Goal: Task Accomplishment & Management: Manage account settings

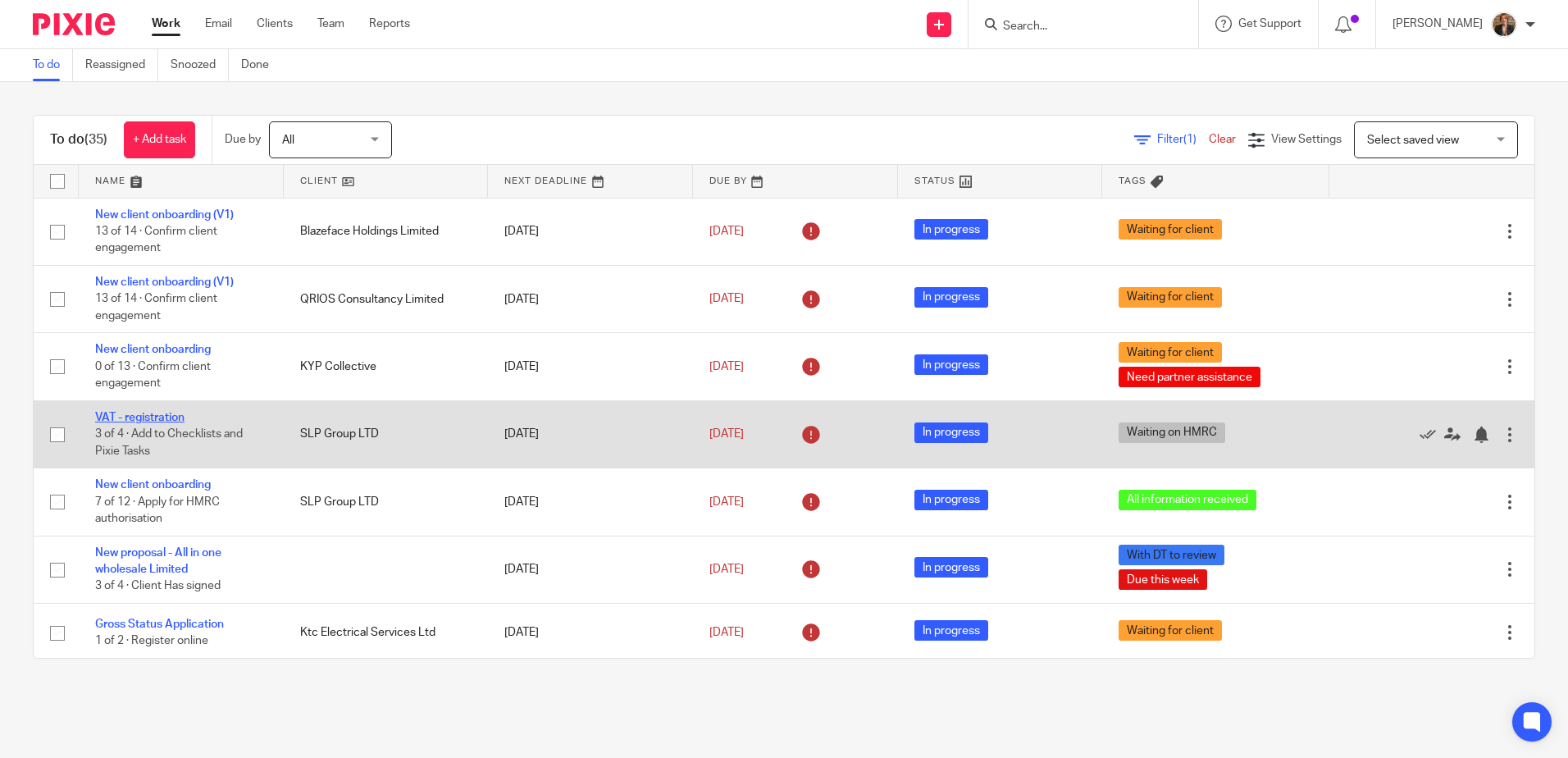
click at [139, 413] on link "VAT - registration" at bounding box center [140, 418] width 89 height 11
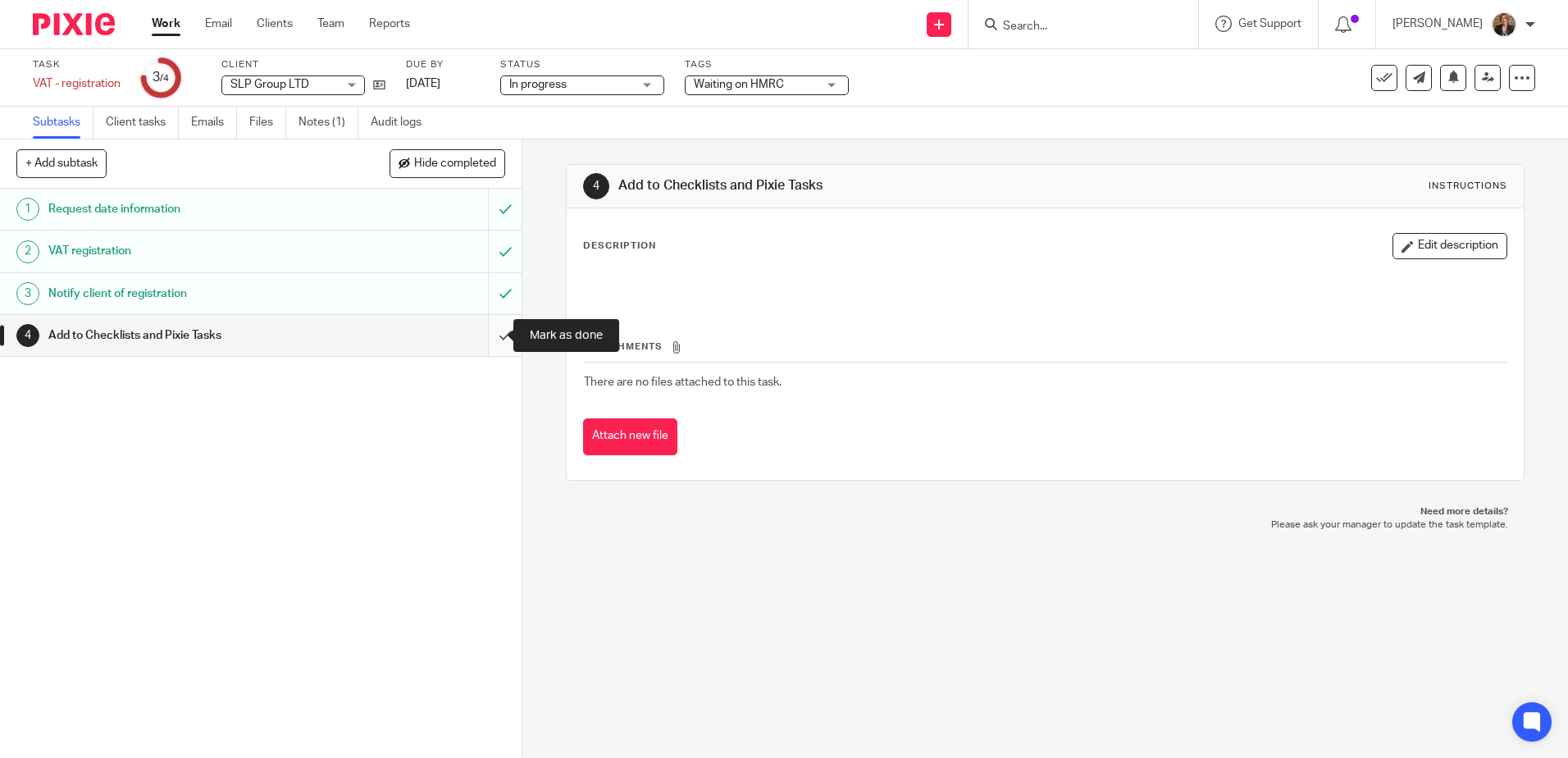
click at [489, 336] on input "submit" at bounding box center [261, 336] width 521 height 41
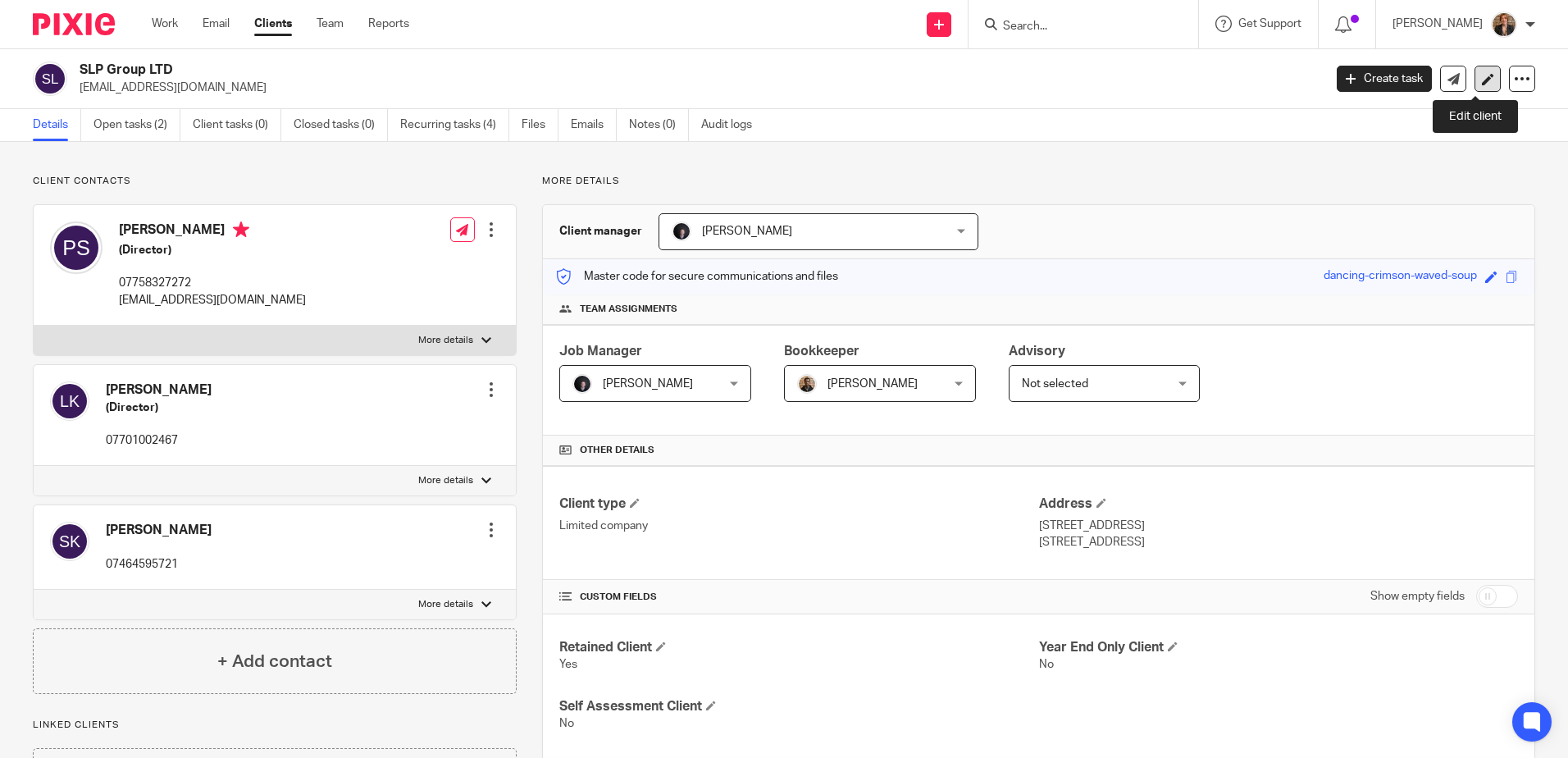
click at [1482, 78] on icon at bounding box center [1487, 79] width 12 height 12
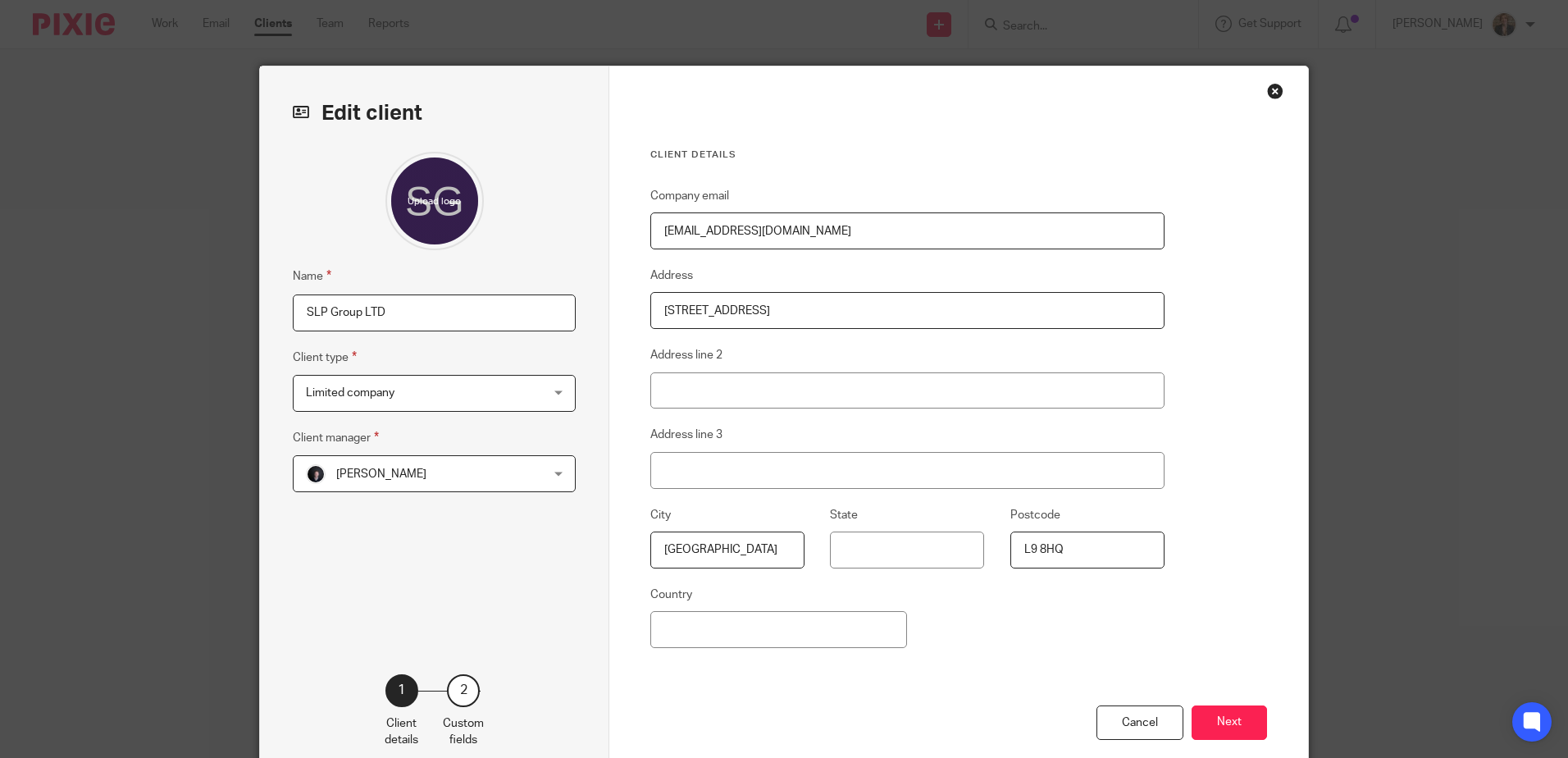
click at [1221, 715] on button "Next" at bounding box center [1229, 724] width 75 height 35
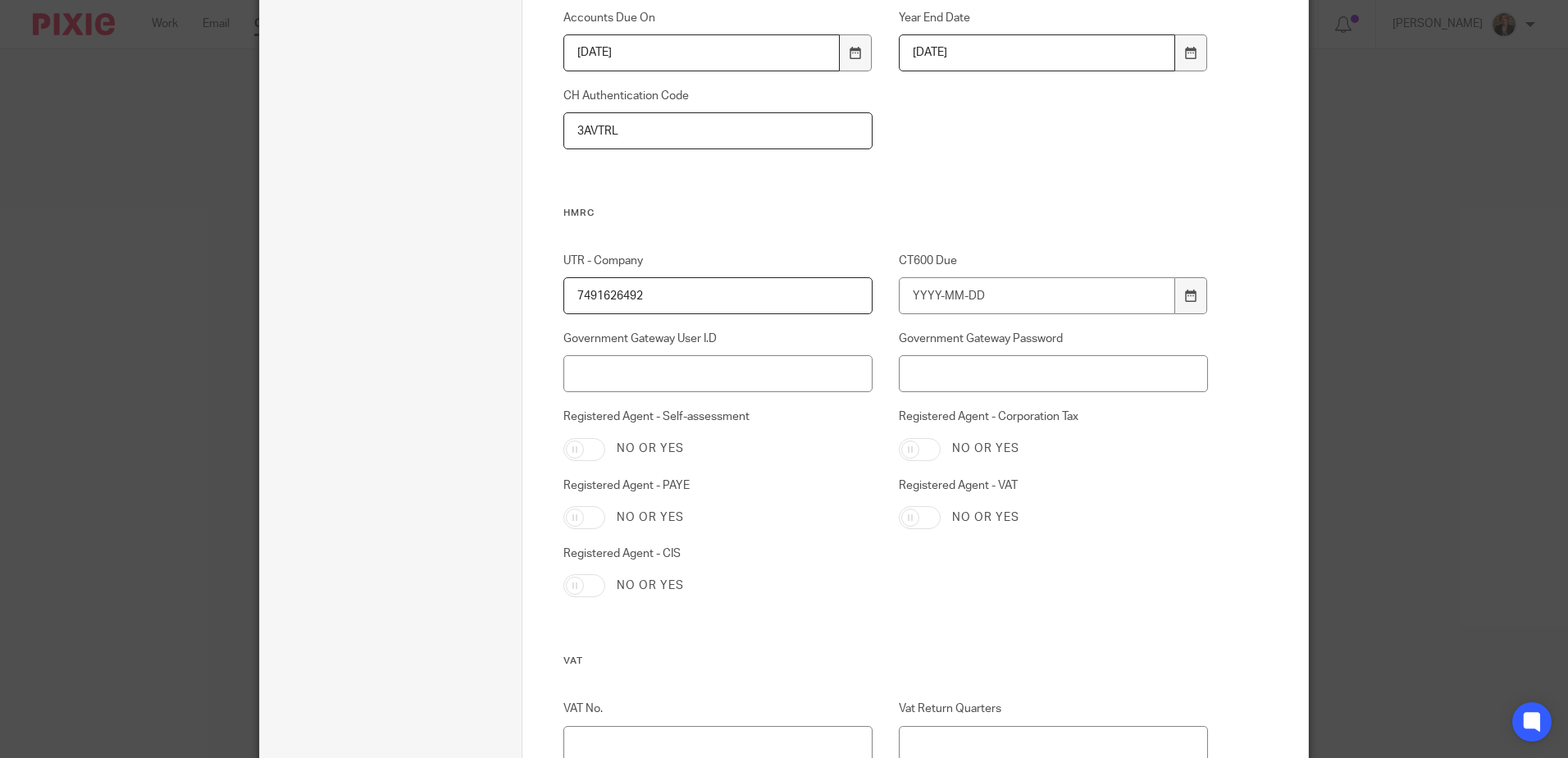
scroll to position [1586, 0]
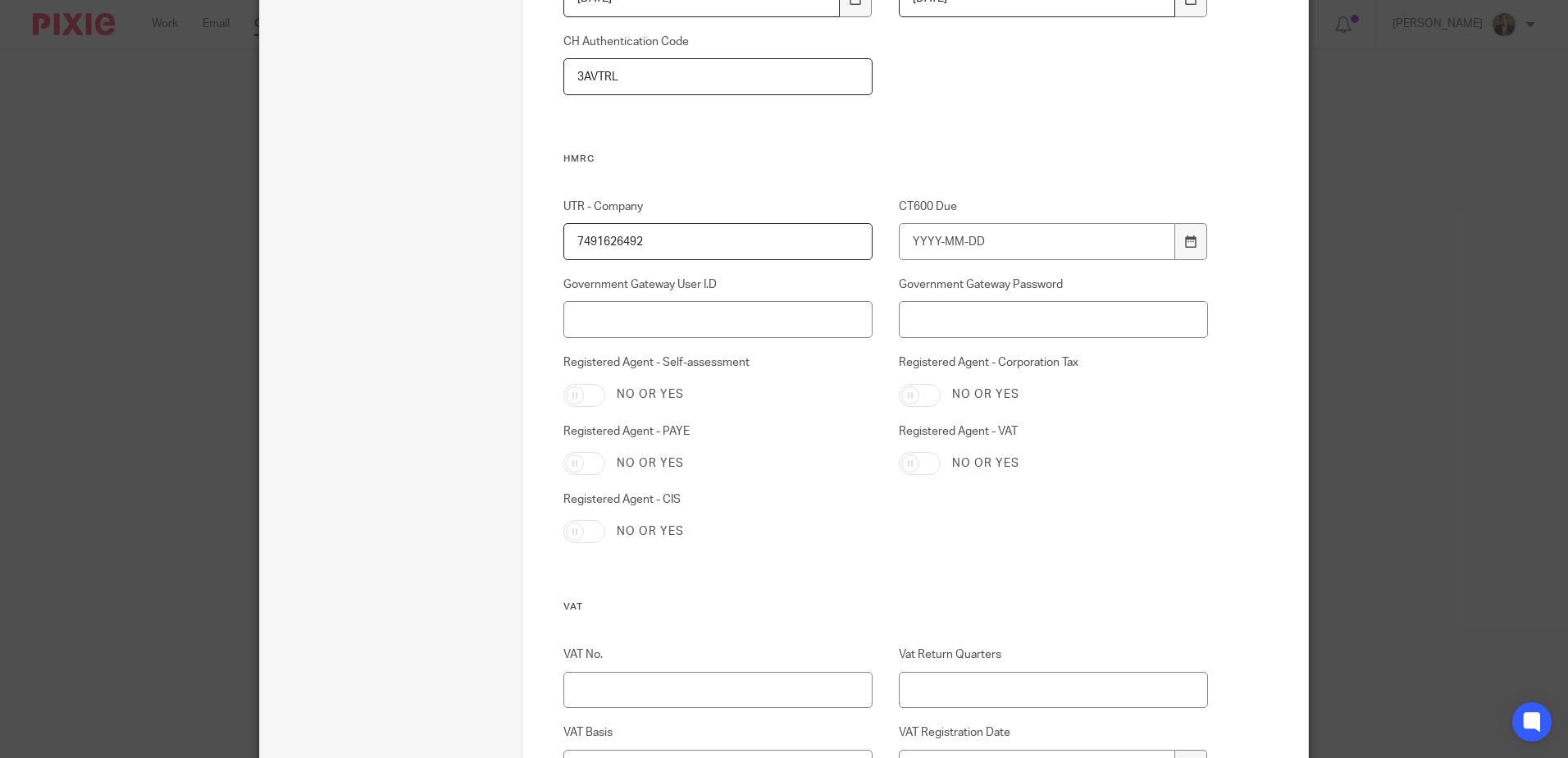
click at [913, 465] on input "Registered Agent - VAT" at bounding box center [919, 463] width 42 height 23
checkbox input "true"
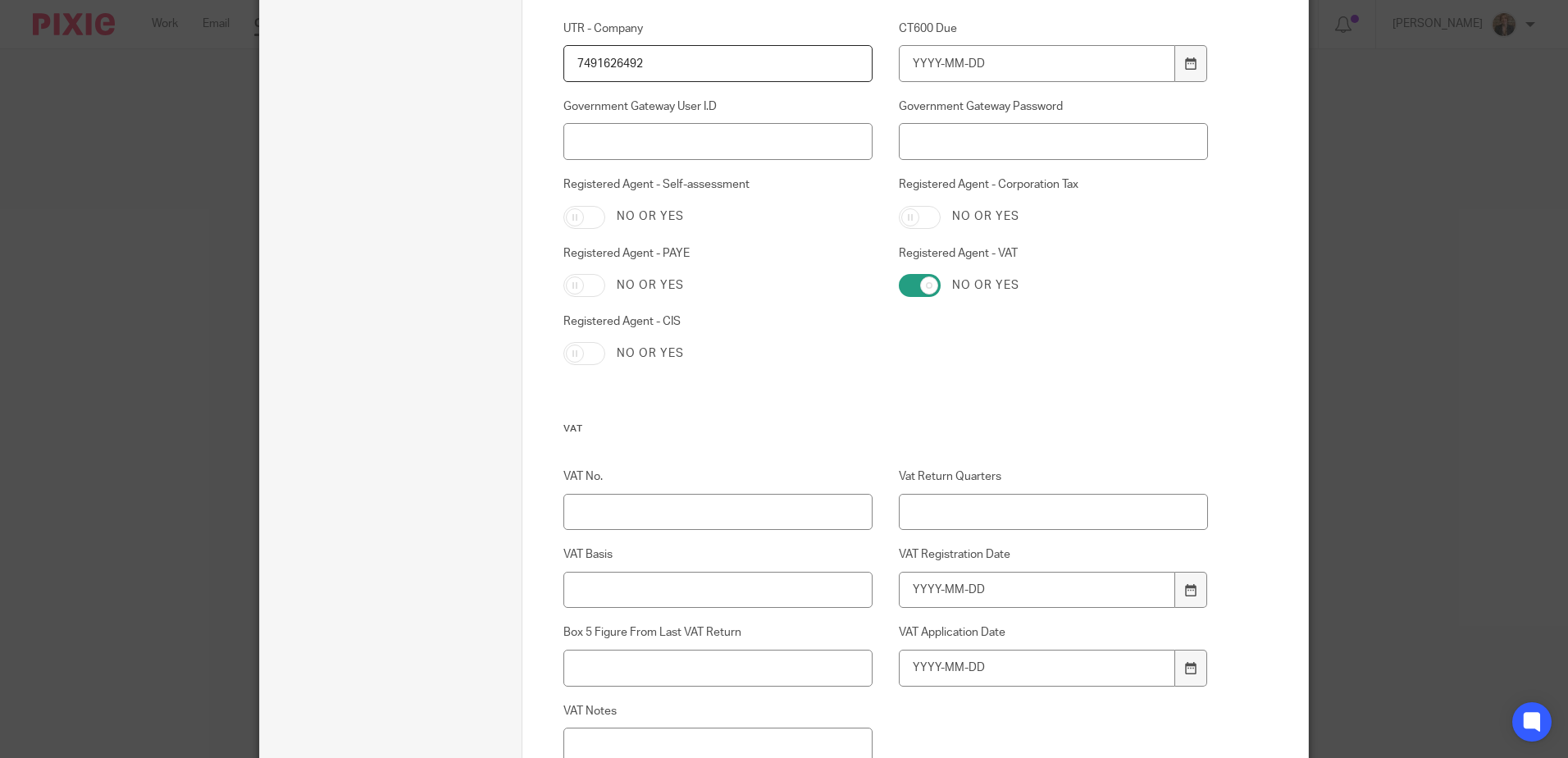
scroll to position [1914, 0]
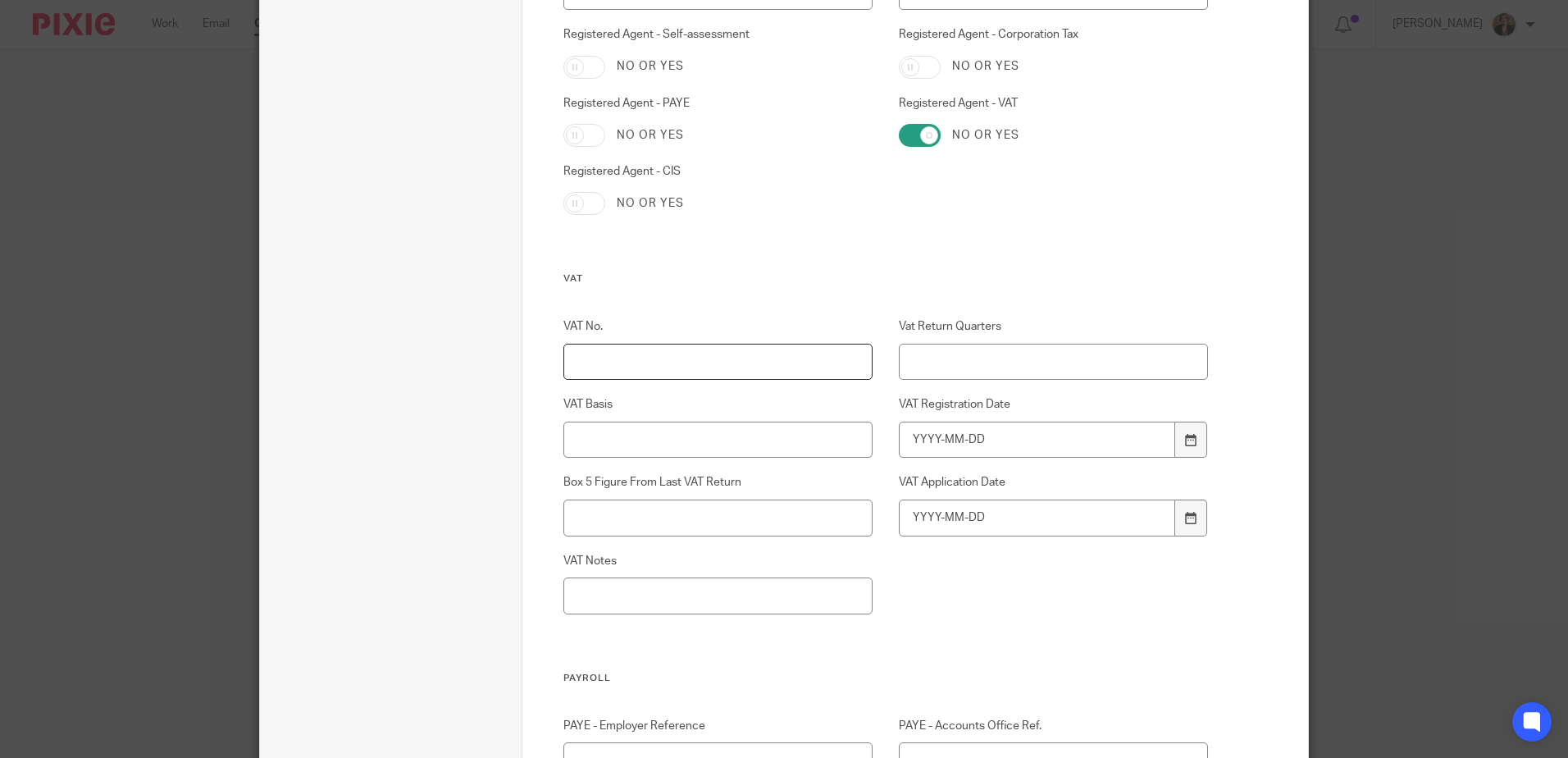
click at [822, 364] on input "VAT No." at bounding box center [719, 363] width 310 height 37
type input "501778202"
click at [822, 293] on div "Custom fields Client Internal Reference Retained Client No or yes Year End Only…" at bounding box center [886, 145] width 645 height 3821
click at [1177, 435] on div at bounding box center [1191, 441] width 32 height 37
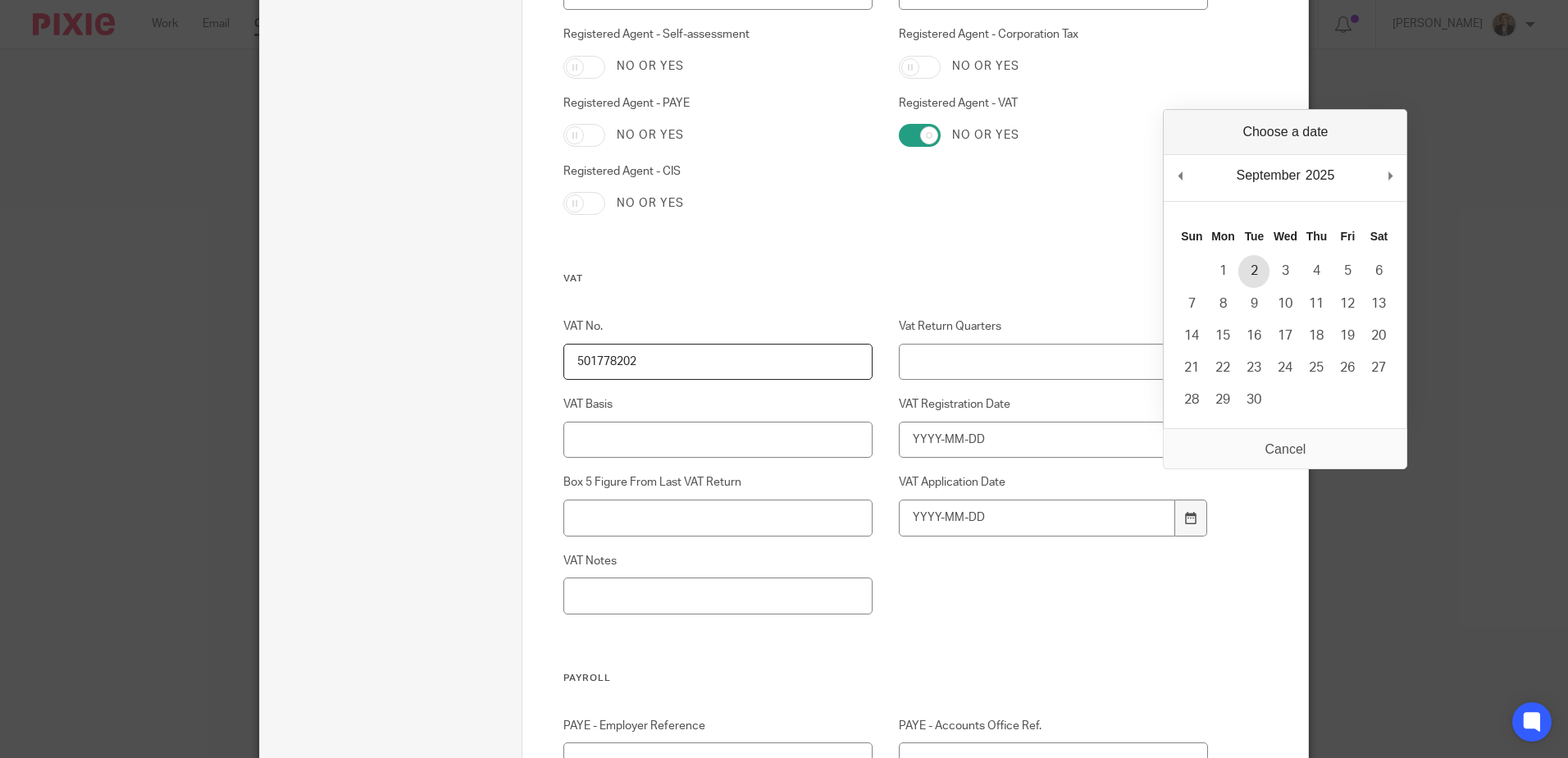
type input "2025-09-02"
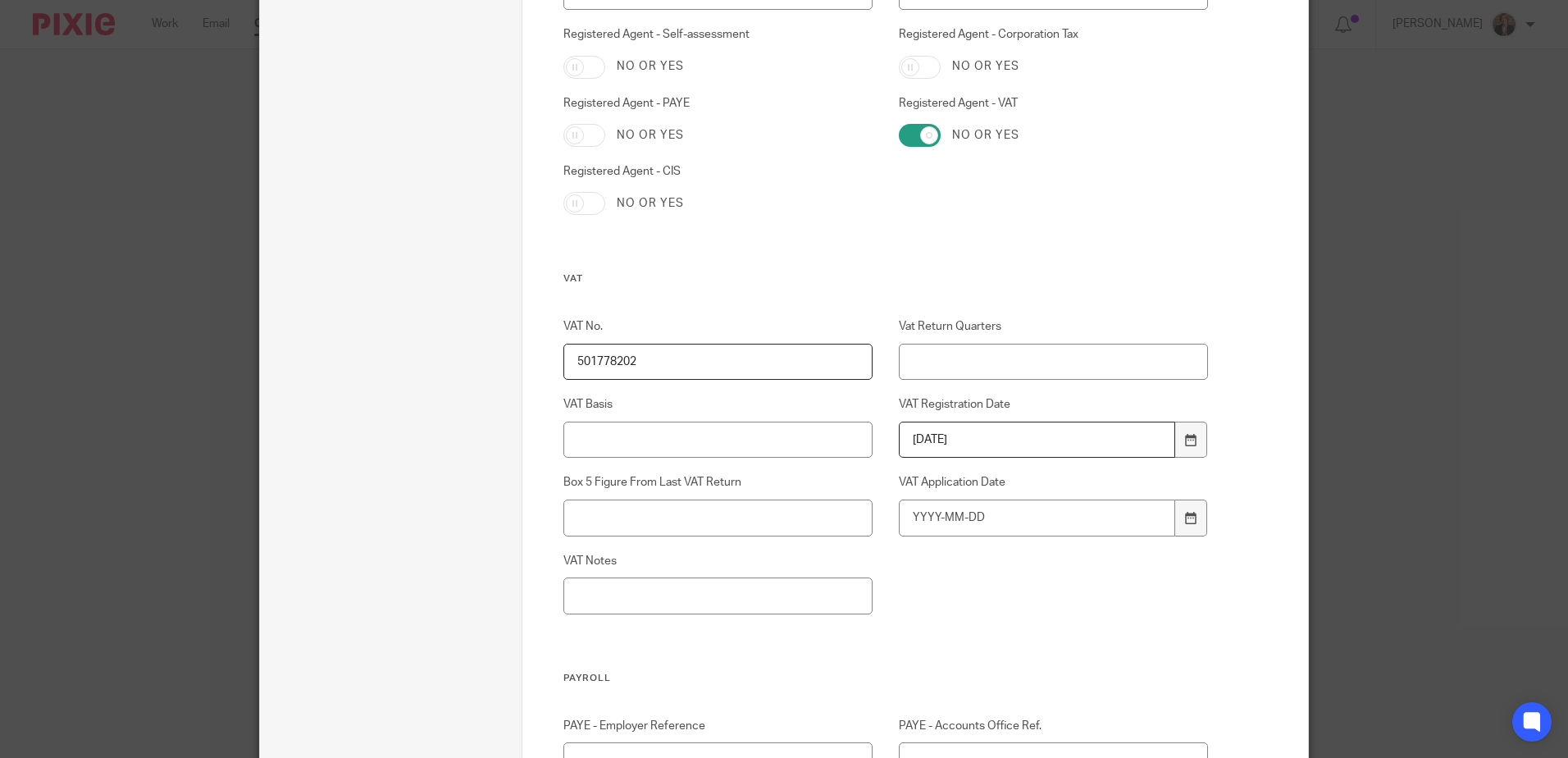
click at [1233, 551] on div "Custom fields Client Internal Reference Retained Client No or yes Year End Only…" at bounding box center [915, 140] width 786 height 3977
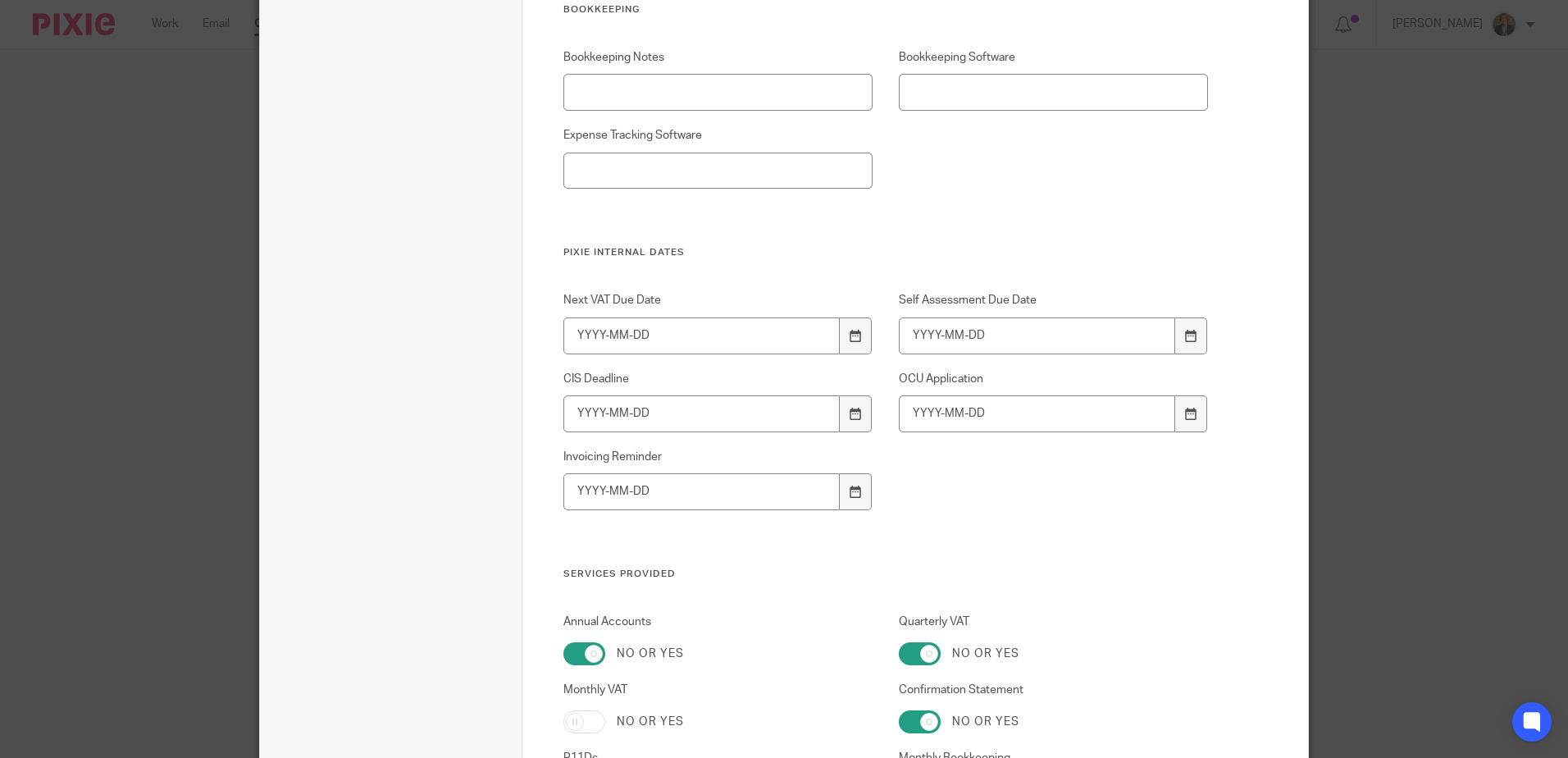
scroll to position [3353, 0]
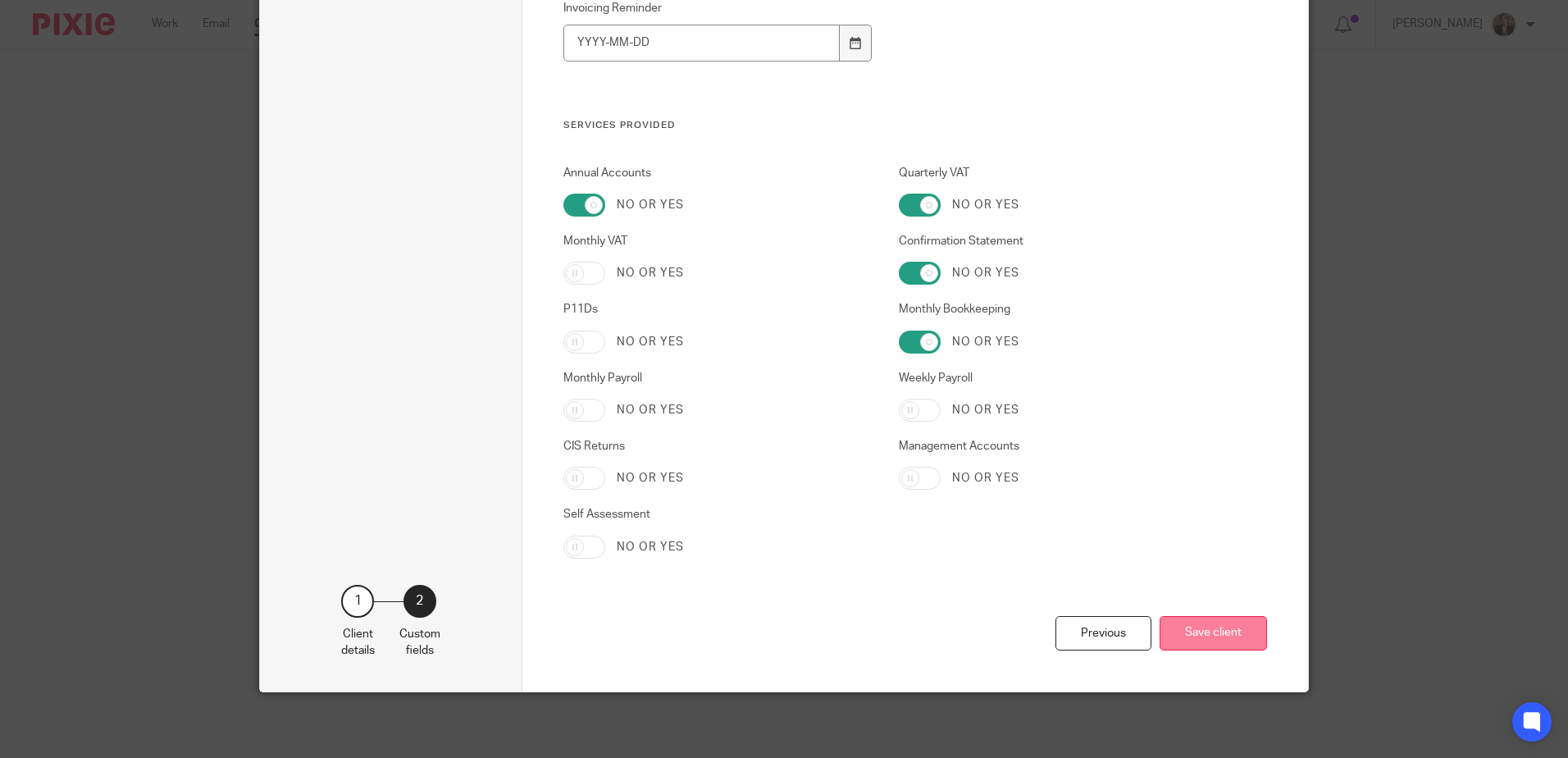
click at [1202, 627] on button "Save client" at bounding box center [1213, 634] width 108 height 35
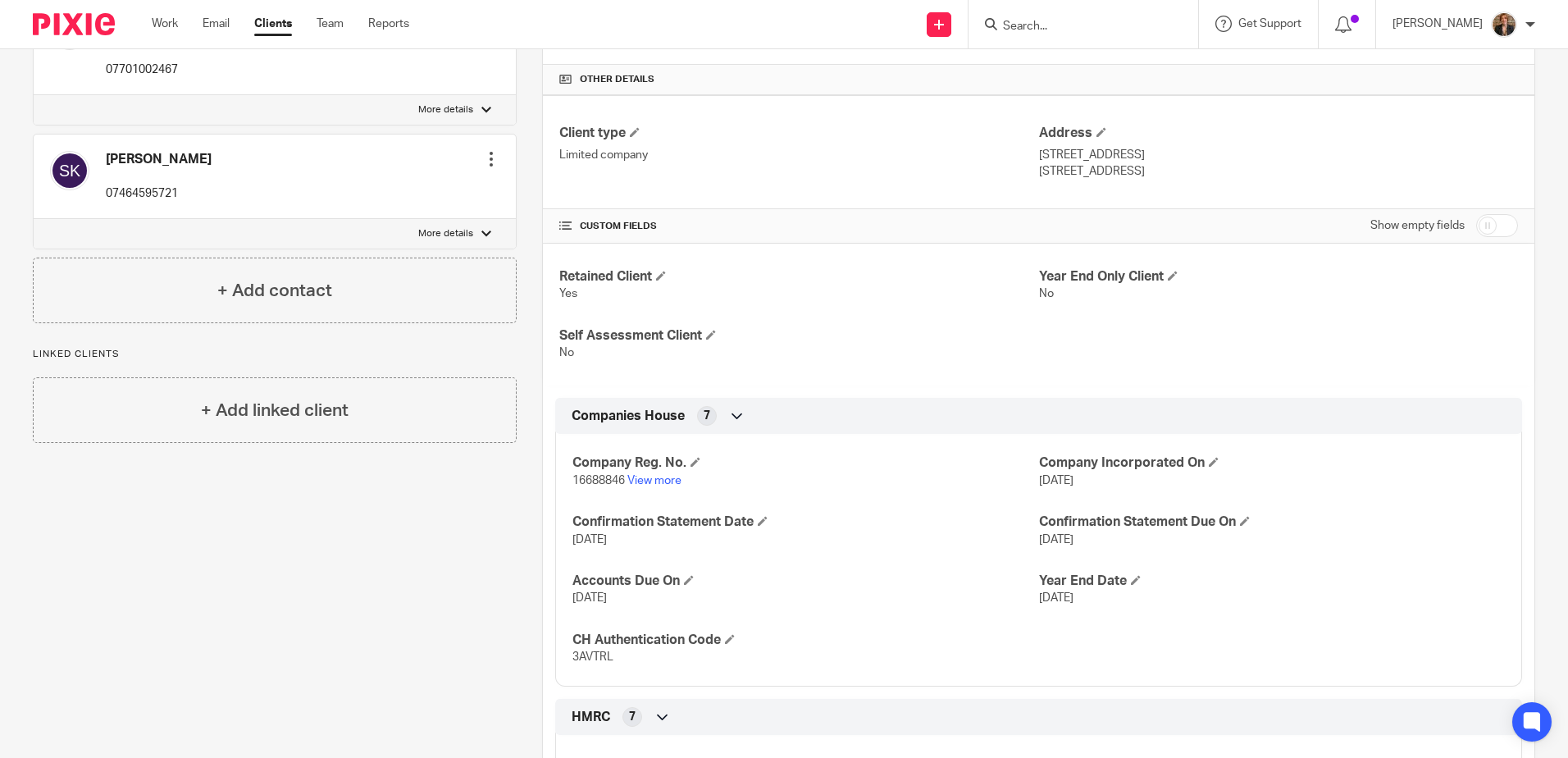
scroll to position [328, 0]
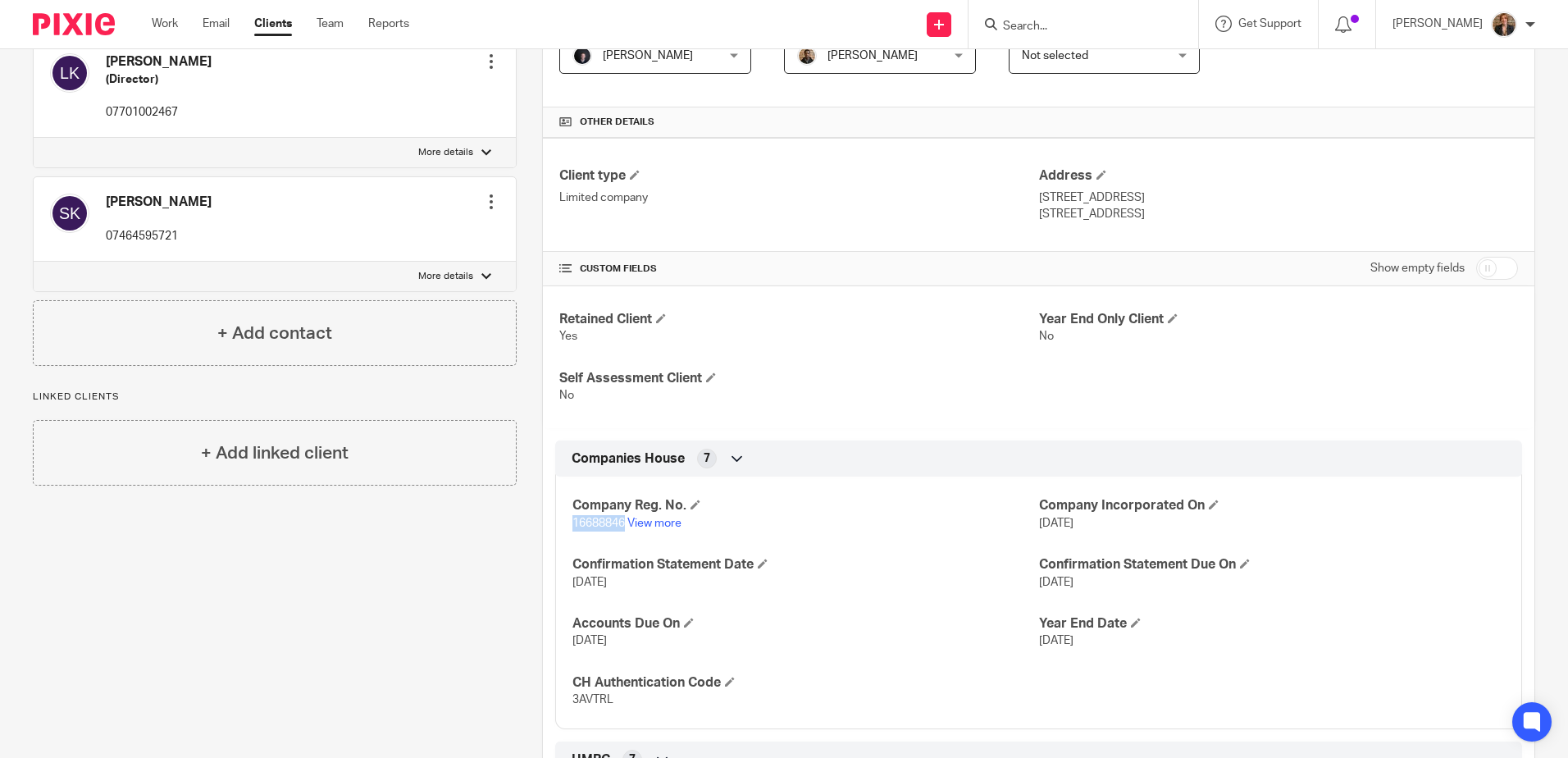
drag, startPoint x: 621, startPoint y: 525, endPoint x: 549, endPoint y: 515, distance: 72.7
click at [549, 515] on div "Companies House 7 Company Reg. No. 16688846 View more Company Incorporated On 2…" at bounding box center [1038, 585] width 991 height 289
copy span "16688846"
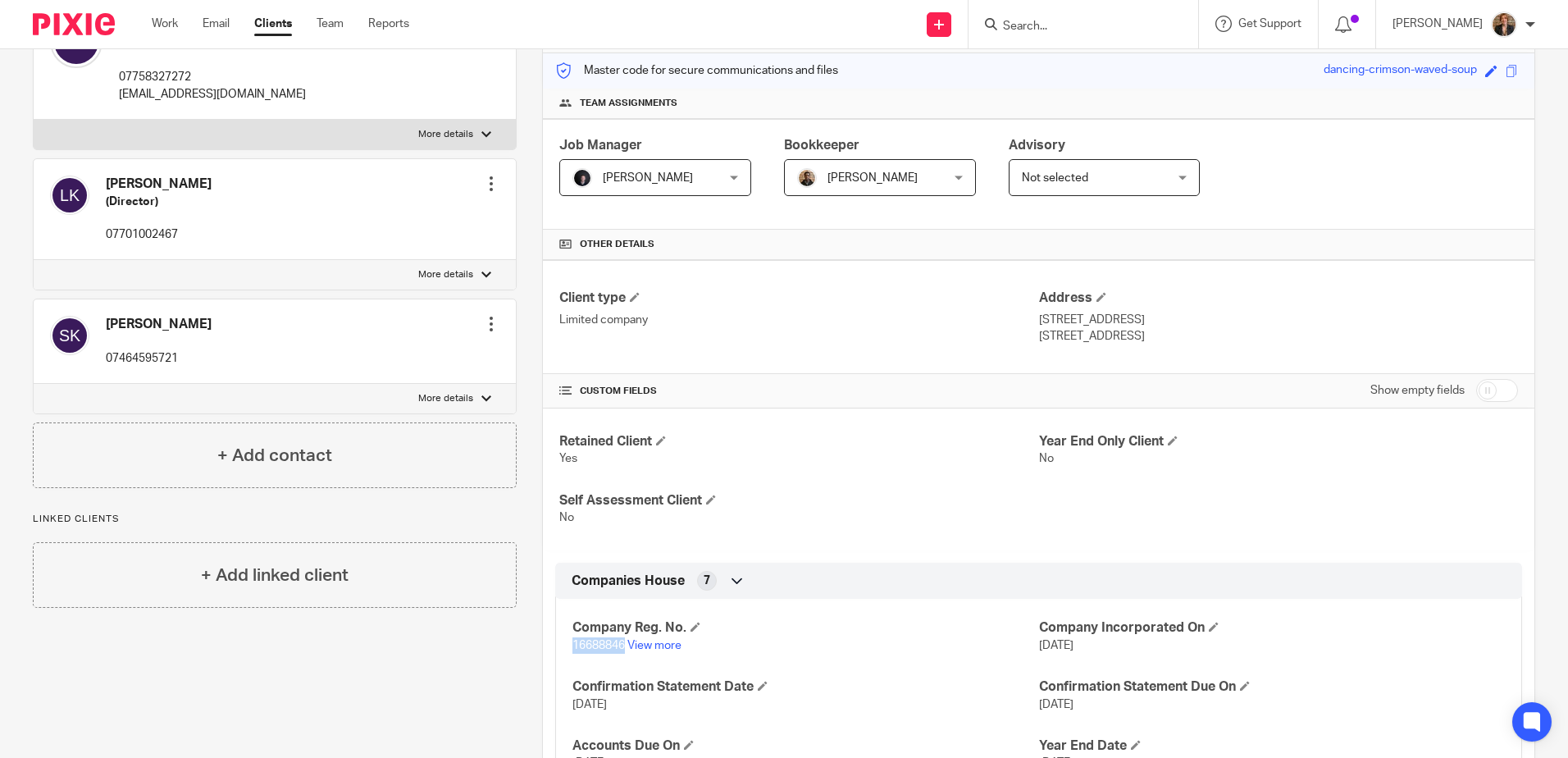
scroll to position [0, 0]
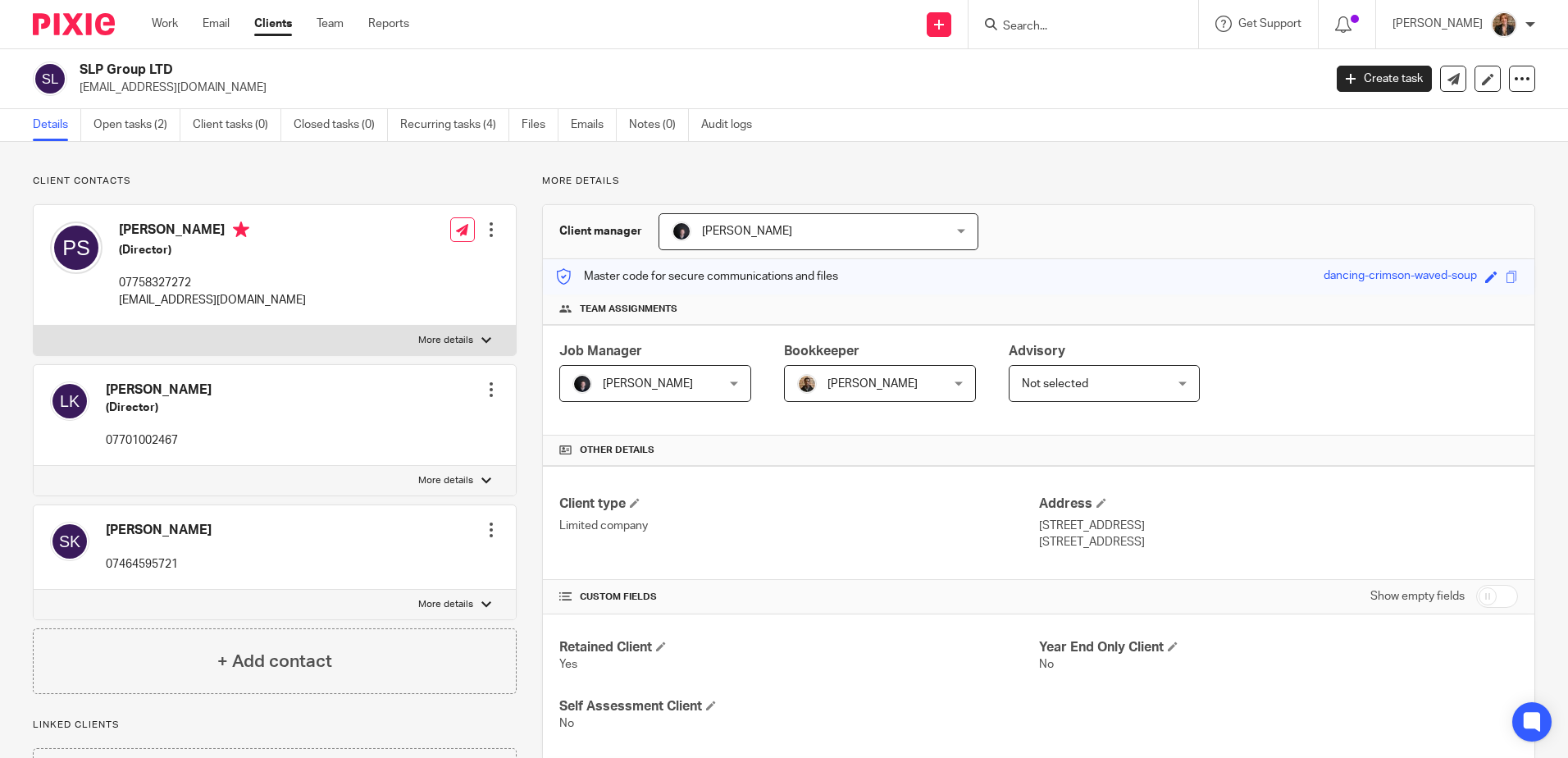
drag, startPoint x: 1053, startPoint y: 20, endPoint x: 1060, endPoint y: 27, distance: 9.9
click at [1060, 25] on input "Search" at bounding box center [1075, 27] width 147 height 15
type input "venture"
click at [1157, 89] on link at bounding box center [1103, 89] width 212 height 25
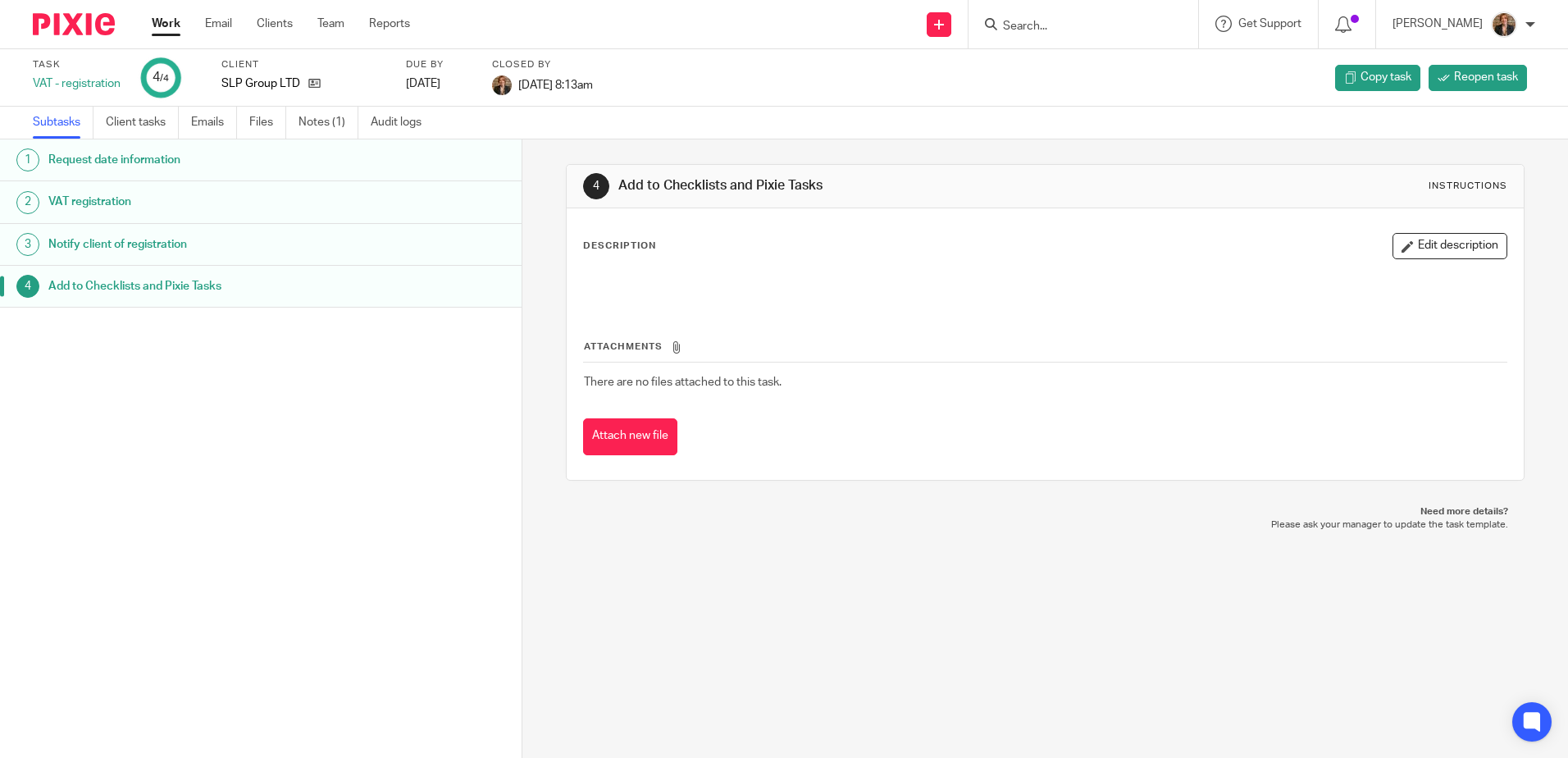
click at [97, 23] on img at bounding box center [73, 24] width 82 height 22
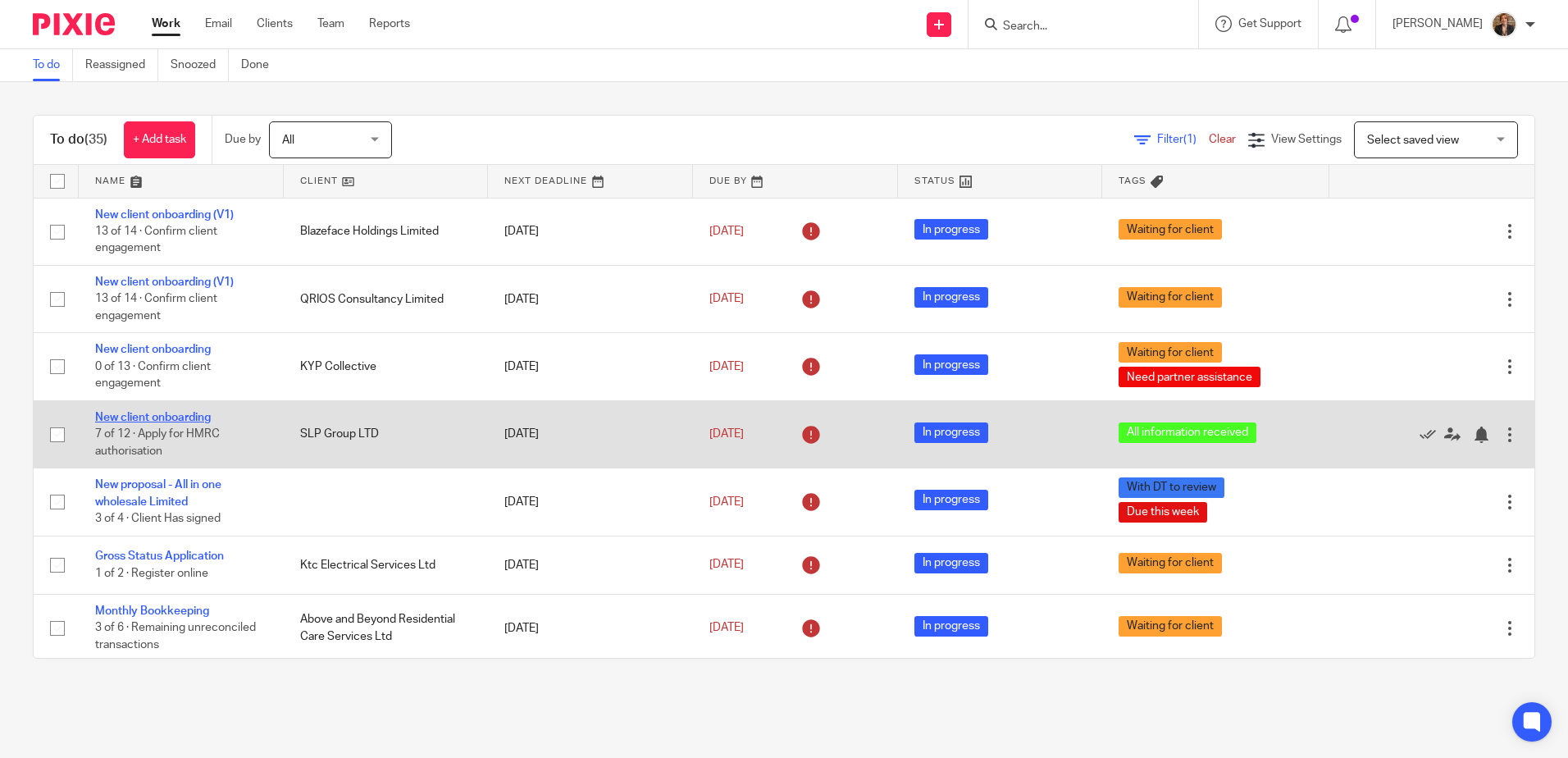
click at [176, 418] on link "New client onboarding" at bounding box center [153, 418] width 116 height 11
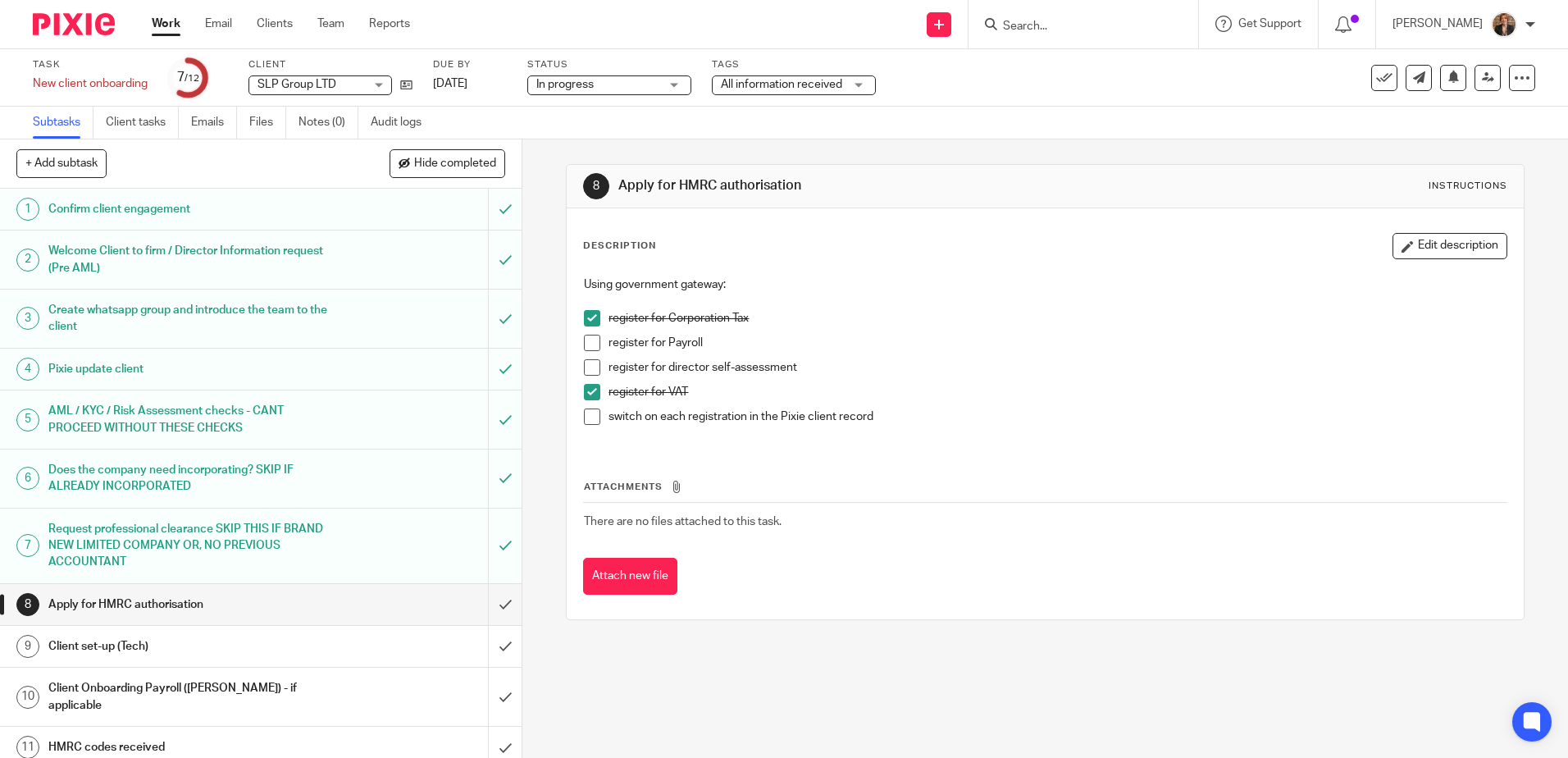
scroll to position [36, 0]
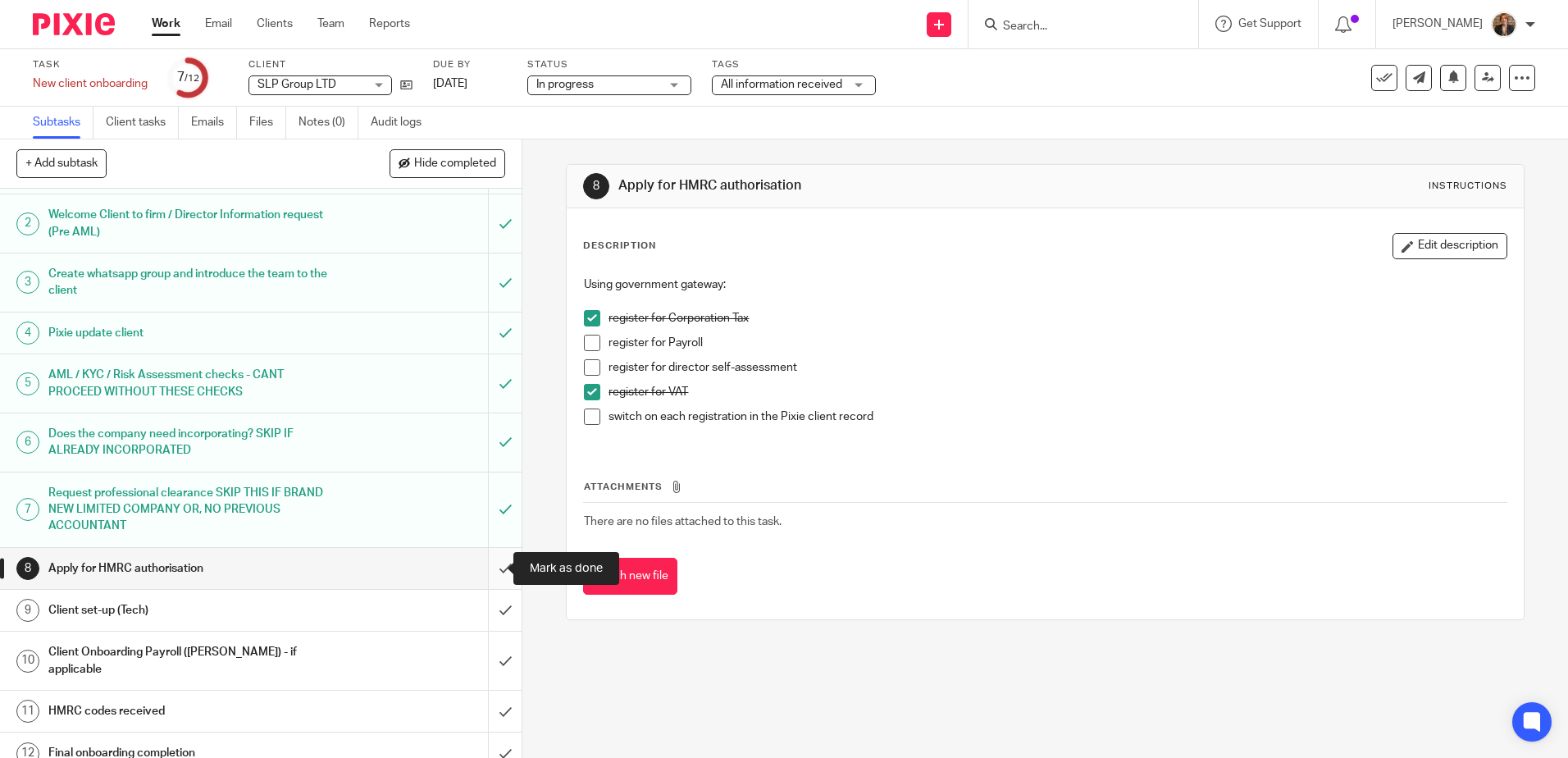
click at [493, 565] on input "submit" at bounding box center [261, 569] width 521 height 41
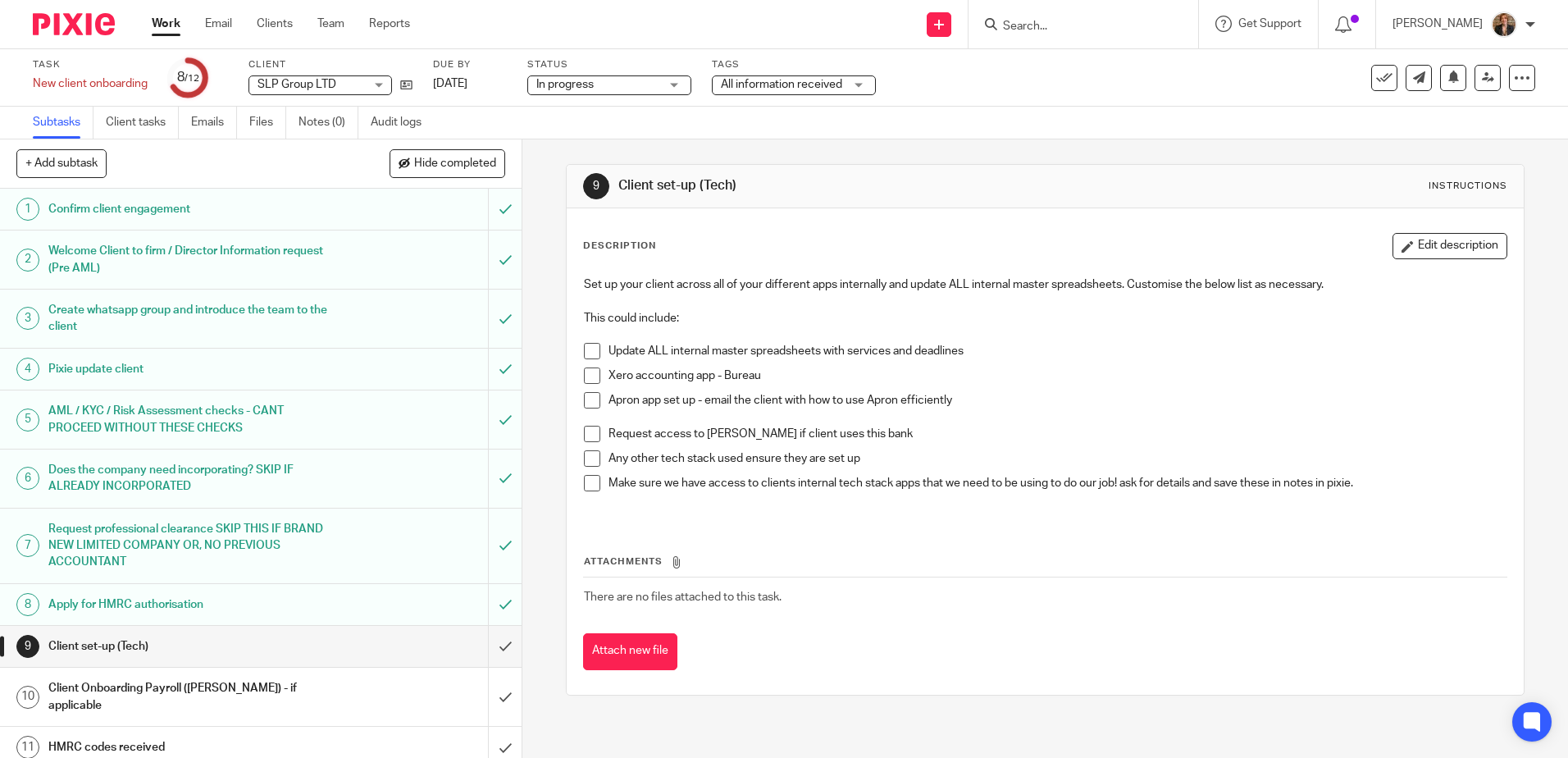
click at [92, 23] on img at bounding box center [73, 24] width 82 height 22
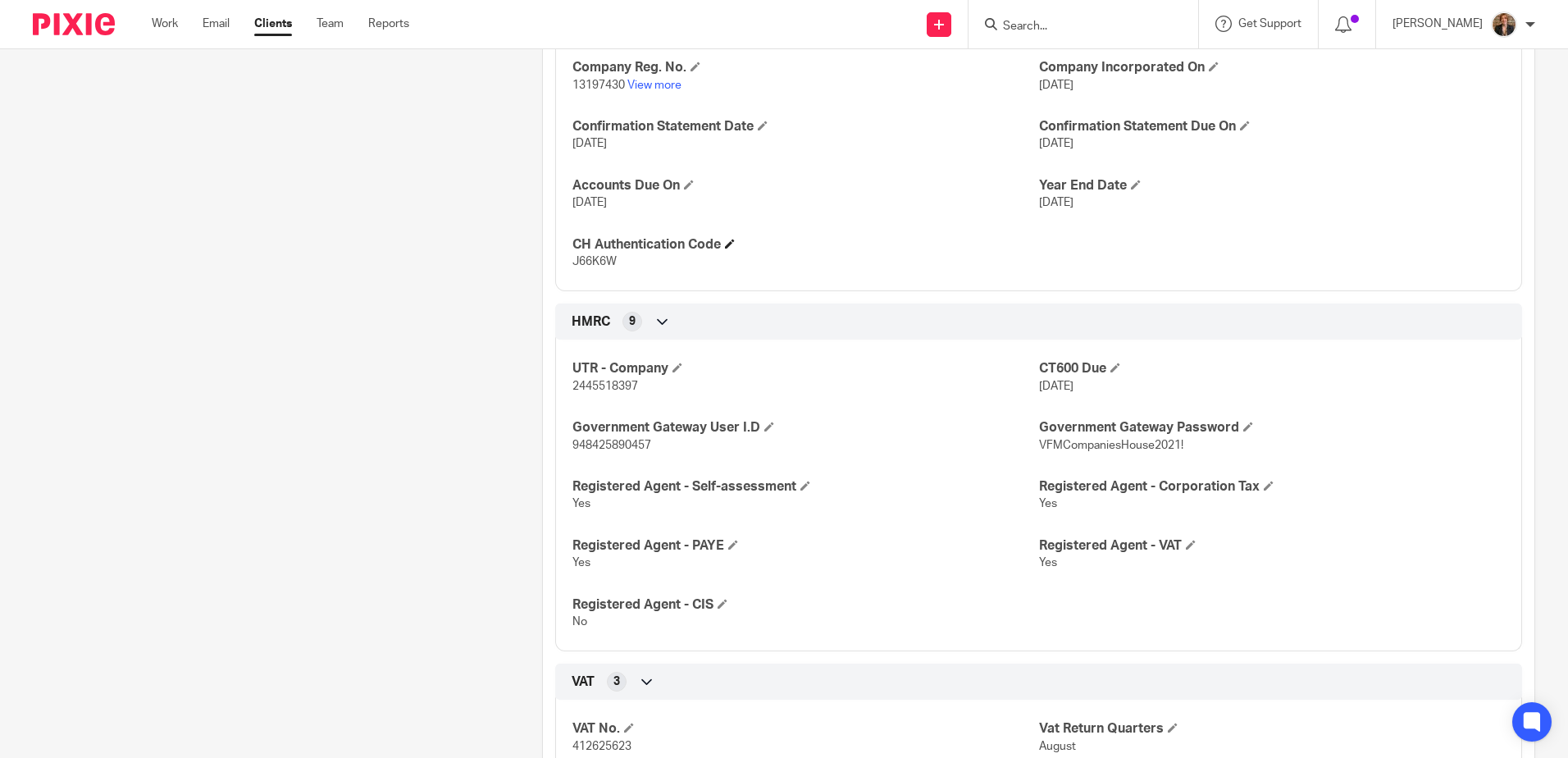
scroll to position [984, 0]
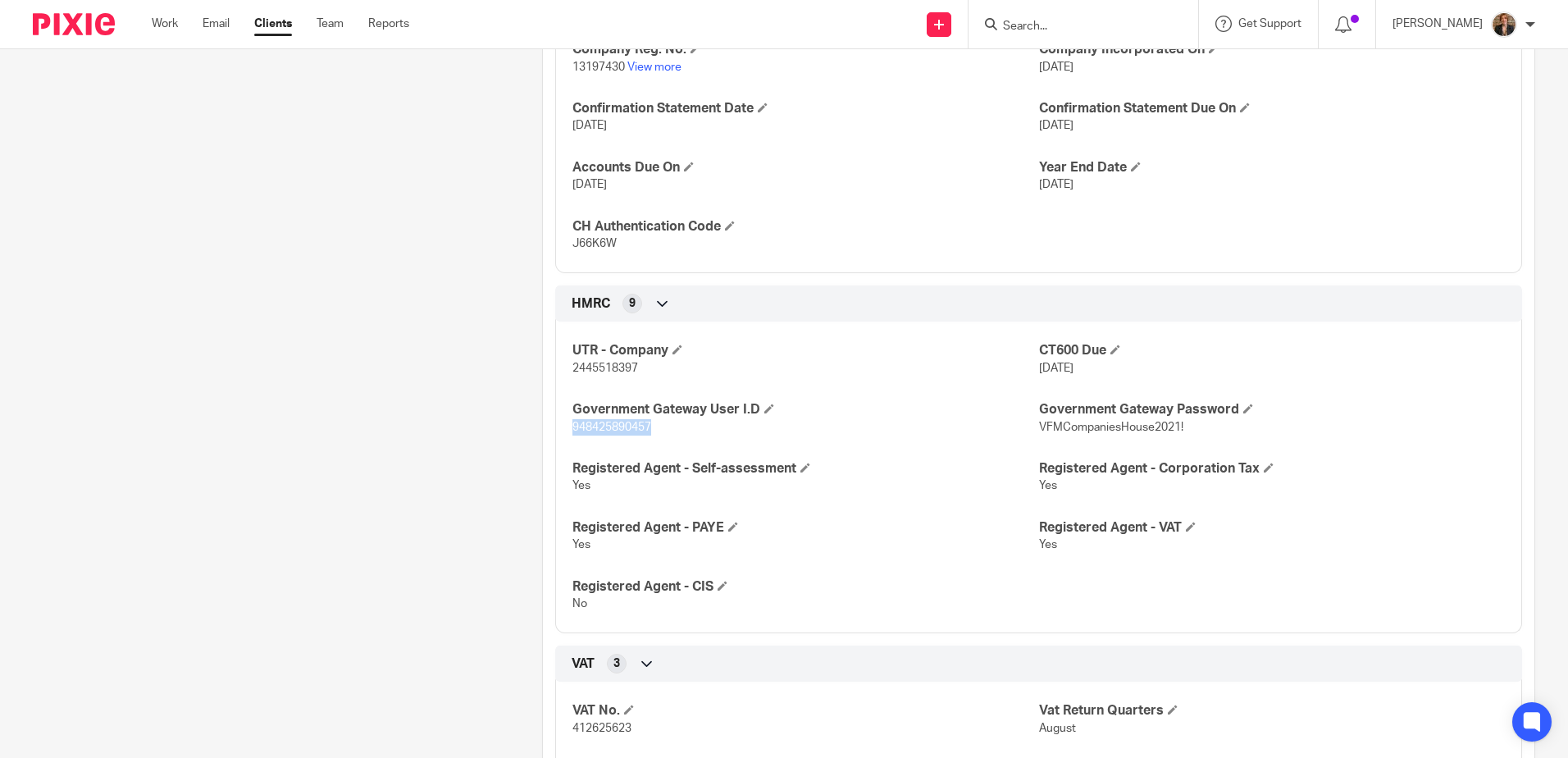
drag, startPoint x: 563, startPoint y: 422, endPoint x: 650, endPoint y: 431, distance: 87.5
click at [650, 431] on div "UTR - Company 2445518397 CT600 Due [DATE] Government Gateway User I.D 948425890…" at bounding box center [1039, 470] width 967 height 324
copy span "948425890457"
click at [1026, 452] on div "UTR - Company 2445518397 CT600 Due 28 Feb 2025 Government Gateway User I.D 9484…" at bounding box center [1039, 470] width 967 height 324
drag, startPoint x: 1027, startPoint y: 424, endPoint x: 1158, endPoint y: 439, distance: 131.9
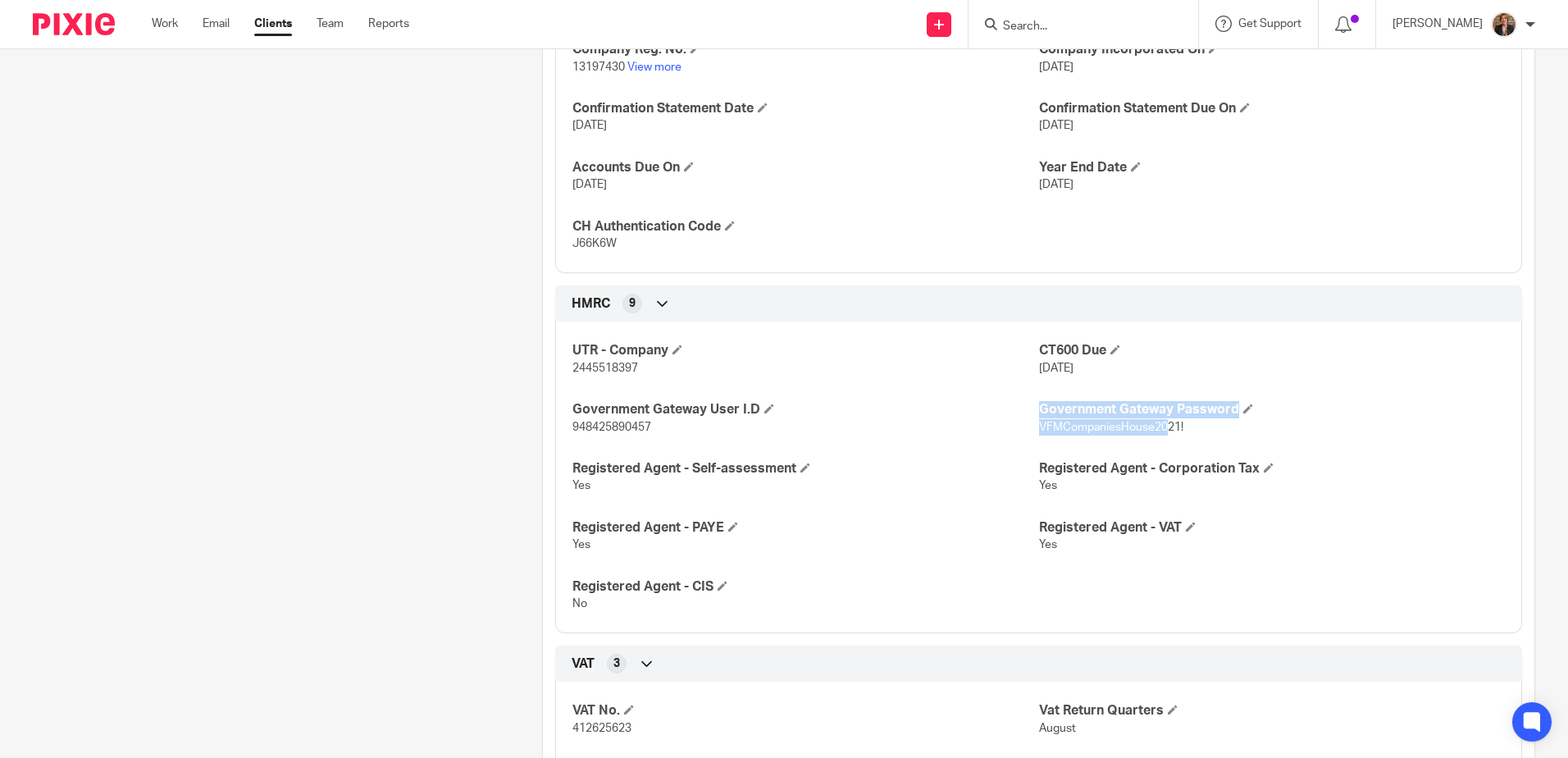
click at [1158, 439] on div "UTR - Company 2445518397 CT600 Due 28 Feb 2025 Government Gateway User I.D 9484…" at bounding box center [1039, 470] width 967 height 324
drag, startPoint x: 1158, startPoint y: 439, endPoint x: 1176, endPoint y: 437, distance: 18.1
click at [1173, 438] on div "UTR - Company 2445518397 CT600 Due 28 Feb 2025 Government Gateway User I.D 9484…" at bounding box center [1039, 470] width 967 height 324
drag, startPoint x: 1181, startPoint y: 431, endPoint x: 1032, endPoint y: 439, distance: 149.2
click at [1032, 439] on div "UTR - Company 2445518397 CT600 Due 28 Feb 2025 Government Gateway User I.D 9484…" at bounding box center [1039, 470] width 967 height 324
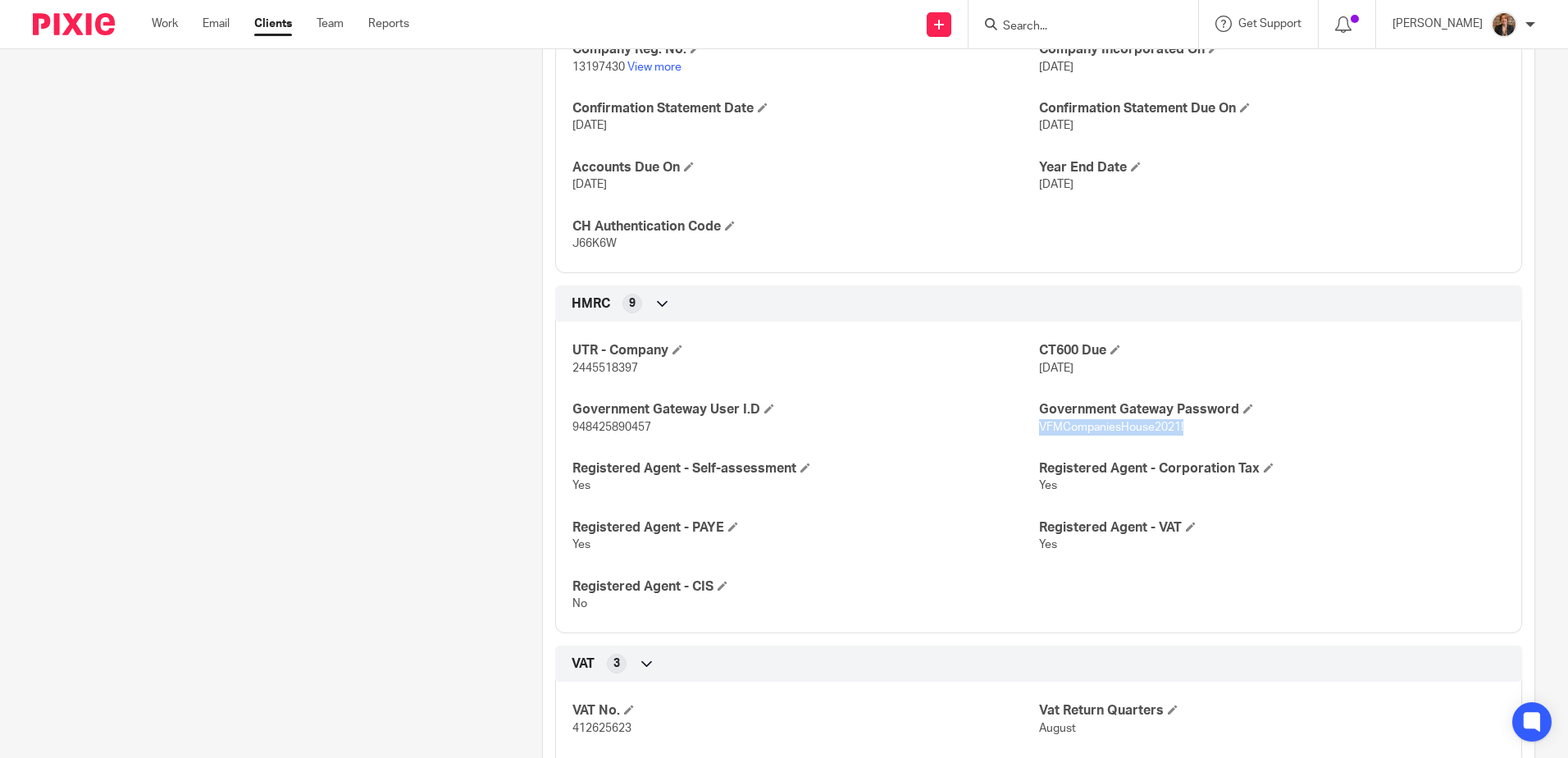
copy span "VFMCompaniesHouse2021!"
click at [731, 388] on div "UTR - Company 2445518397 CT600 Due 28 Feb 2025 Government Gateway User I.D 9484…" at bounding box center [1039, 470] width 967 height 324
drag, startPoint x: 659, startPoint y: 426, endPoint x: 558, endPoint y: 437, distance: 101.6
click at [558, 437] on div "UTR - Company 2445518397 CT600 Due 28 Feb 2025 Government Gateway User I.D 9484…" at bounding box center [1039, 470] width 967 height 324
copy span "948425890457"
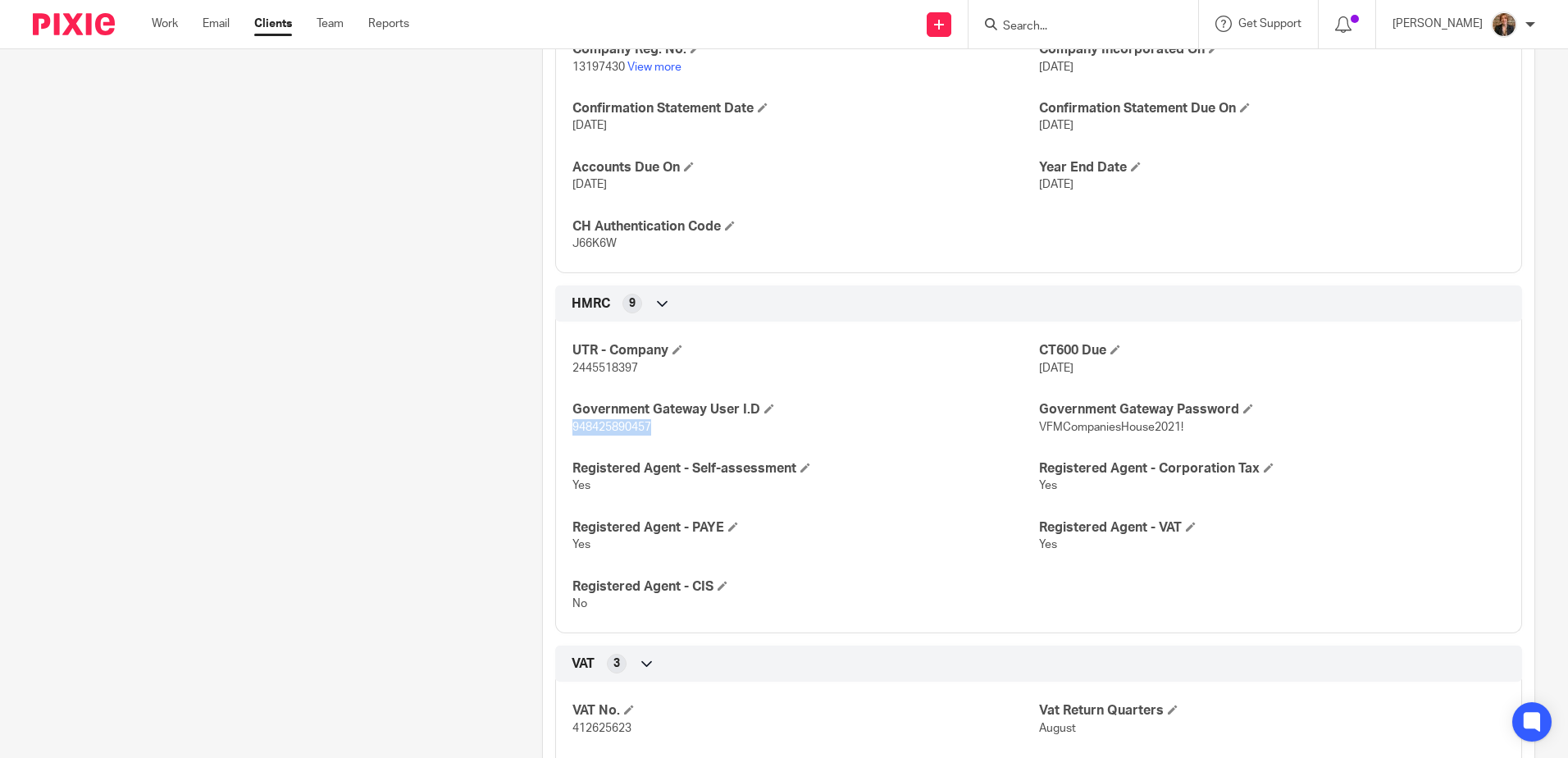
click at [1023, 438] on div "UTR - Company 2445518397 CT600 Due 28 Feb 2025 Government Gateway User I.D 9484…" at bounding box center [1039, 470] width 967 height 324
drag, startPoint x: 1032, startPoint y: 430, endPoint x: 1183, endPoint y: 432, distance: 151.0
click at [1183, 432] on p "VFMCompaniesHouse2021!" at bounding box center [1271, 428] width 465 height 17
copy span "VFMCompaniesHouse2021!"
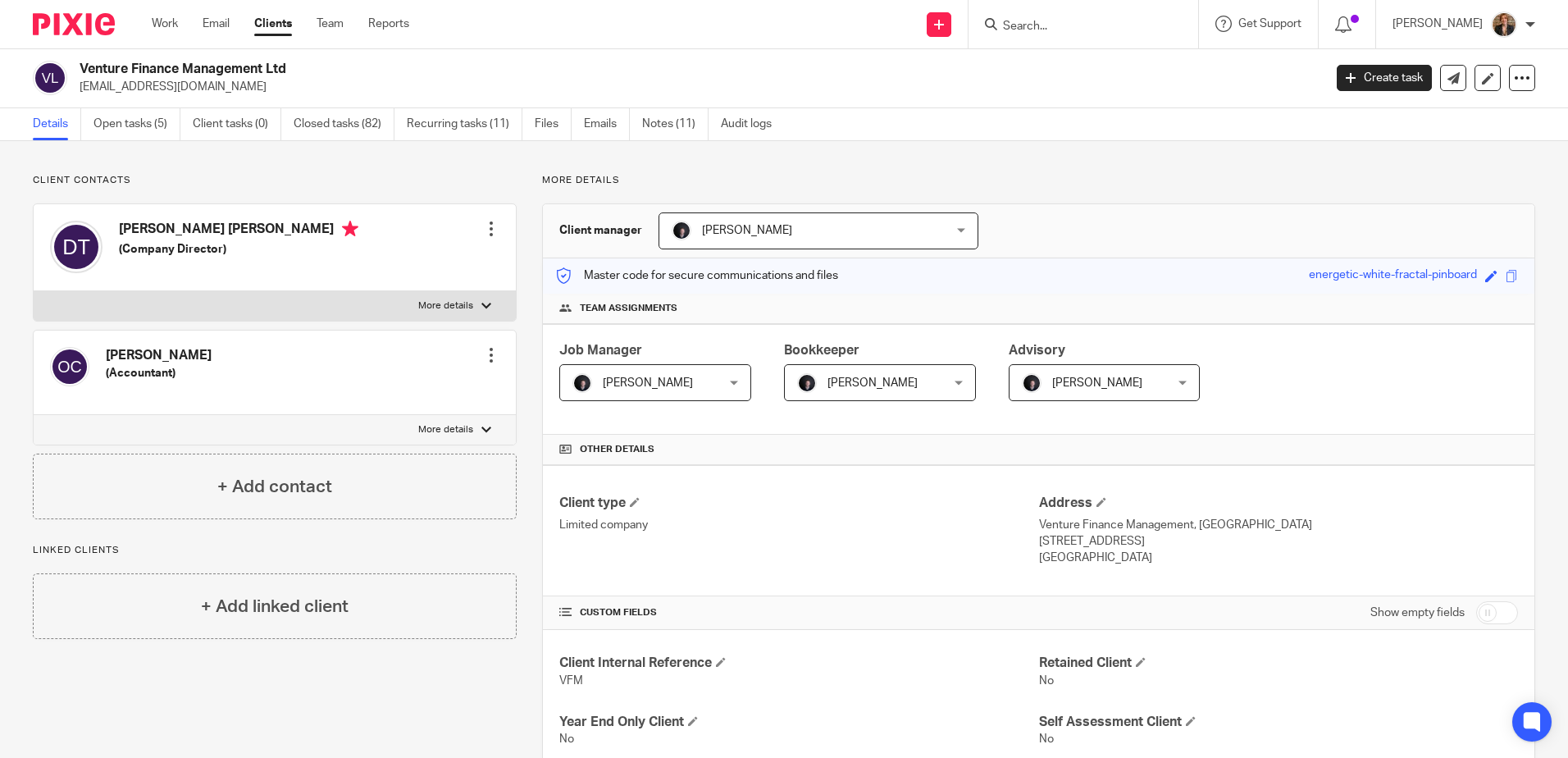
scroll to position [0, 0]
drag, startPoint x: 660, startPoint y: 122, endPoint x: 672, endPoint y: 129, distance: 13.9
click at [661, 123] on link "Notes (11)" at bounding box center [675, 125] width 67 height 32
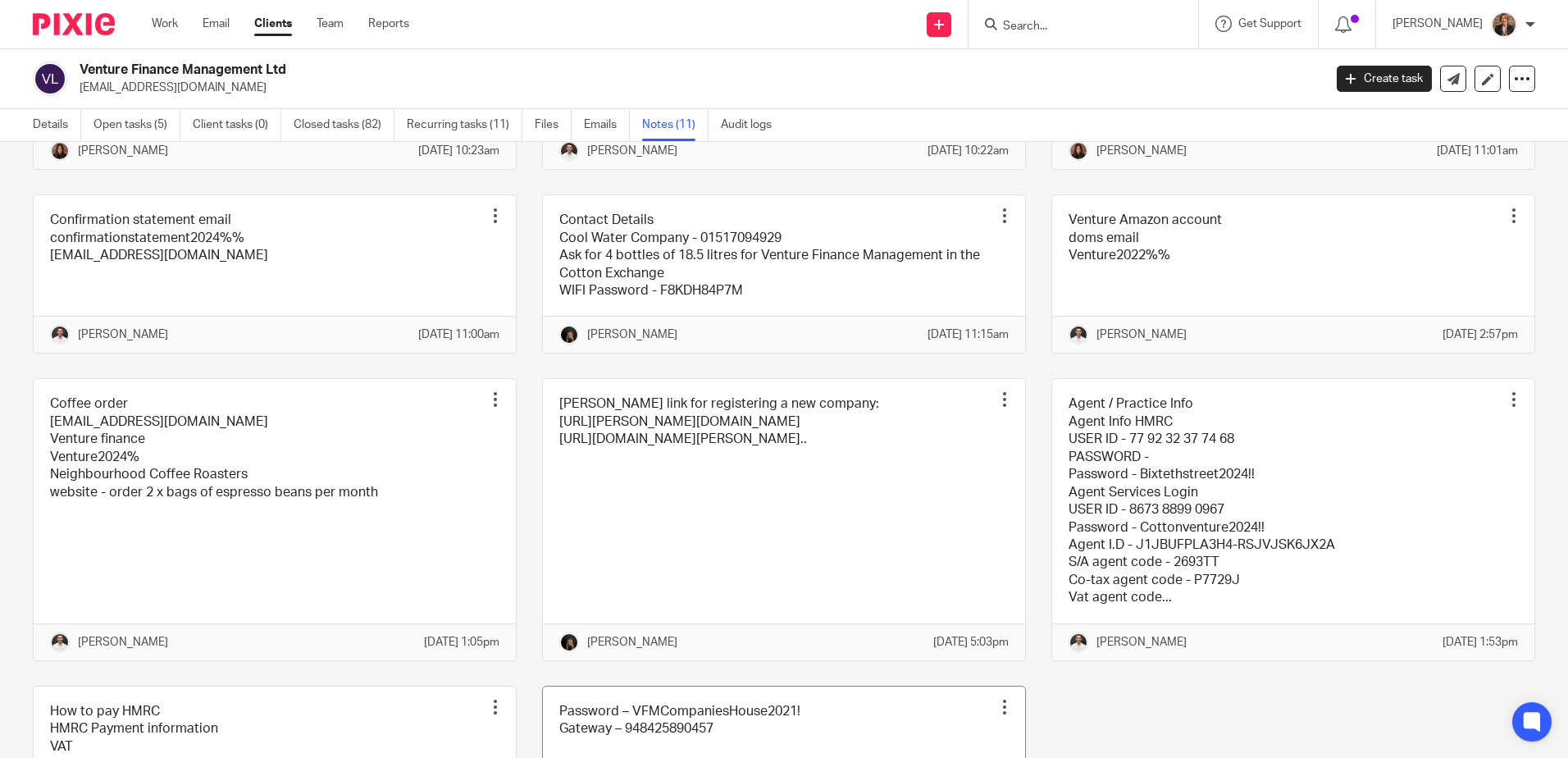
scroll to position [273, 0]
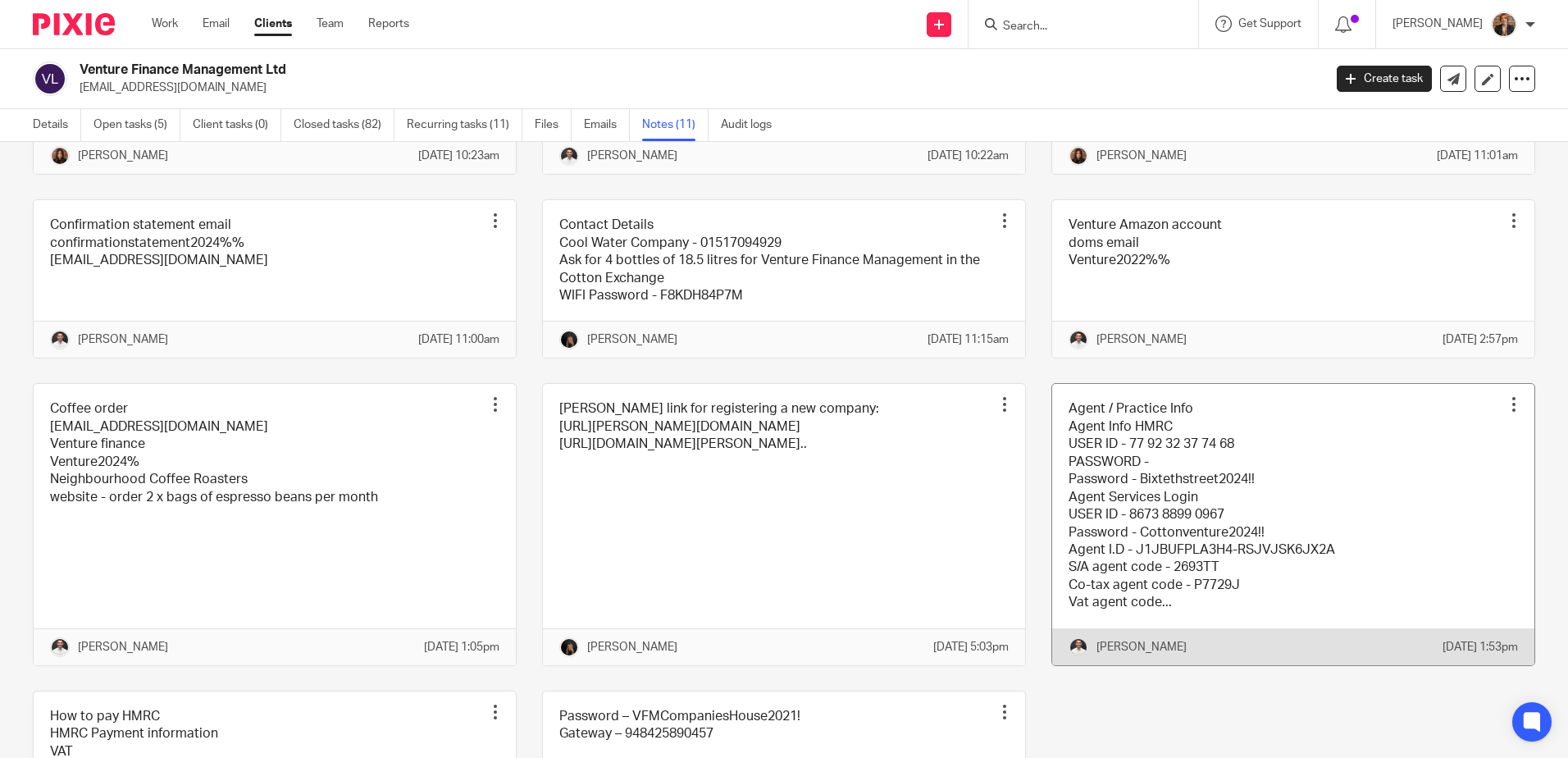
click at [1138, 527] on link at bounding box center [1294, 524] width 482 height 280
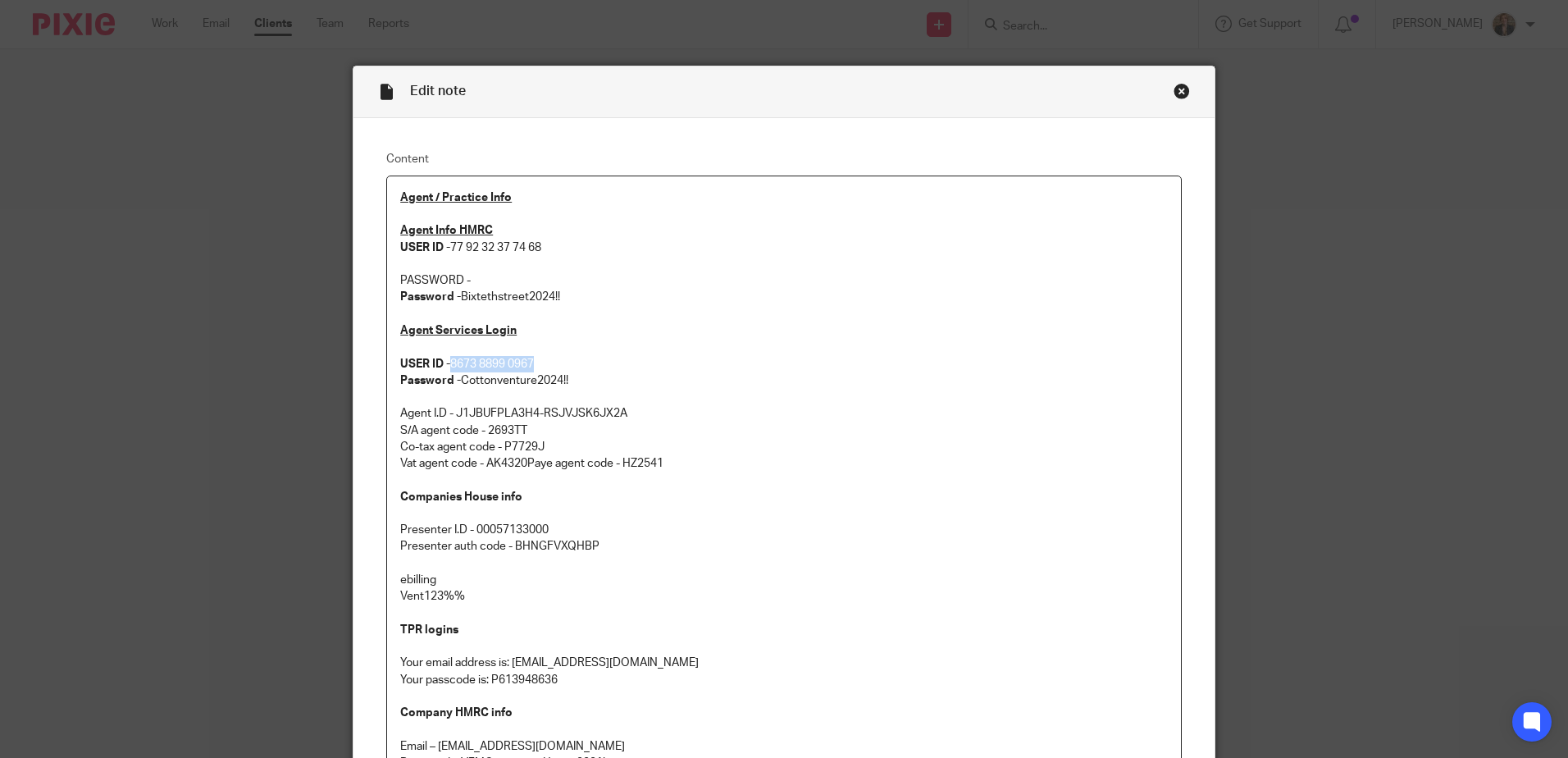
drag, startPoint x: 451, startPoint y: 361, endPoint x: 541, endPoint y: 366, distance: 90.1
click at [541, 366] on p "Agent Services Login USER ID - 8673 8899 0967 Password - Cottonventure2024!! Ag…" at bounding box center [784, 397] width 768 height 149
copy p "8673 8899 0967"
drag, startPoint x: 584, startPoint y: 379, endPoint x: 458, endPoint y: 385, distance: 126.1
click at [458, 385] on p "Agent Services Login USER ID - 8673 8899 0967 Password - Cottonventure2024!! Ag…" at bounding box center [784, 397] width 768 height 149
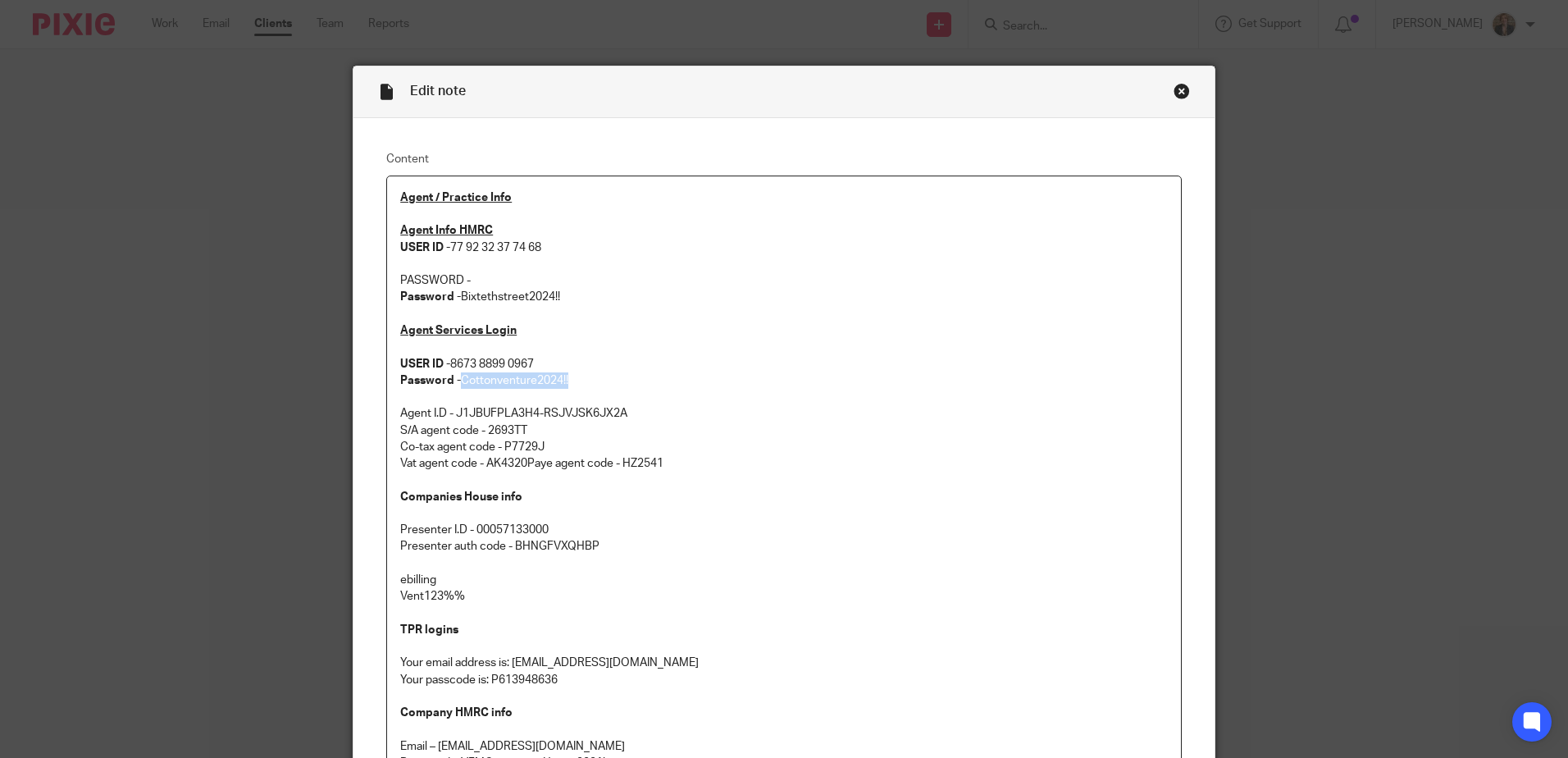
copy p "Cottonventure2024!!"
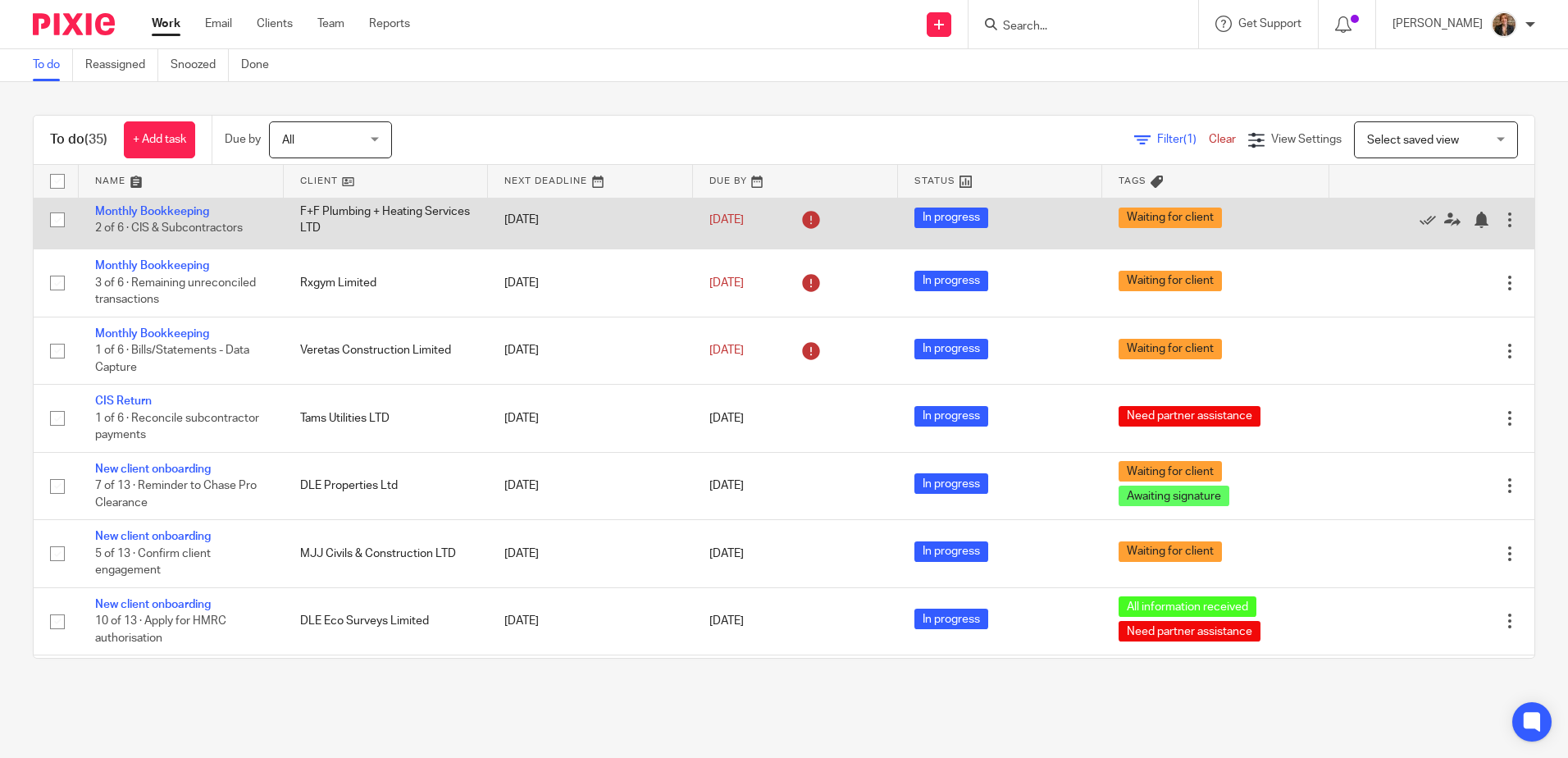
scroll to position [547, 0]
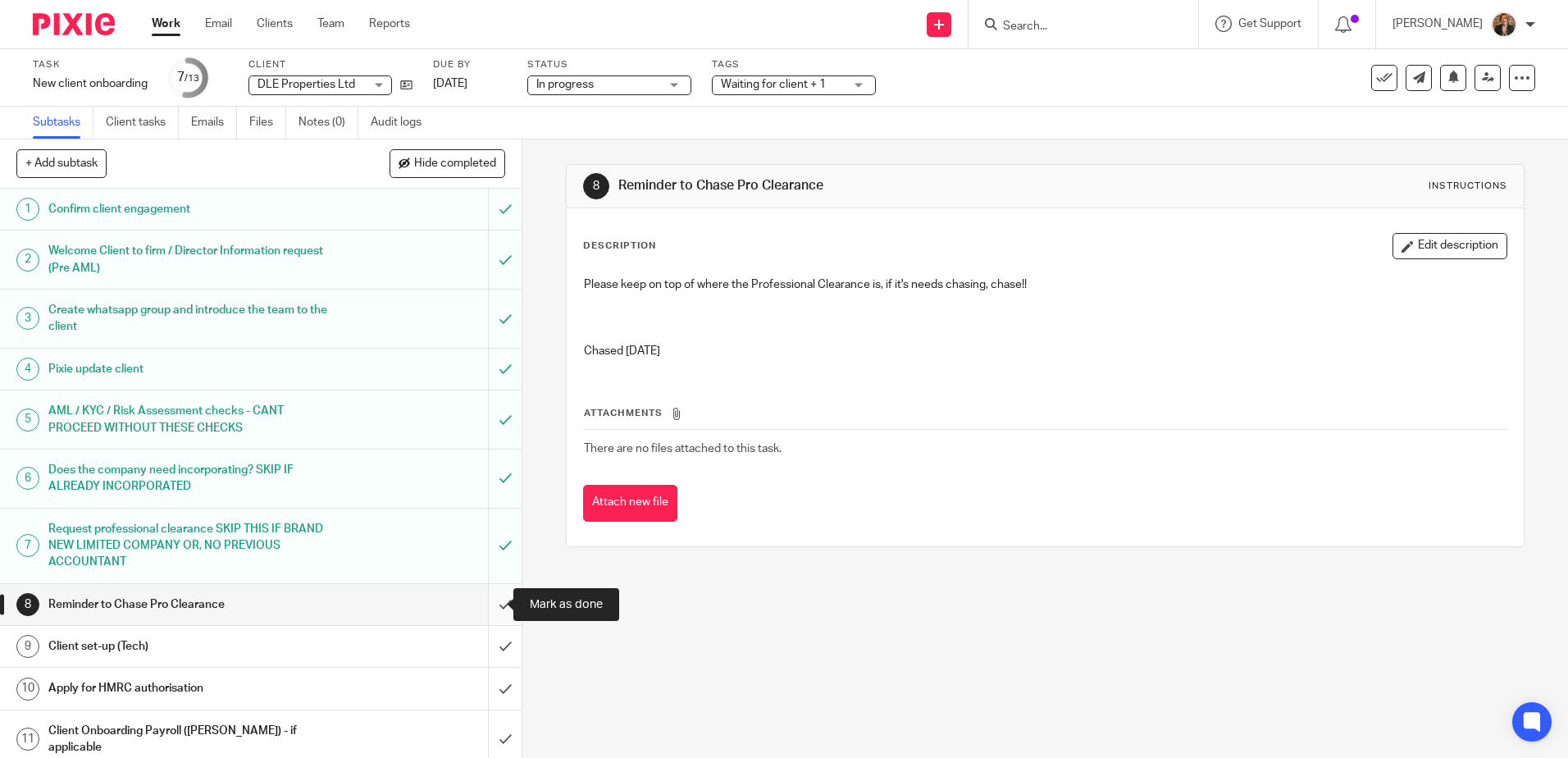
click at [489, 599] on input "submit" at bounding box center [261, 605] width 521 height 41
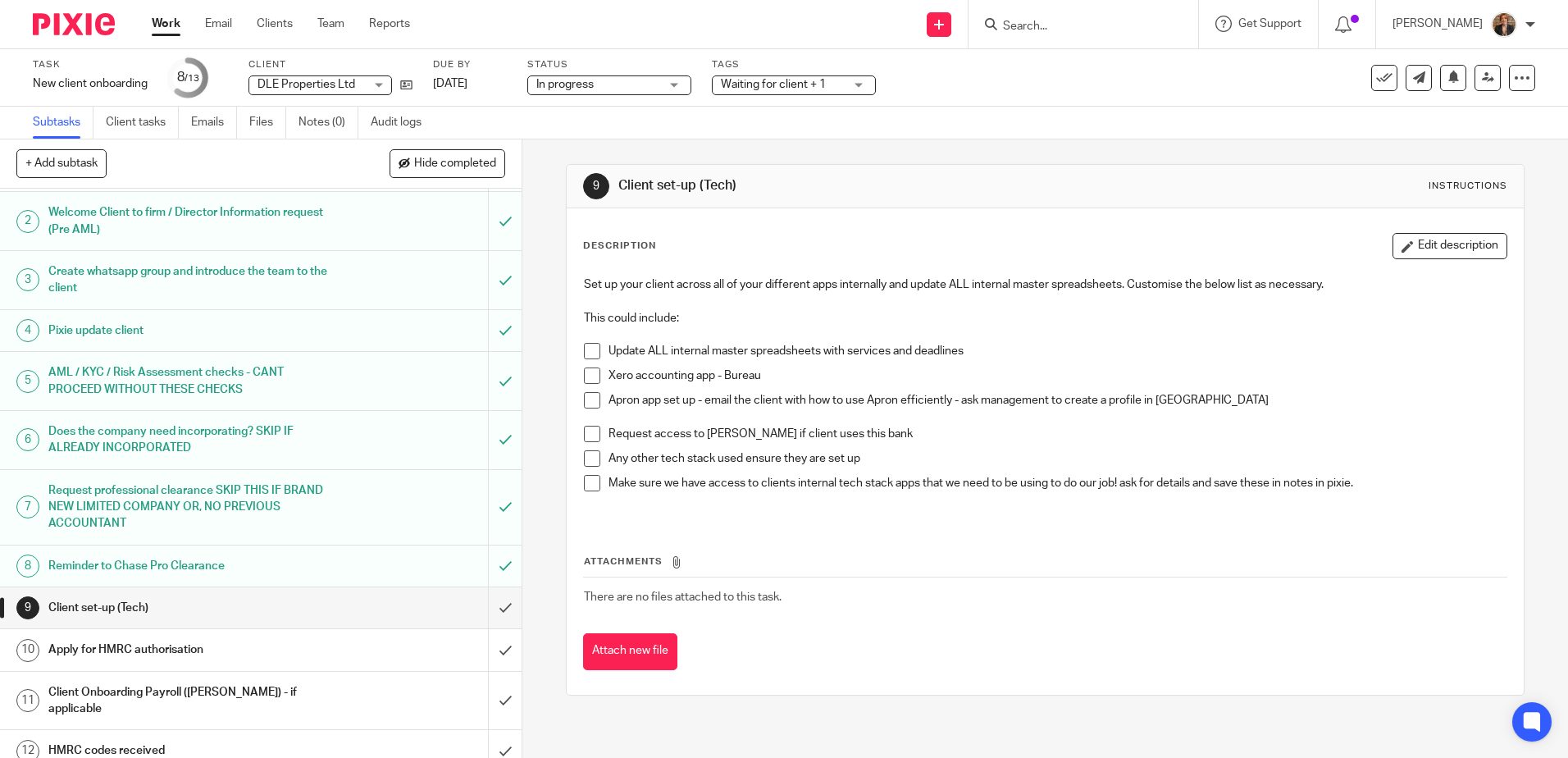
scroll to position [79, 0]
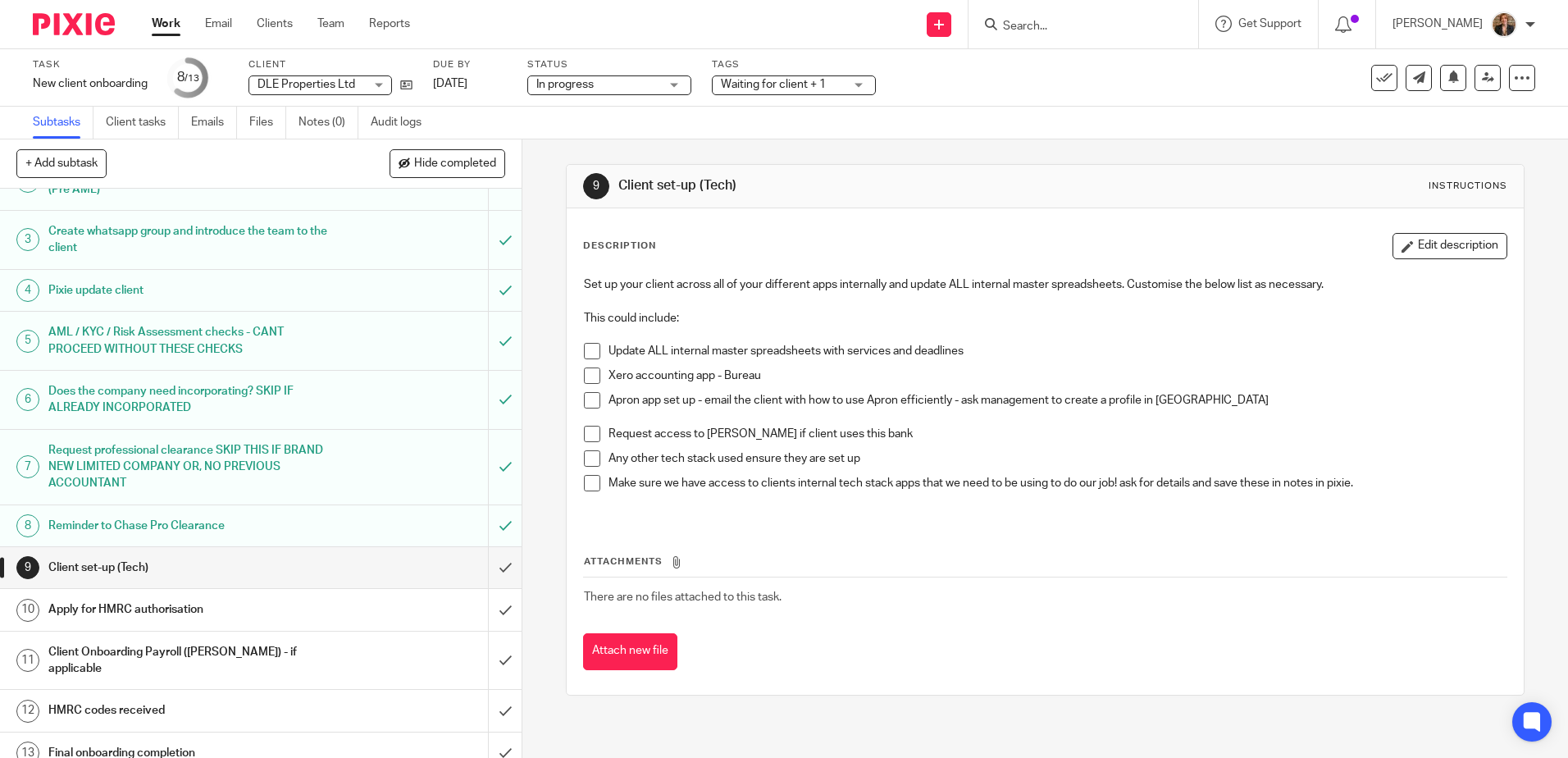
click at [301, 600] on h1 "Apply for HMRC authorisation" at bounding box center [189, 610] width 282 height 25
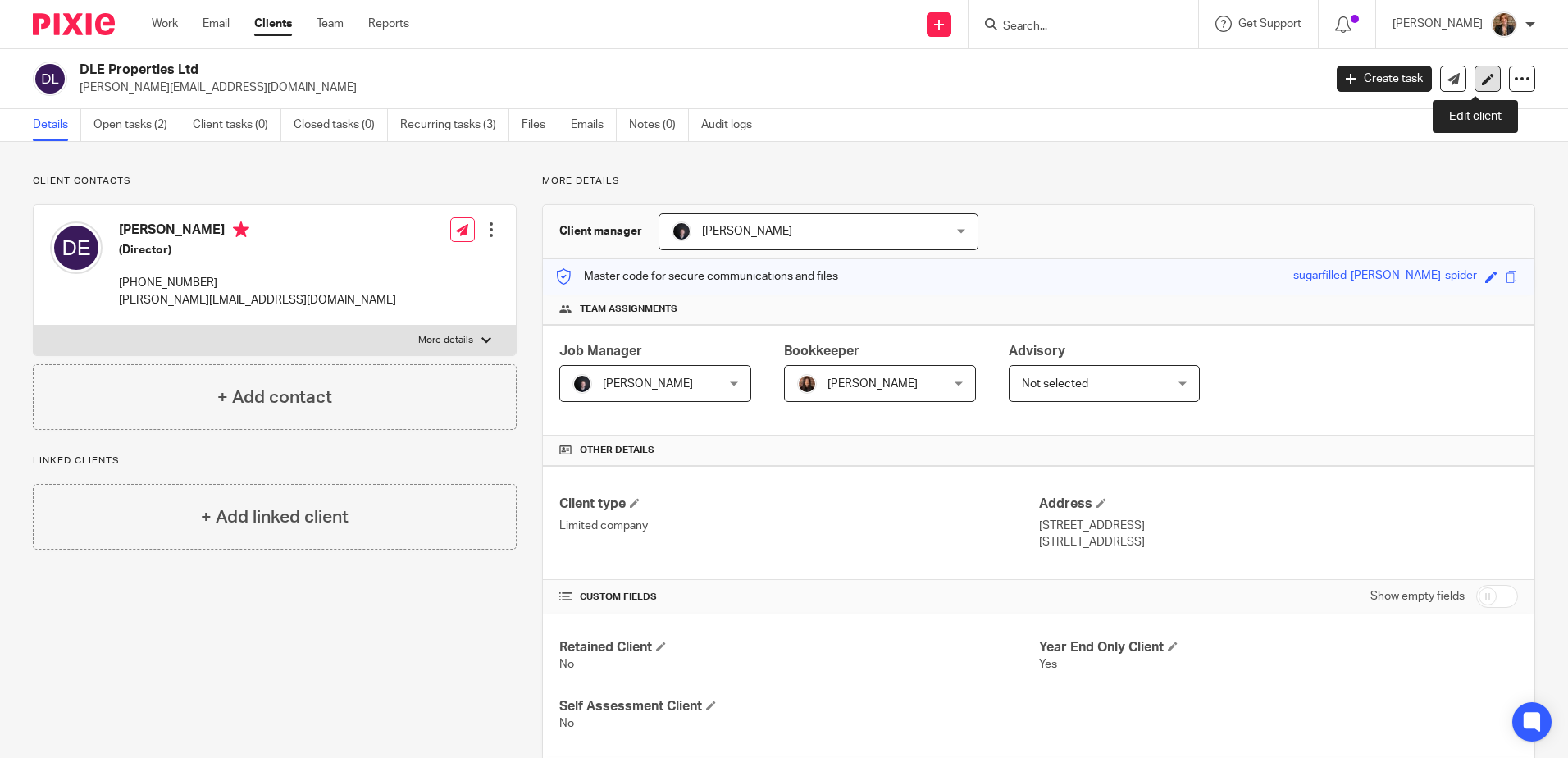
click at [1474, 88] on link at bounding box center [1487, 79] width 26 height 26
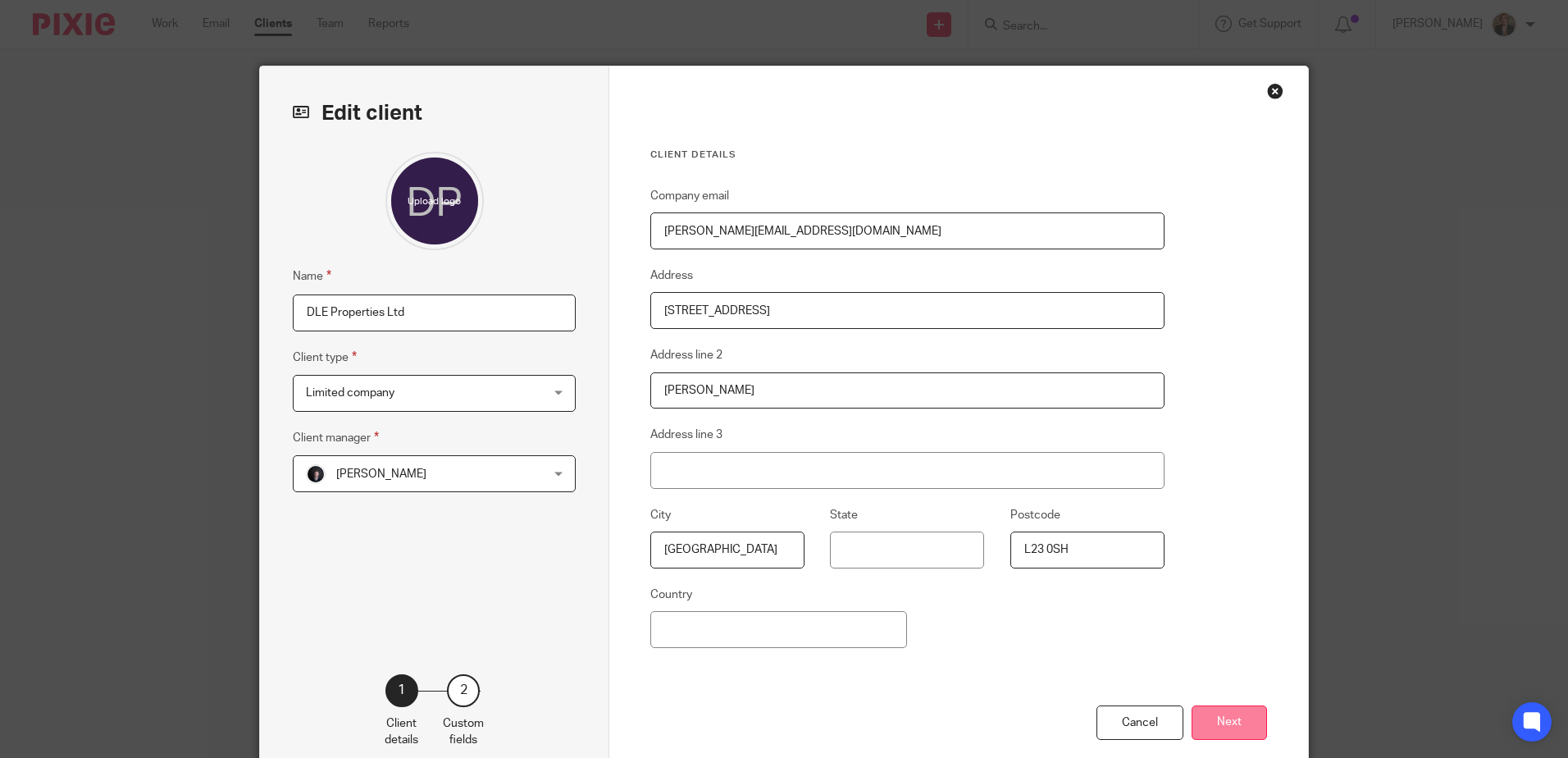
click at [1218, 717] on button "Next" at bounding box center [1229, 724] width 75 height 35
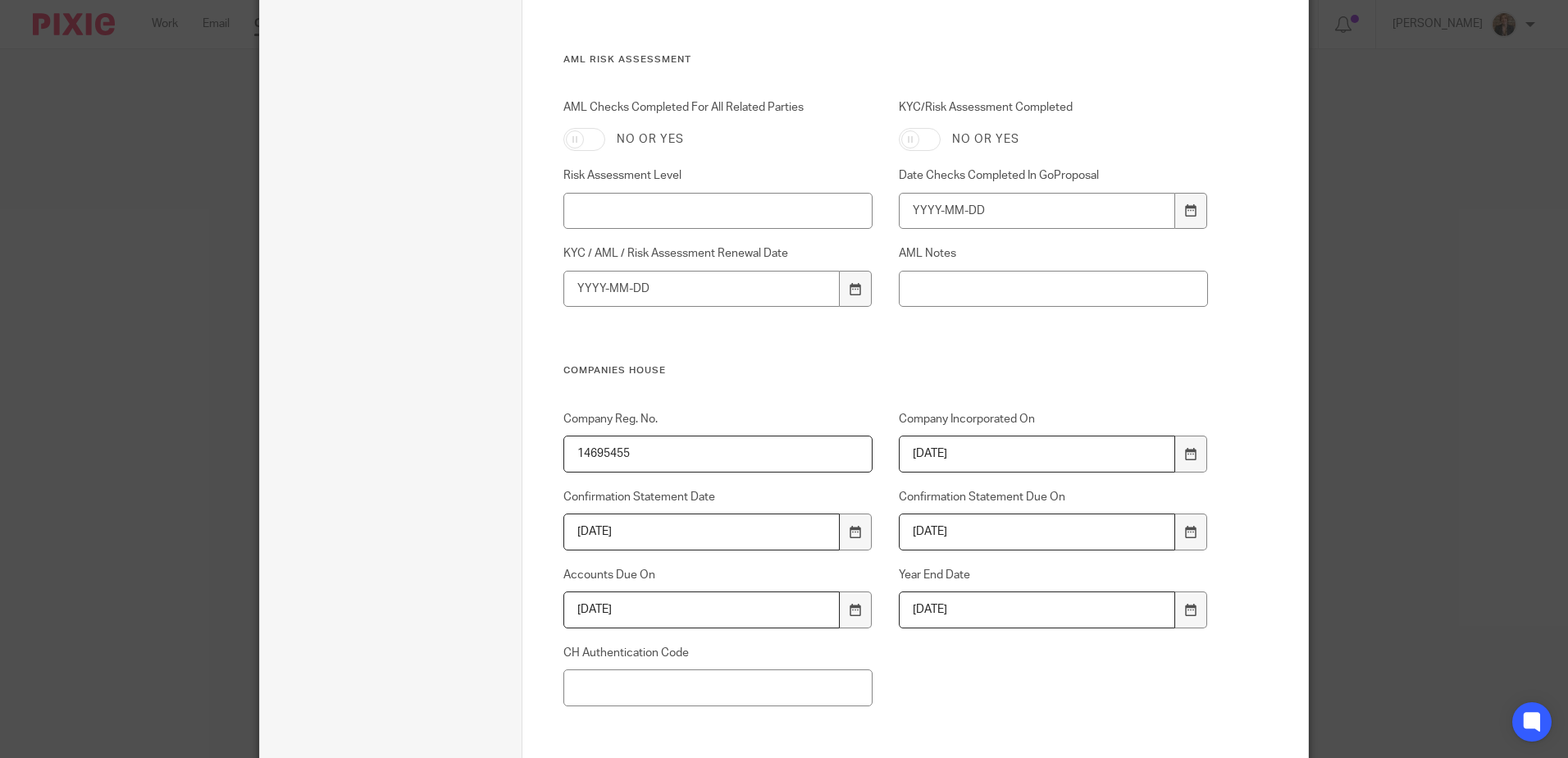
scroll to position [1039, 0]
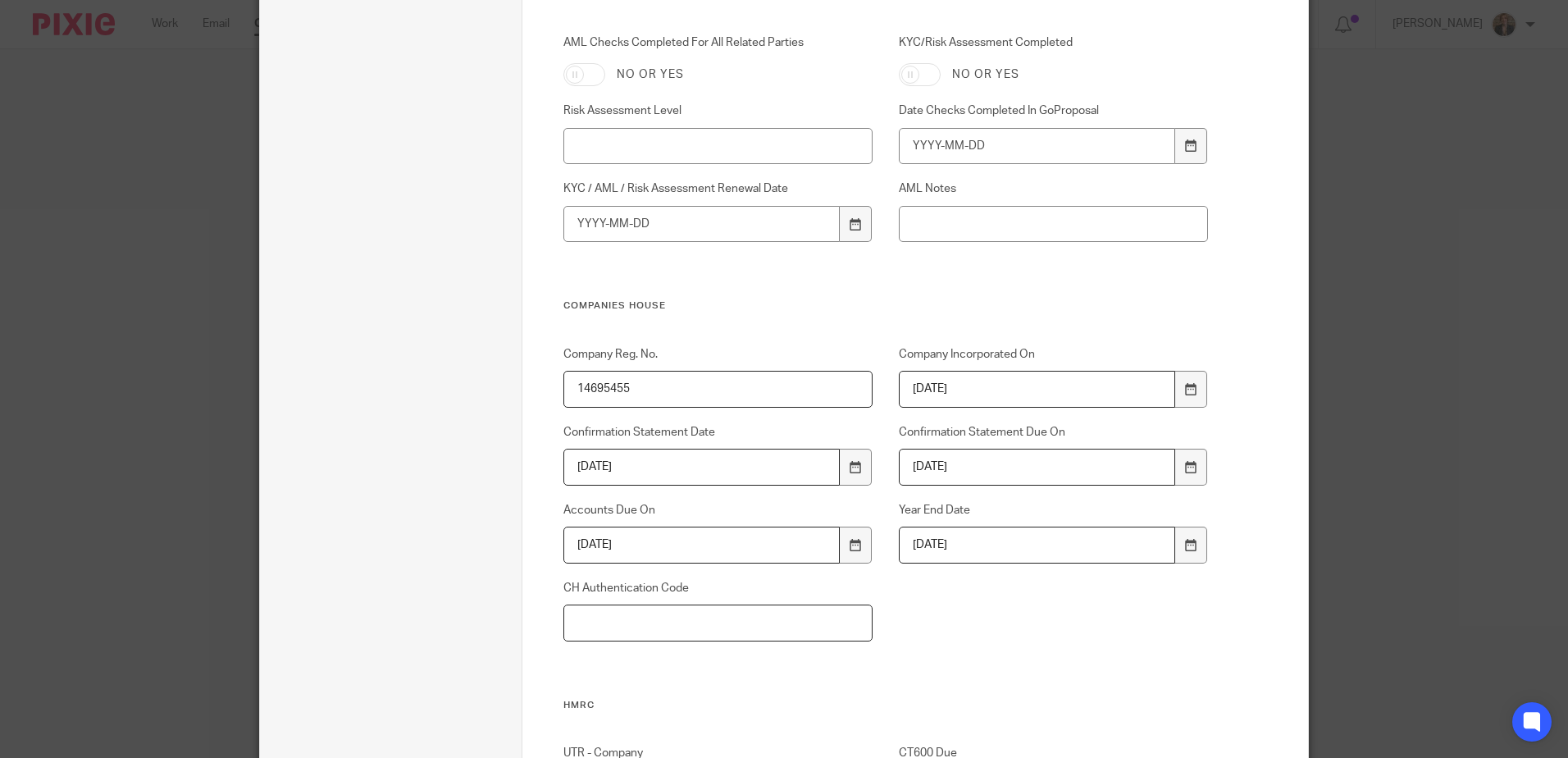
click at [684, 628] on input "CH Authentication Code" at bounding box center [719, 623] width 310 height 37
click at [704, 627] on input "CH Authentication Code" at bounding box center [719, 623] width 310 height 37
paste input "7HVRCK"
type input "7HVRCK"
click at [1037, 649] on div "Company Reg. No. 14695455 Company Incorporated On 2023-02-28 Confirmation State…" at bounding box center [872, 522] width 670 height 353
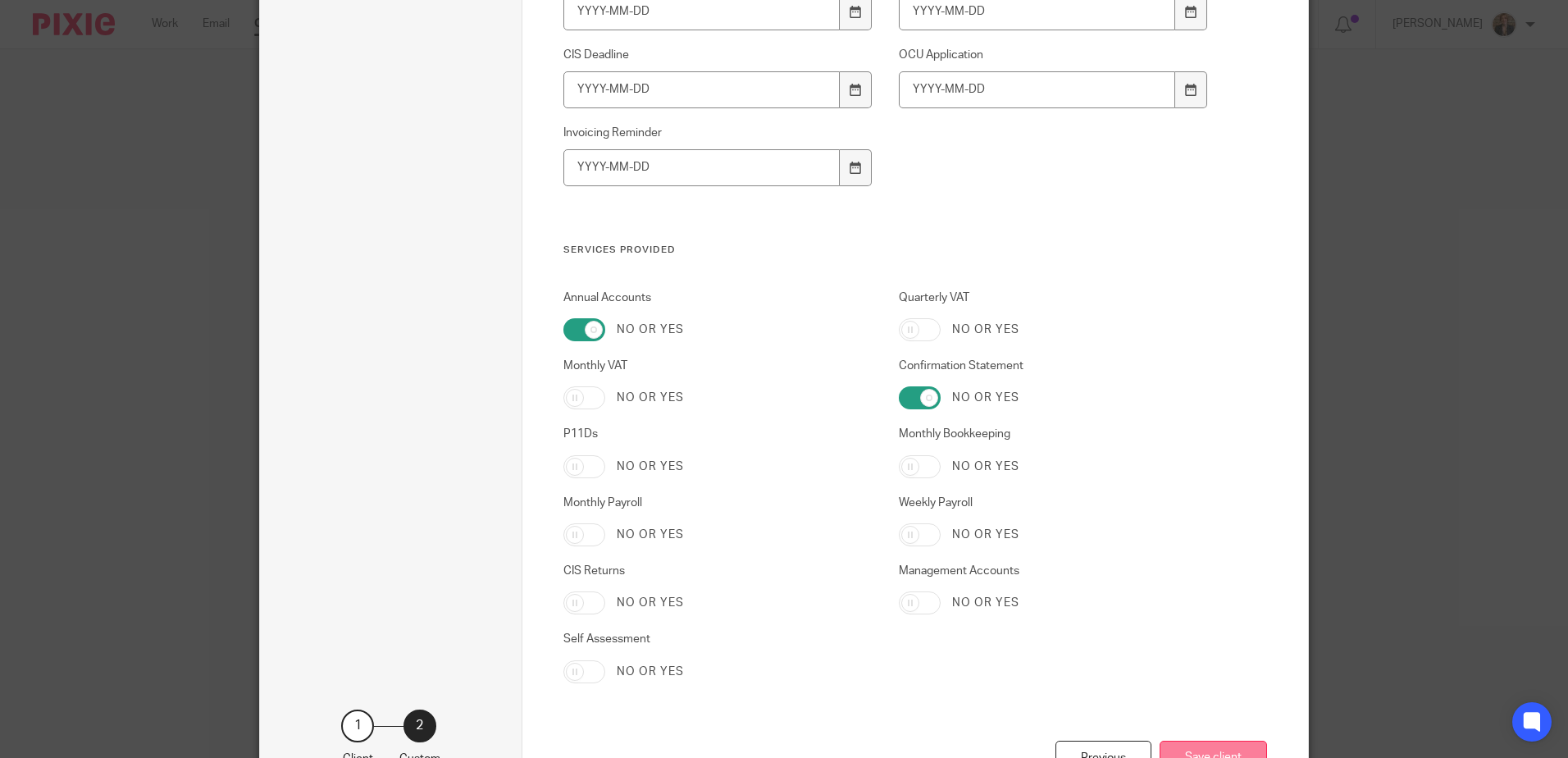
scroll to position [3353, 0]
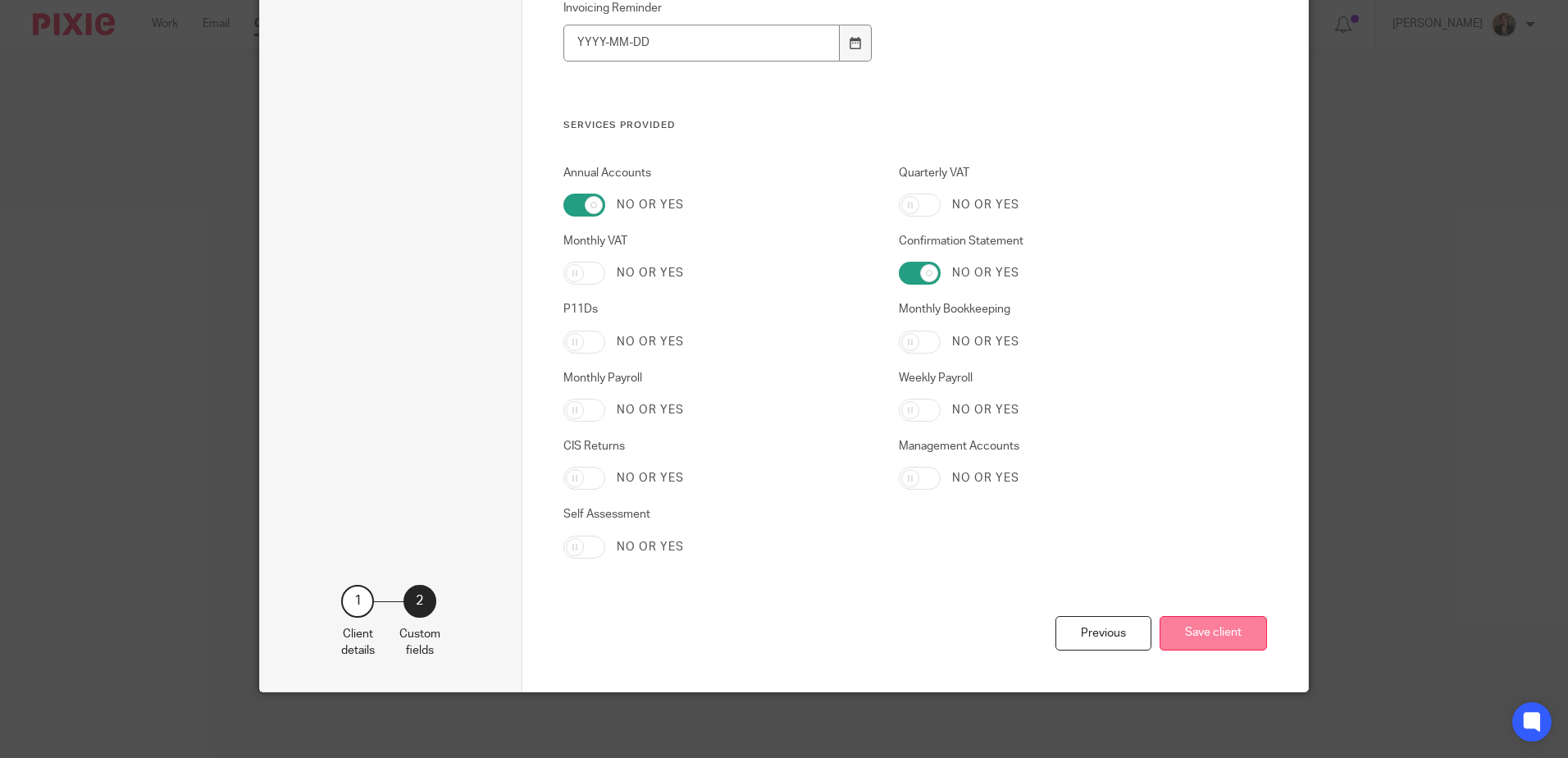
click at [1234, 634] on button "Save client" at bounding box center [1213, 634] width 108 height 35
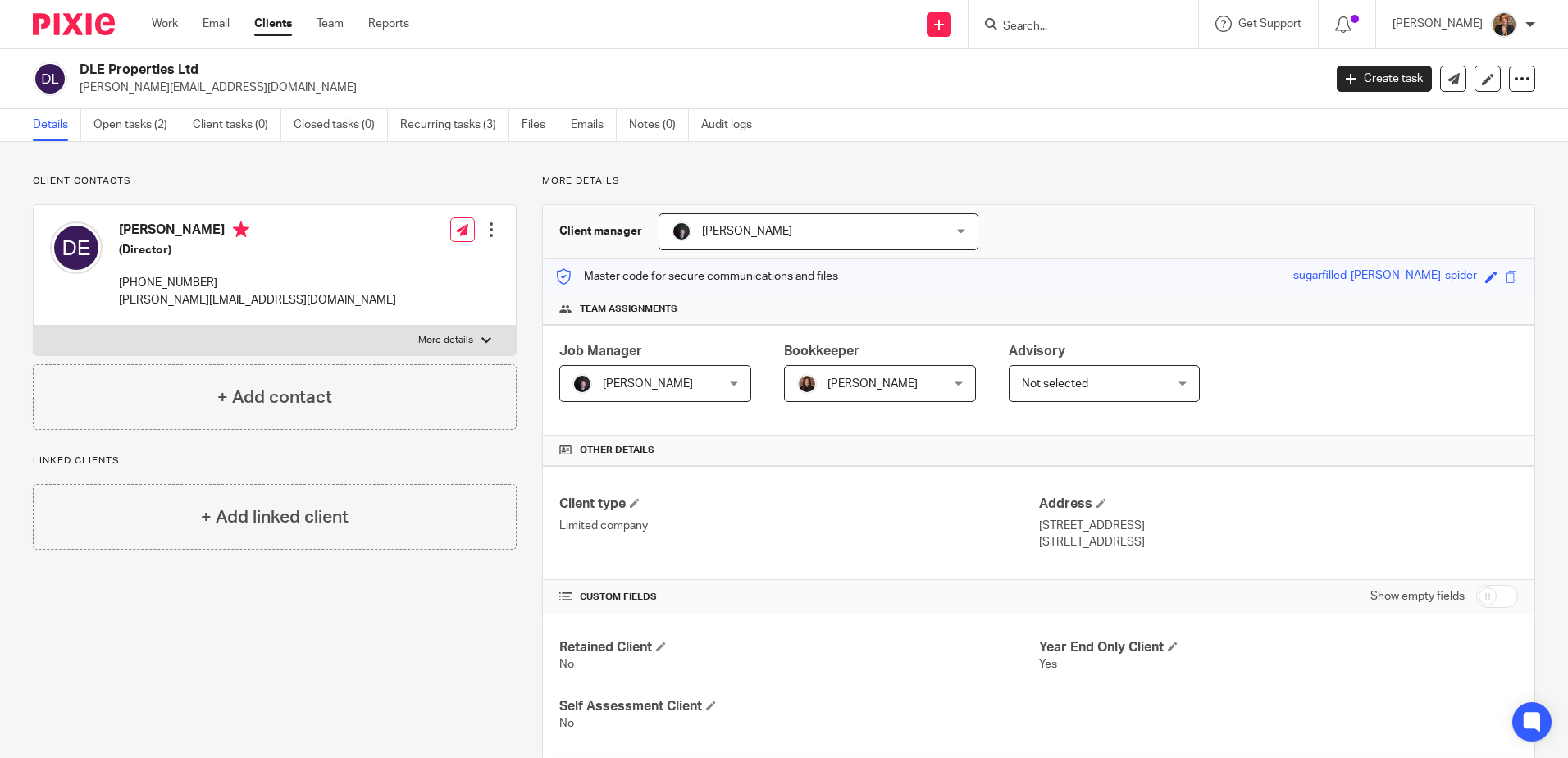
click at [422, 334] on p "More details" at bounding box center [445, 340] width 55 height 13
click at [33, 326] on input "More details" at bounding box center [32, 325] width 1 height 1
checkbox input "true"
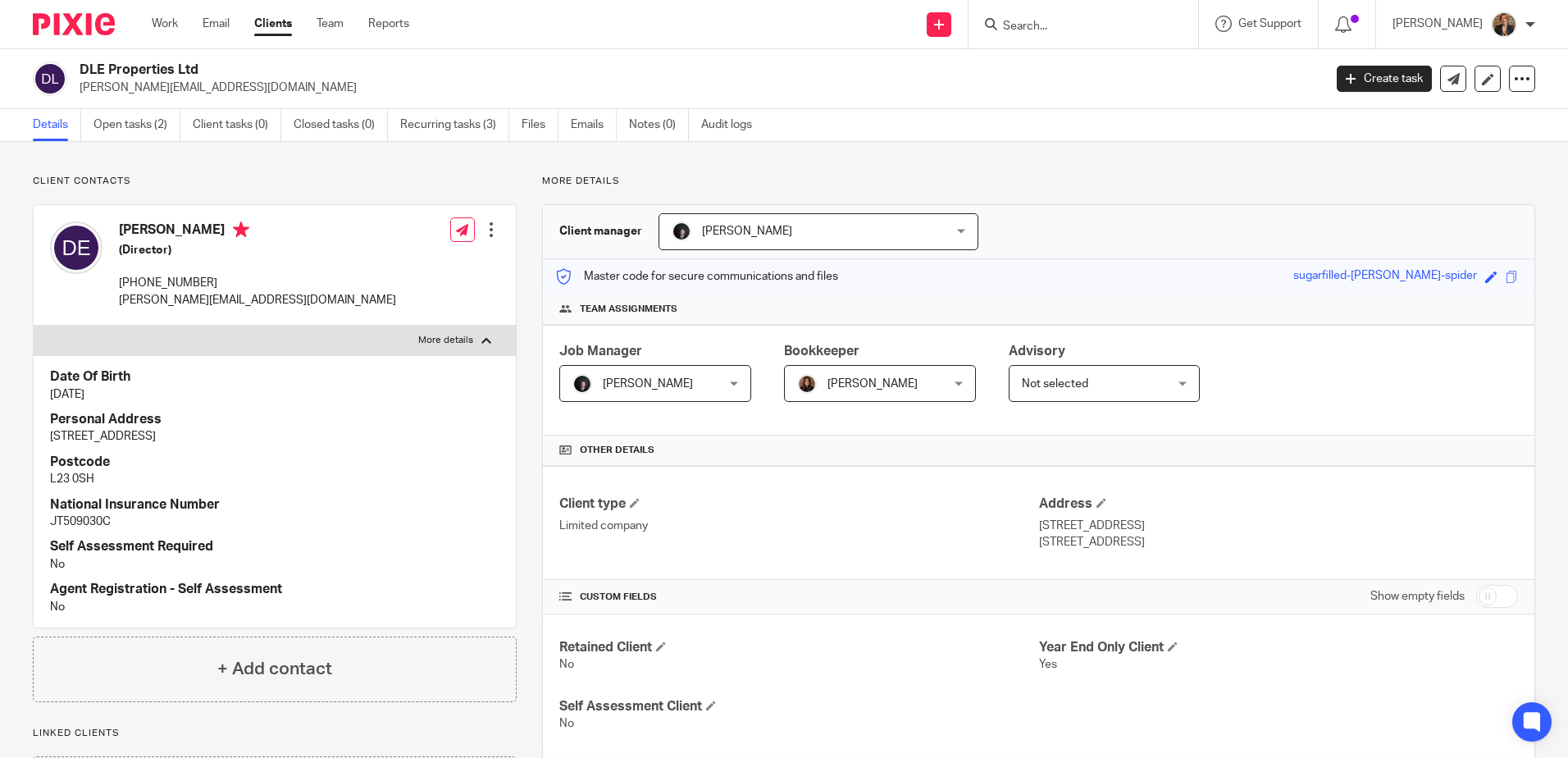
drag, startPoint x: 1085, startPoint y: 540, endPoint x: 1144, endPoint y: 547, distance: 59.4
click at [1144, 547] on p "[STREET_ADDRESS]" at bounding box center [1278, 543] width 478 height 17
copy p "L23 0SH"
click at [1482, 82] on icon at bounding box center [1487, 79] width 12 height 12
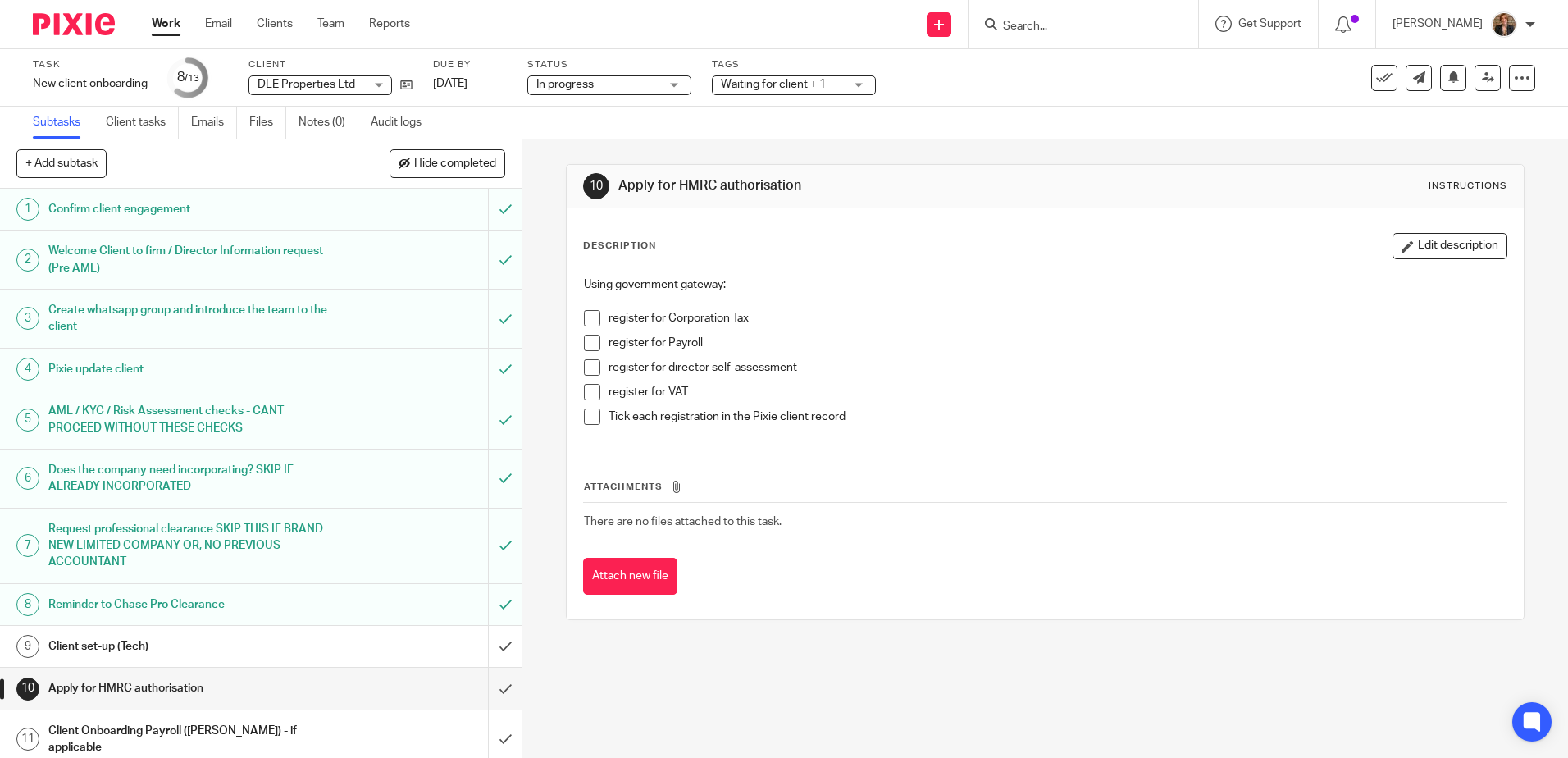
click at [590, 318] on span at bounding box center [593, 318] width 17 height 17
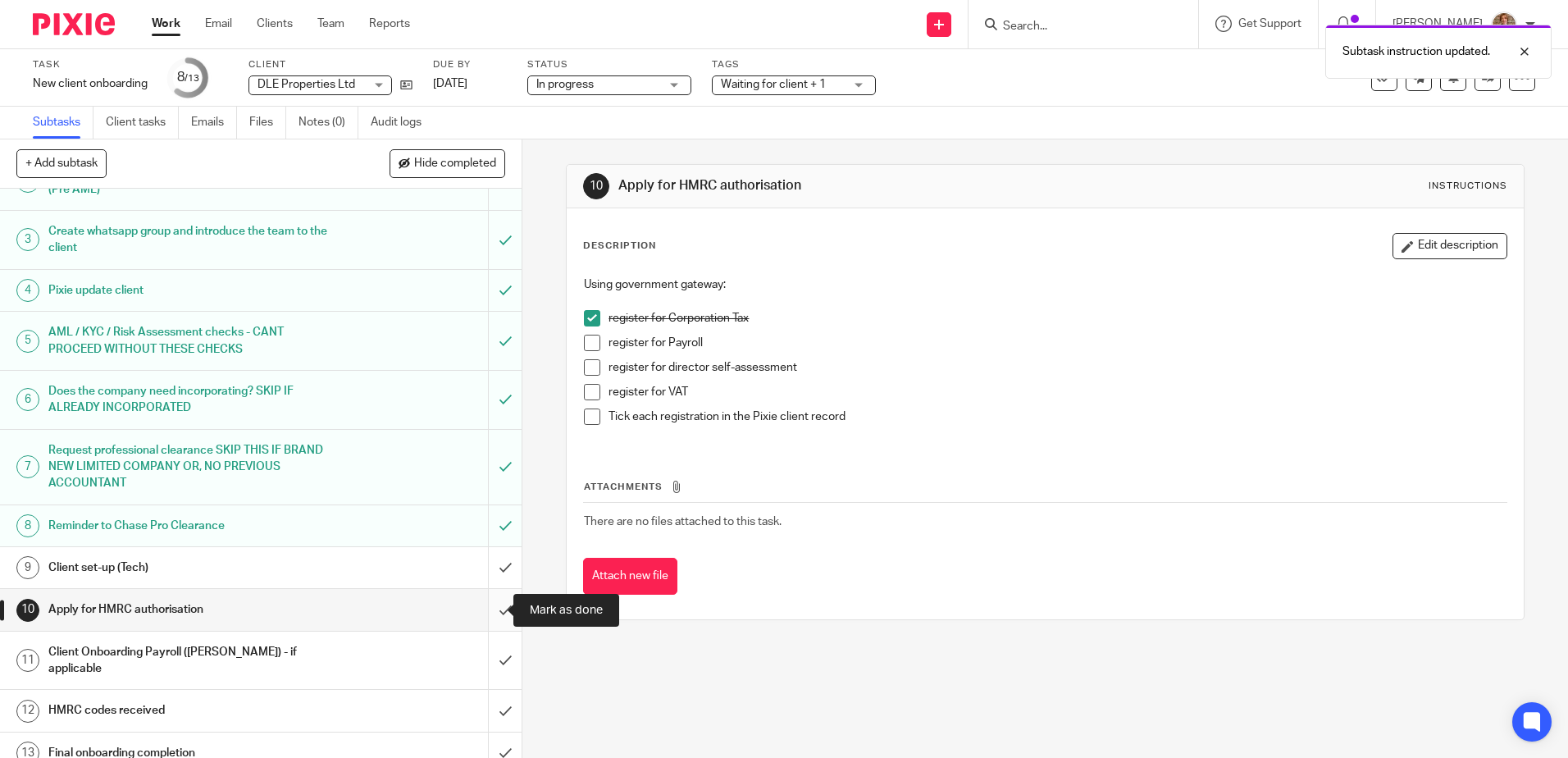
click at [487, 605] on input "submit" at bounding box center [261, 610] width 521 height 41
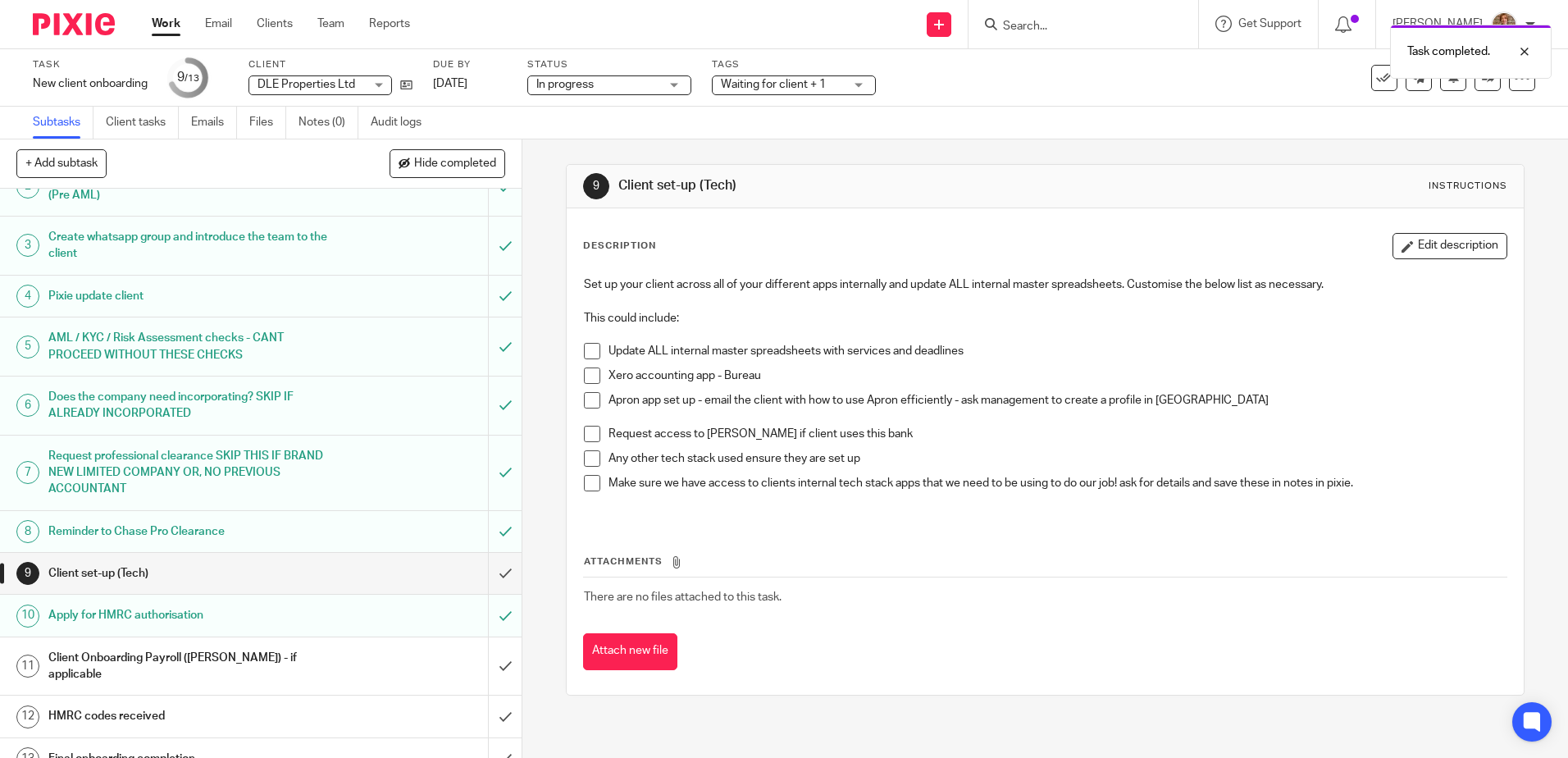
scroll to position [79, 0]
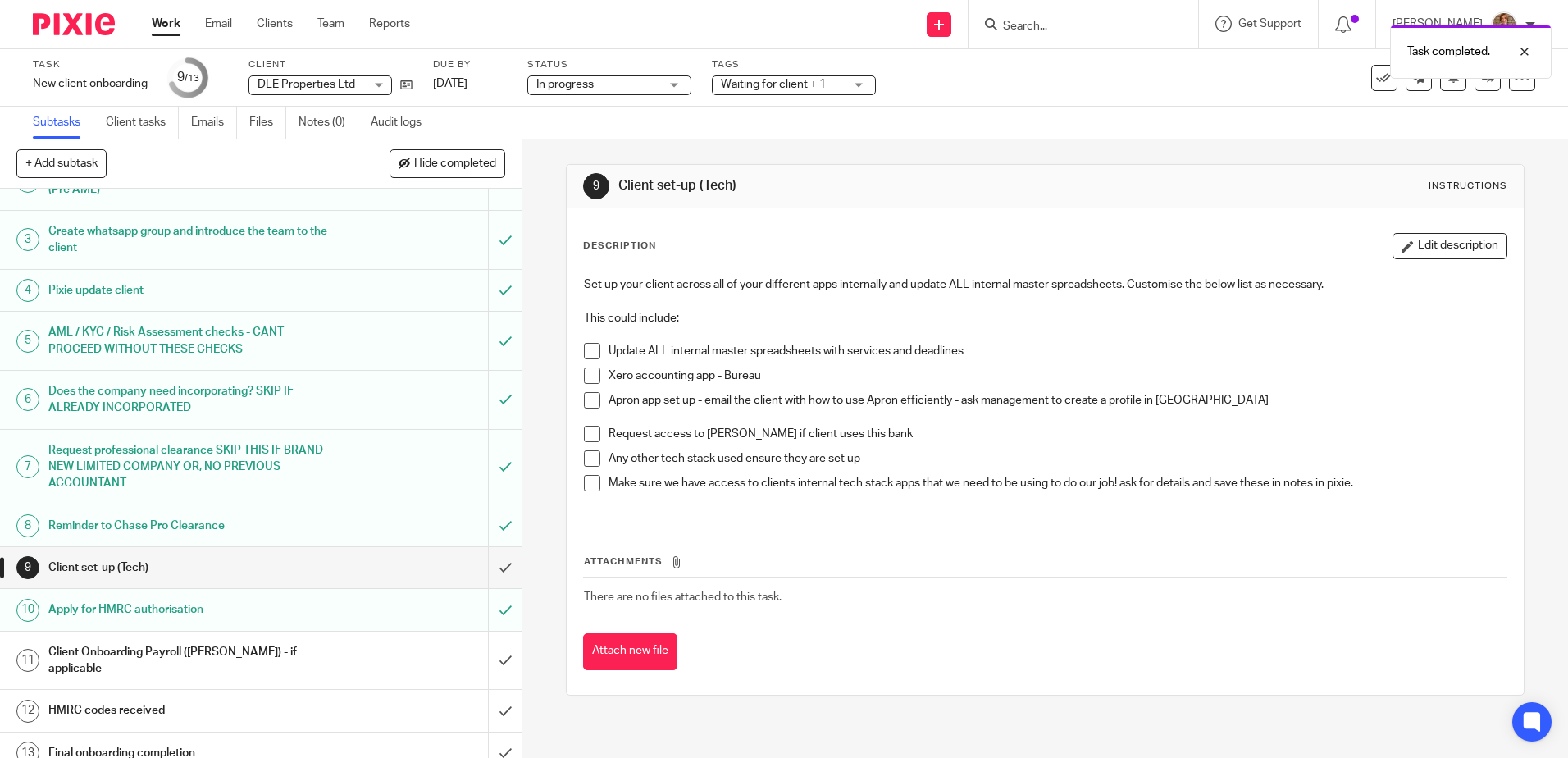
click at [396, 559] on div "Client set-up (Tech)" at bounding box center [260, 568] width 424 height 25
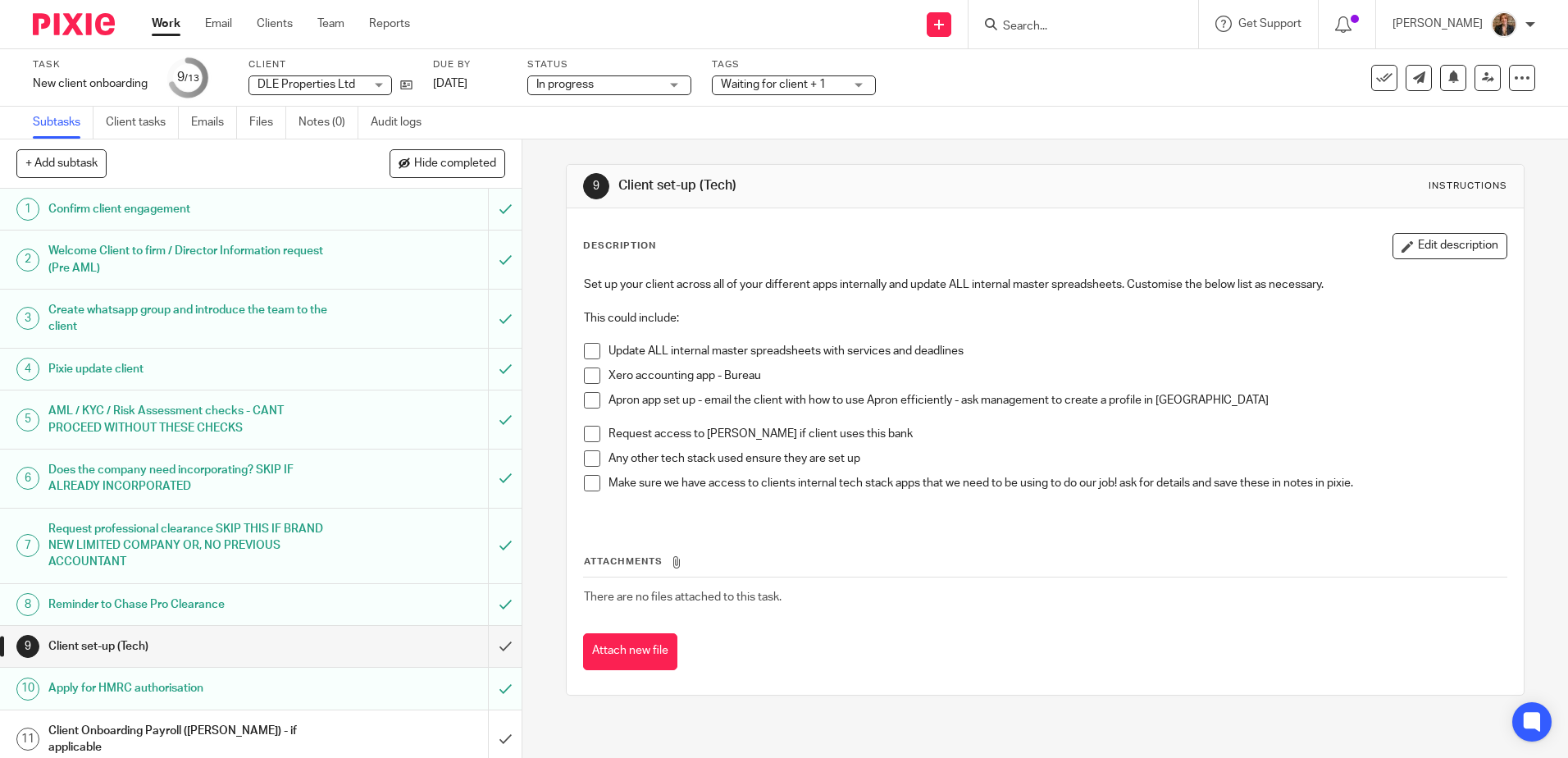
click at [589, 373] on span at bounding box center [593, 376] width 17 height 17
click at [586, 406] on span at bounding box center [593, 401] width 17 height 17
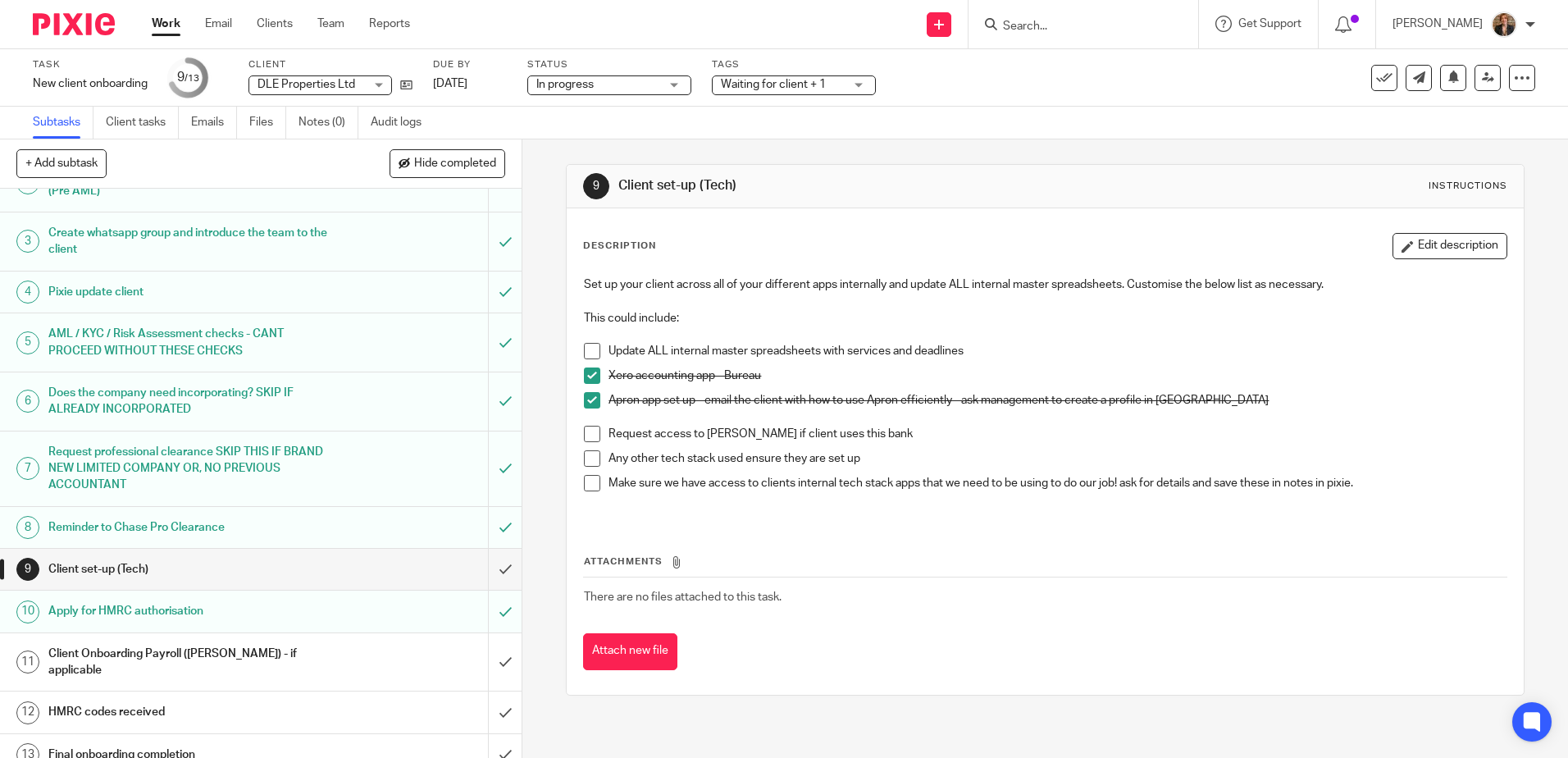
scroll to position [79, 0]
click at [586, 353] on span at bounding box center [593, 352] width 17 height 17
click at [491, 569] on input "submit" at bounding box center [261, 568] width 521 height 41
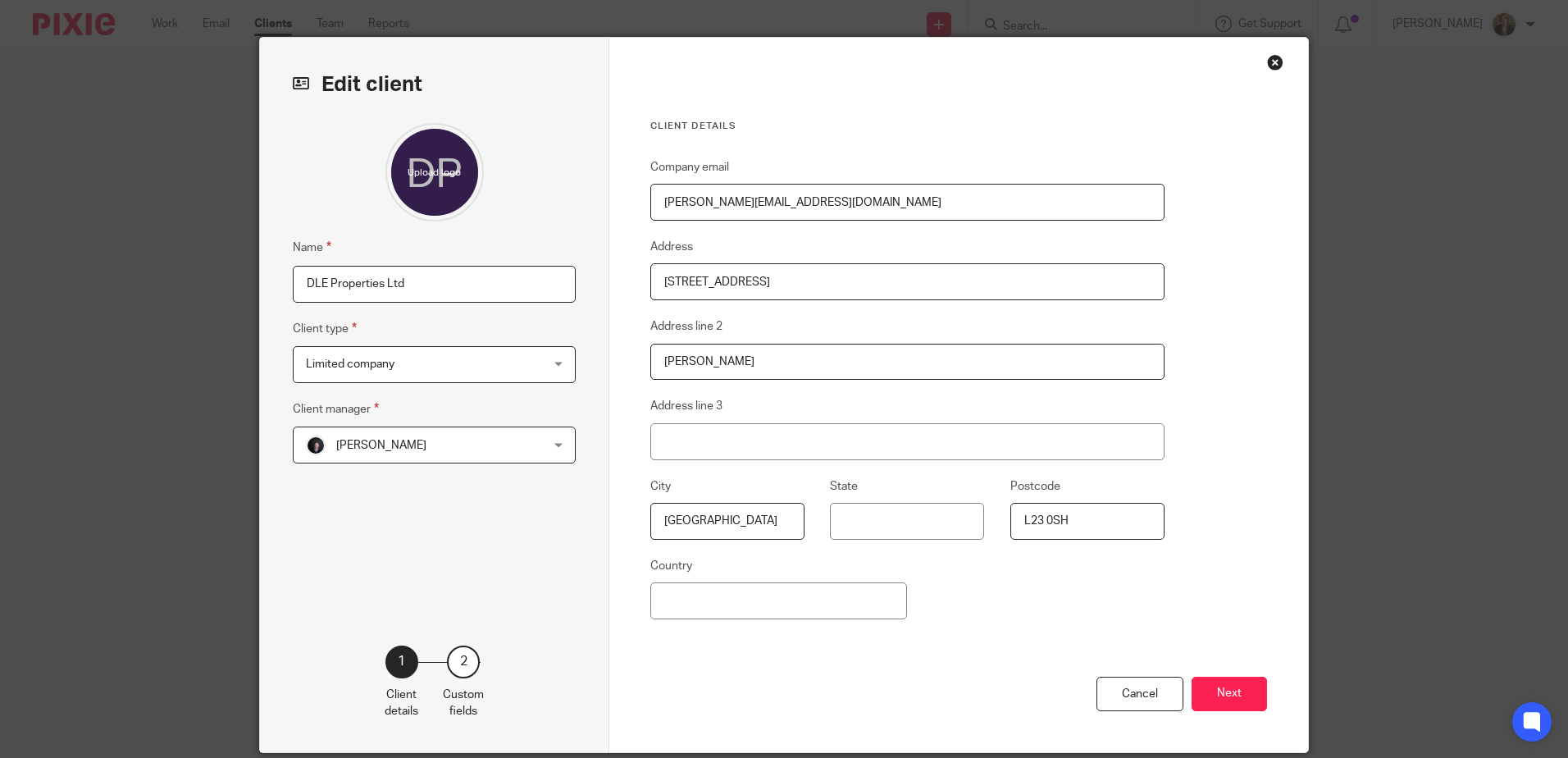
scroll to position [55, 0]
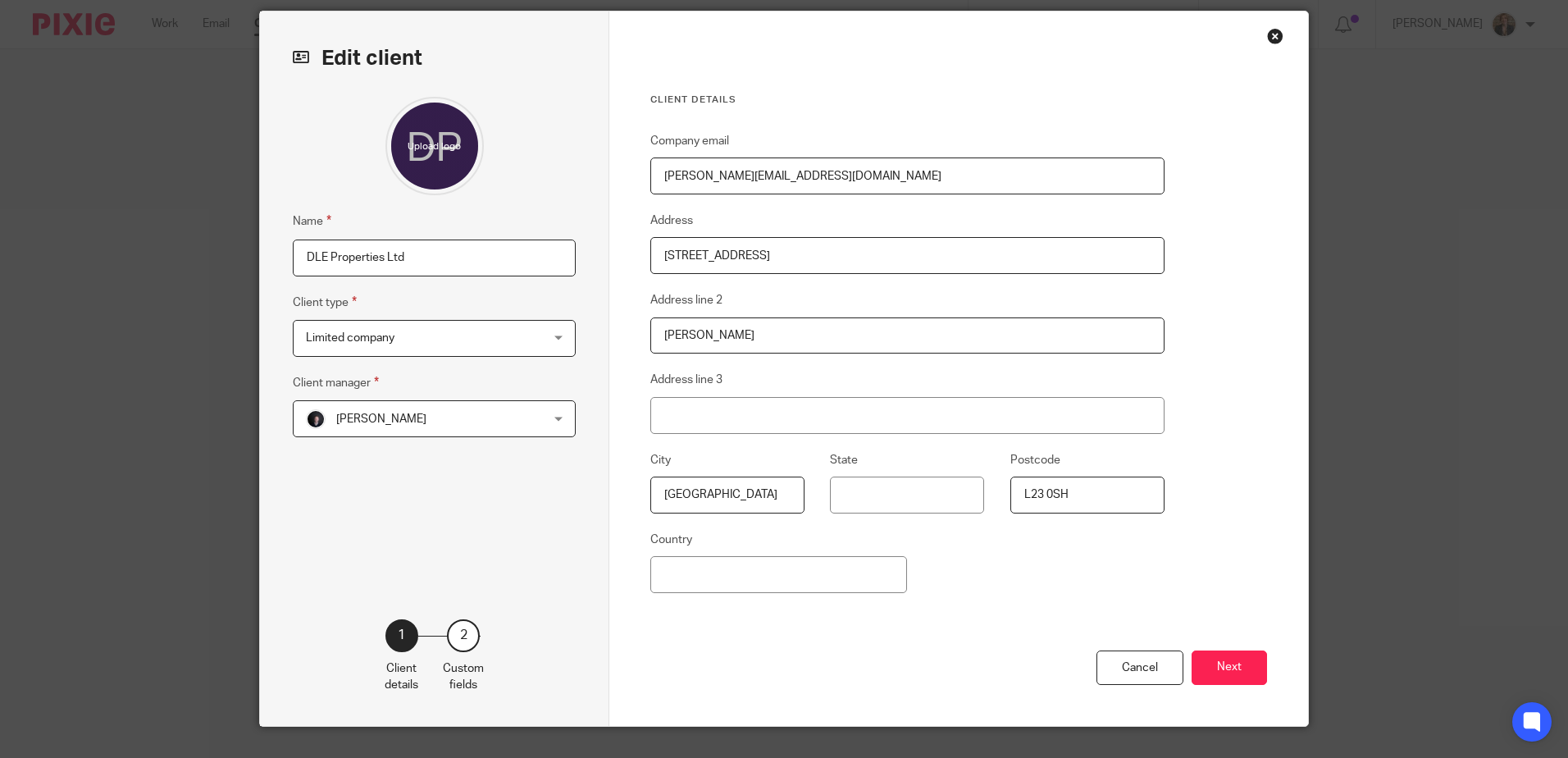
drag, startPoint x: 896, startPoint y: 270, endPoint x: 484, endPoint y: 242, distance: 413.0
click at [484, 242] on div "Edit client Name DLE Properties Ltd Client type Limited company Limited company…" at bounding box center [784, 368] width 1048 height 714
type input "166 Linacre Road"
drag, startPoint x: 735, startPoint y: 344, endPoint x: 421, endPoint y: 287, distance: 319.1
click at [423, 310] on div "Edit client Name DLE Properties Ltd Client type Limited company Limited company…" at bounding box center [784, 368] width 1048 height 714
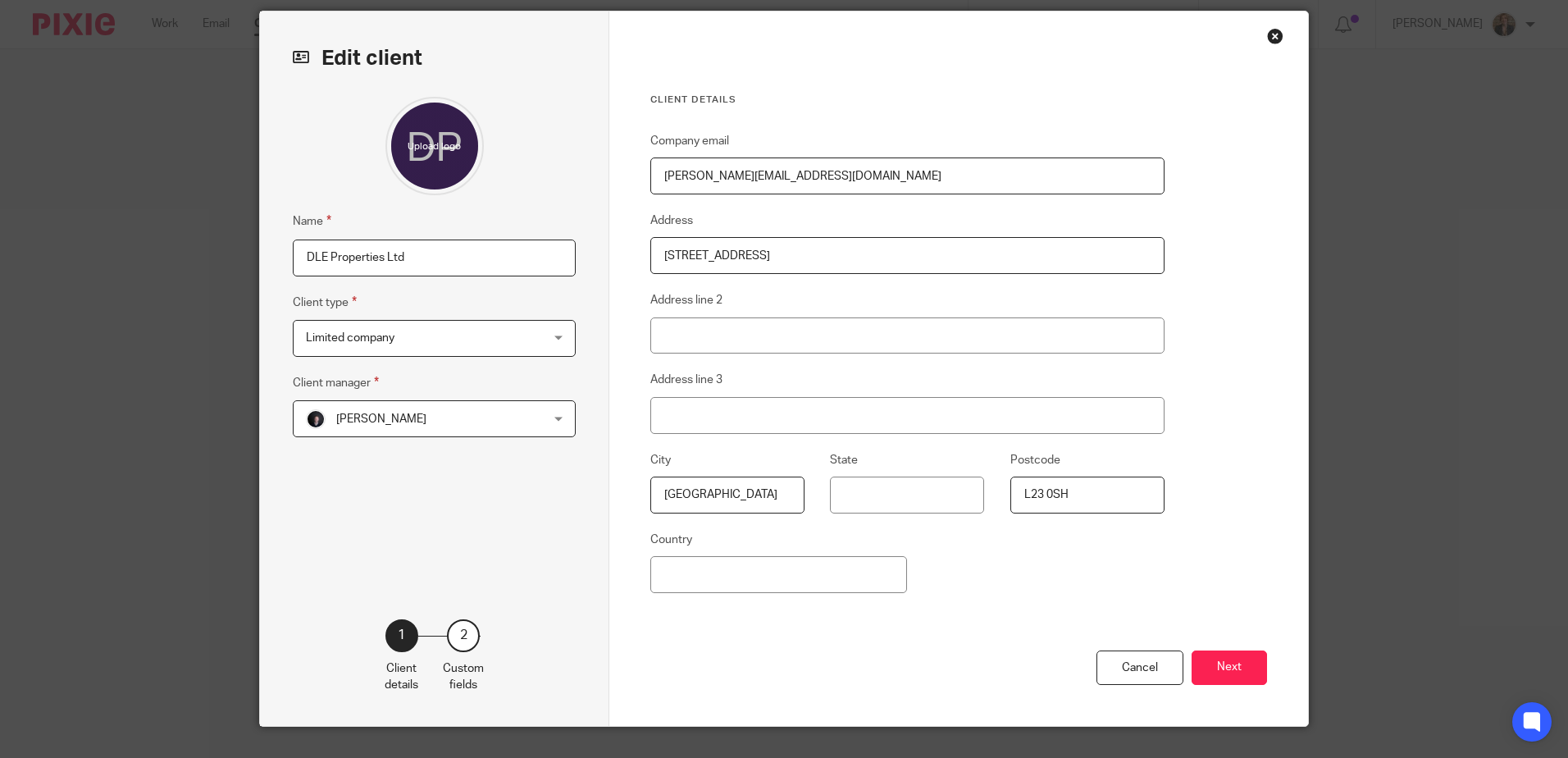
drag, startPoint x: 1081, startPoint y: 500, endPoint x: 841, endPoint y: 489, distance: 240.3
click at [843, 489] on div "City Liverpool State Postcode L23 0SH" at bounding box center [895, 491] width 540 height 80
type input "L21 8JU"
click at [1218, 663] on button "Next" at bounding box center [1229, 668] width 75 height 35
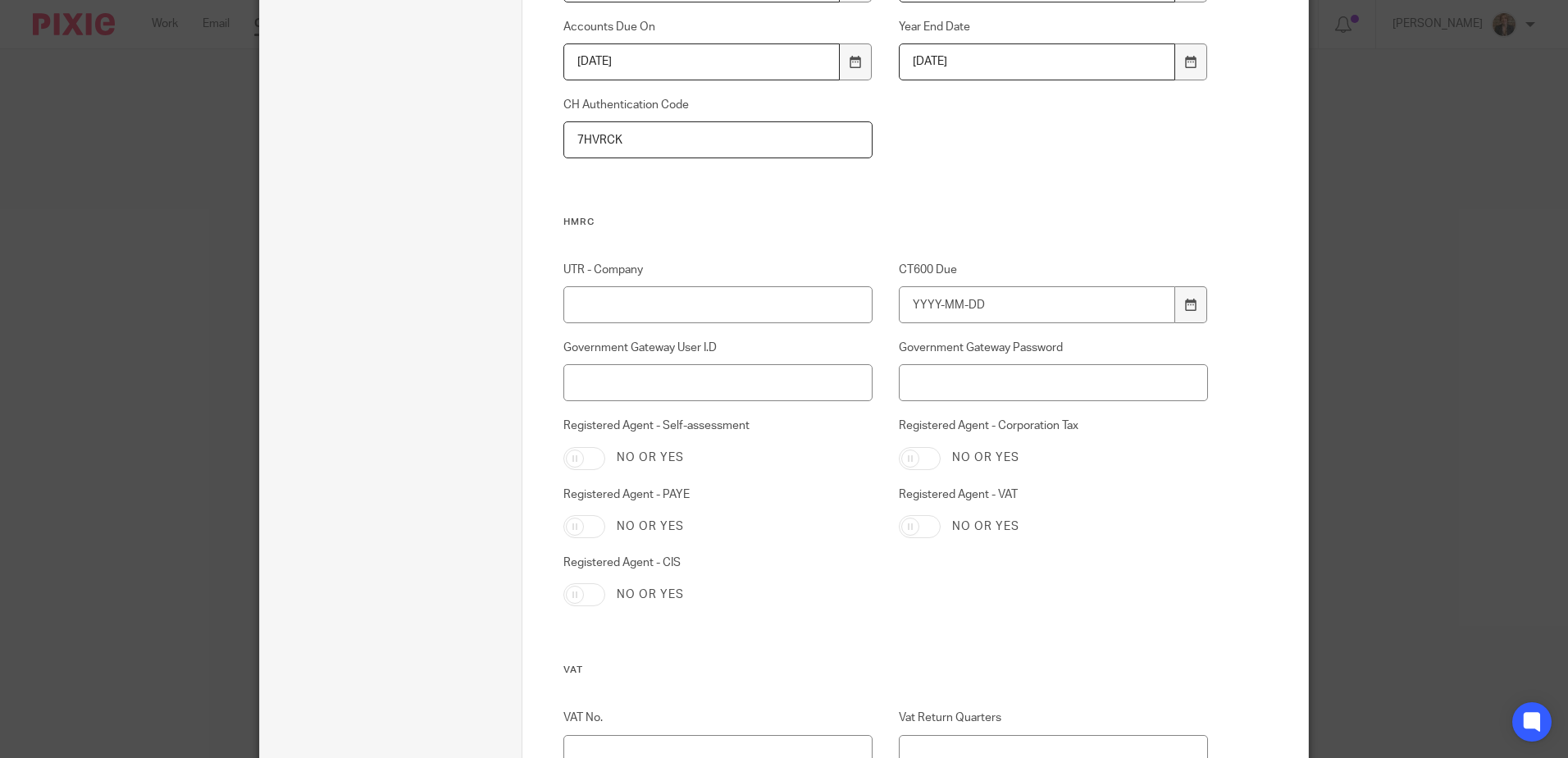
scroll to position [1532, 0]
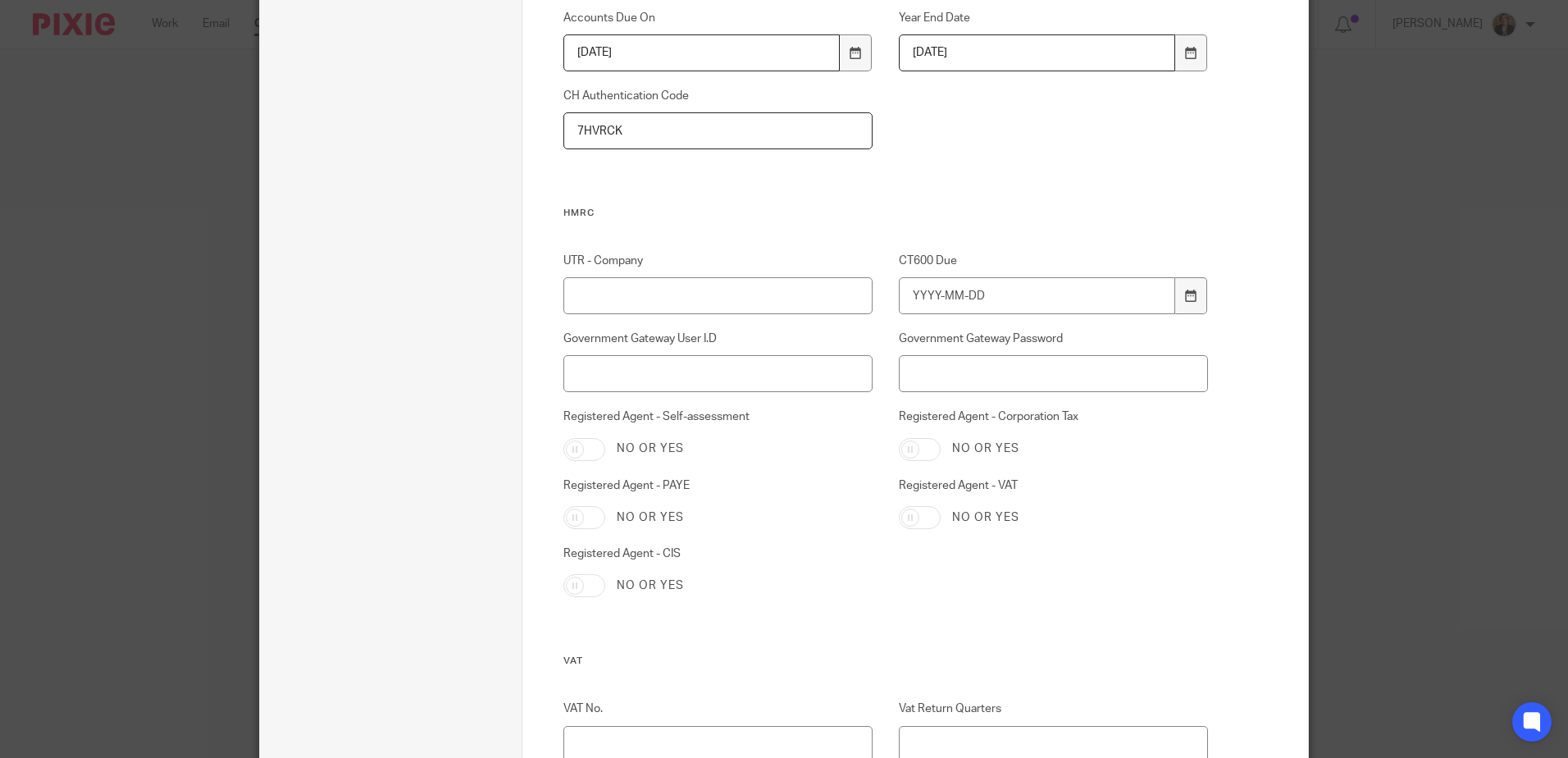
click at [901, 447] on input "Registered Agent - Corporation Tax" at bounding box center [919, 449] width 42 height 23
checkbox input "true"
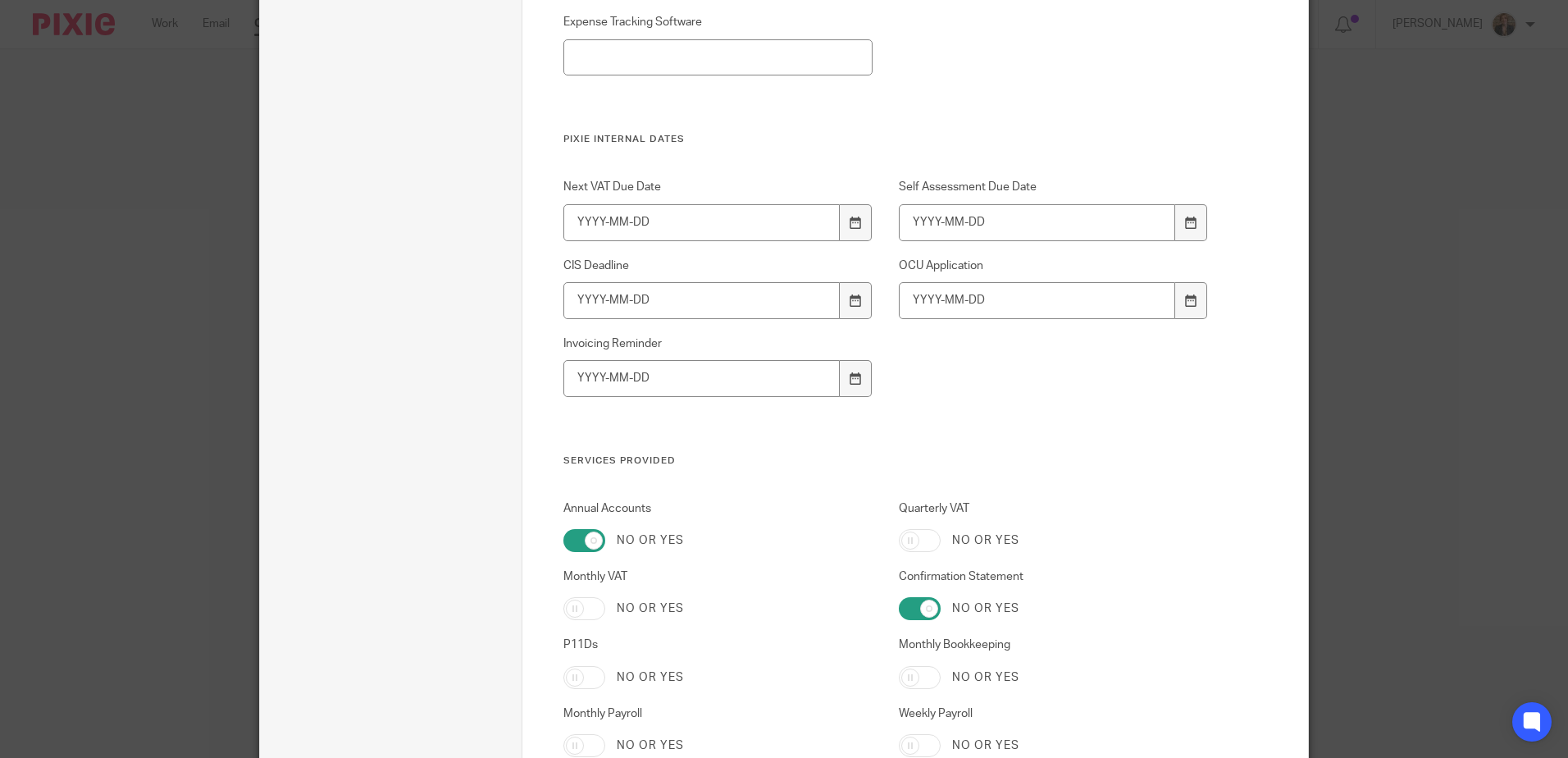
scroll to position [3353, 0]
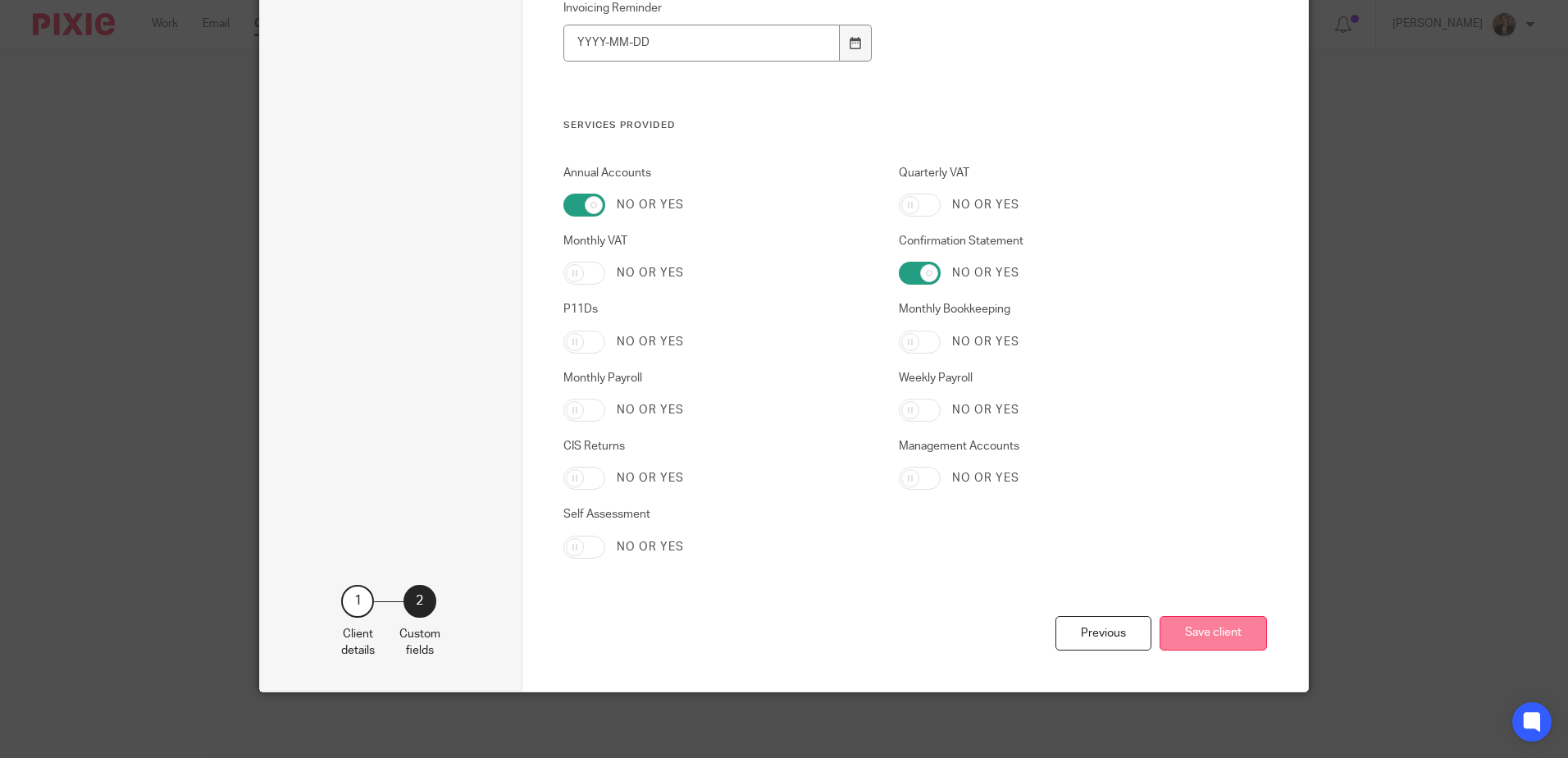
click at [1191, 627] on button "Save client" at bounding box center [1213, 634] width 108 height 35
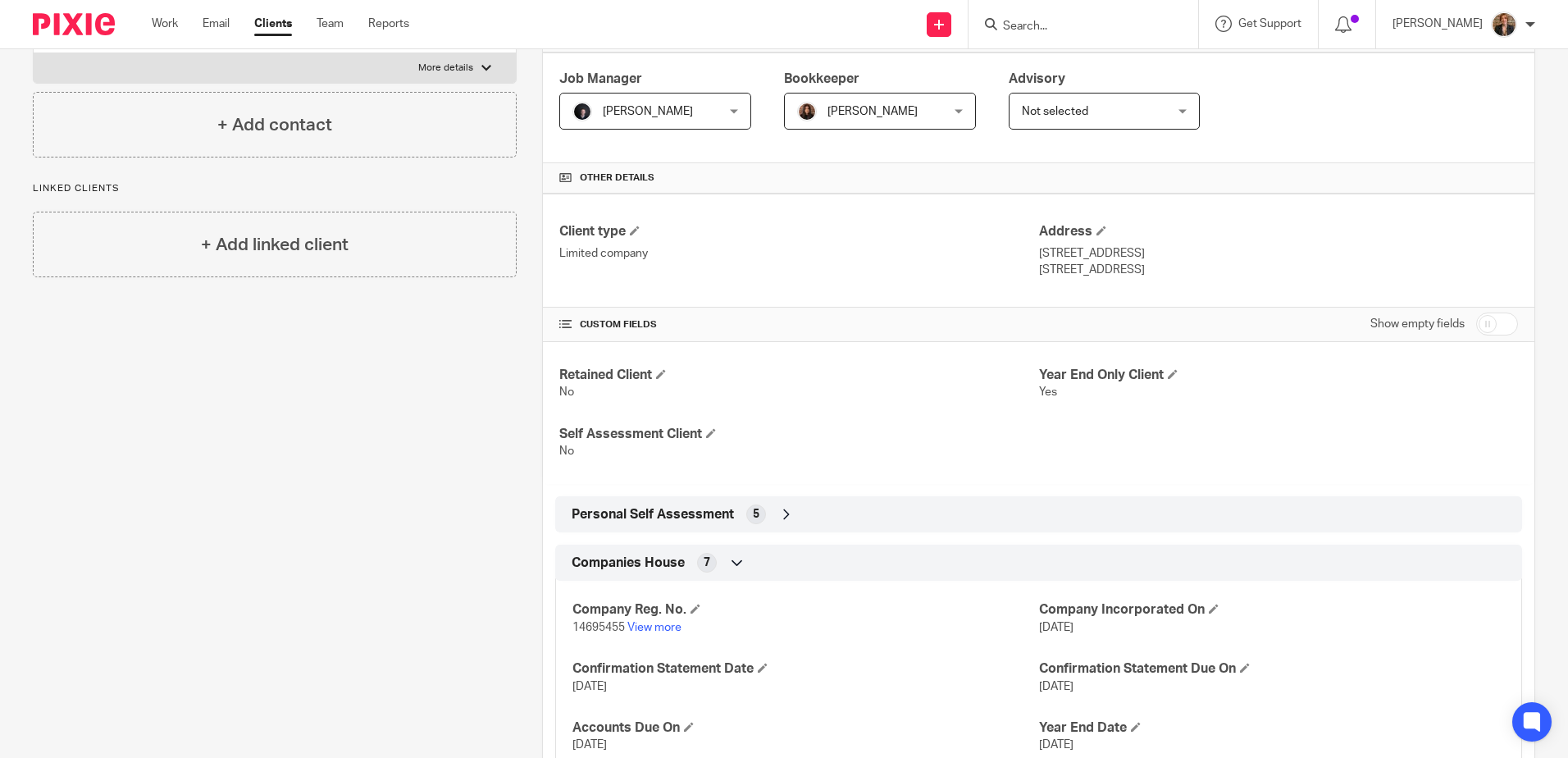
scroll to position [273, 0]
click at [778, 512] on icon at bounding box center [786, 514] width 17 height 17
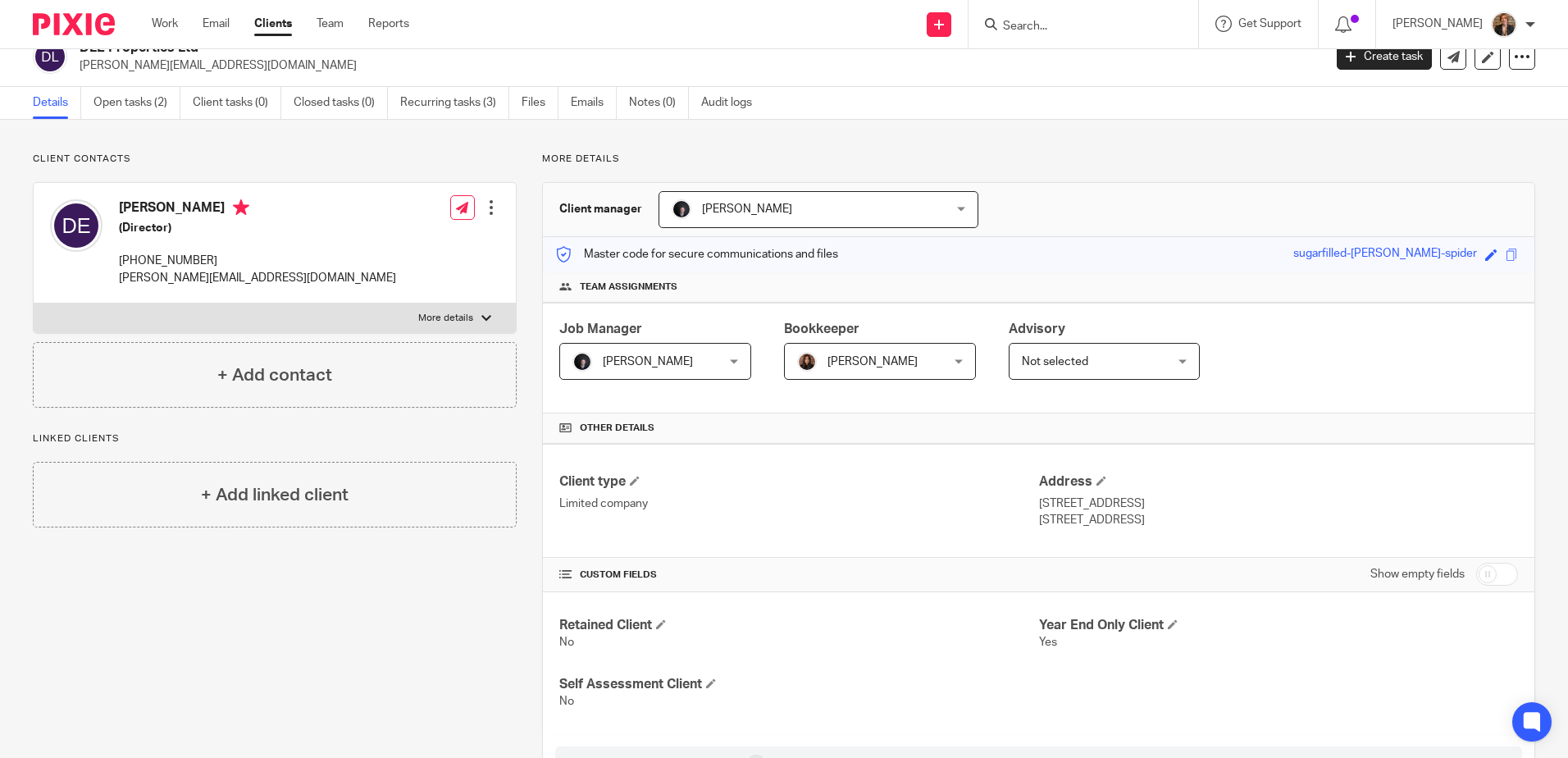
scroll to position [0, 0]
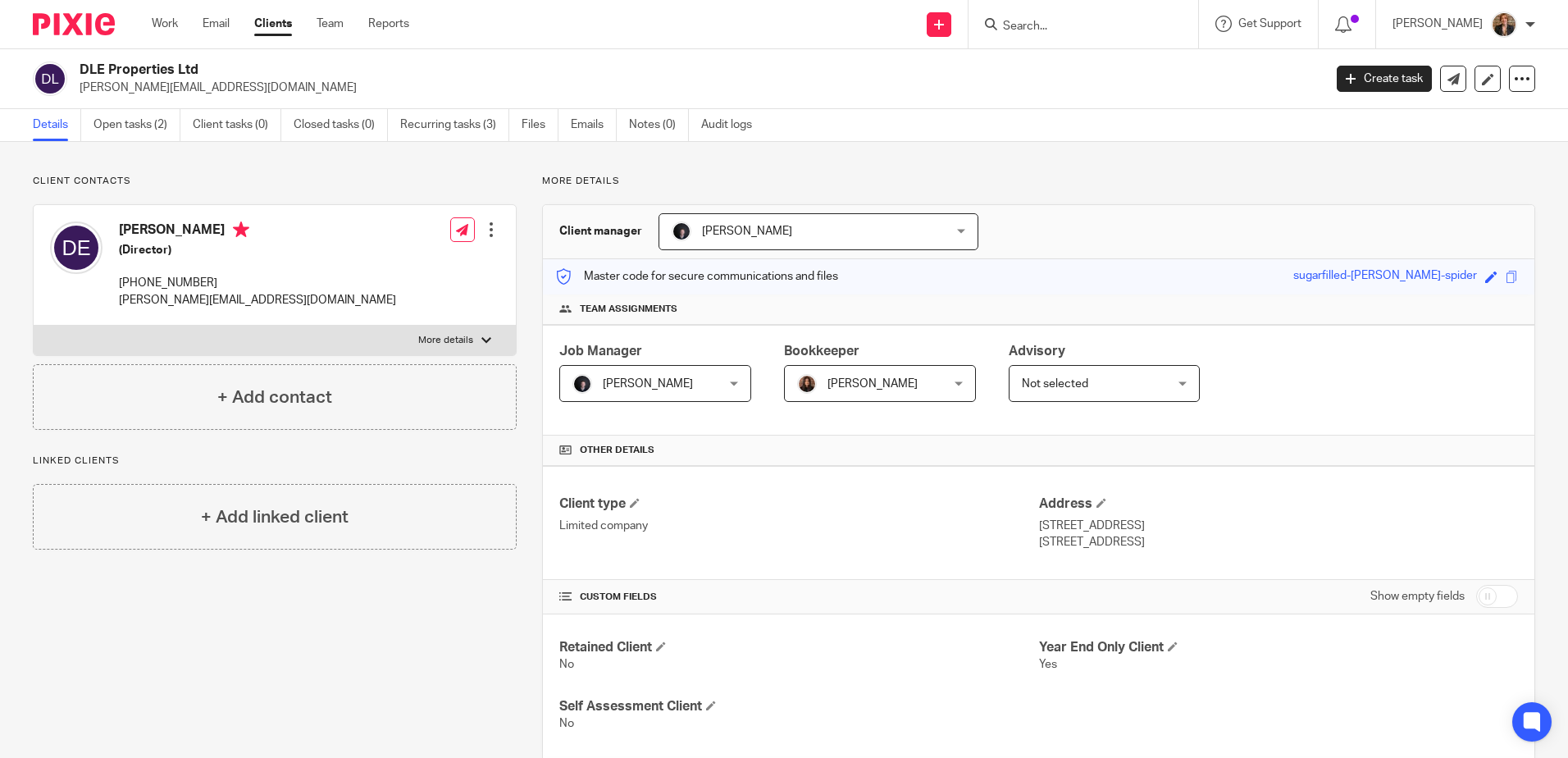
click at [497, 335] on label "More details" at bounding box center [274, 340] width 482 height 30
click at [33, 326] on input "More details" at bounding box center [32, 325] width 1 height 1
checkbox input "true"
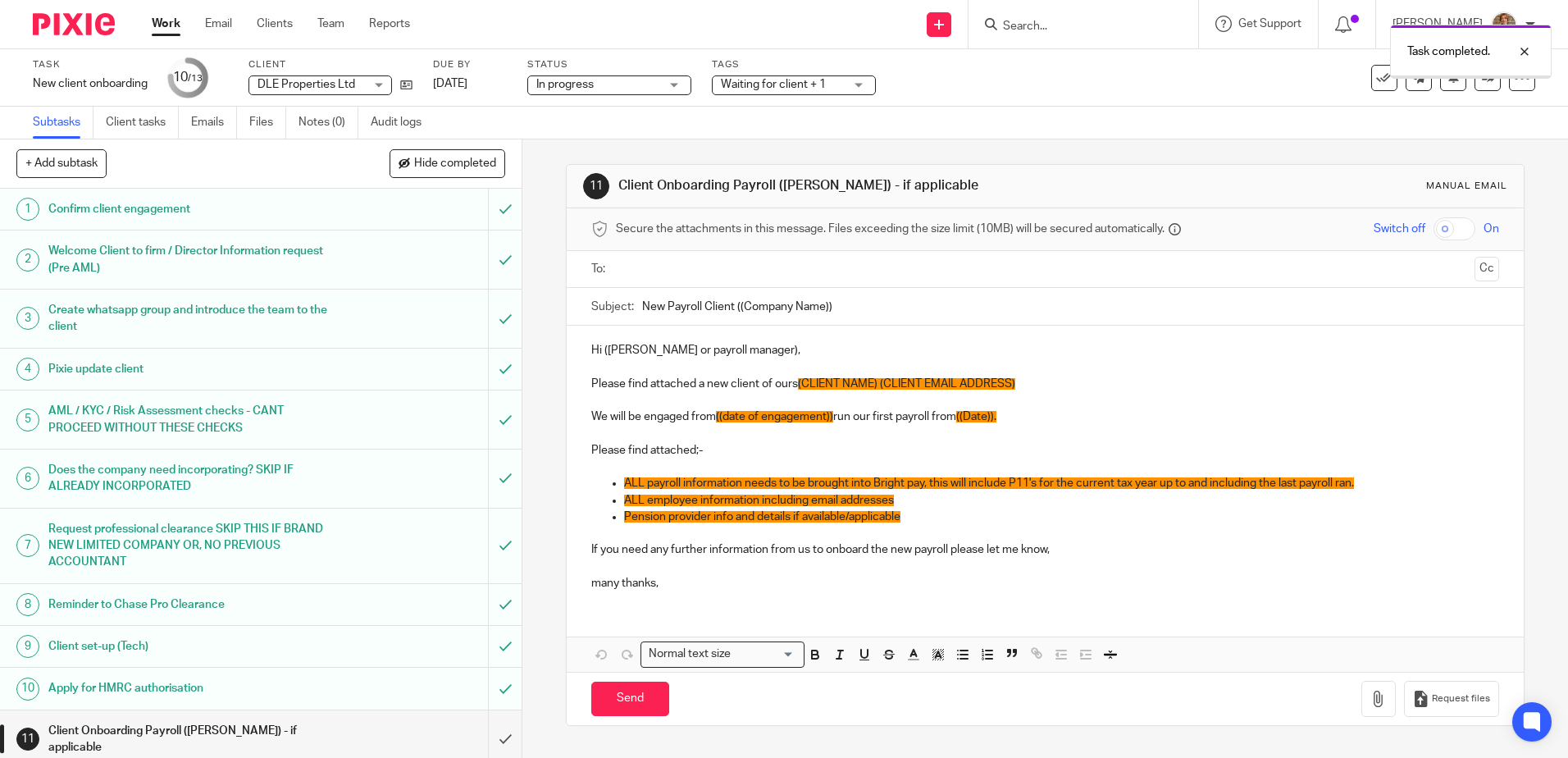
scroll to position [79, 0]
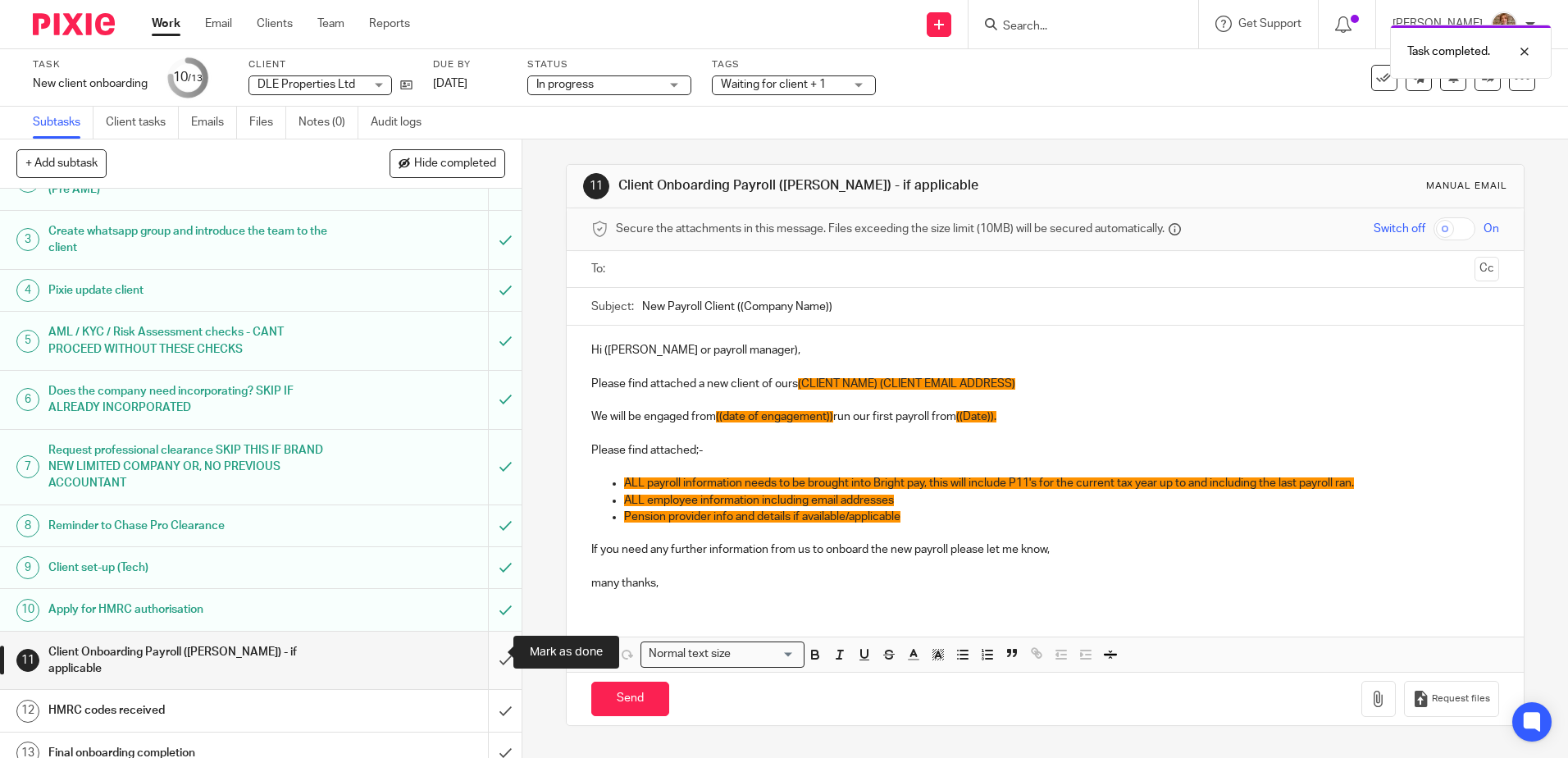
click at [486, 651] on input "submit" at bounding box center [261, 661] width 521 height 58
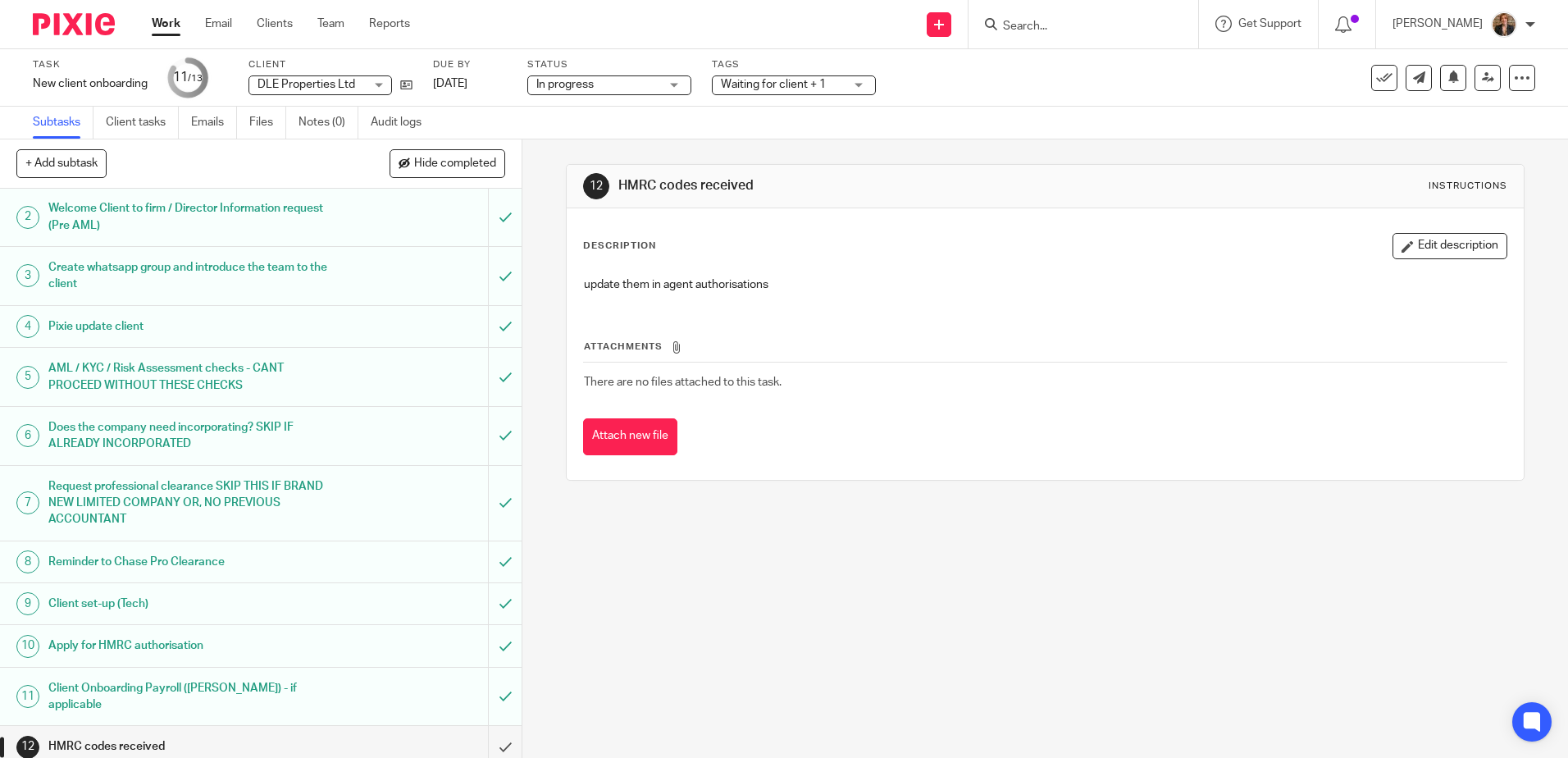
scroll to position [79, 0]
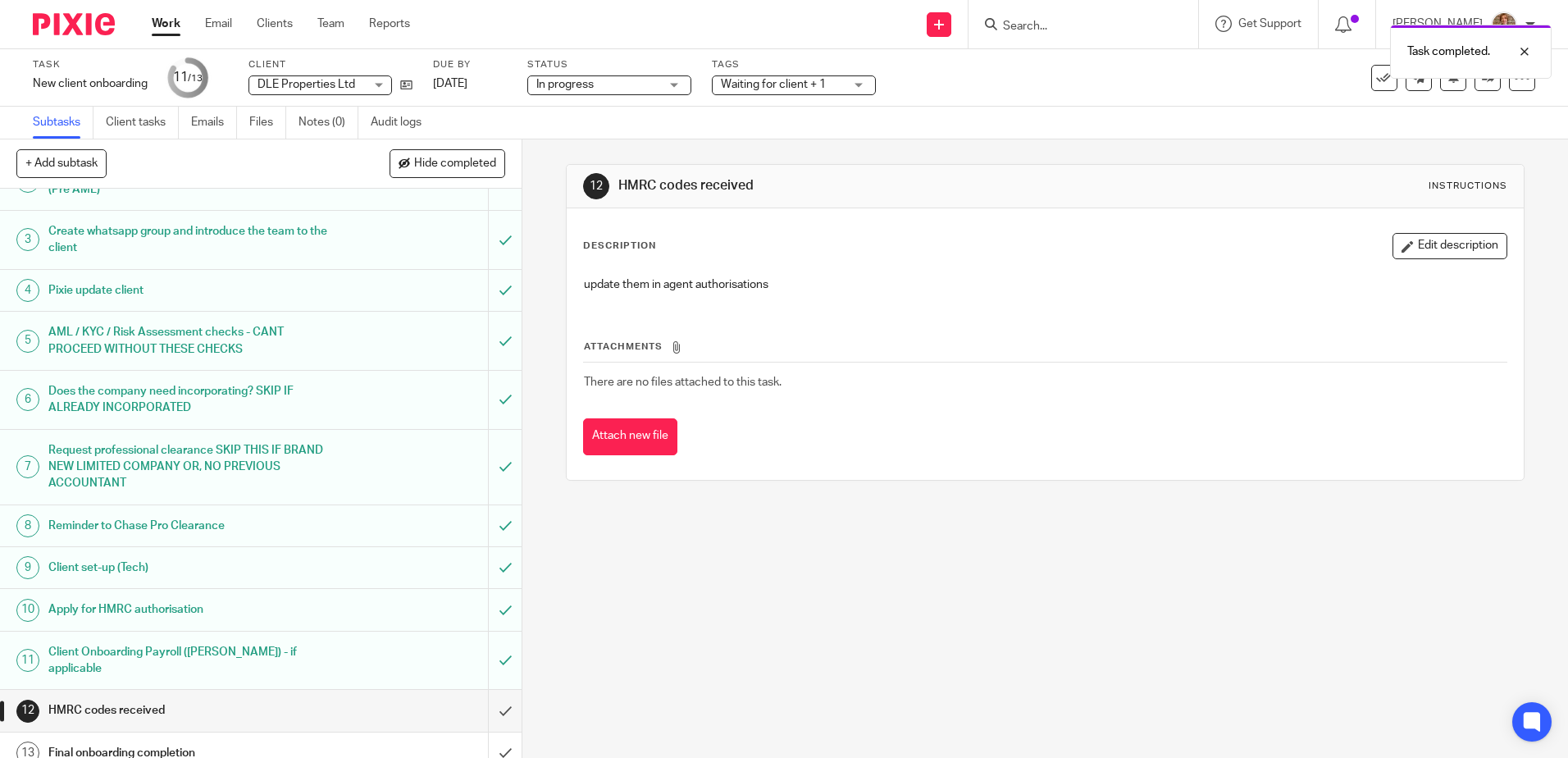
click at [82, 22] on img at bounding box center [73, 24] width 82 height 22
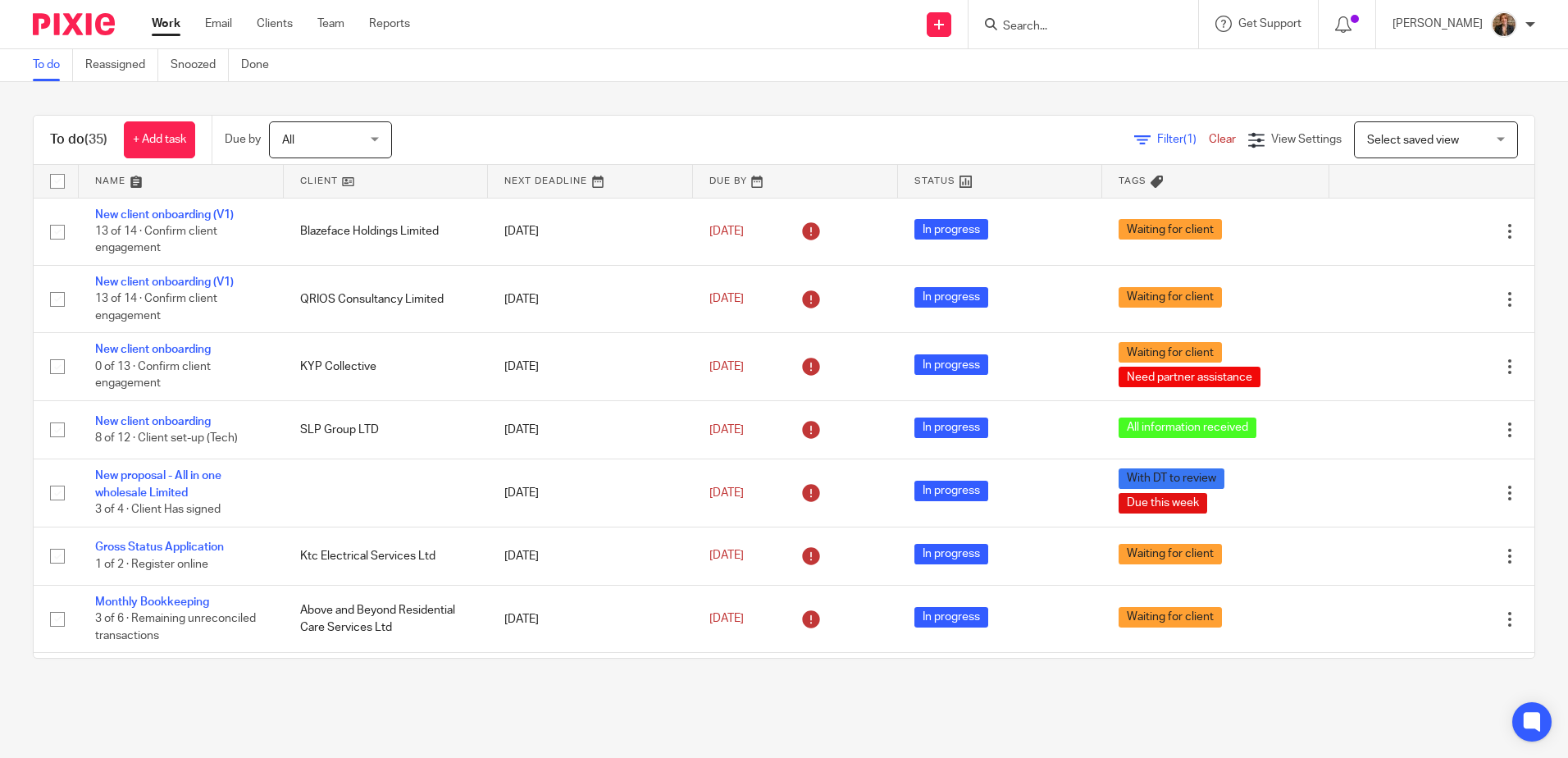
click at [175, 178] on link at bounding box center [181, 181] width 205 height 32
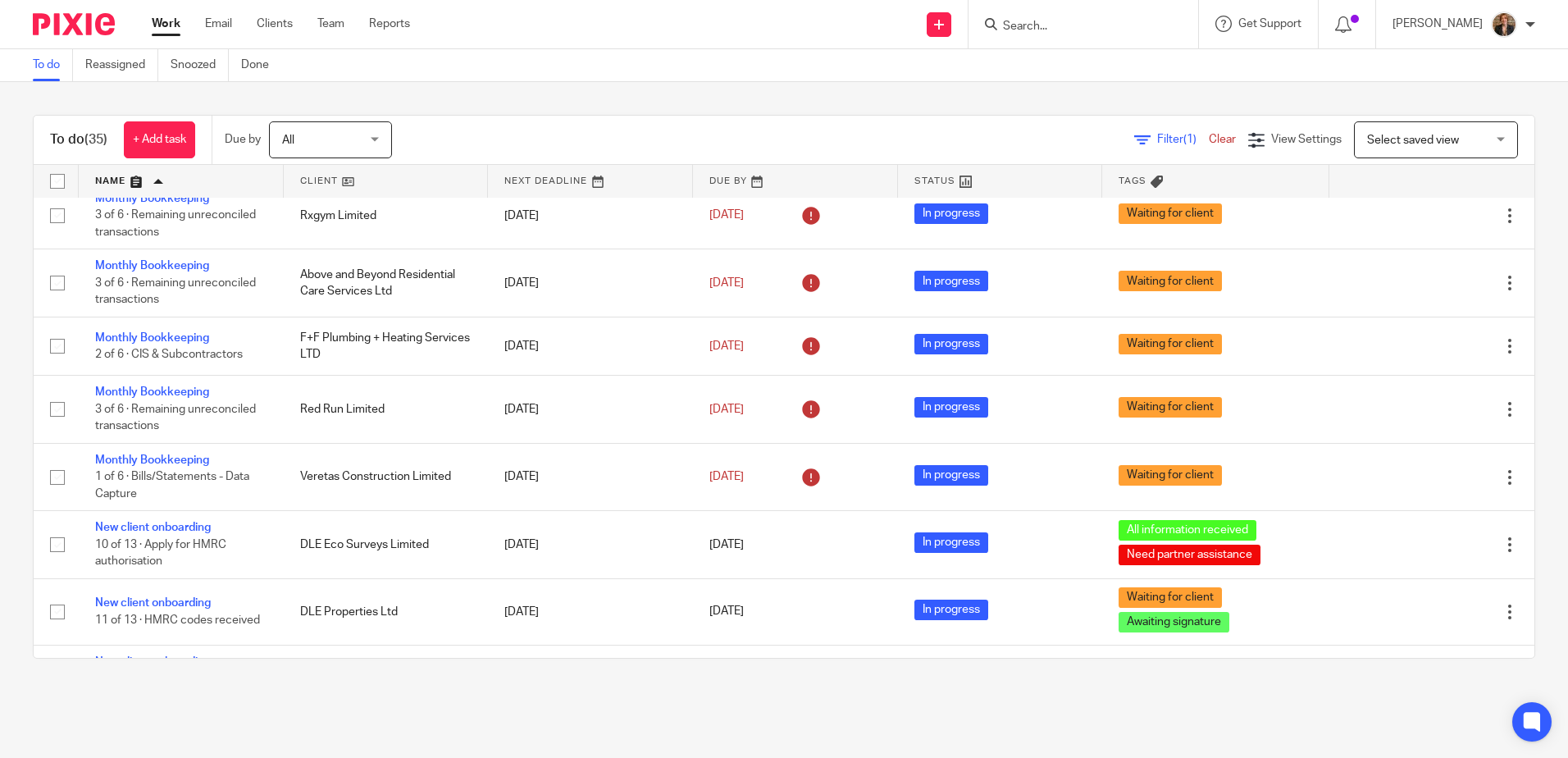
scroll to position [601, 0]
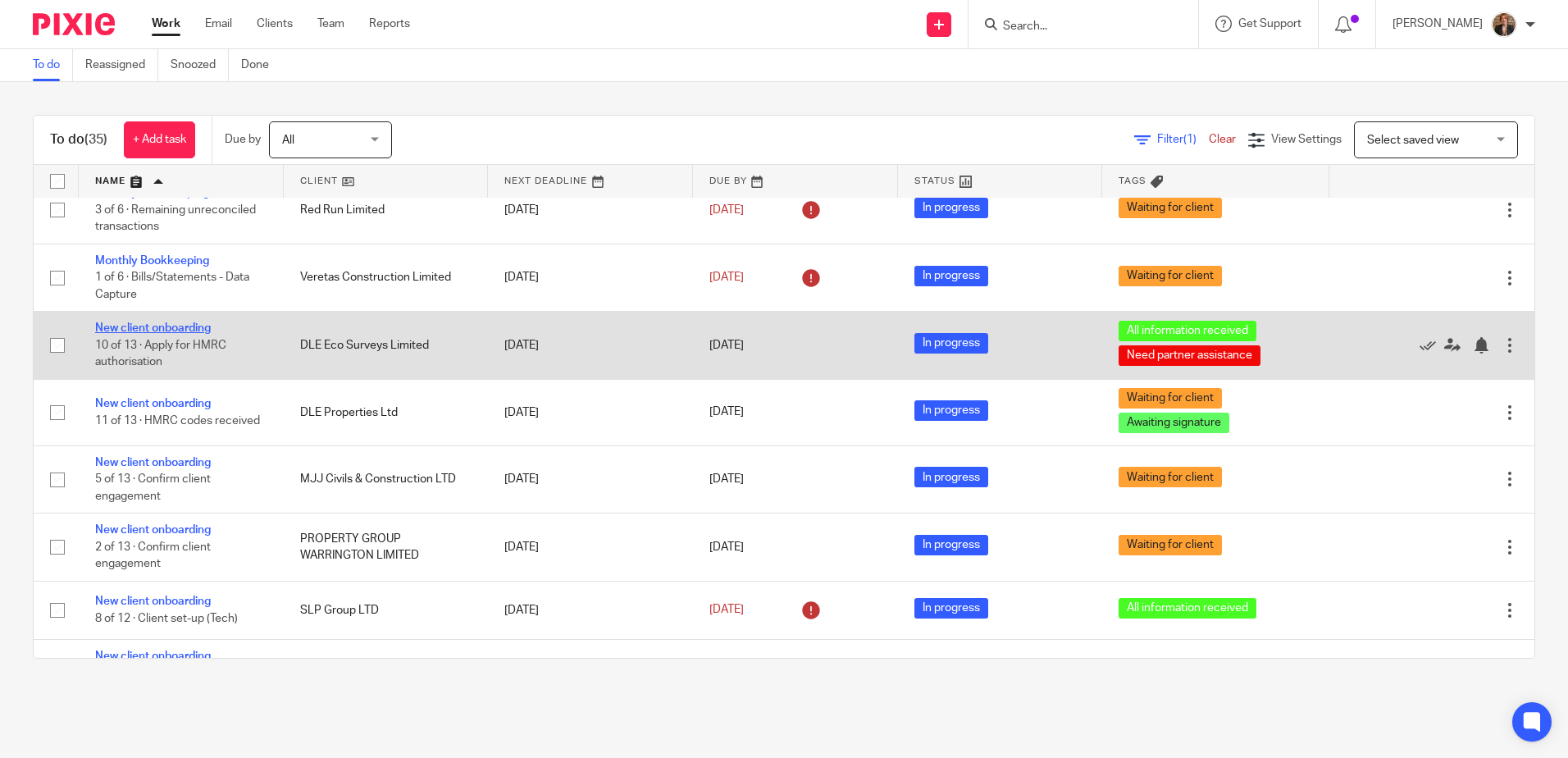
click at [158, 329] on link "New client onboarding" at bounding box center [153, 328] width 116 height 11
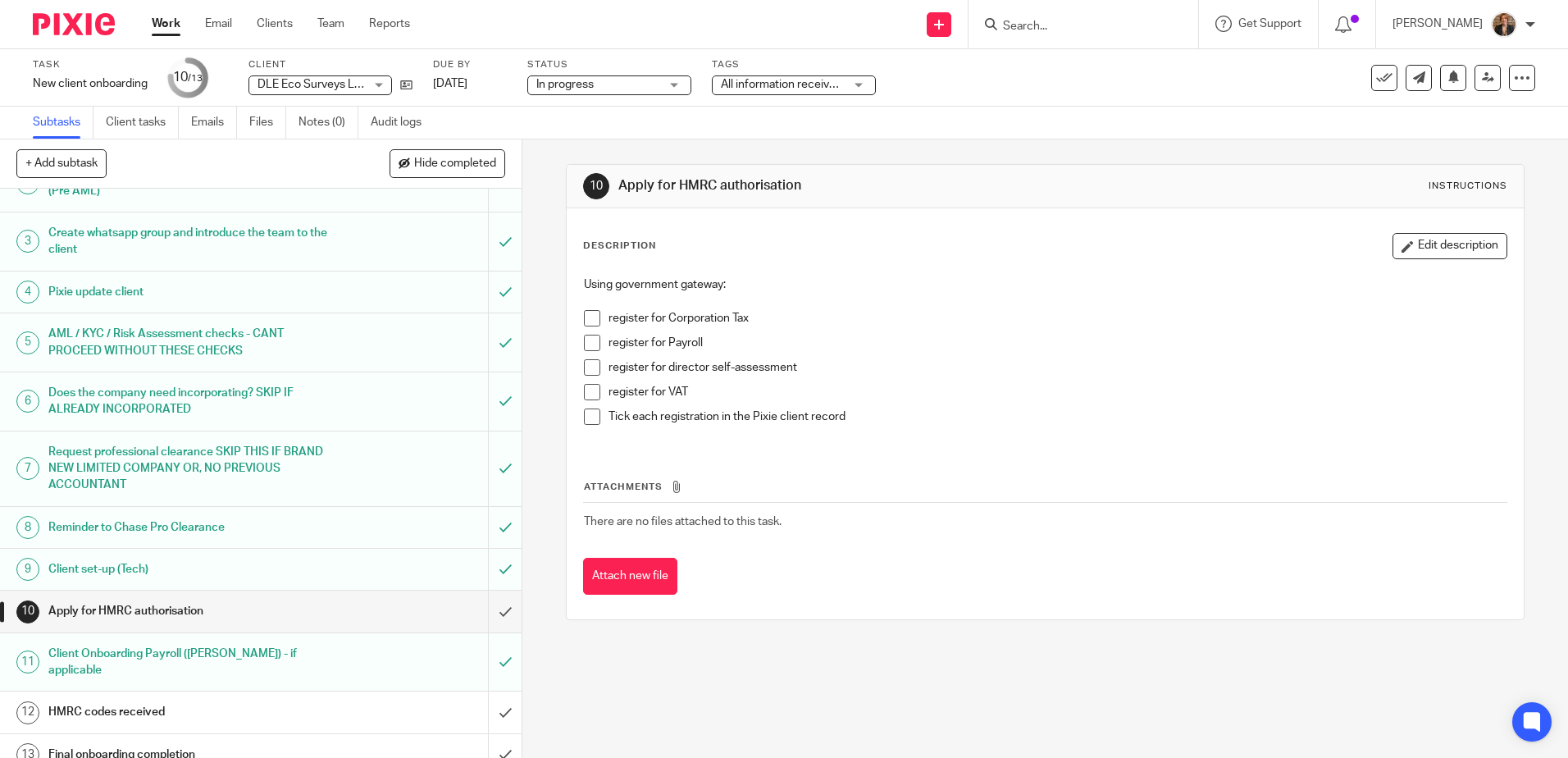
scroll to position [79, 0]
click at [751, 83] on span "All information received + 1" at bounding box center [790, 84] width 139 height 11
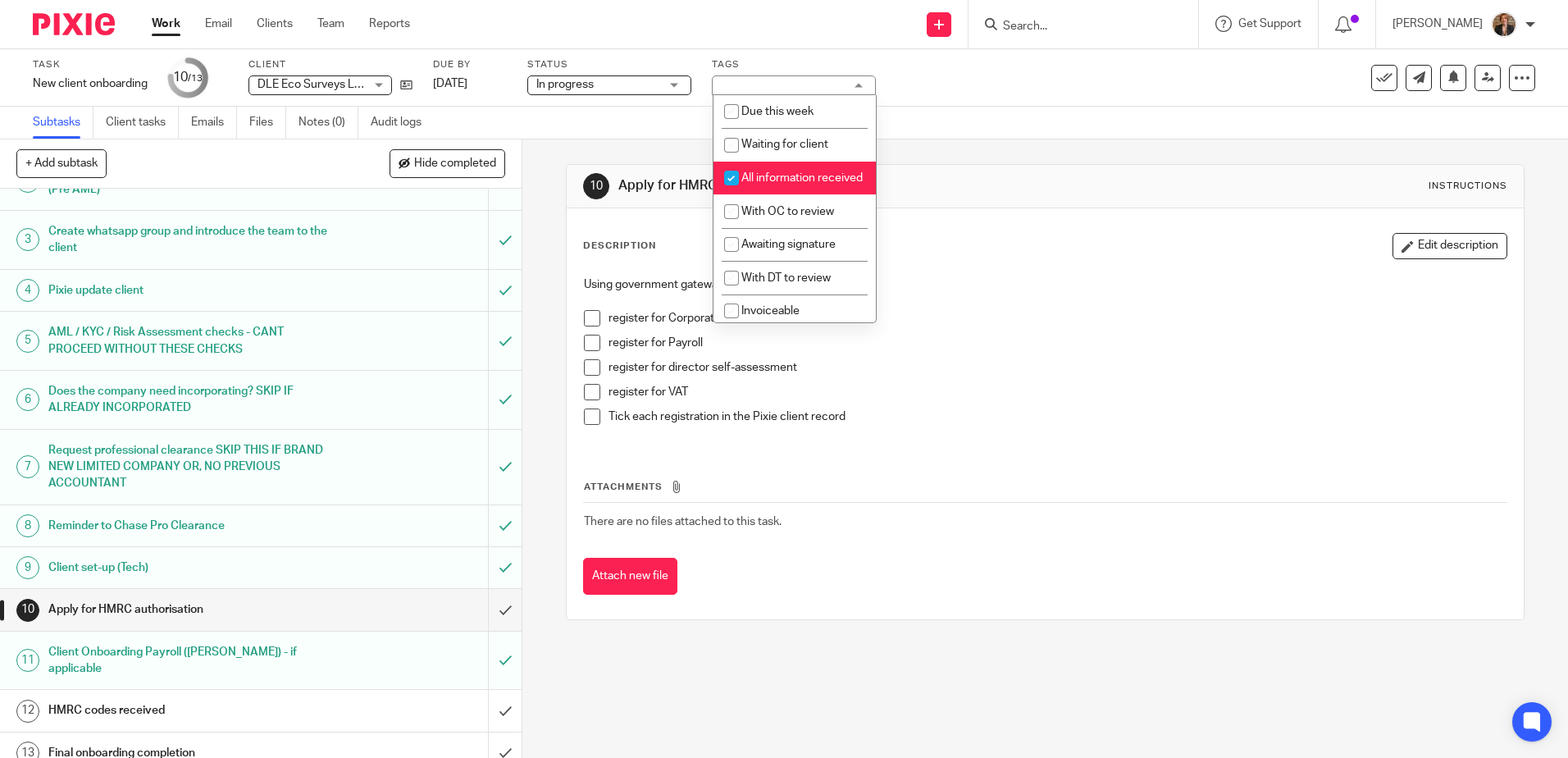
click at [763, 180] on span "All information received" at bounding box center [801, 178] width 121 height 11
checkbox input "false"
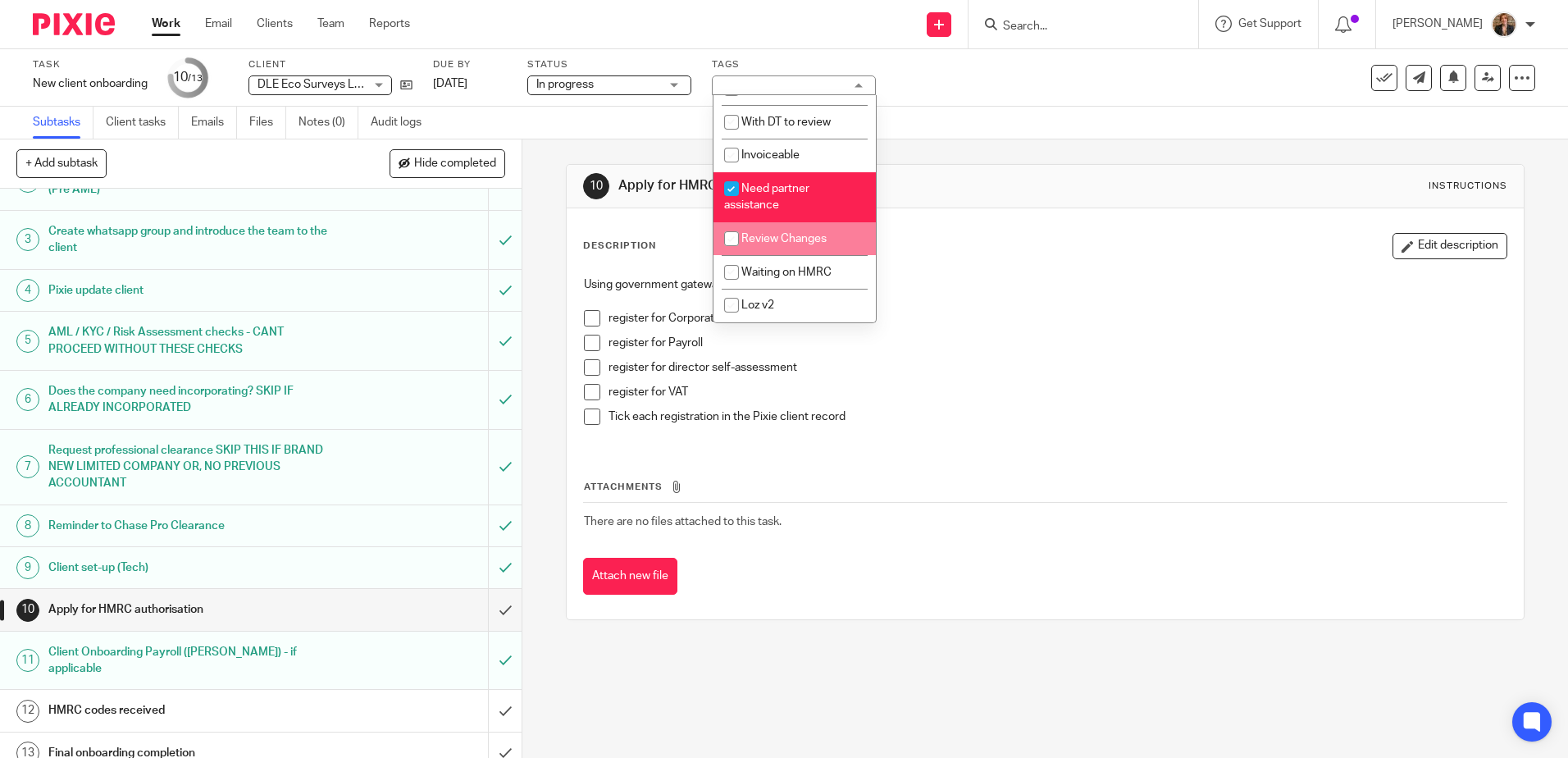
scroll to position [164, 0]
click at [776, 199] on span "Need partner assistance" at bounding box center [767, 197] width 85 height 29
checkbox input "false"
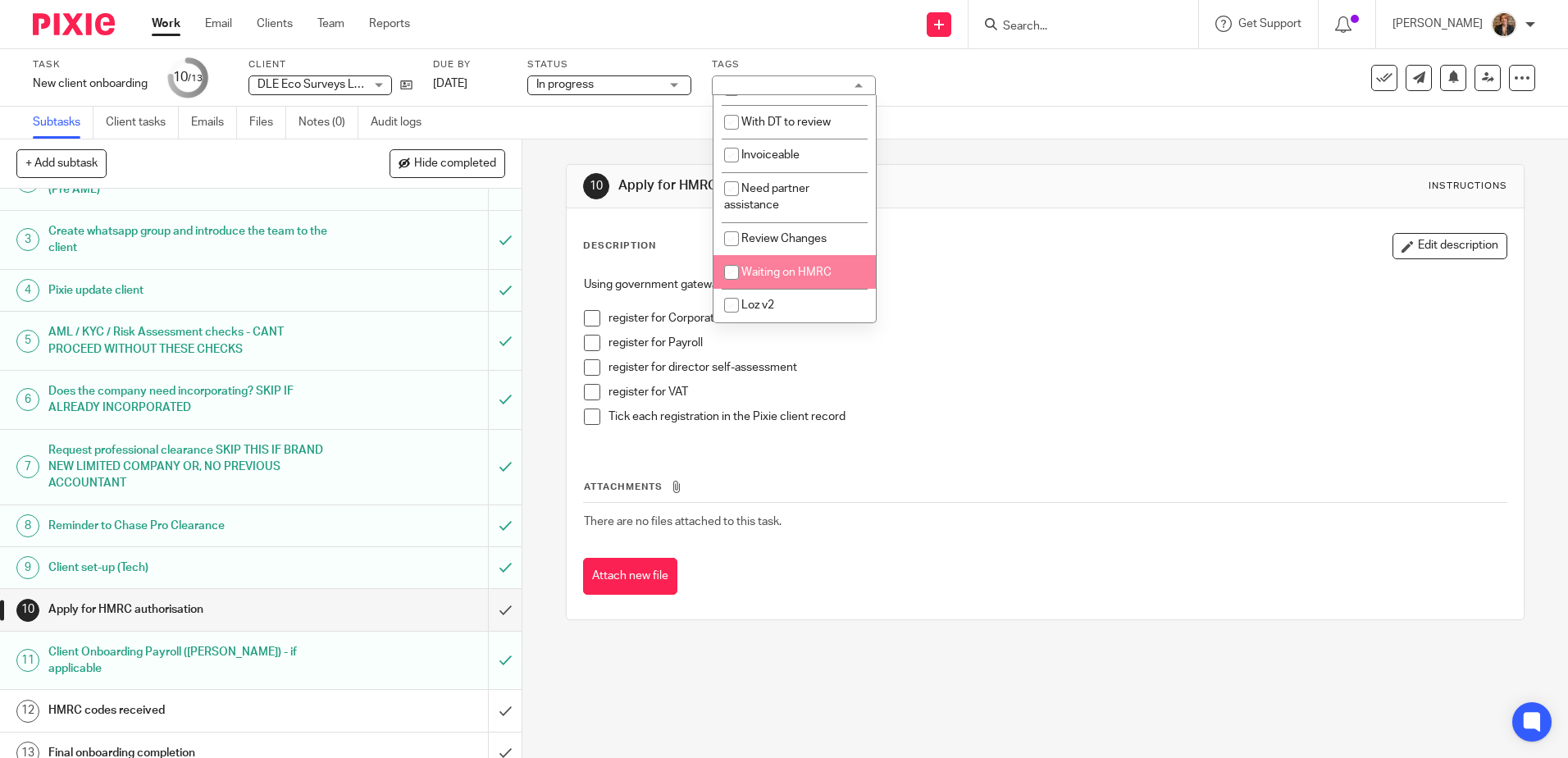
click at [792, 273] on span "Waiting on HMRC" at bounding box center [785, 272] width 90 height 11
checkbox input "true"
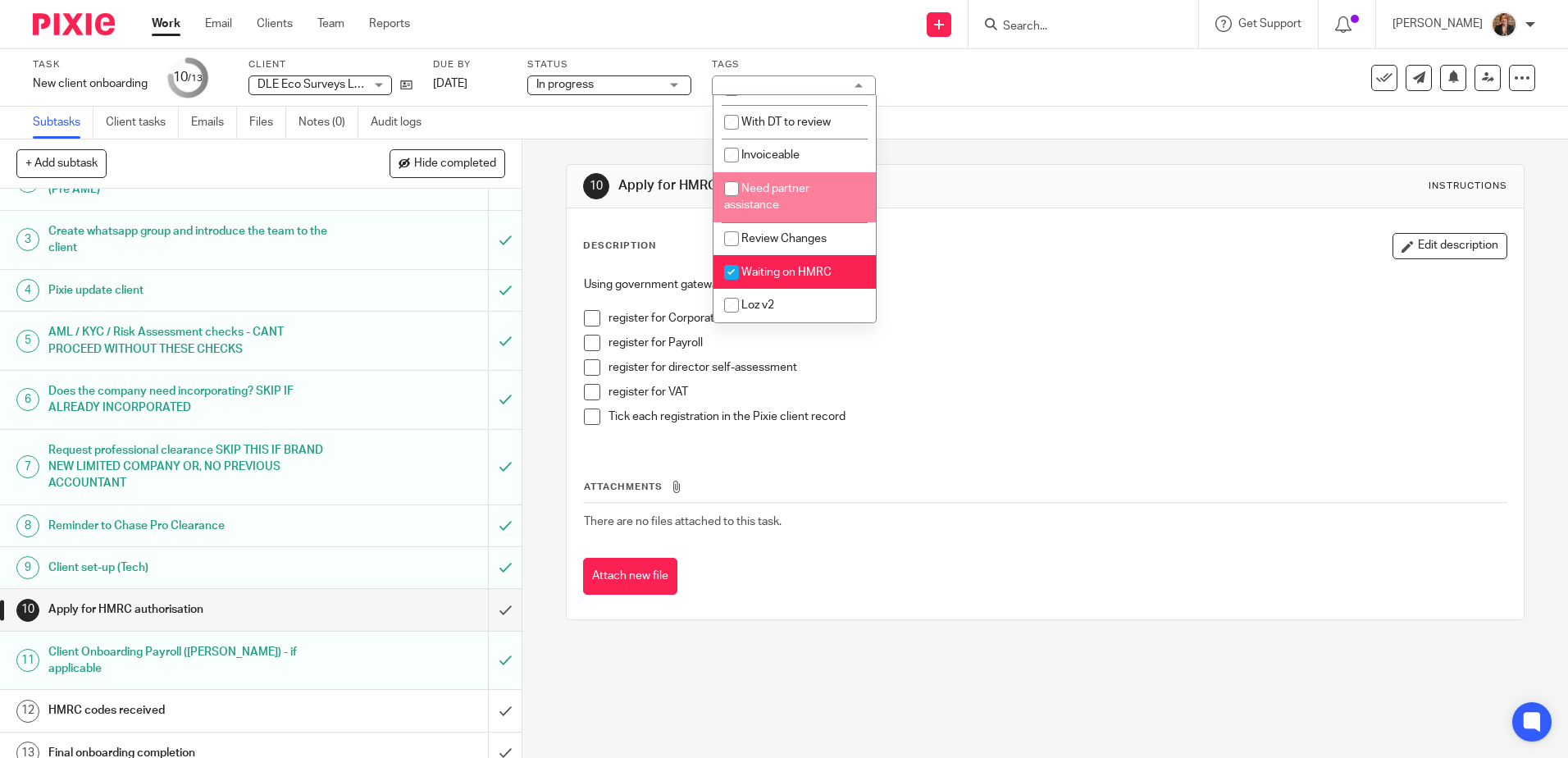
click at [812, 658] on div "10 Apply for HMRC authorisation Instructions Description Edit description Using…" at bounding box center [1045, 448] width 1046 height 619
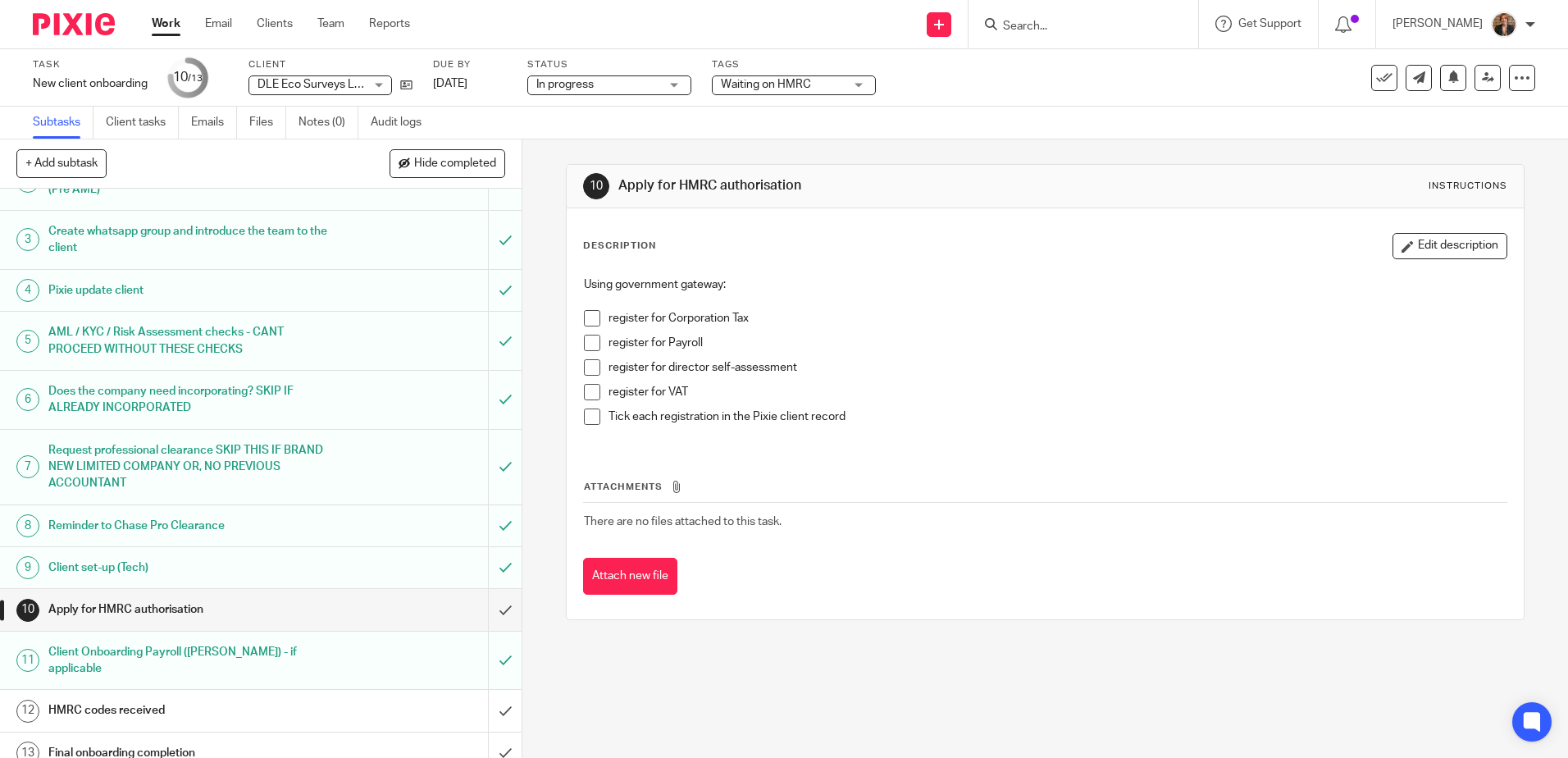
click at [790, 90] on span "Waiting on HMRC" at bounding box center [782, 84] width 123 height 18
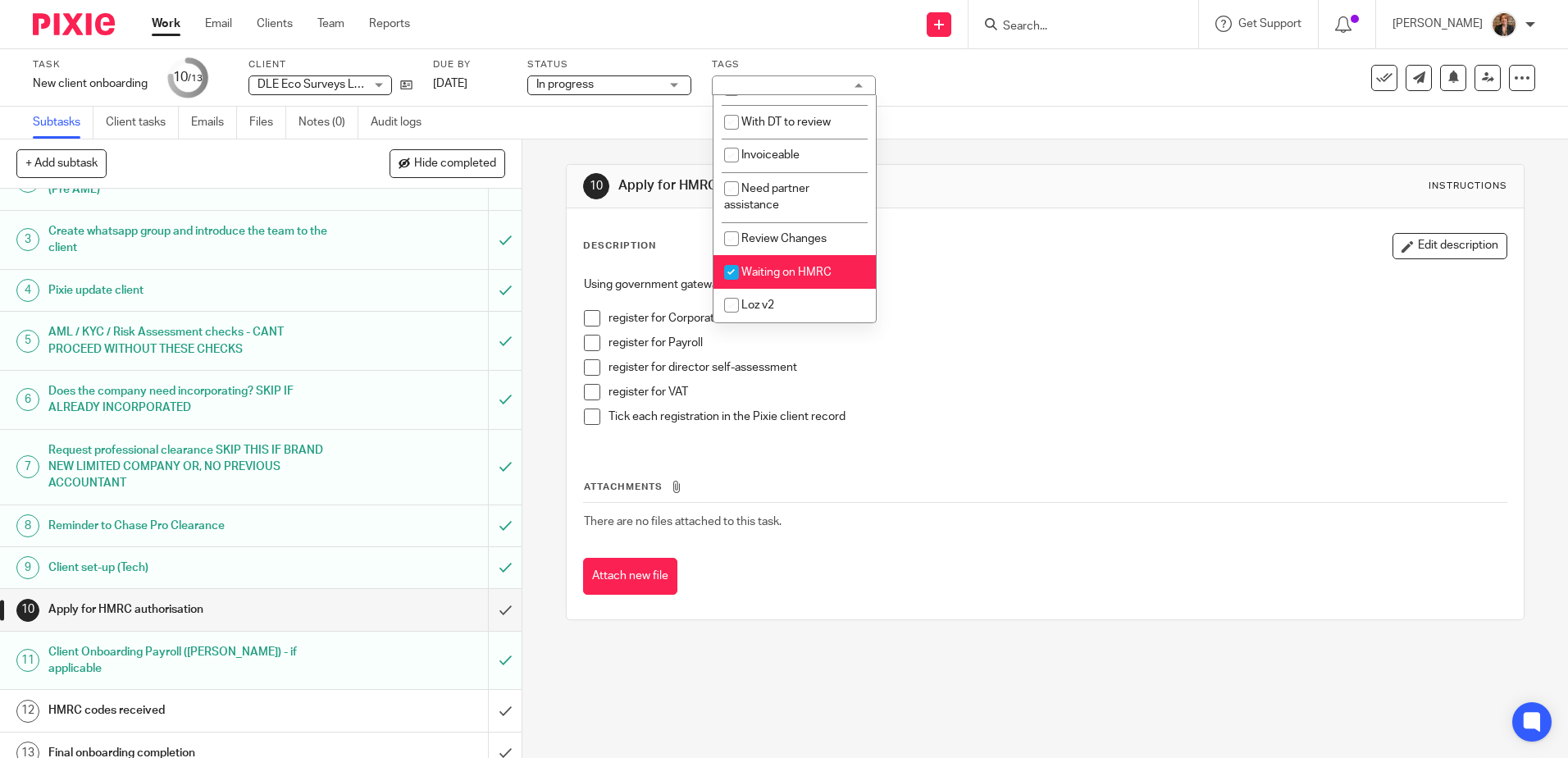
click at [50, 16] on img at bounding box center [73, 24] width 82 height 22
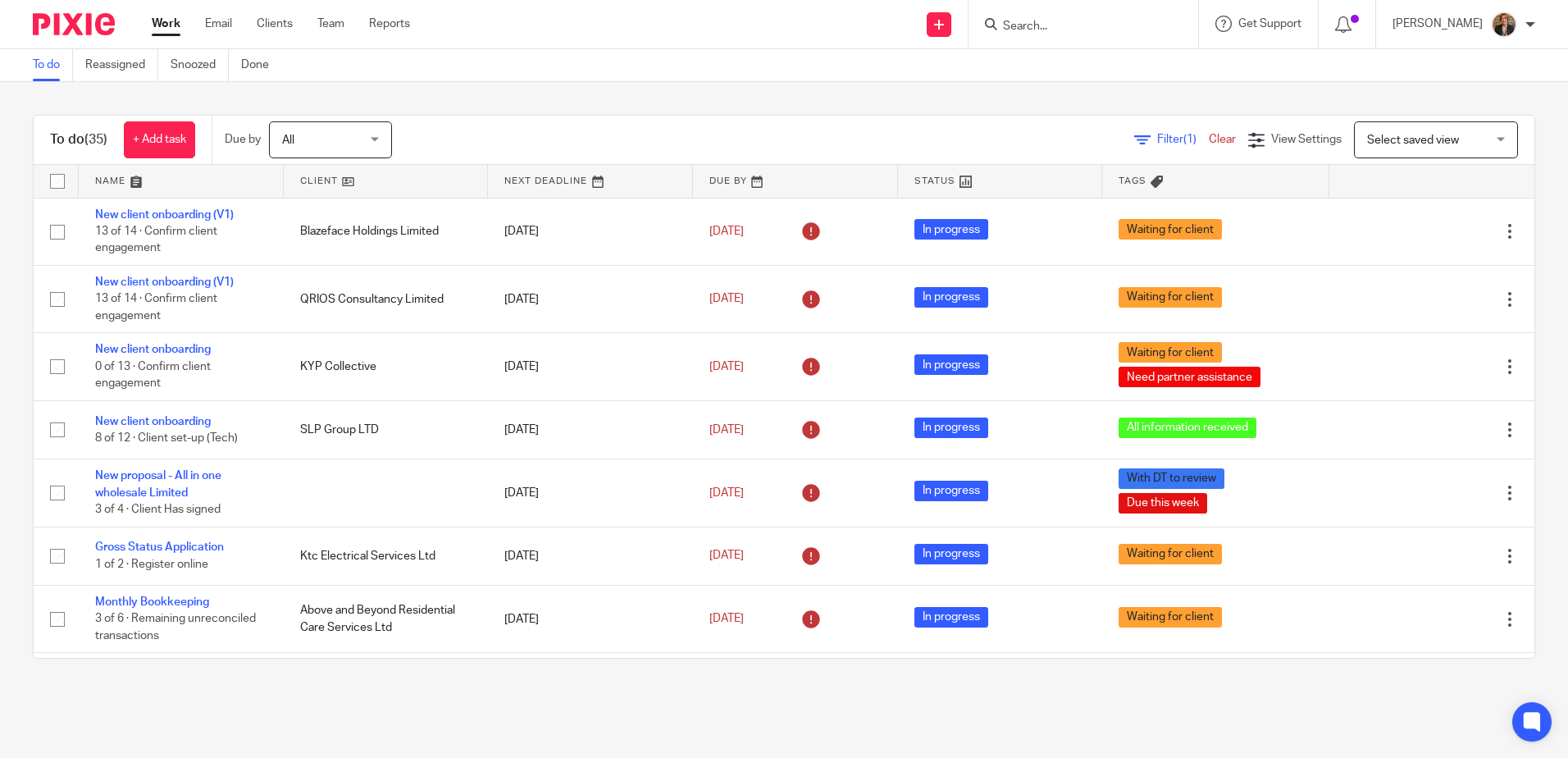
click at [170, 176] on link at bounding box center [181, 181] width 205 height 32
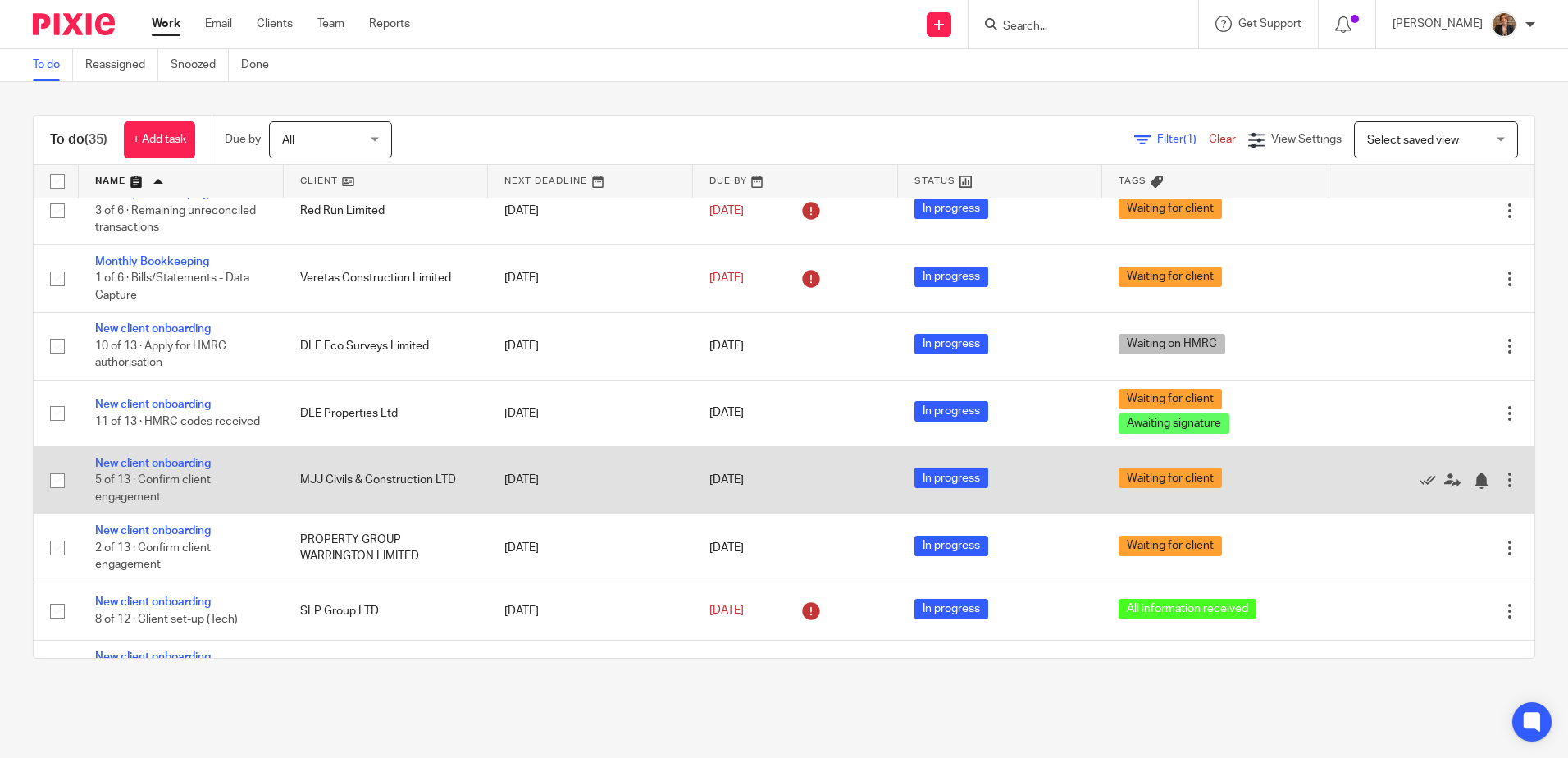
scroll to position [601, 0]
click at [156, 457] on link "New client onboarding" at bounding box center [153, 463] width 116 height 11
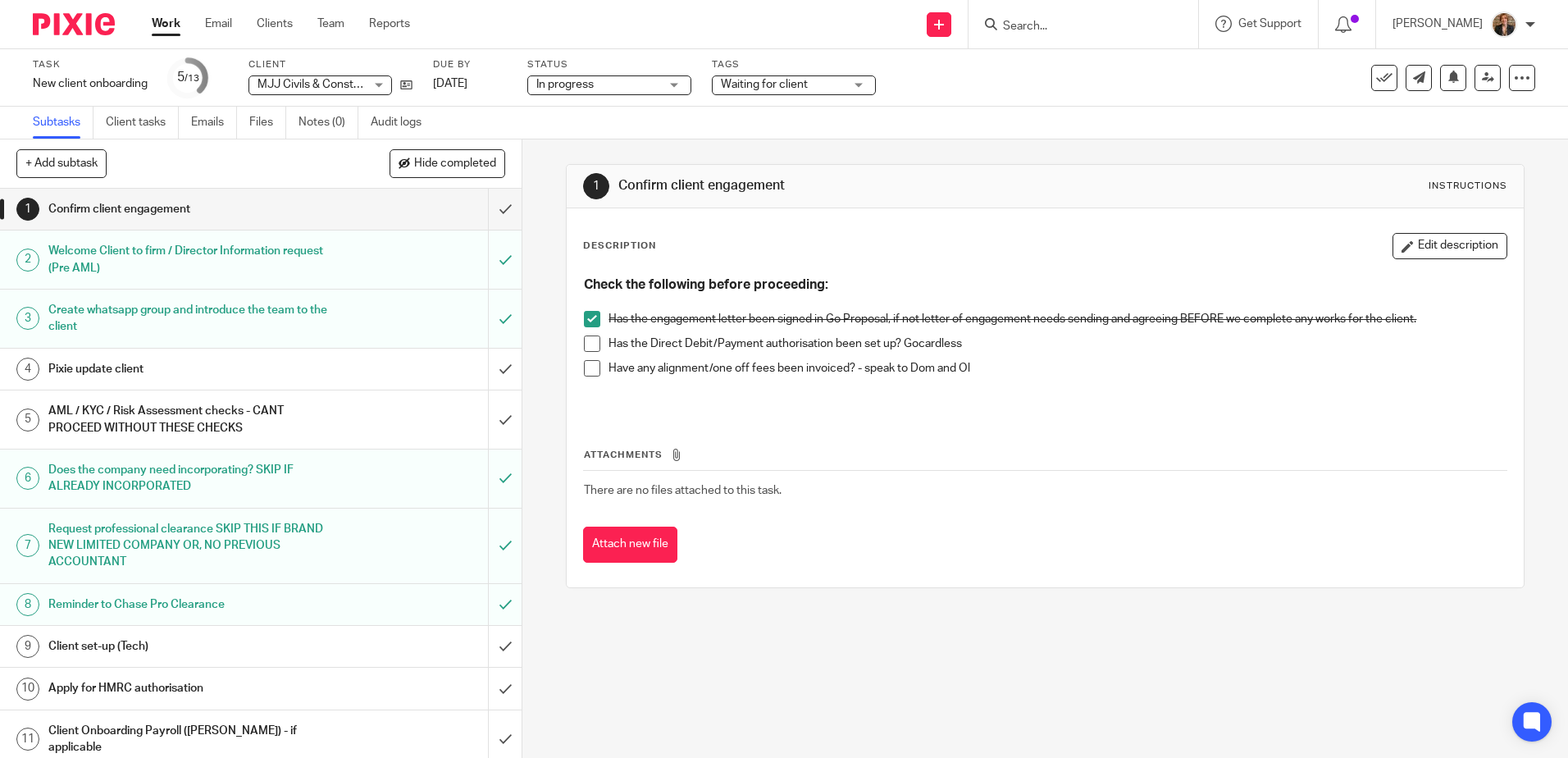
click at [287, 366] on h1 "Pixie update client" at bounding box center [189, 369] width 282 height 25
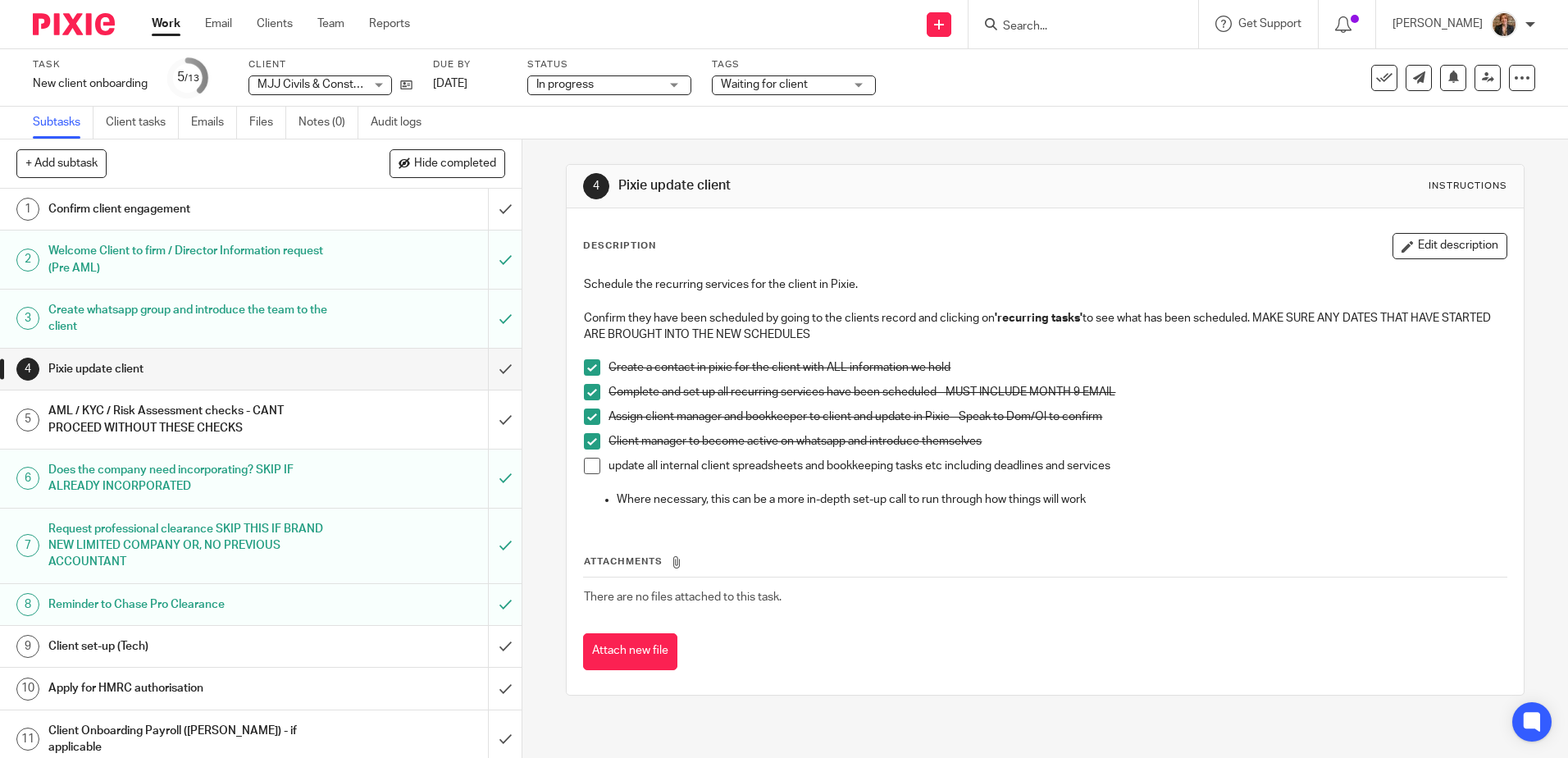
click at [592, 466] on span at bounding box center [593, 466] width 17 height 17
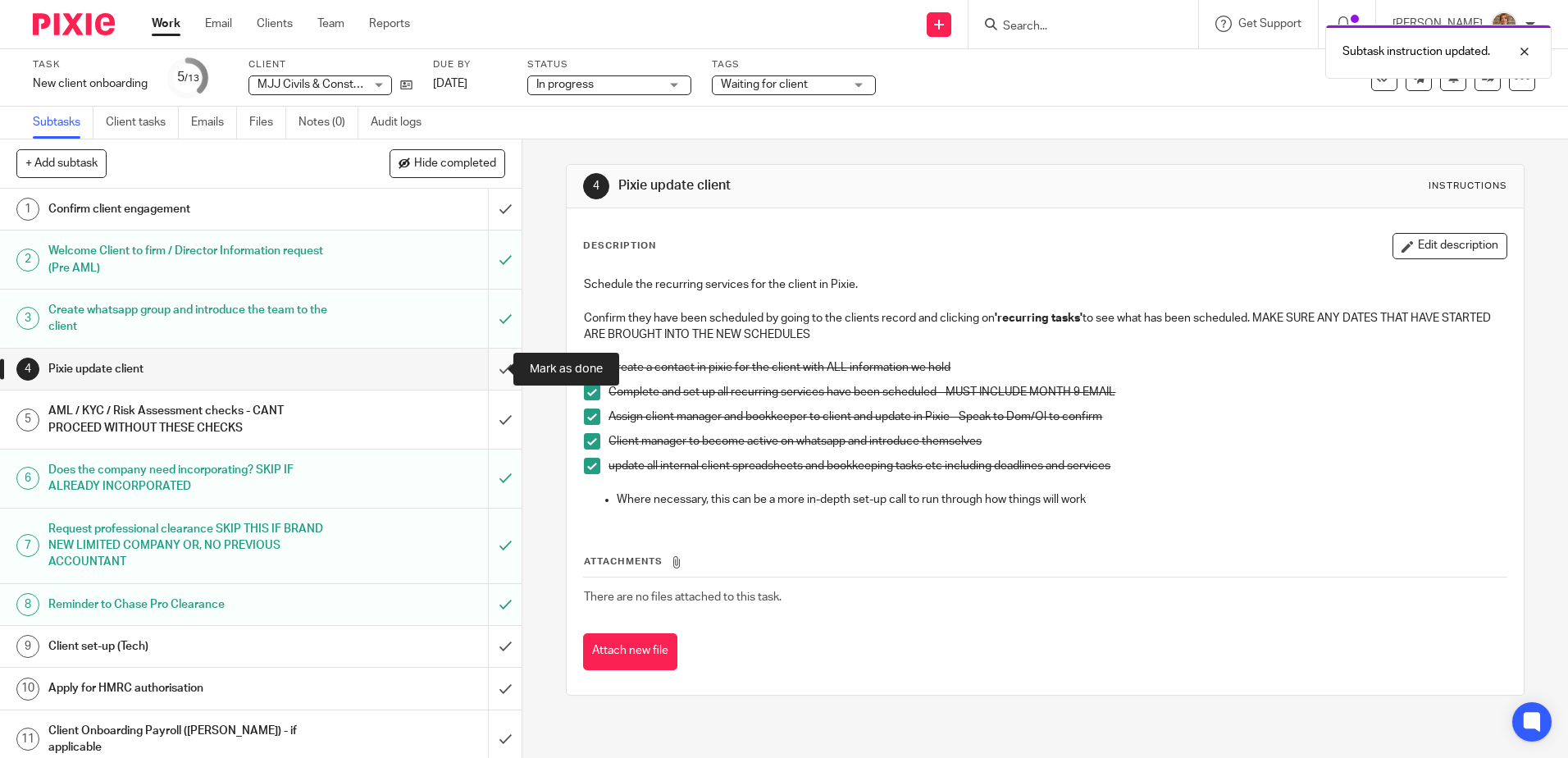
click at [495, 361] on input "submit" at bounding box center [261, 369] width 521 height 41
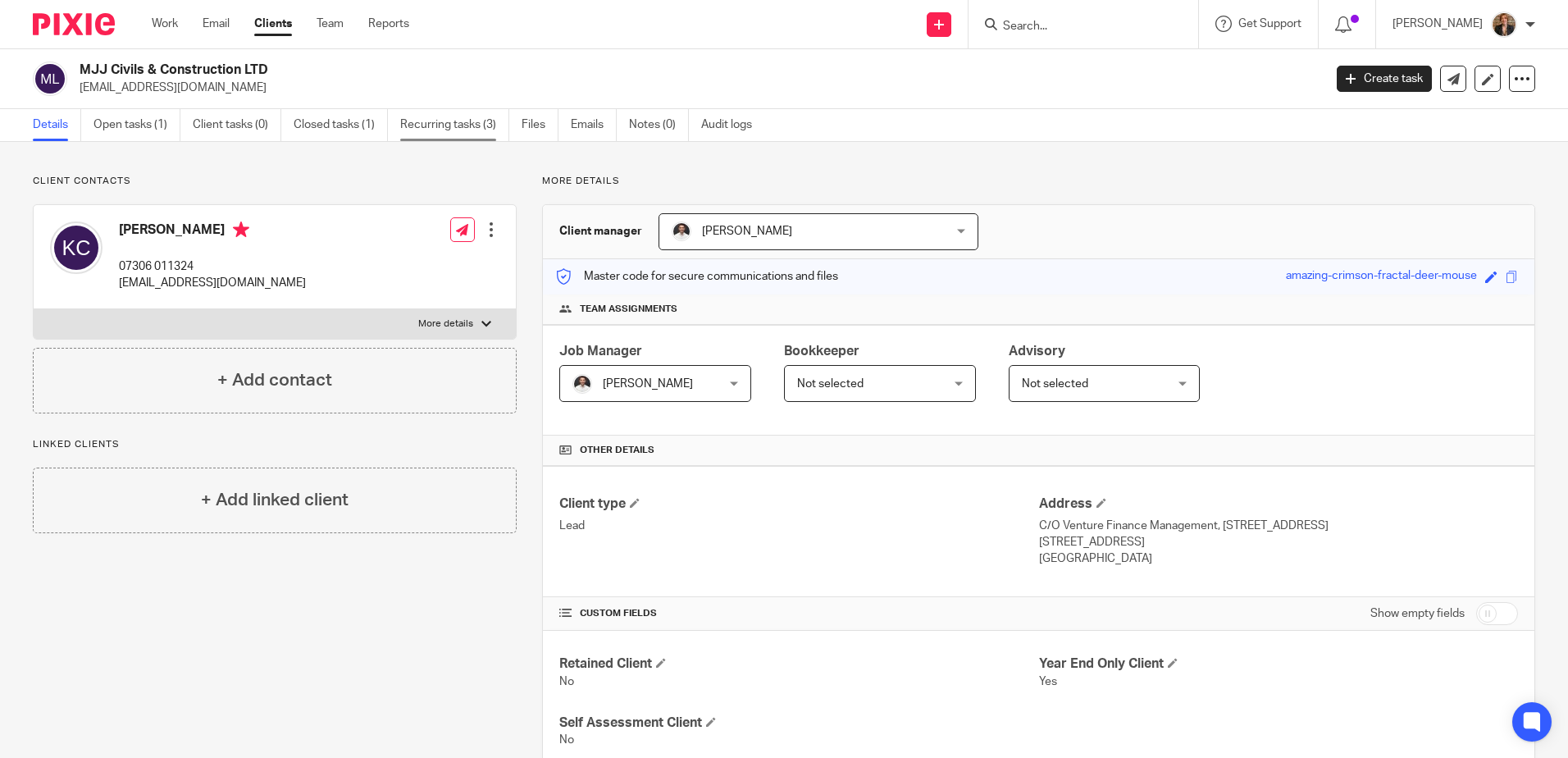
click at [443, 118] on link "Recurring tasks (3)" at bounding box center [455, 125] width 109 height 32
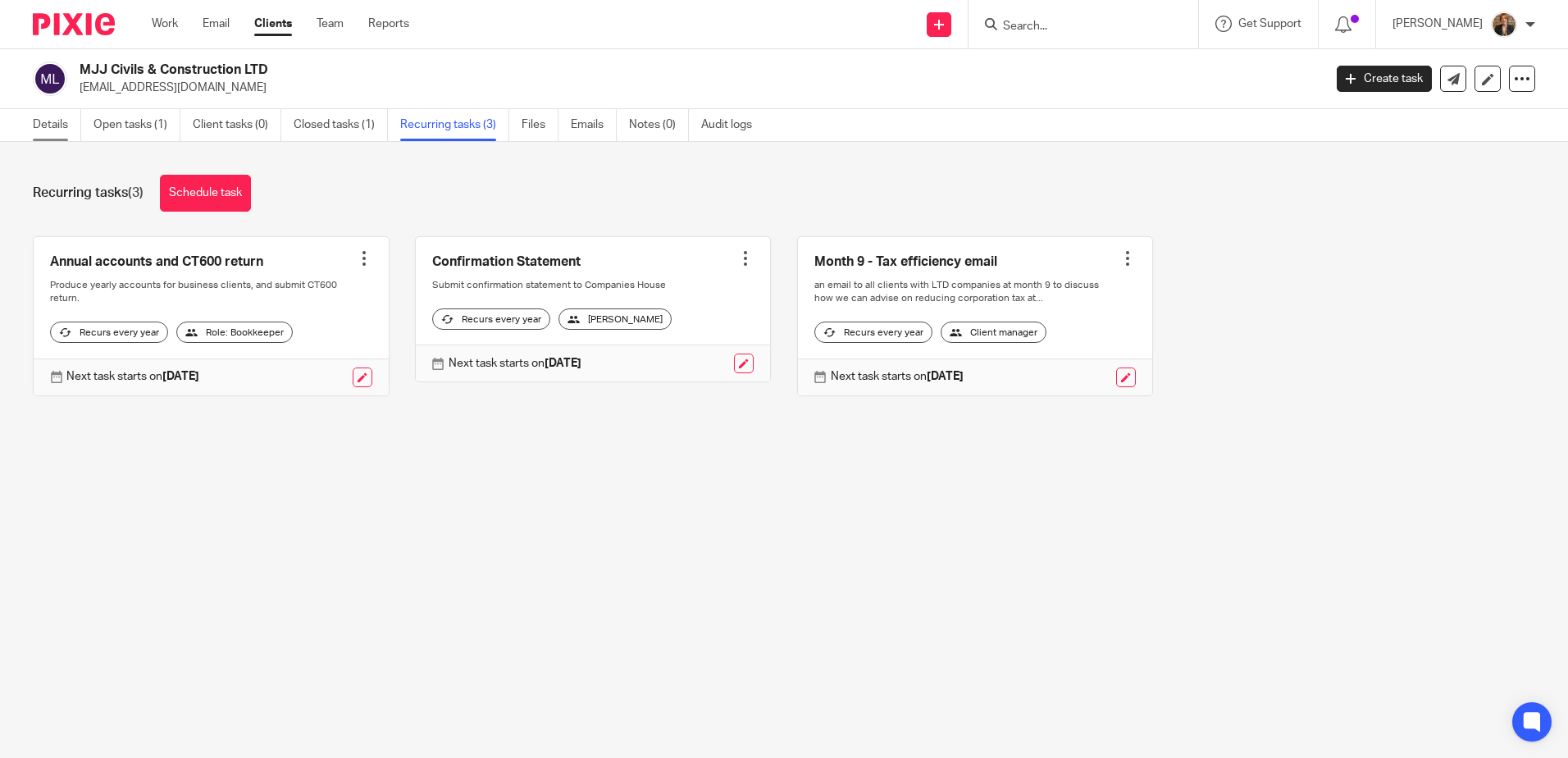
click at [53, 115] on link "Details" at bounding box center [57, 125] width 48 height 32
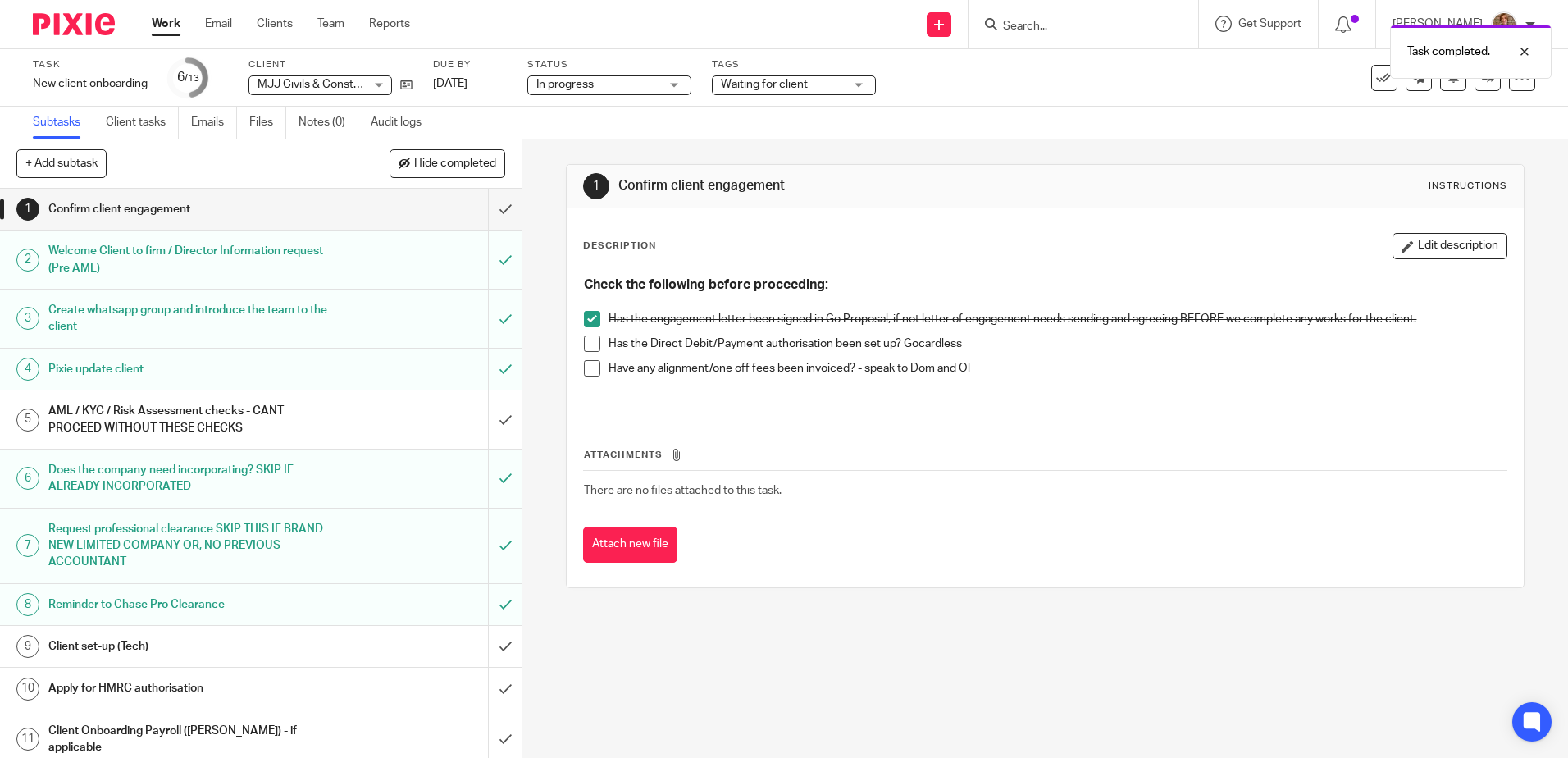
click at [324, 417] on div "AML / KYC / Risk Assessment checks - CANT PROCEED WITHOUT THESE CHECKS" at bounding box center [260, 419] width 424 height 42
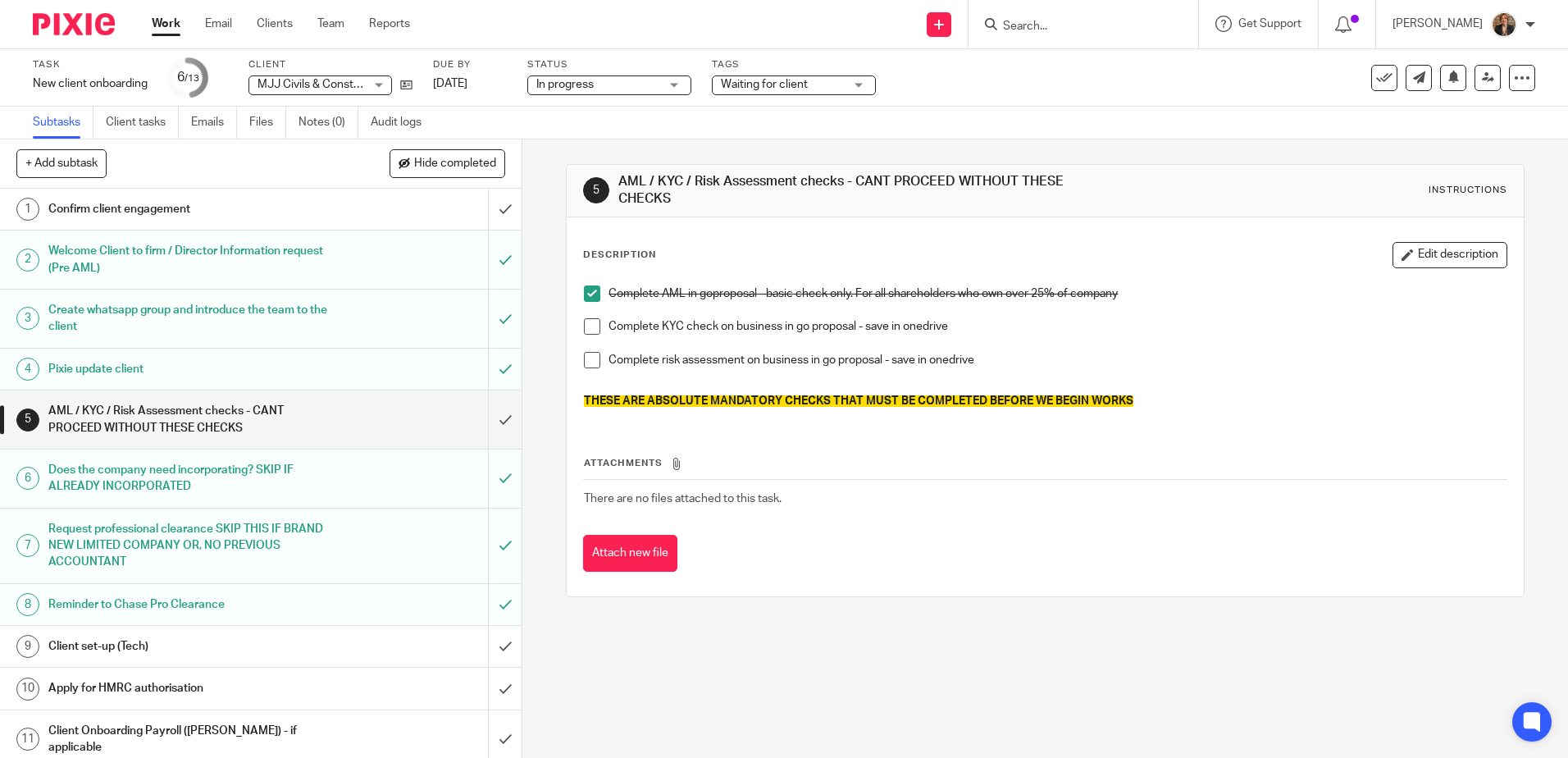
click at [321, 88] on span "MJJ Civils & Construction LTD" at bounding box center [336, 84] width 156 height 11
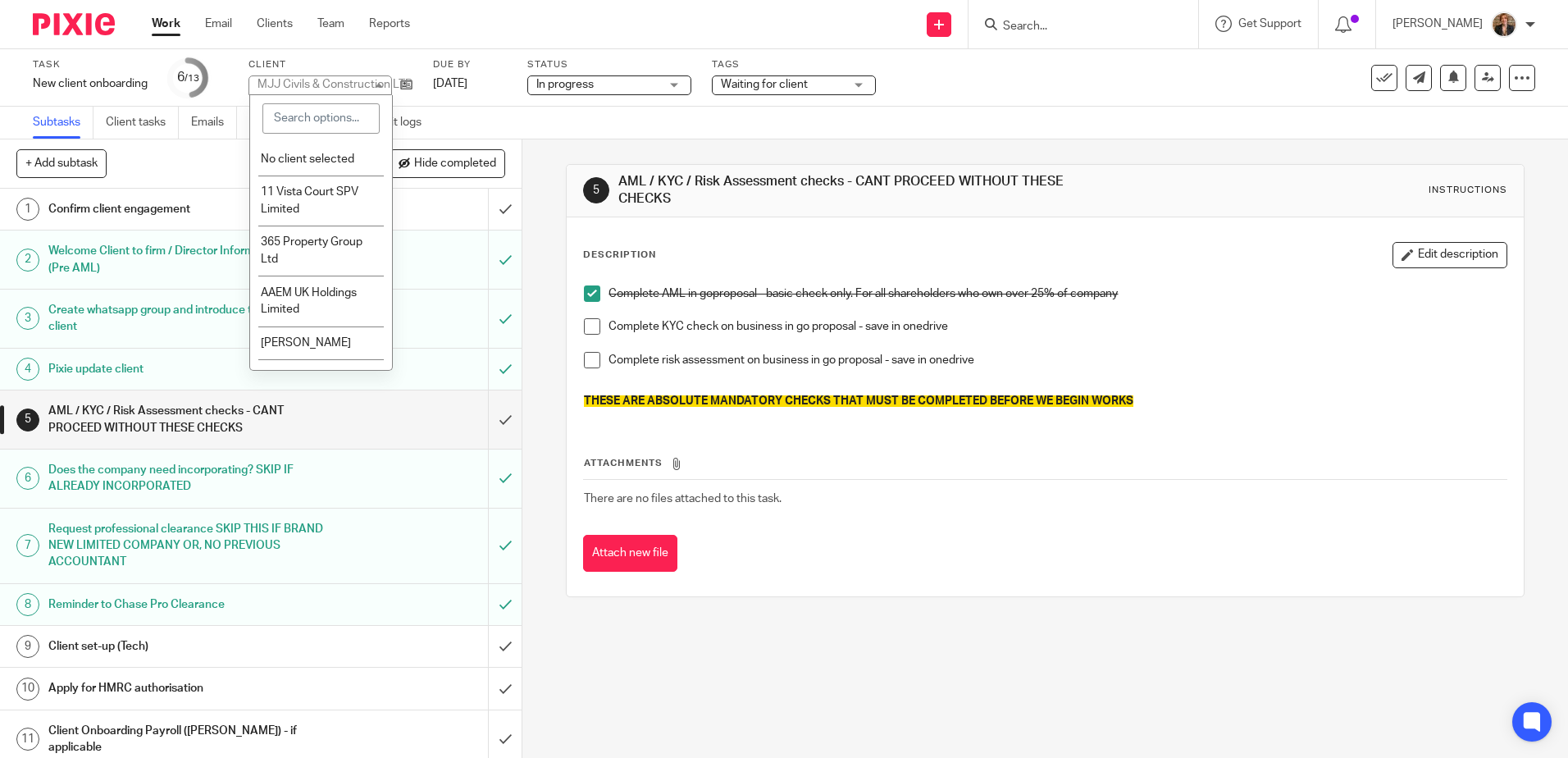
click at [353, 111] on input "search" at bounding box center [321, 119] width 117 height 32
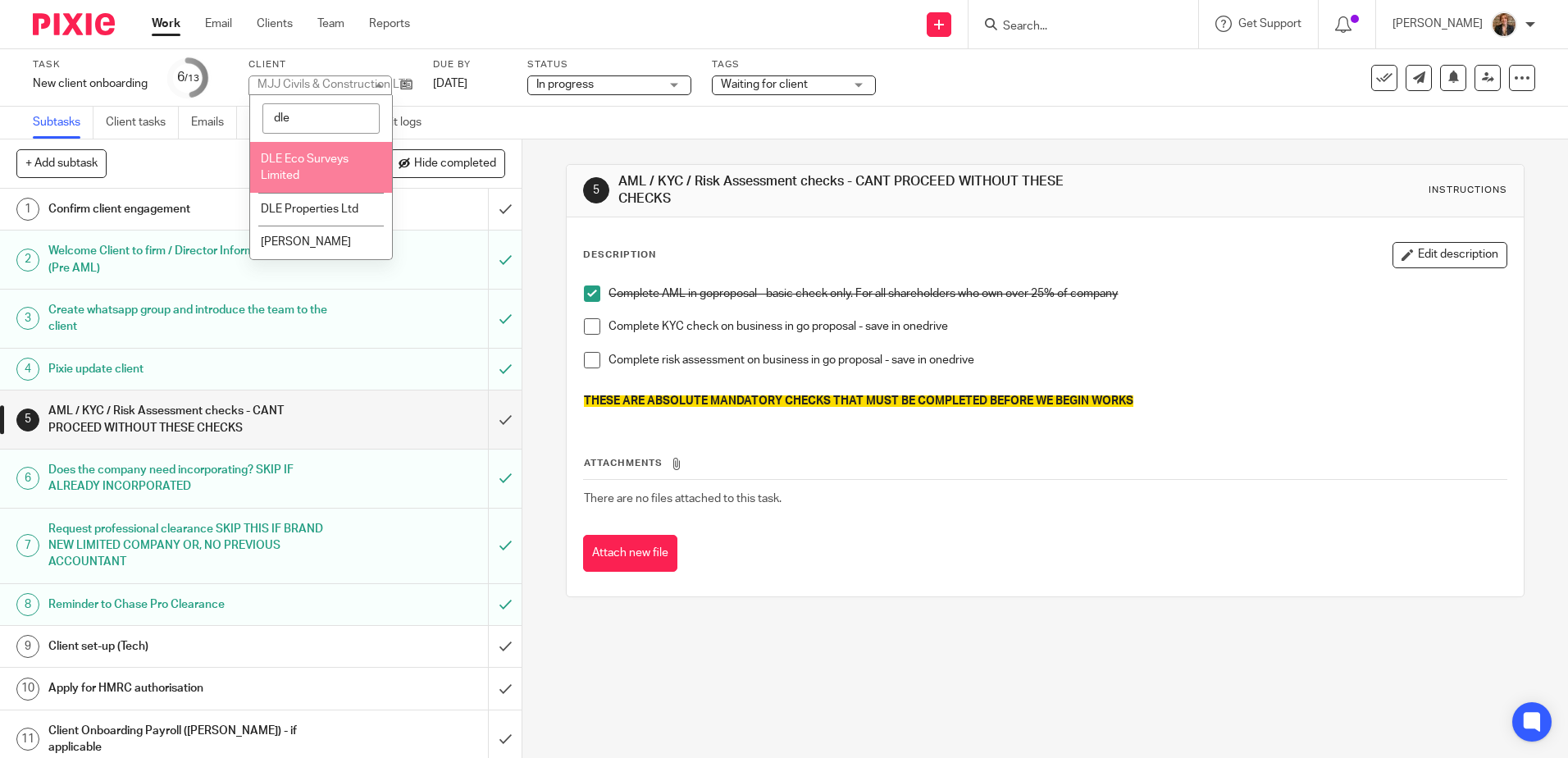
type input "dle"
click at [345, 173] on li "DLE Eco Surveys Limited" at bounding box center [321, 167] width 142 height 50
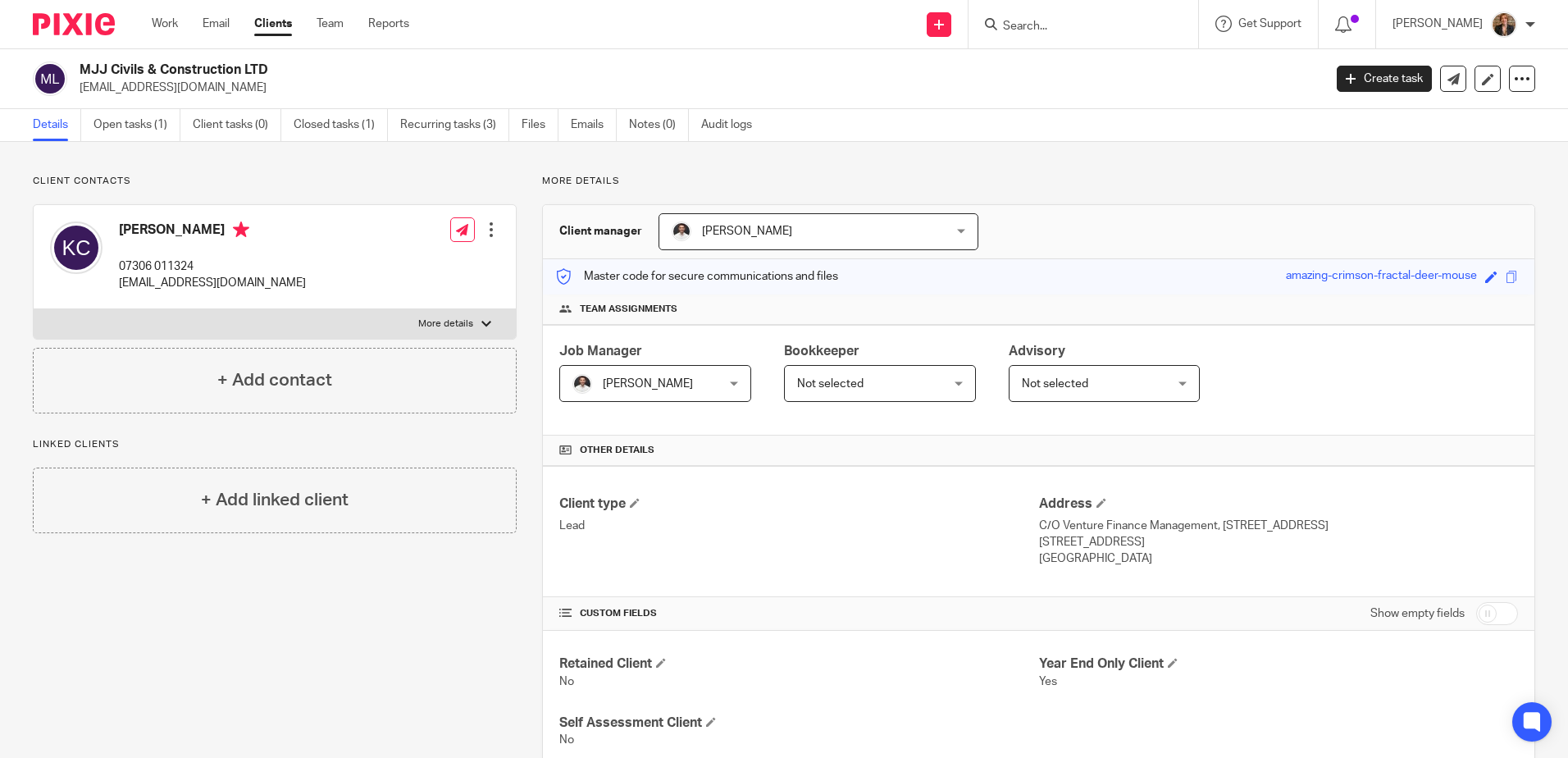
drag, startPoint x: 276, startPoint y: 71, endPoint x: 72, endPoint y: 73, distance: 204.0
click at [72, 73] on div "MJJ Civils & Construction LTD kevclarkson21@gmail.com" at bounding box center [672, 78] width 1280 height 34
copy div "MJJ Civils & Construction LTD"
drag, startPoint x: 213, startPoint y: 231, endPoint x: 107, endPoint y: 230, distance: 106.0
click at [108, 235] on div "Kevin Clarkson 07306 011324 kevclarkson21@gmail.com" at bounding box center [178, 257] width 256 height 87
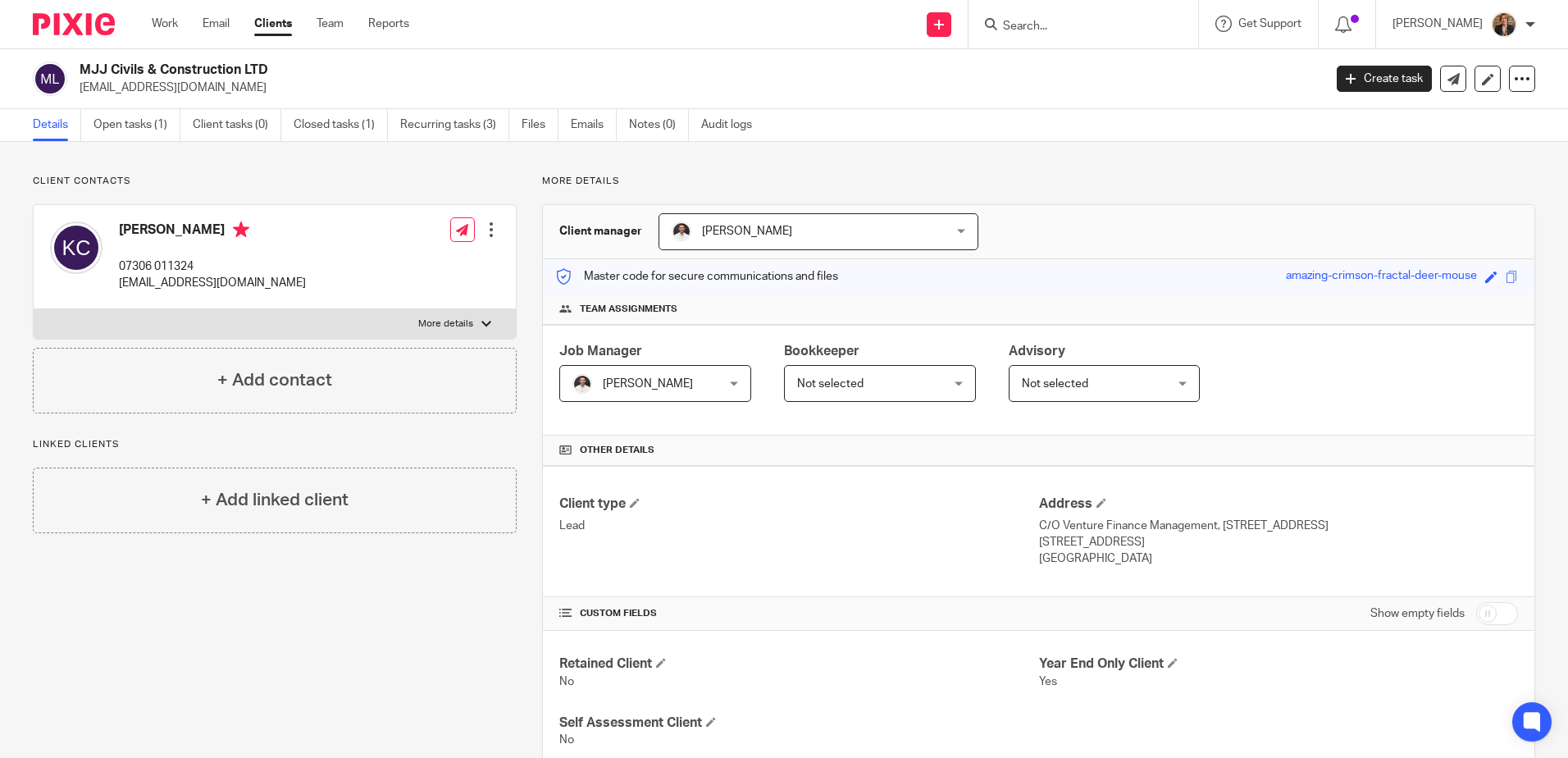
copy div "[PERSON_NAME]"
click at [472, 326] on label "More details" at bounding box center [274, 324] width 482 height 30
click at [33, 309] on input "More details" at bounding box center [32, 309] width 1 height 1
checkbox input "true"
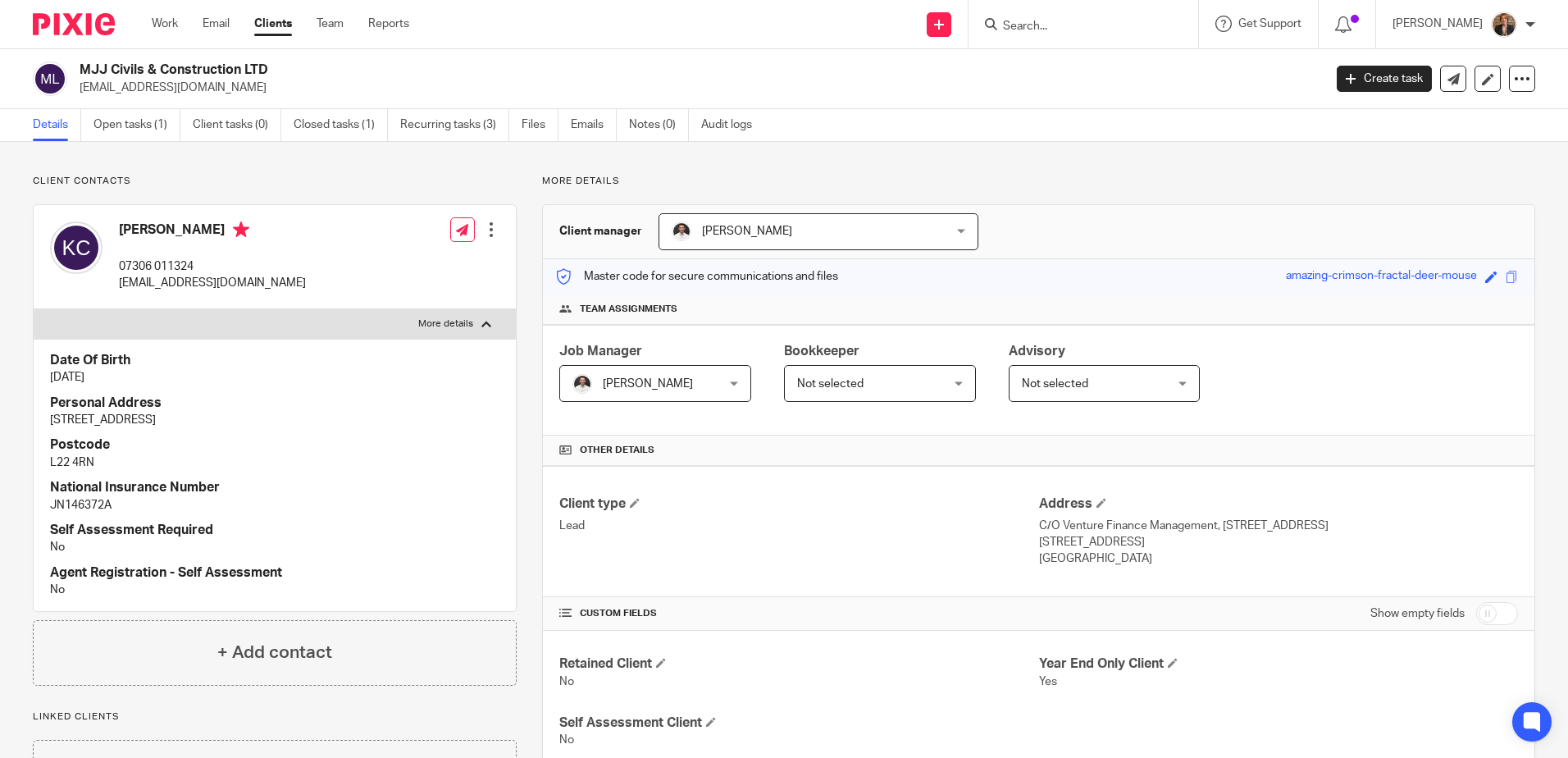
drag, startPoint x: 42, startPoint y: 421, endPoint x: 152, endPoint y: 422, distance: 110.0
click at [152, 422] on div "Date Of Birth 30 Oct 1991 Personal Address 55 Glenwyllin Road Postcode L22 4RN …" at bounding box center [274, 475] width 482 height 273
copy p "55 Glenwyllin Road"
click at [109, 117] on link "Open tasks (1)" at bounding box center [137, 125] width 87 height 32
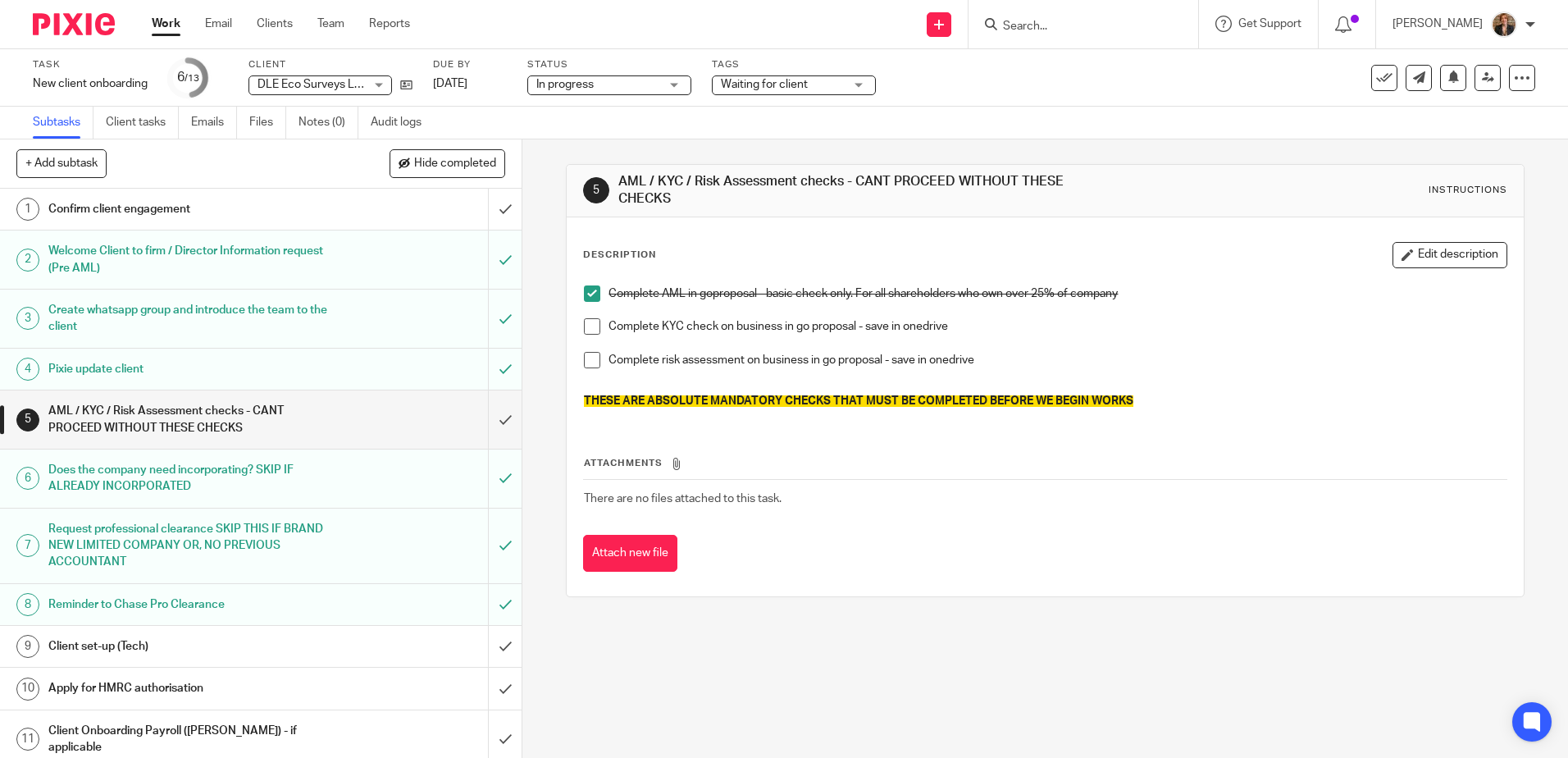
click at [326, 480] on div "Does the company need incorporating? SKIP IF ALREADY INCORPORATED" at bounding box center [260, 478] width 424 height 42
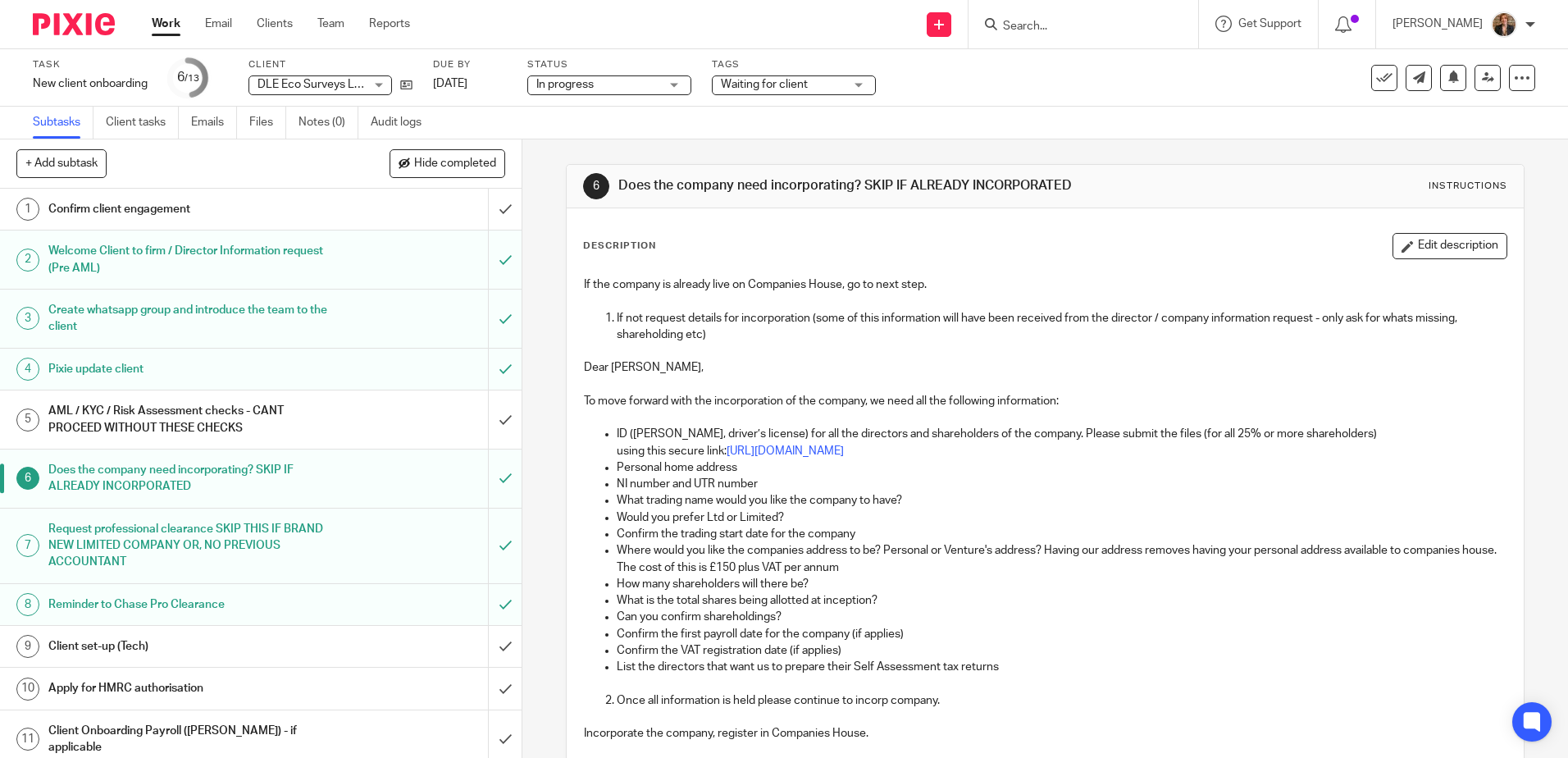
click at [335, 544] on div "Request professional clearance SKIP THIS IF BRAND NEW LIMITED COMPANY OR, NO PR…" at bounding box center [260, 546] width 424 height 58
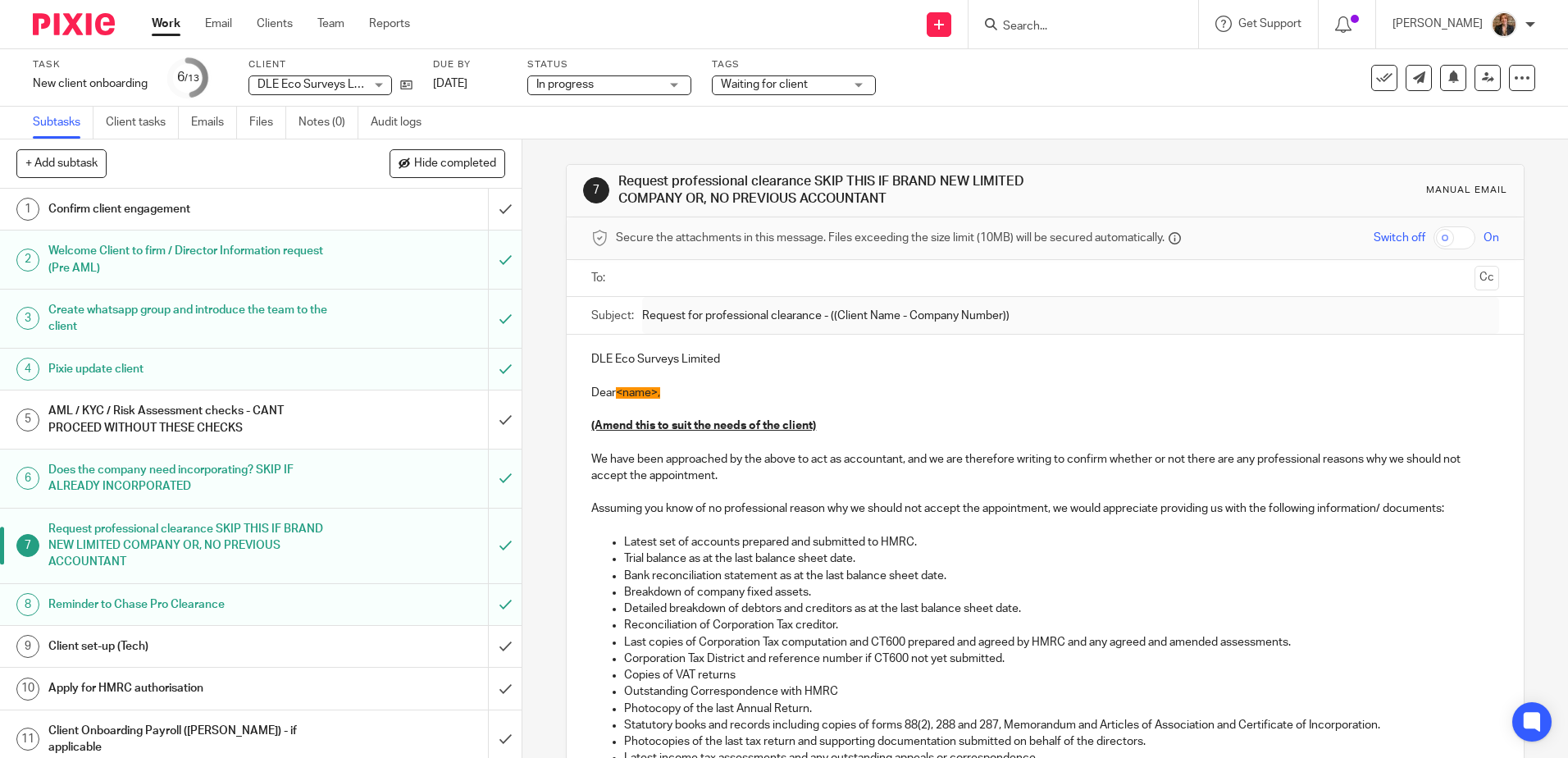
click at [337, 409] on div "AML / KYC / Risk Assessment checks - CANT PROCEED WITHOUT THESE CHECKS" at bounding box center [260, 419] width 424 height 42
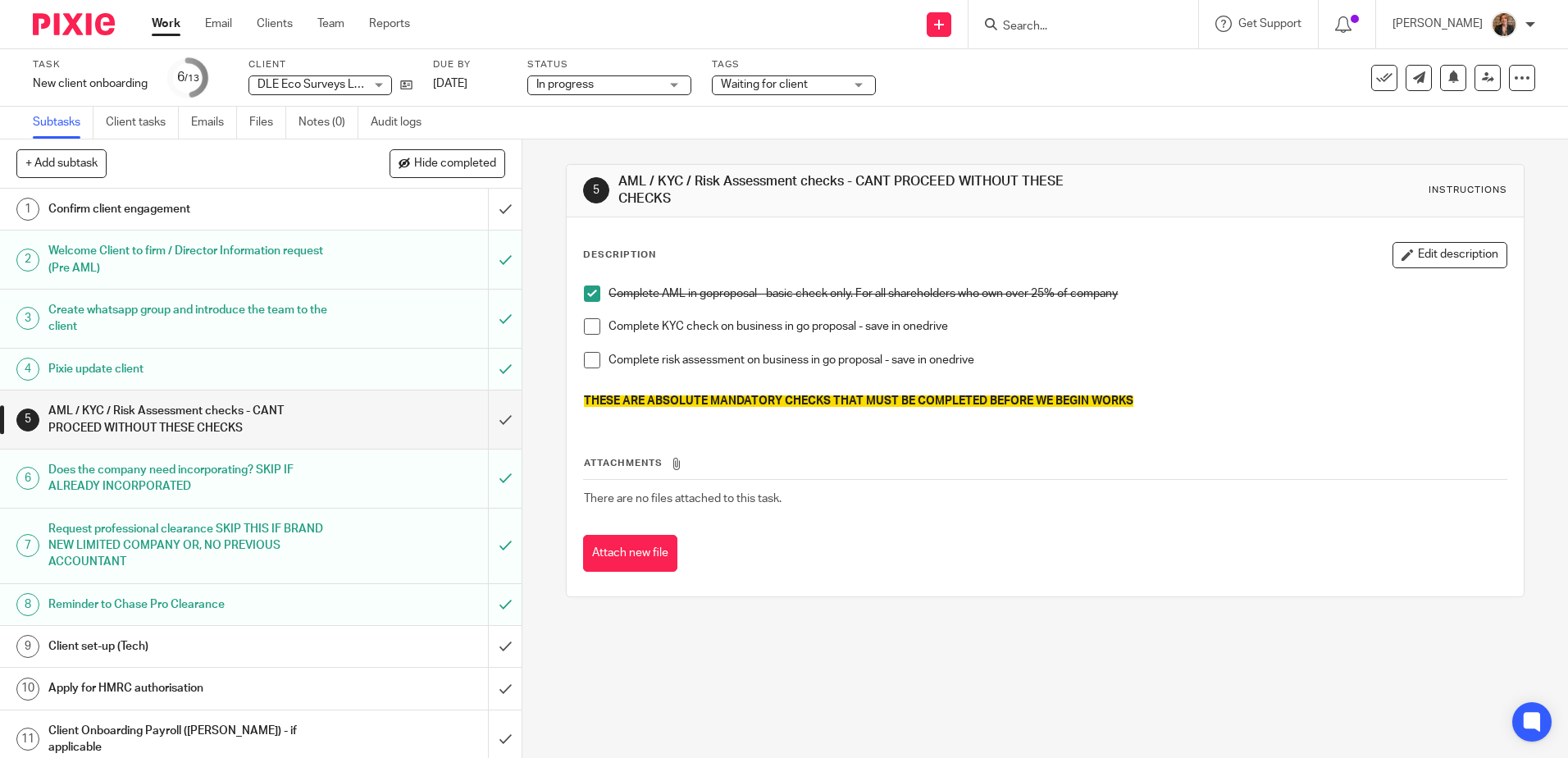
click at [588, 337] on li "Complete KYC check on business in go proposal - save in onedrive" at bounding box center [1045, 335] width 922 height 33
click at [588, 330] on span at bounding box center [593, 327] width 17 height 17
click at [588, 360] on span at bounding box center [593, 360] width 17 height 17
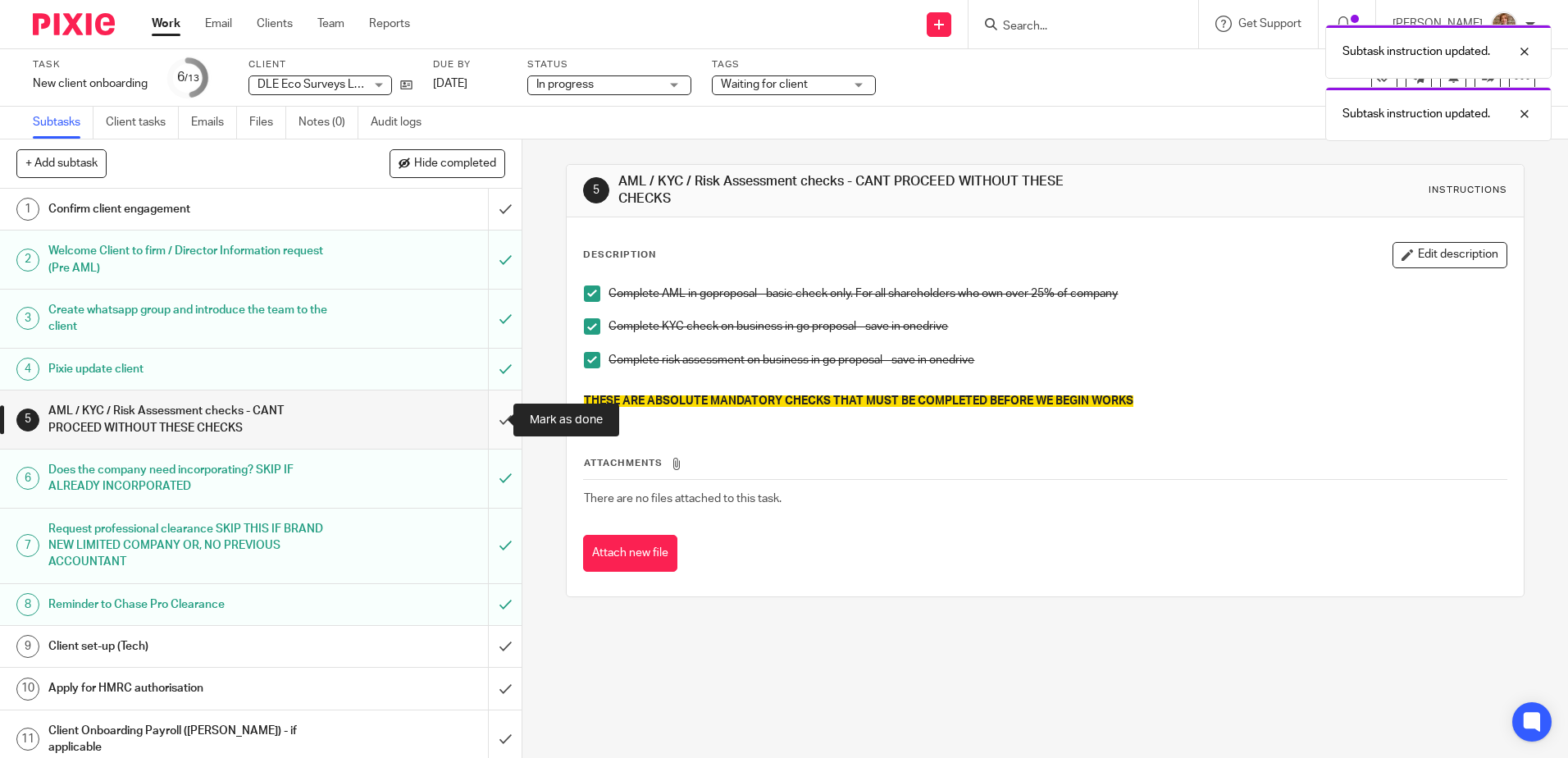
click at [488, 416] on input "submit" at bounding box center [261, 419] width 521 height 58
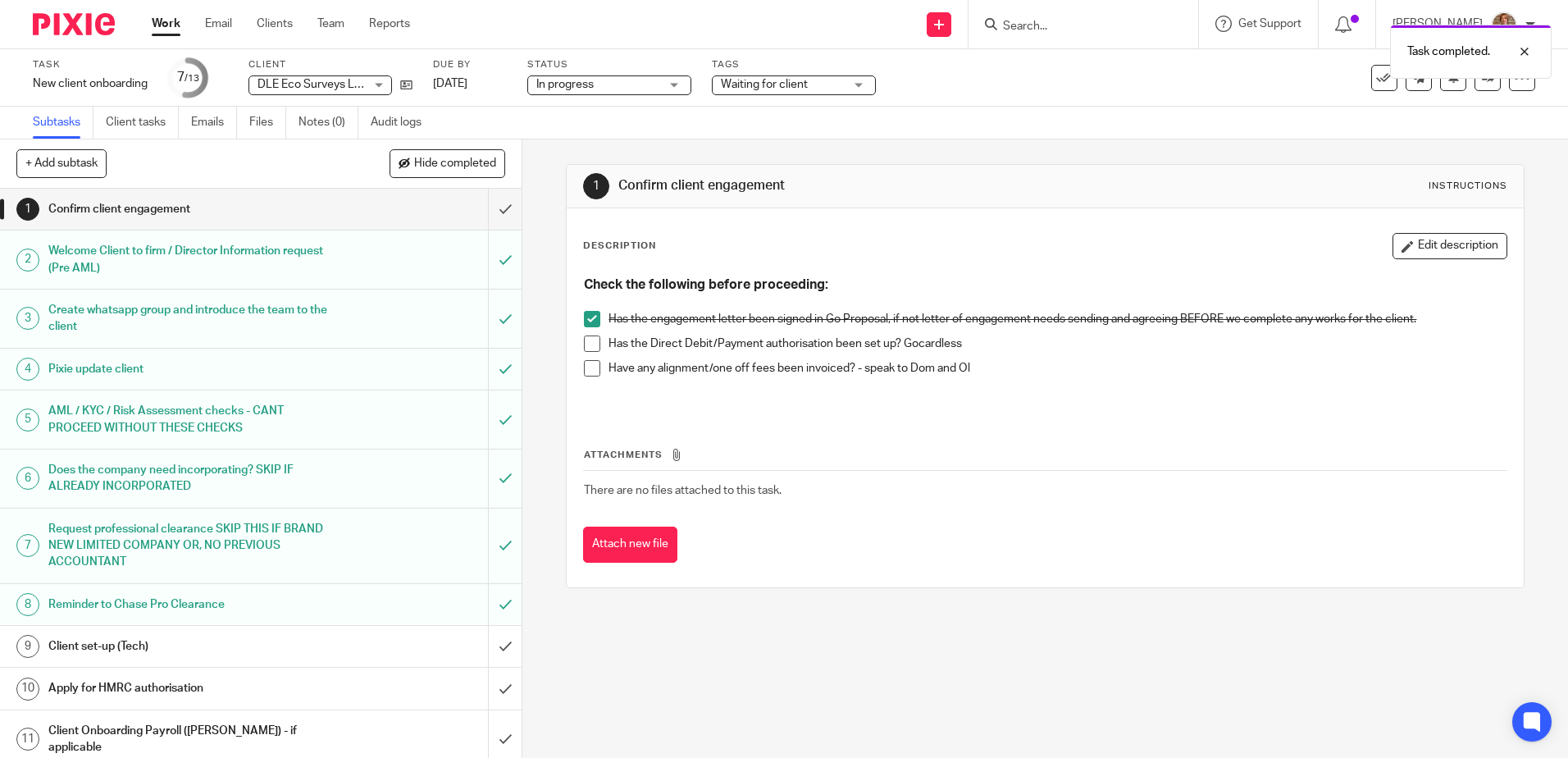
click at [279, 694] on h1 "Apply for HMRC authorisation" at bounding box center [189, 688] width 282 height 25
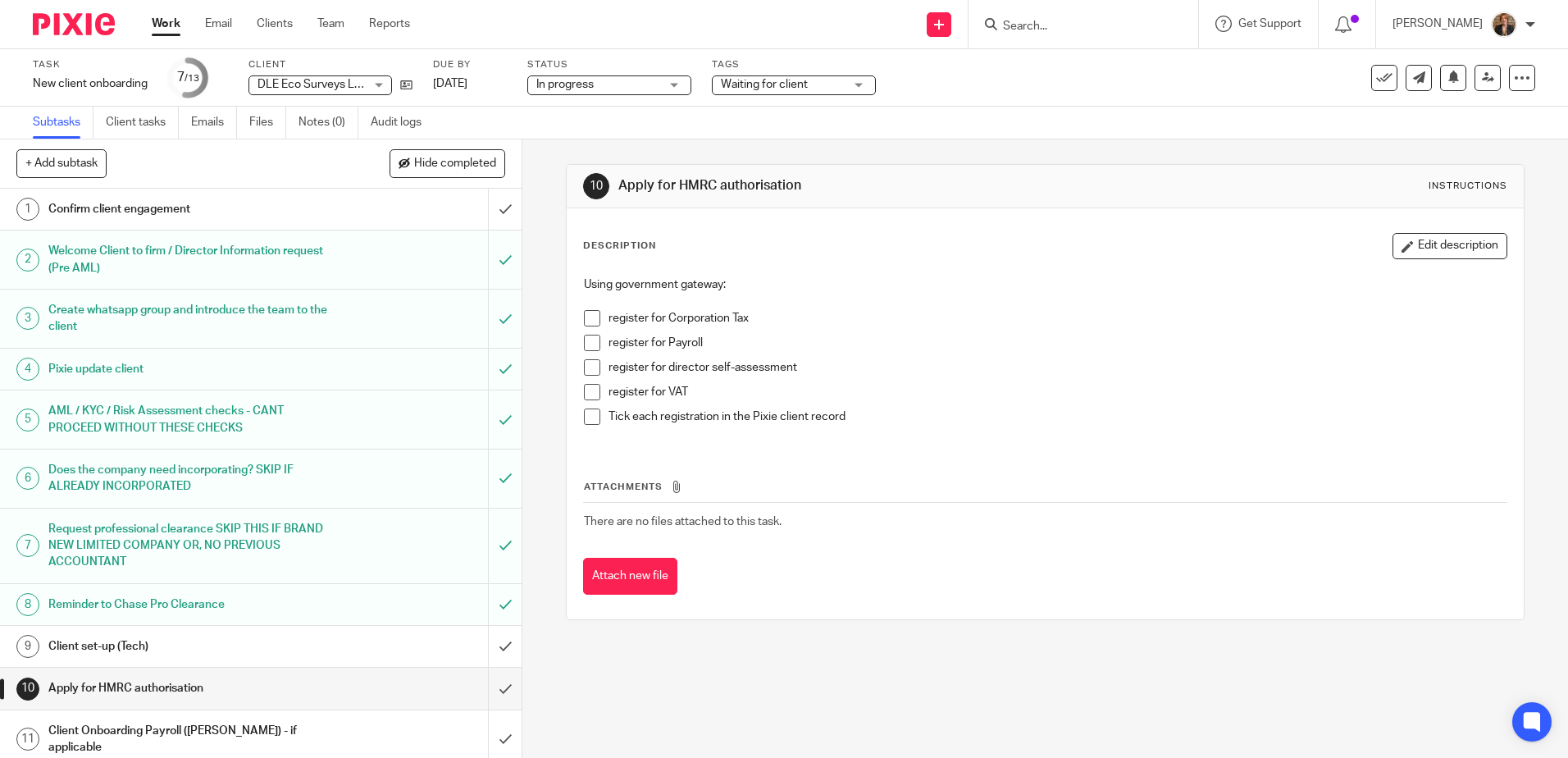
click at [587, 315] on span at bounding box center [593, 318] width 17 height 17
click at [493, 685] on input "submit" at bounding box center [261, 688] width 521 height 41
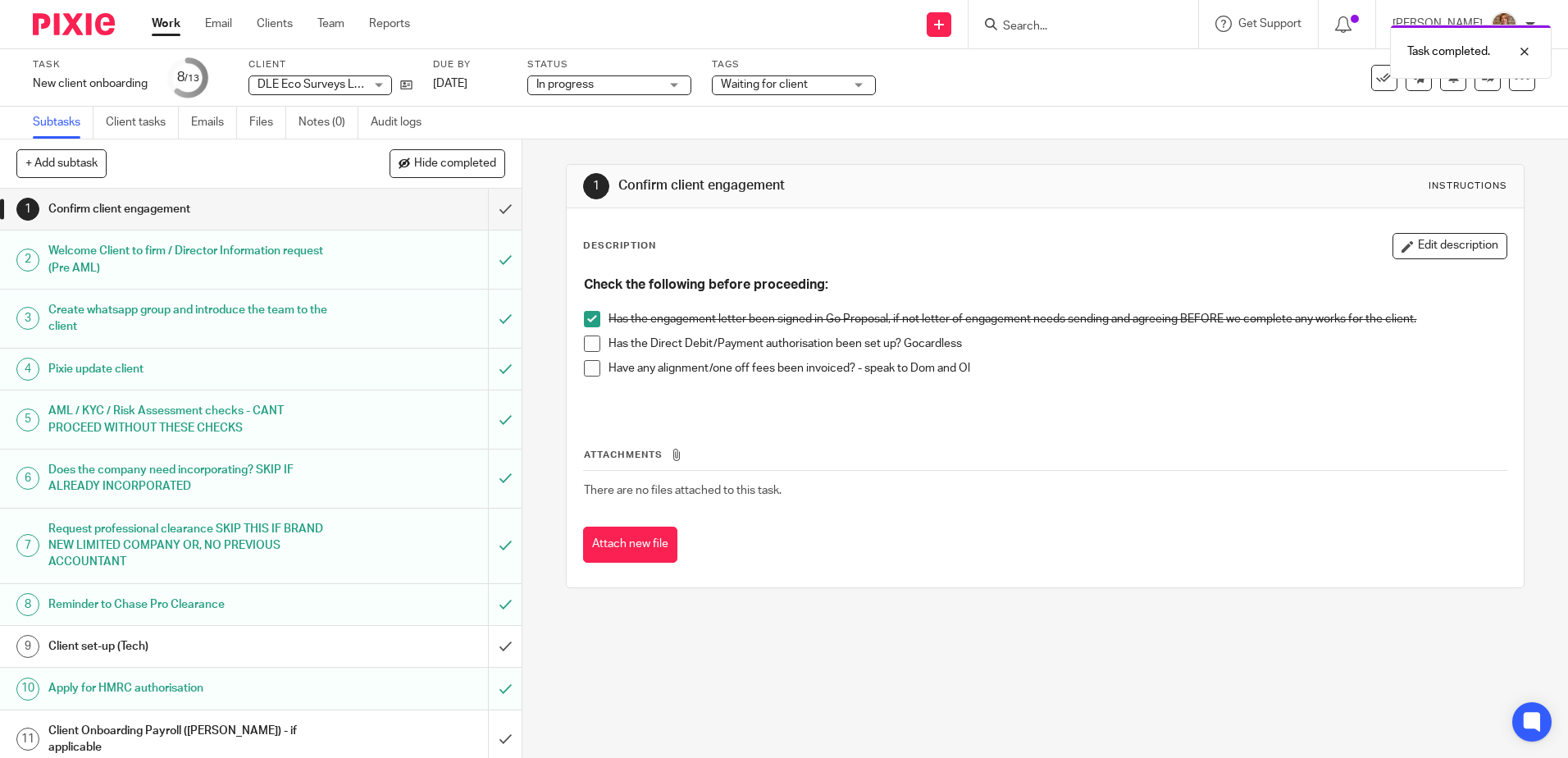
scroll to position [79, 0]
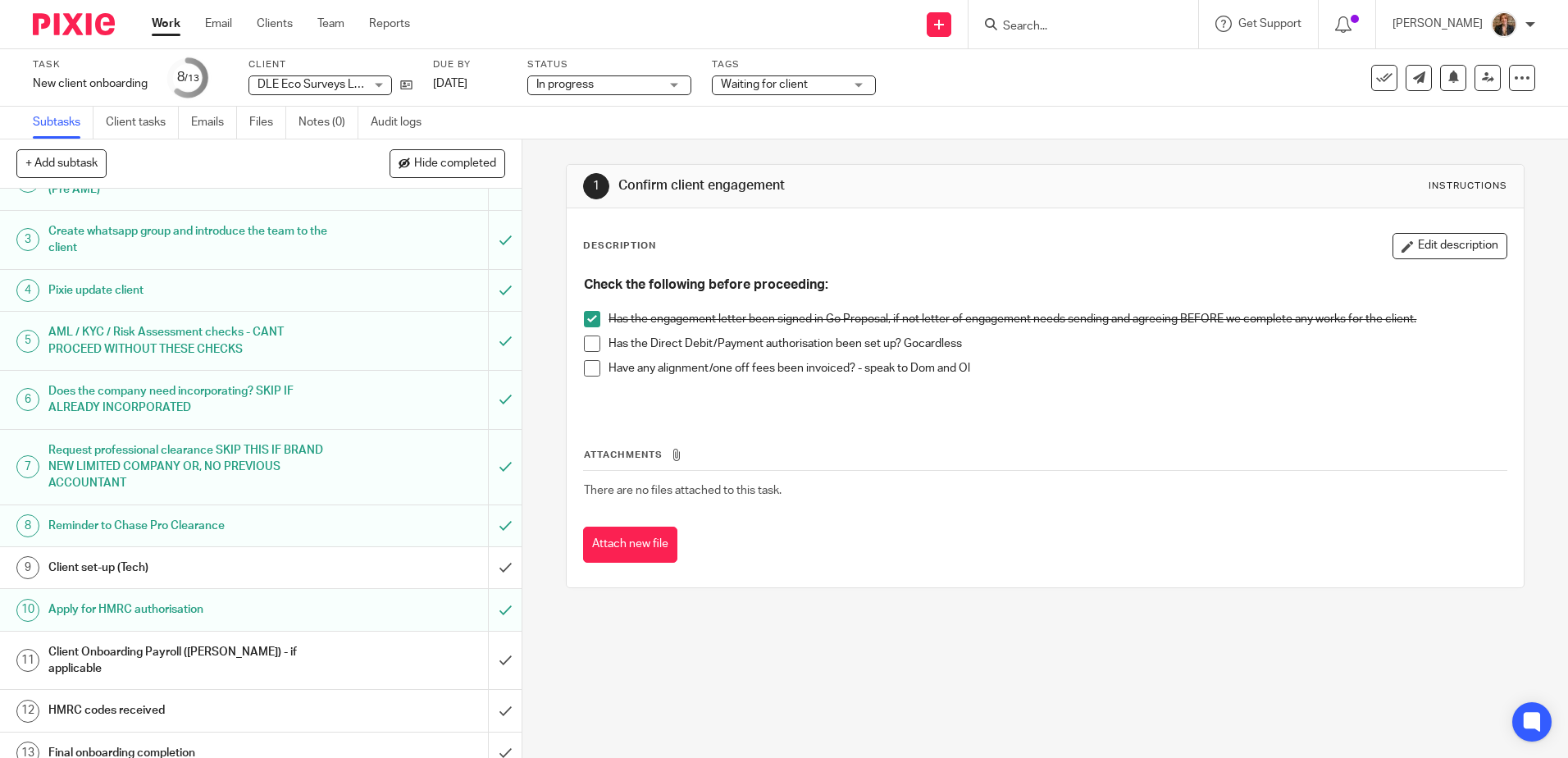
click at [351, 401] on div "Does the company need incorporating? SKIP IF ALREADY INCORPORATED" at bounding box center [260, 400] width 424 height 42
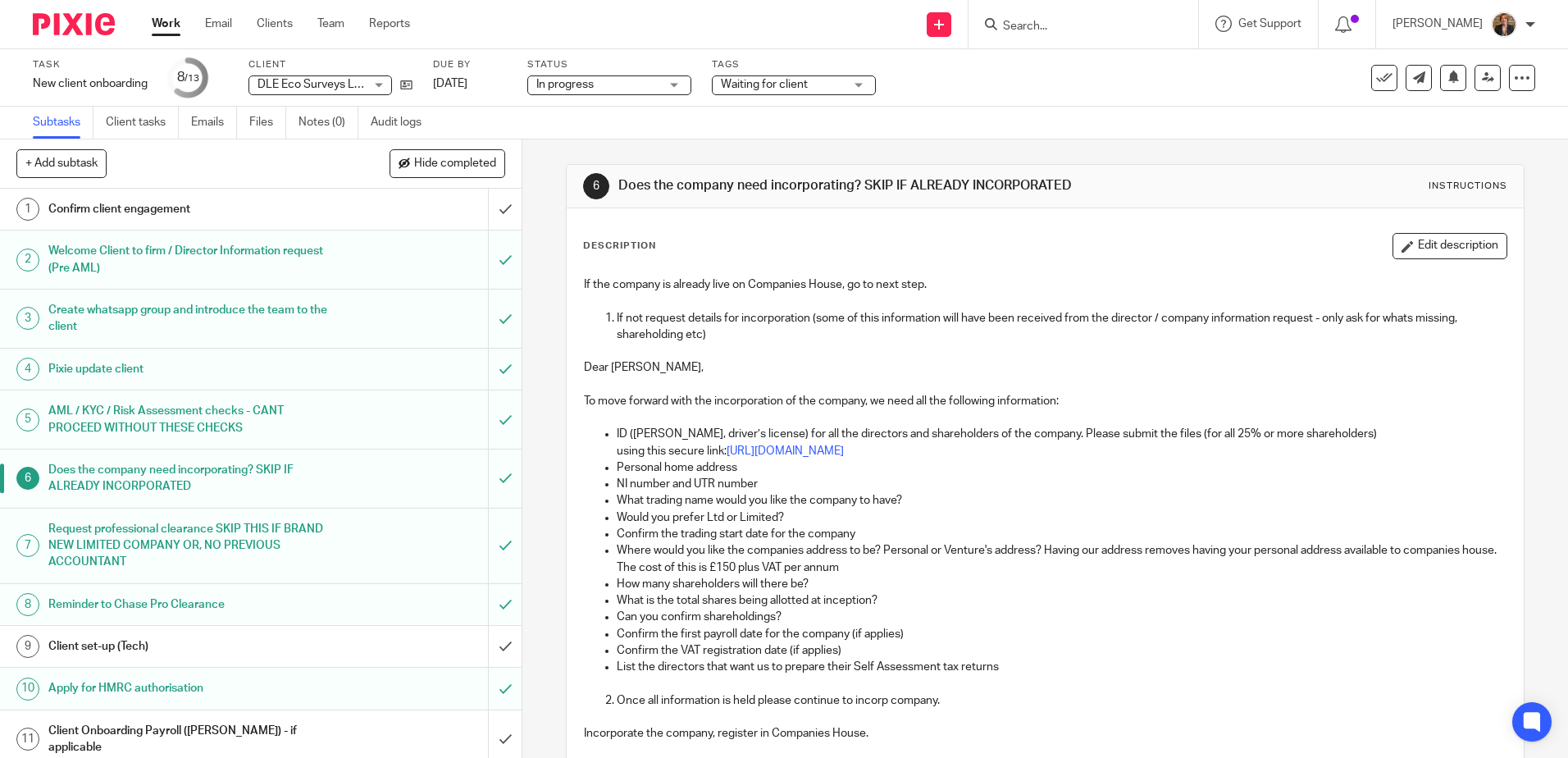
click at [422, 422] on div "AML / KYC / Risk Assessment checks - CANT PROCEED WITHOUT THESE CHECKS" at bounding box center [260, 419] width 424 height 42
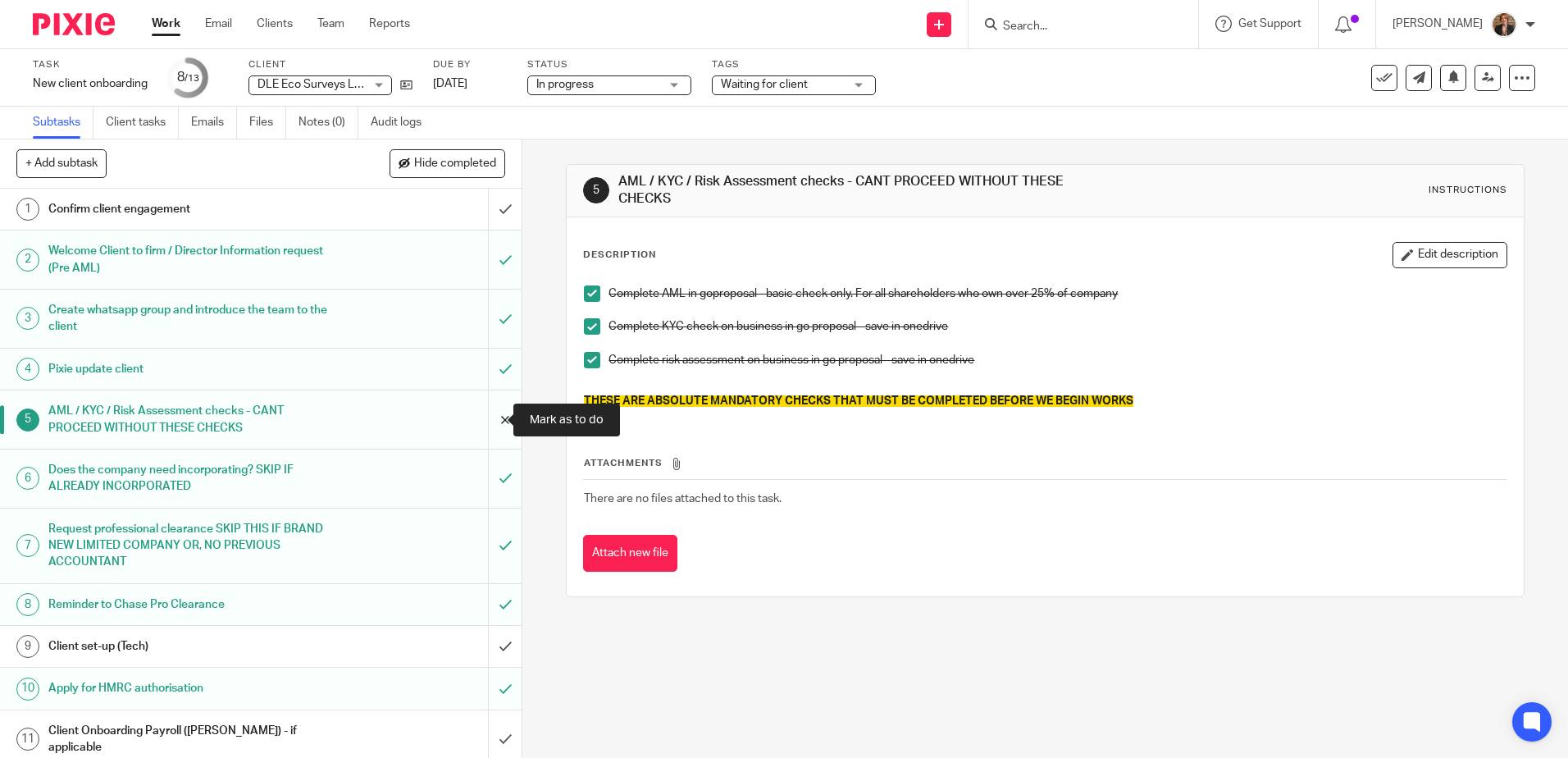
click at [489, 416] on input "submit" at bounding box center [261, 419] width 521 height 58
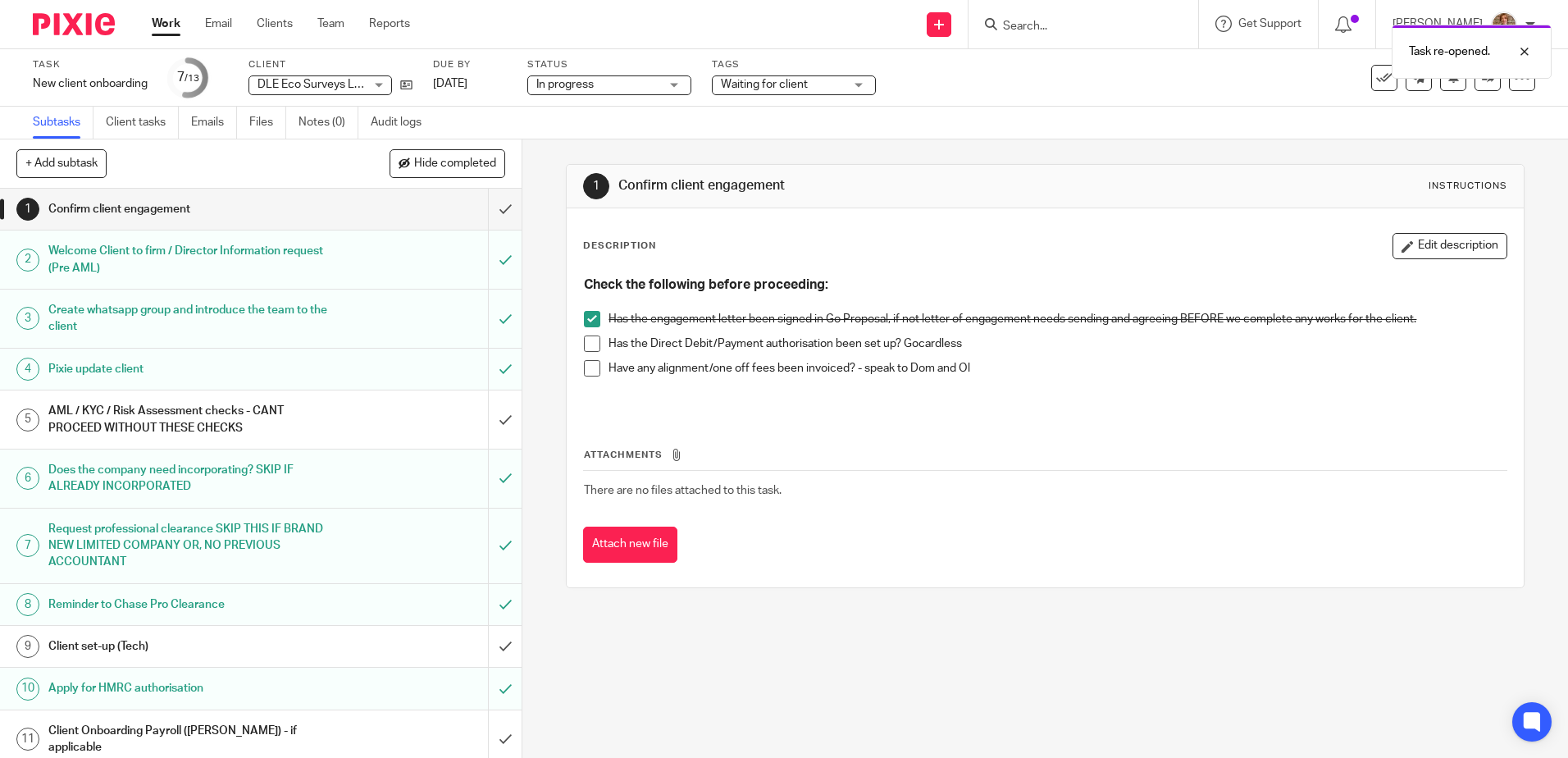
click at [419, 426] on div "AML / KYC / Risk Assessment checks - CANT PROCEED WITHOUT THESE CHECKS" at bounding box center [260, 419] width 424 height 42
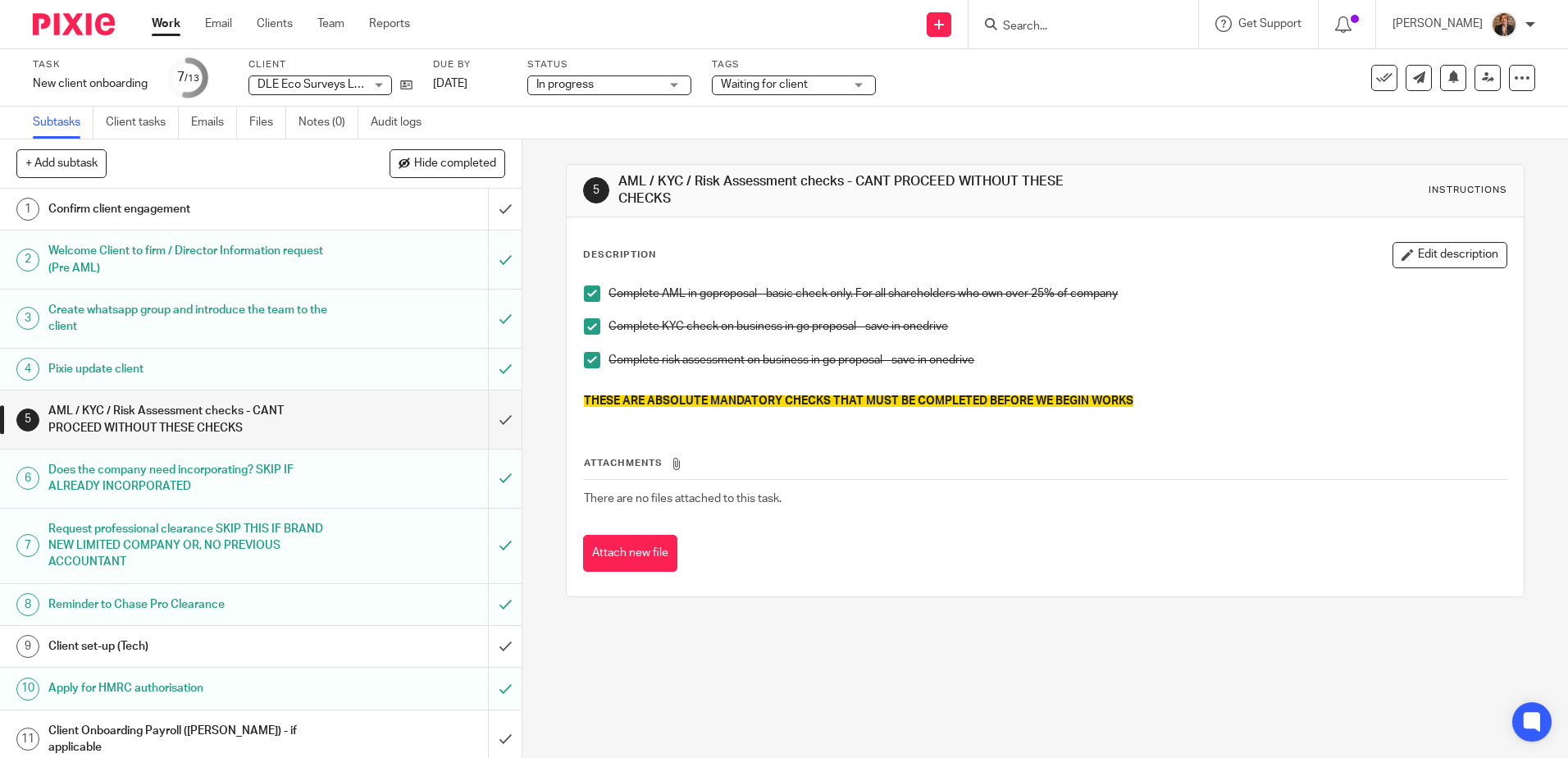
click at [584, 328] on span at bounding box center [593, 327] width 17 height 17
click at [585, 352] on span at bounding box center [593, 360] width 17 height 17
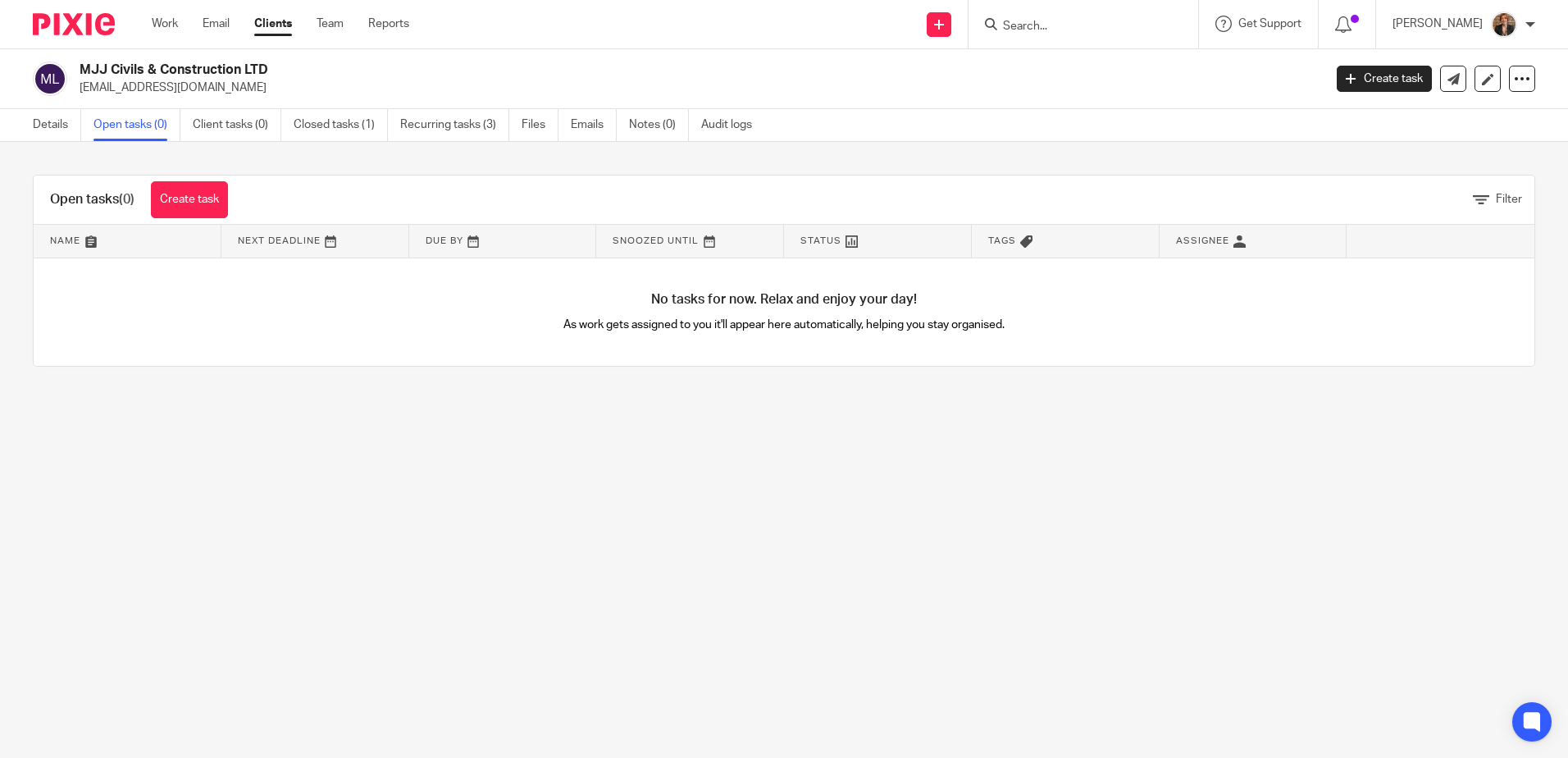
click at [131, 131] on link "Open tasks (0)" at bounding box center [137, 125] width 87 height 32
click at [363, 122] on link "Closed tasks (1)" at bounding box center [341, 125] width 95 height 32
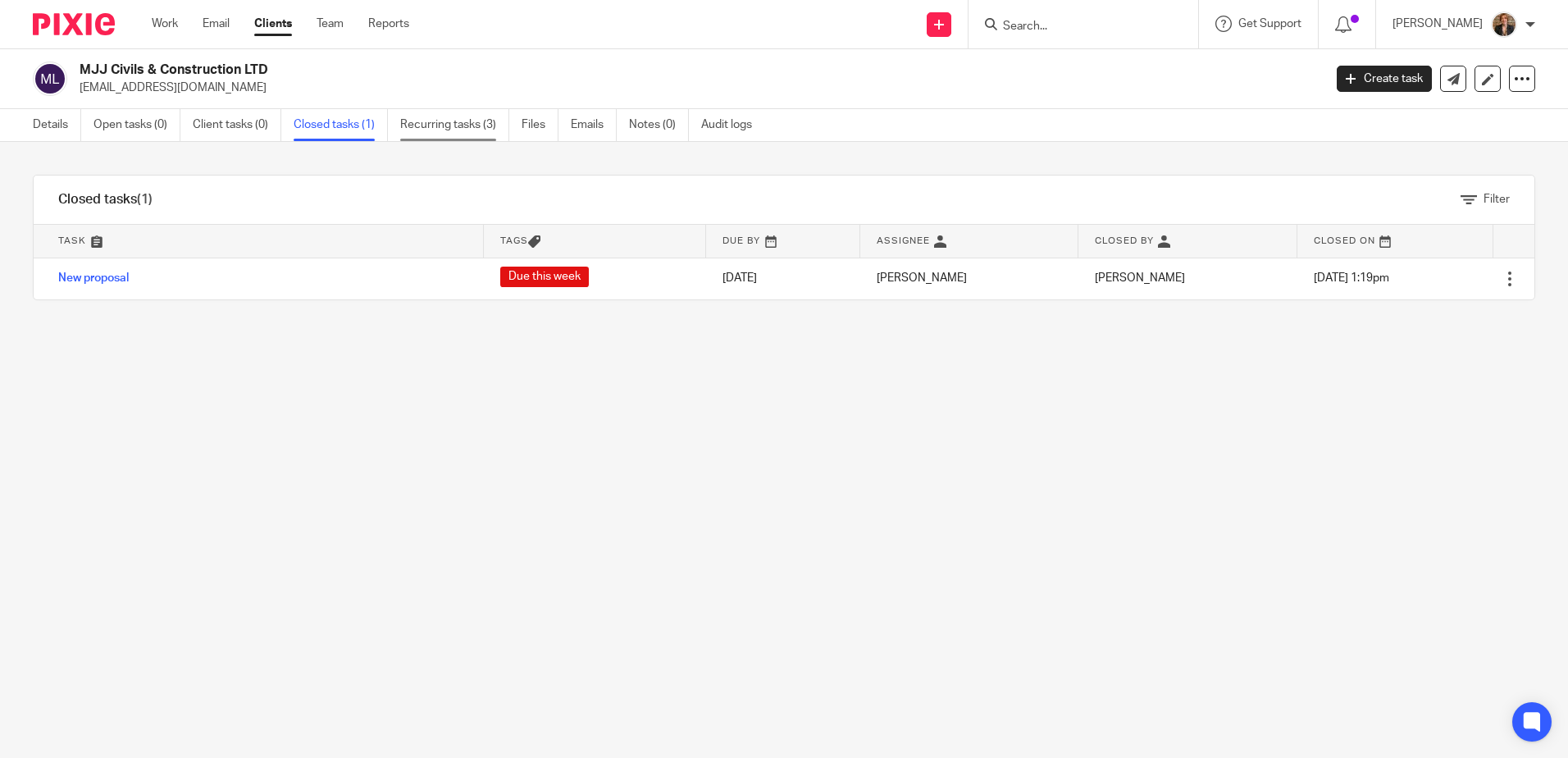
click at [467, 131] on link "Recurring tasks (3)" at bounding box center [455, 125] width 109 height 32
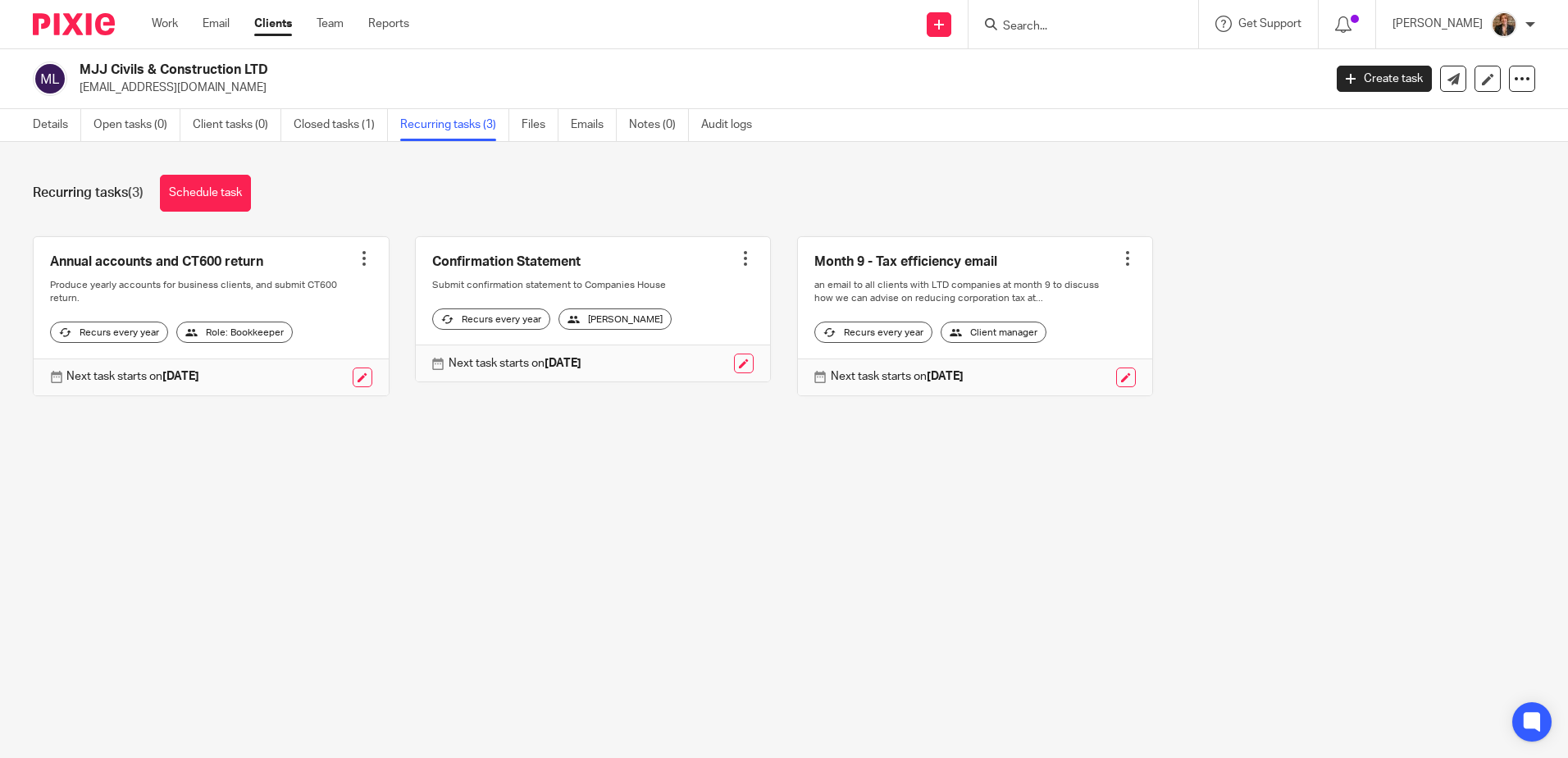
click at [74, 21] on img at bounding box center [73, 24] width 82 height 22
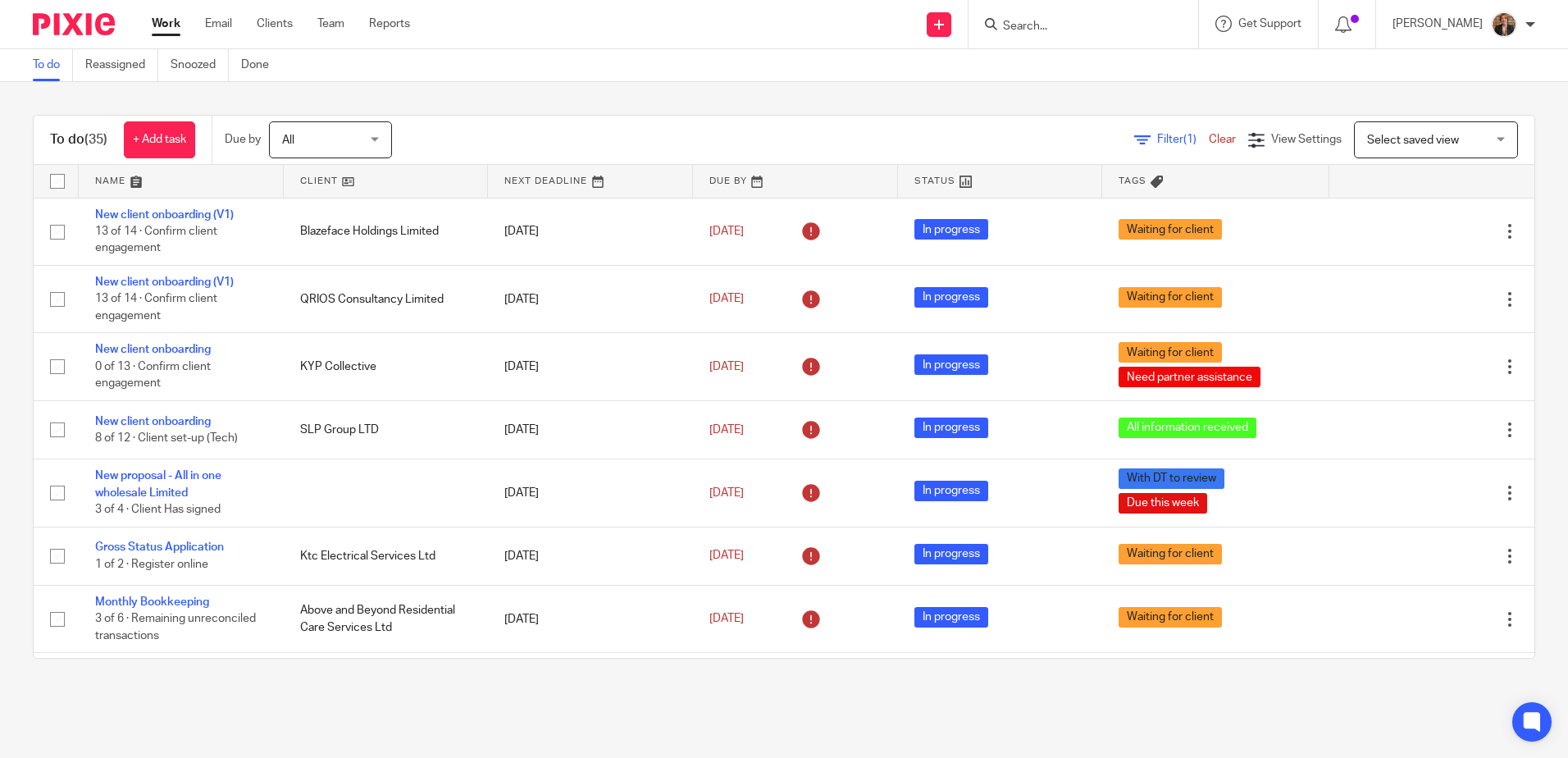
click at [201, 177] on link at bounding box center [181, 181] width 205 height 32
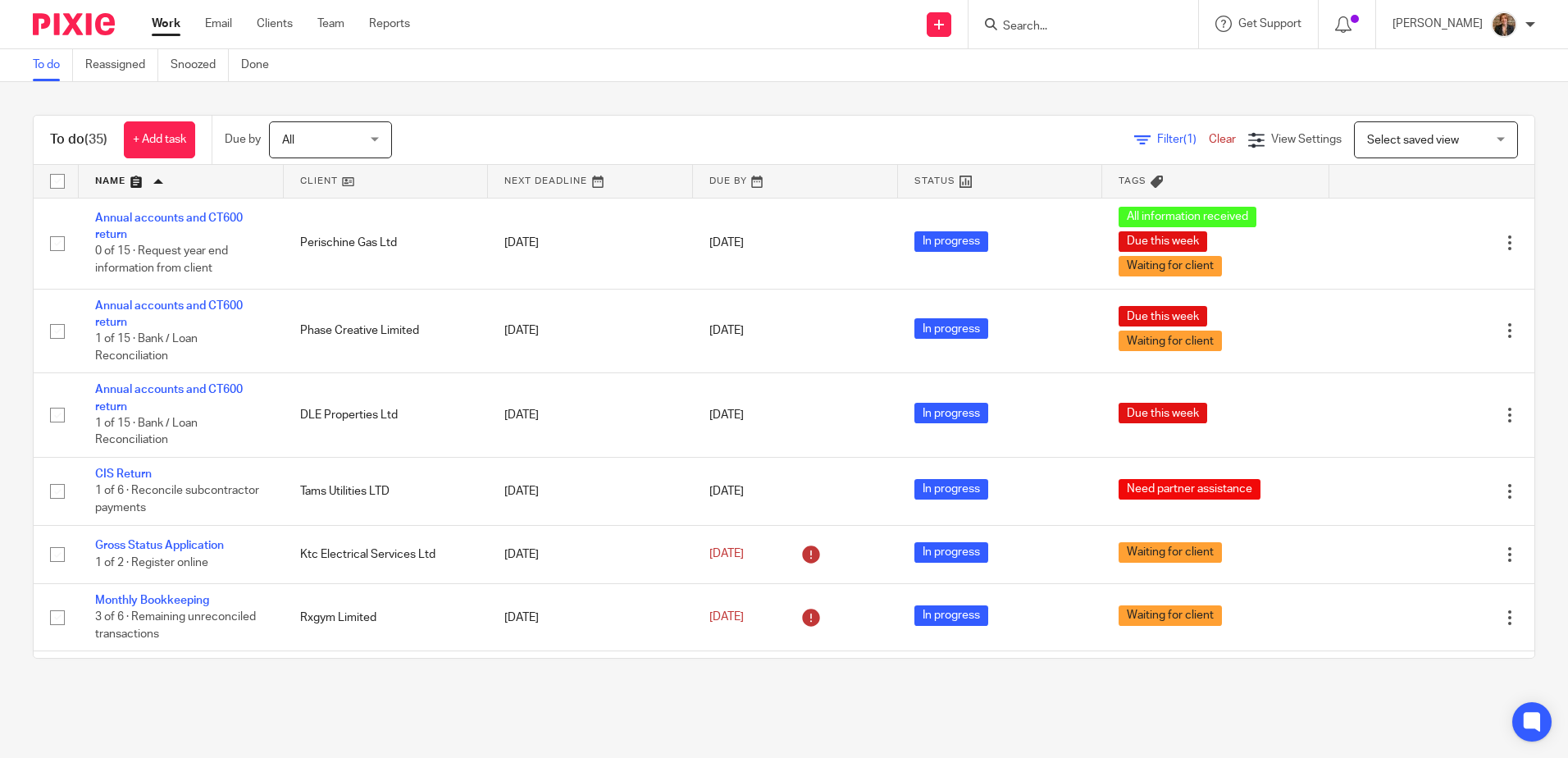
click at [1079, 21] on input "Search" at bounding box center [1075, 27] width 147 height 15
type input "MJJ"
click button "submit" at bounding box center [0, 0] width 0 height 0
click at [1100, 74] on link at bounding box center [1136, 71] width 277 height 38
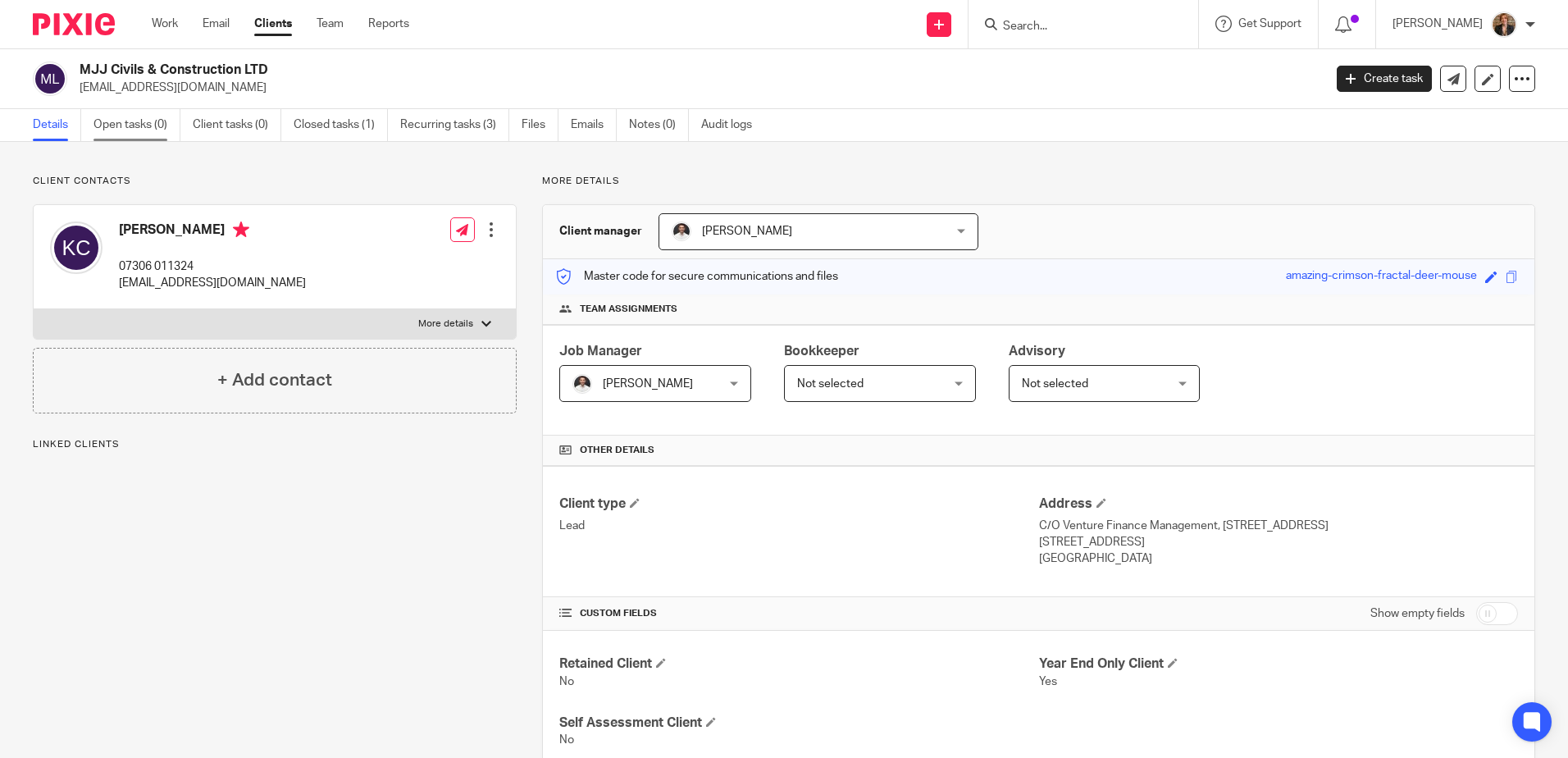
click at [158, 131] on link "Open tasks (0)" at bounding box center [137, 125] width 87 height 32
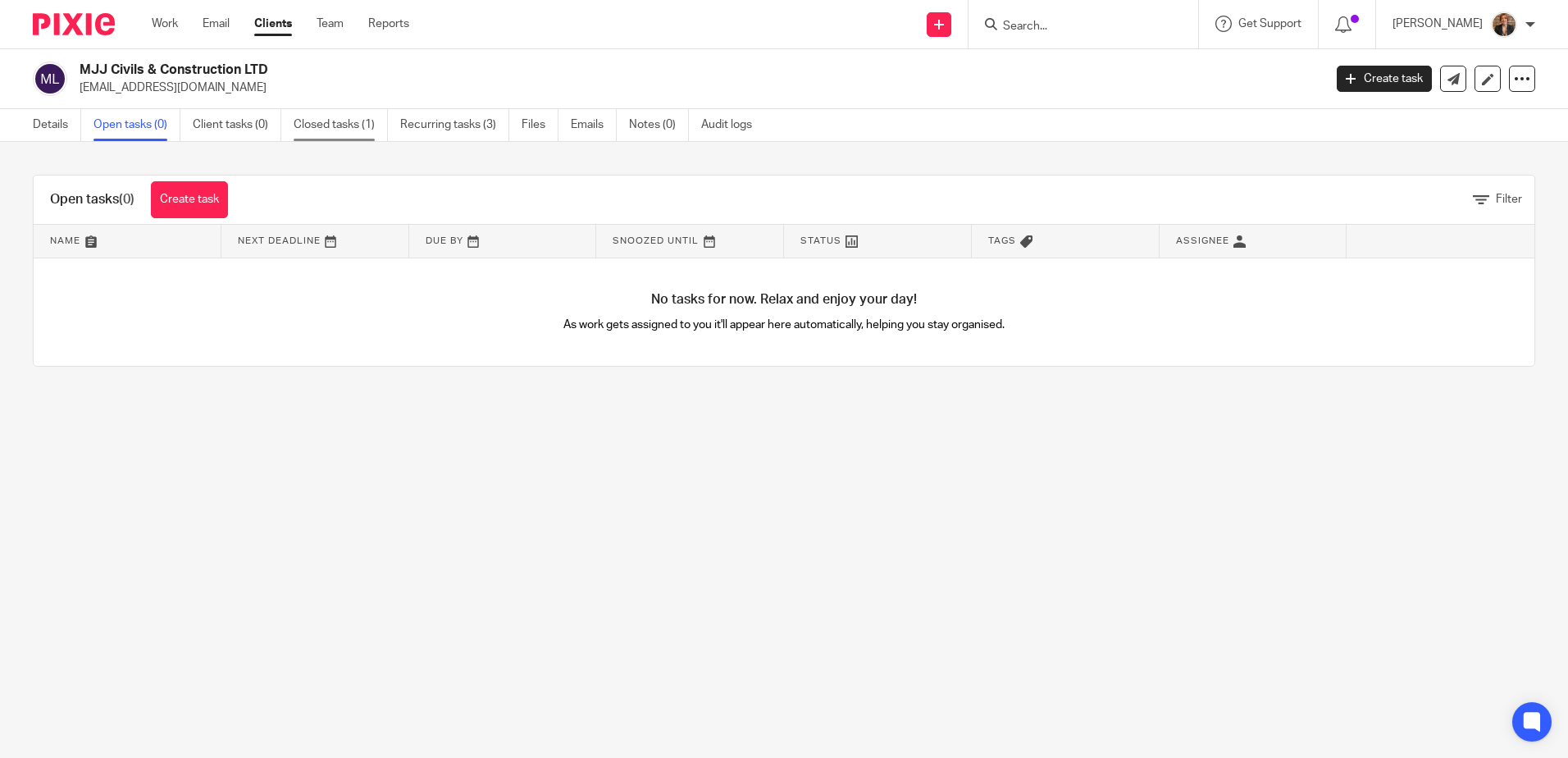
click at [349, 129] on link "Closed tasks (1)" at bounding box center [341, 125] width 95 height 32
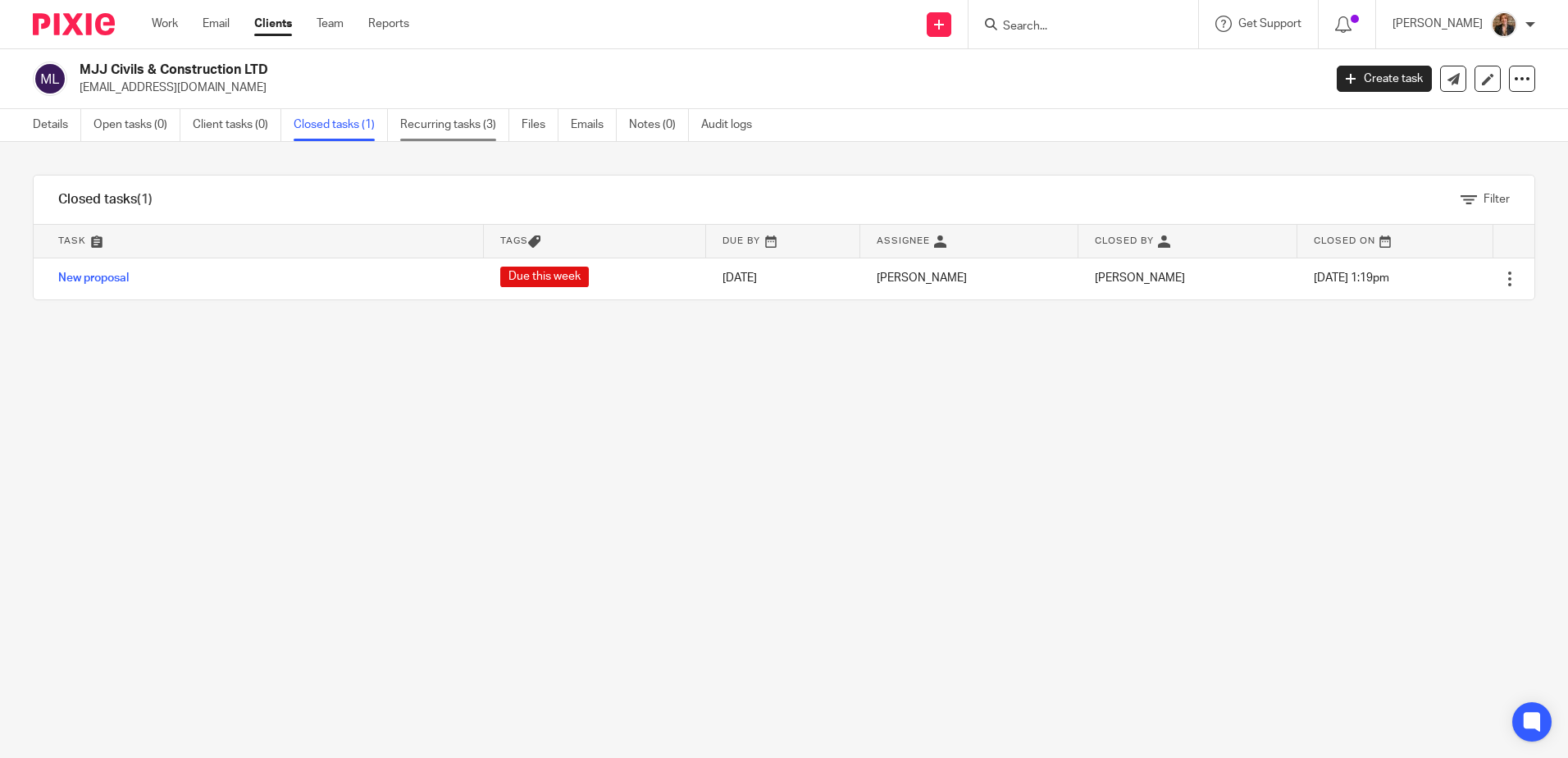
click at [456, 131] on link "Recurring tasks (3)" at bounding box center [455, 125] width 109 height 32
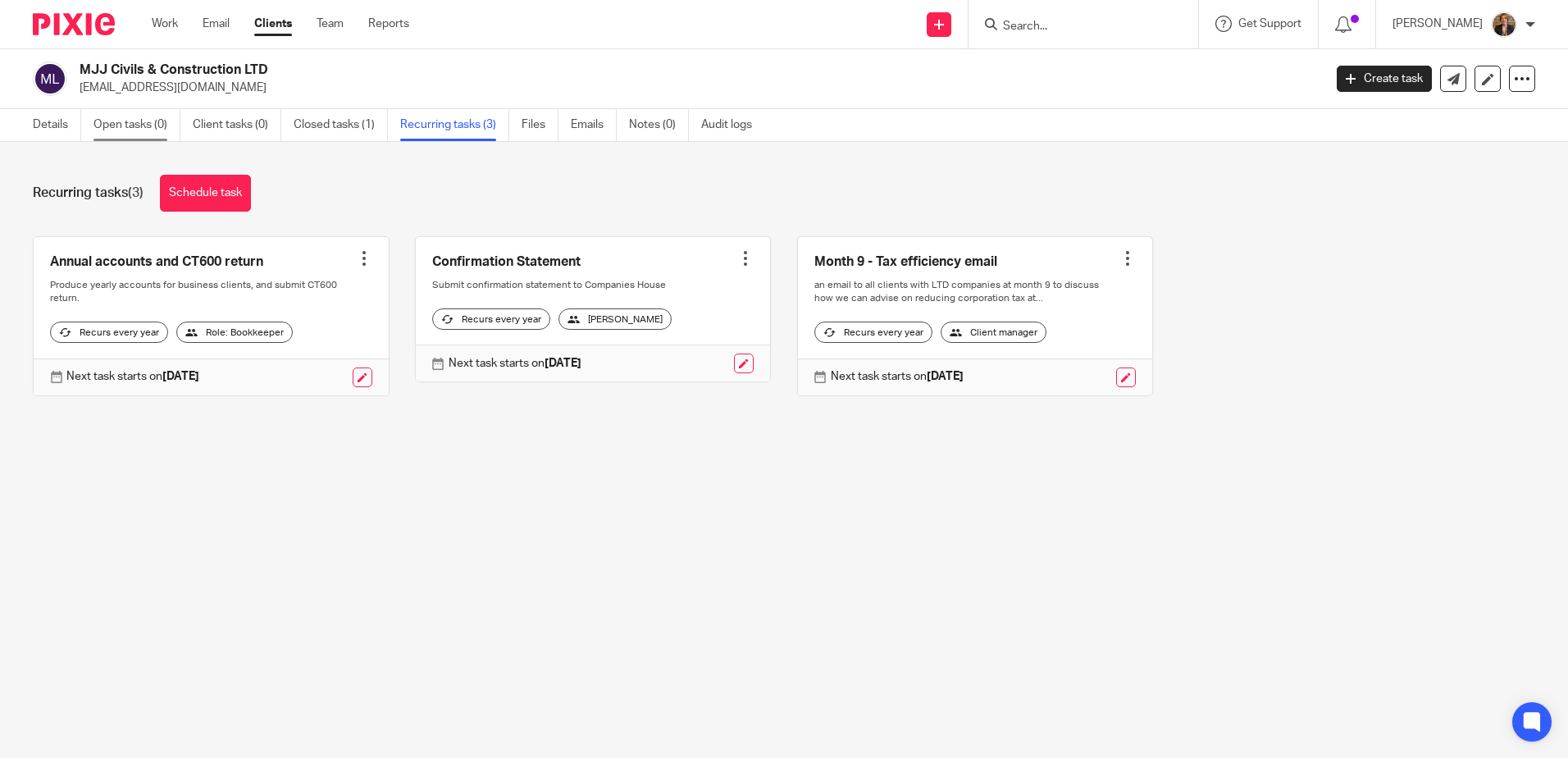
click at [120, 125] on link "Open tasks (0)" at bounding box center [137, 125] width 87 height 32
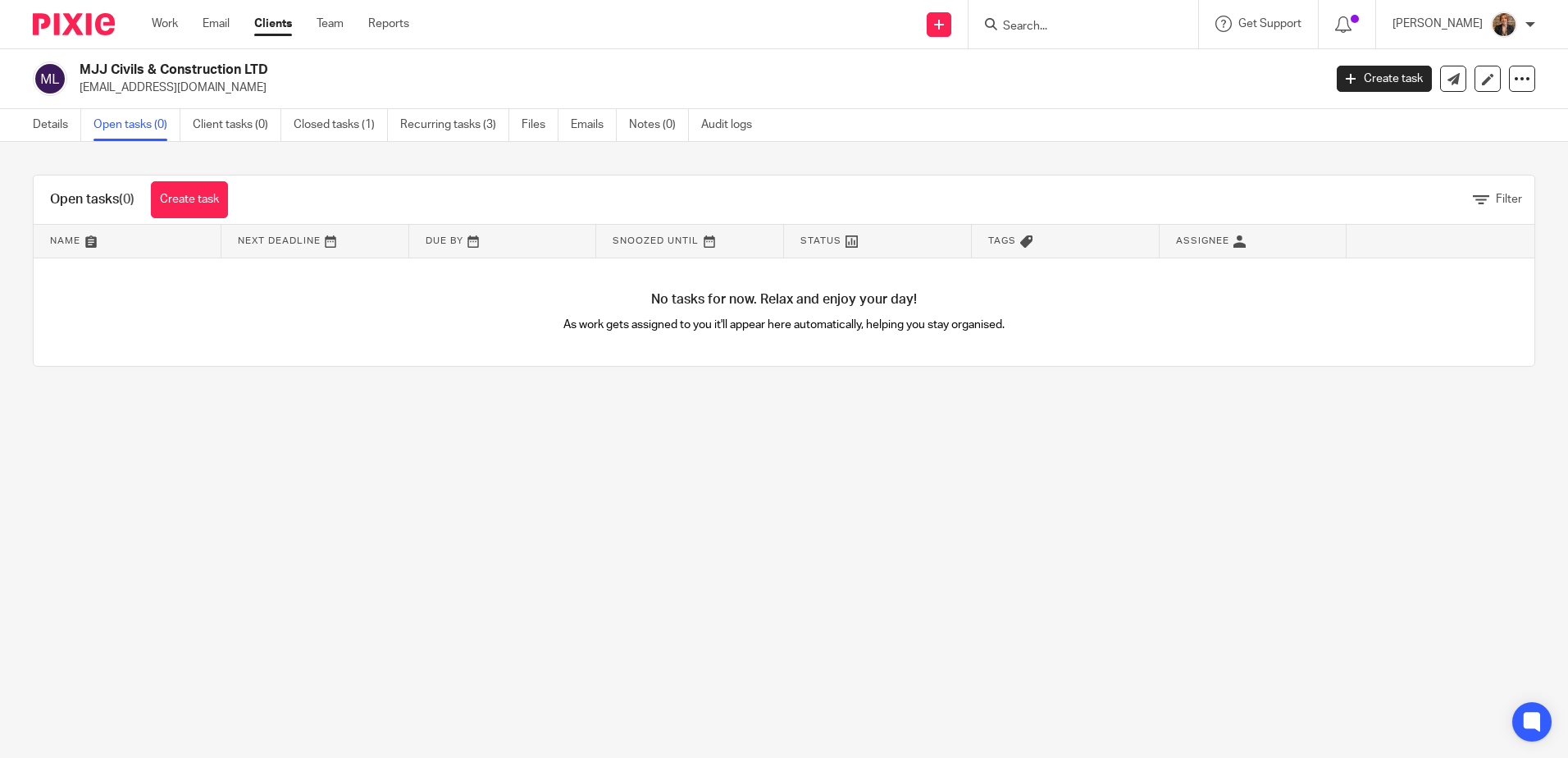
click at [88, 22] on img at bounding box center [73, 24] width 82 height 22
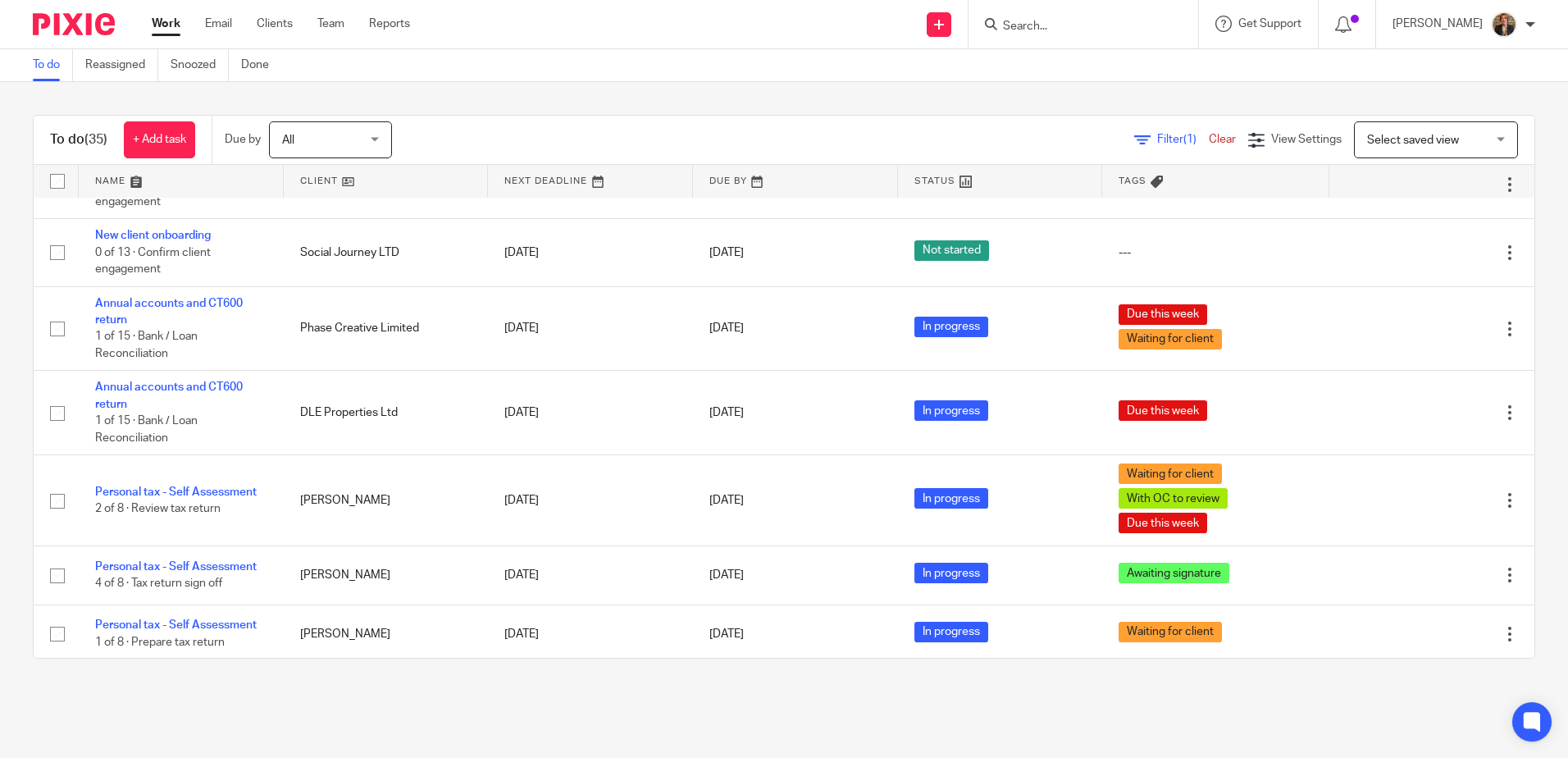
scroll to position [1641, 0]
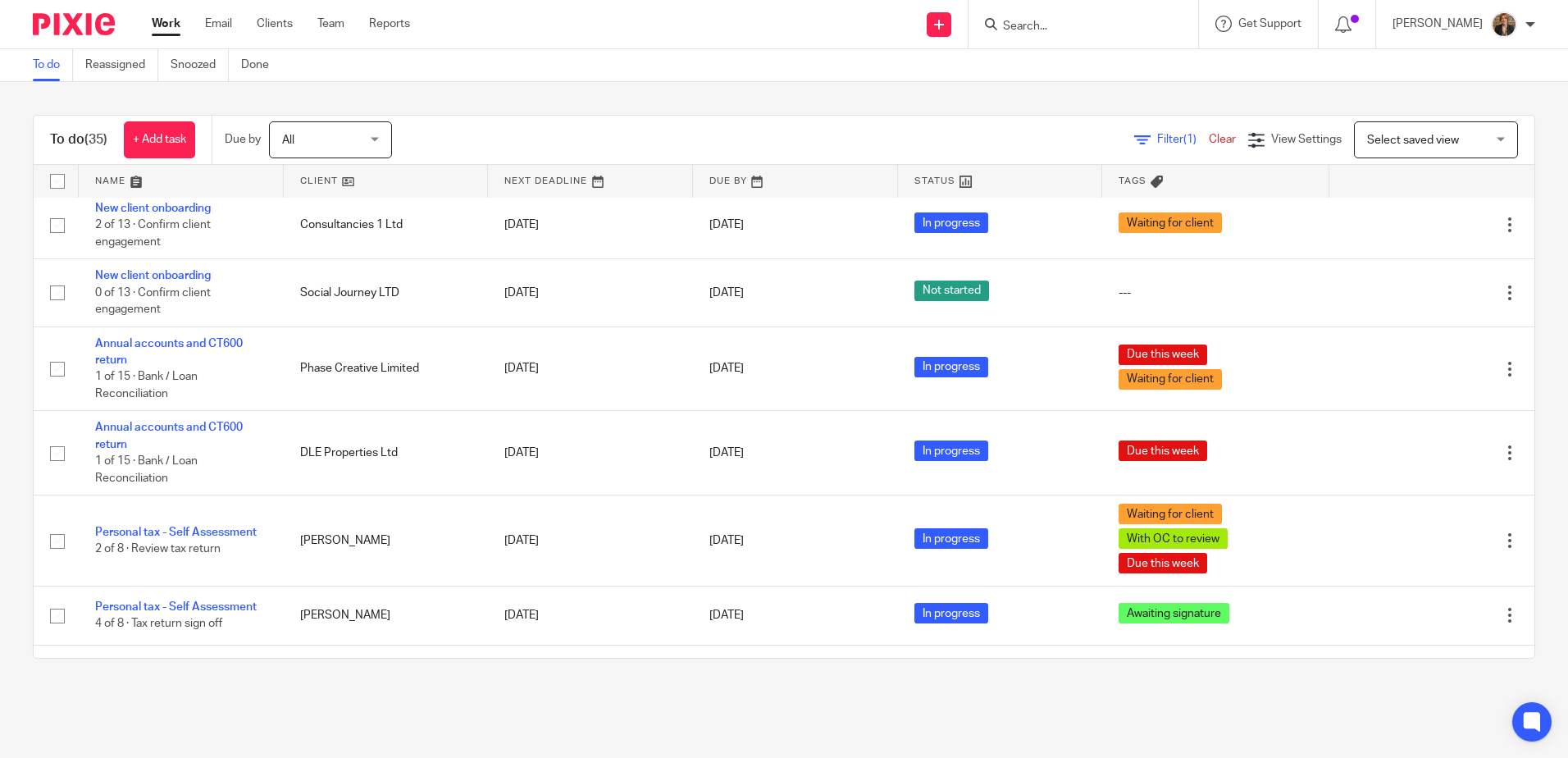
click at [1088, 34] on form at bounding box center [1089, 24] width 174 height 20
click at [1101, 22] on input "Search" at bounding box center [1075, 27] width 147 height 15
type input "mjj"
click at [1096, 81] on link at bounding box center [1136, 71] width 277 height 38
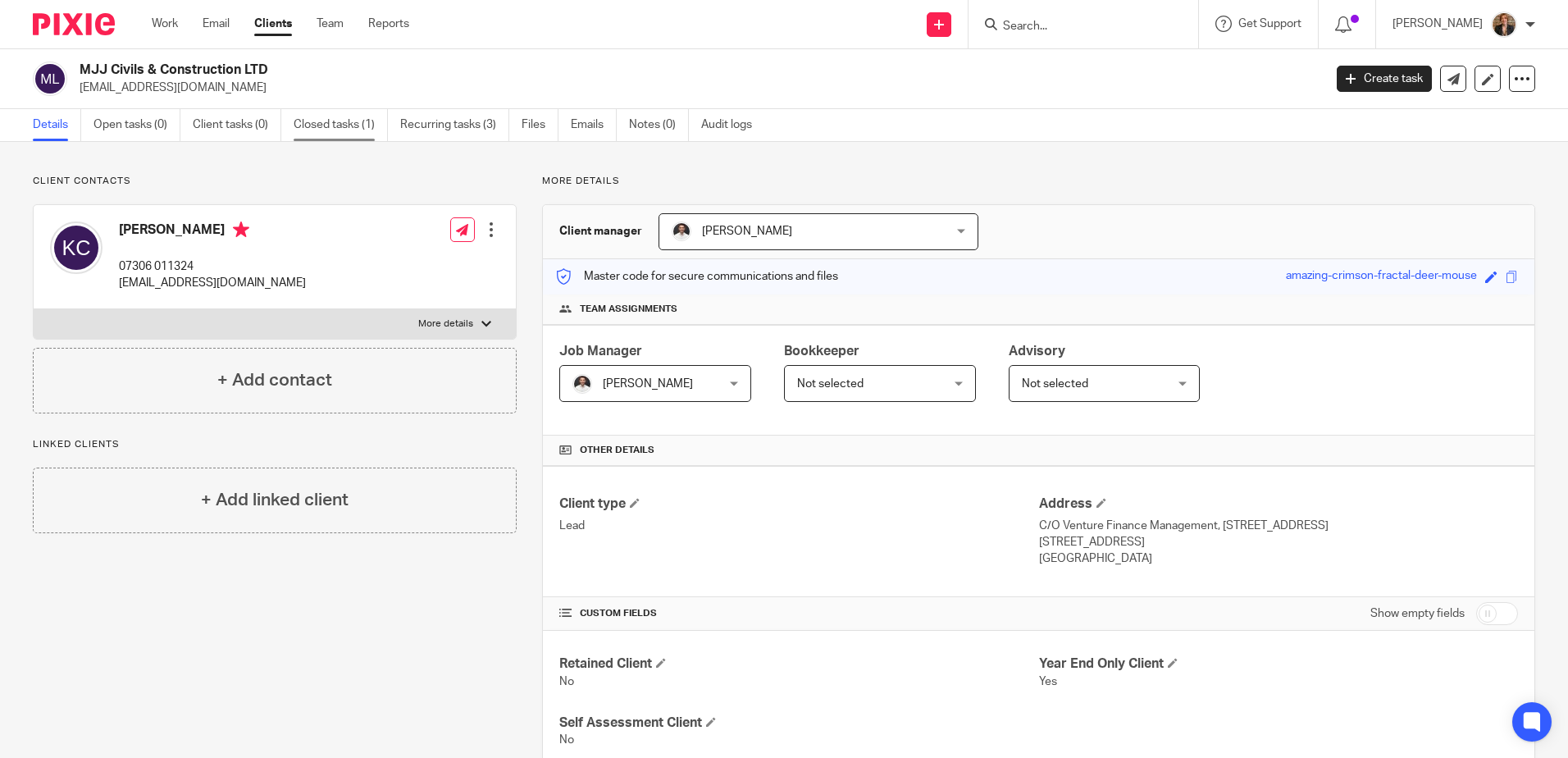
click at [329, 127] on link "Closed tasks (1)" at bounding box center [341, 125] width 95 height 32
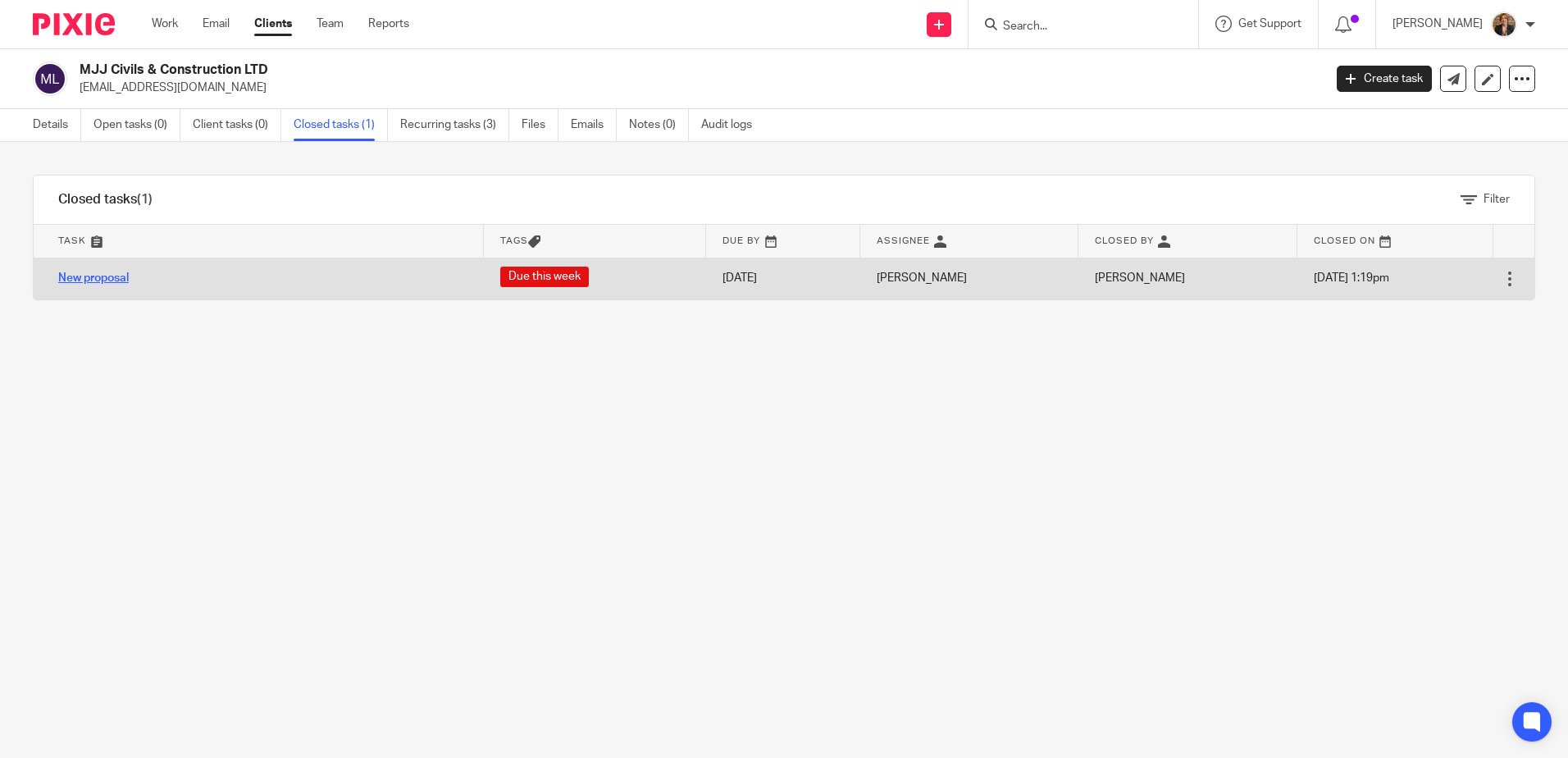
click at [113, 275] on link "New proposal" at bounding box center [94, 278] width 70 height 11
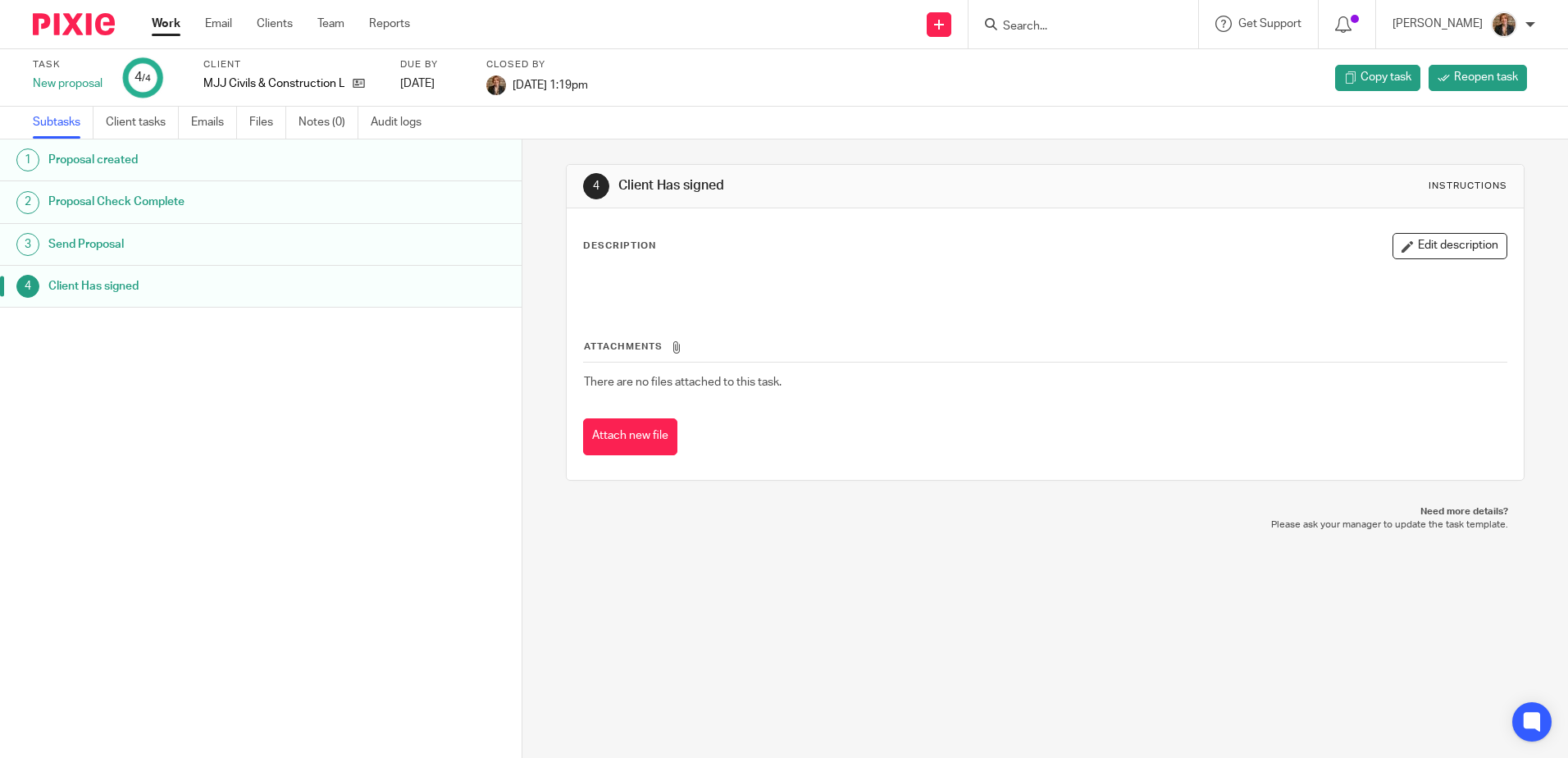
click at [68, 21] on img at bounding box center [73, 24] width 82 height 22
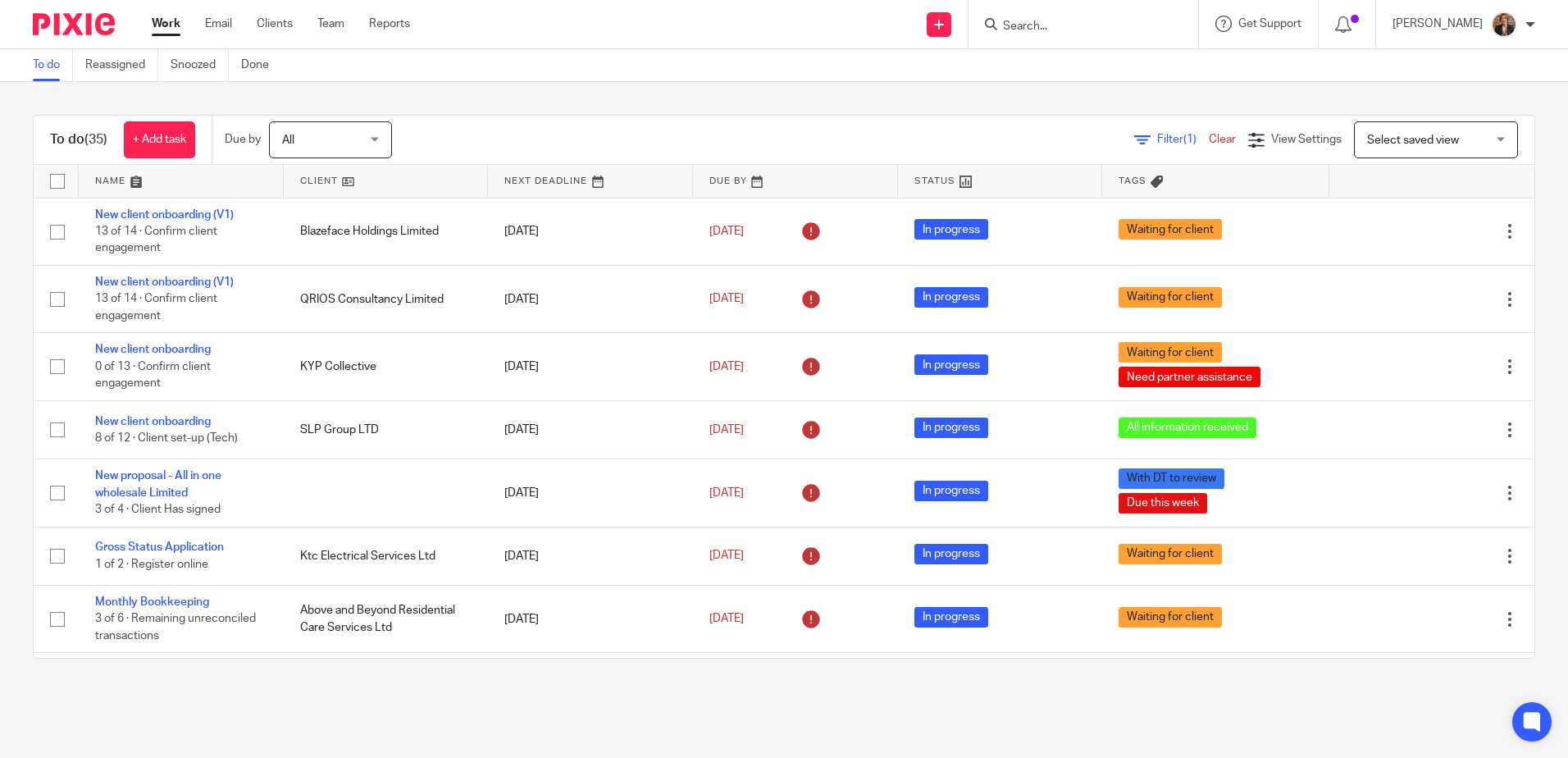
click at [1065, 23] on input "Search" at bounding box center [1075, 27] width 147 height 15
type input "mjj"
click at [1103, 81] on link at bounding box center [1136, 71] width 277 height 38
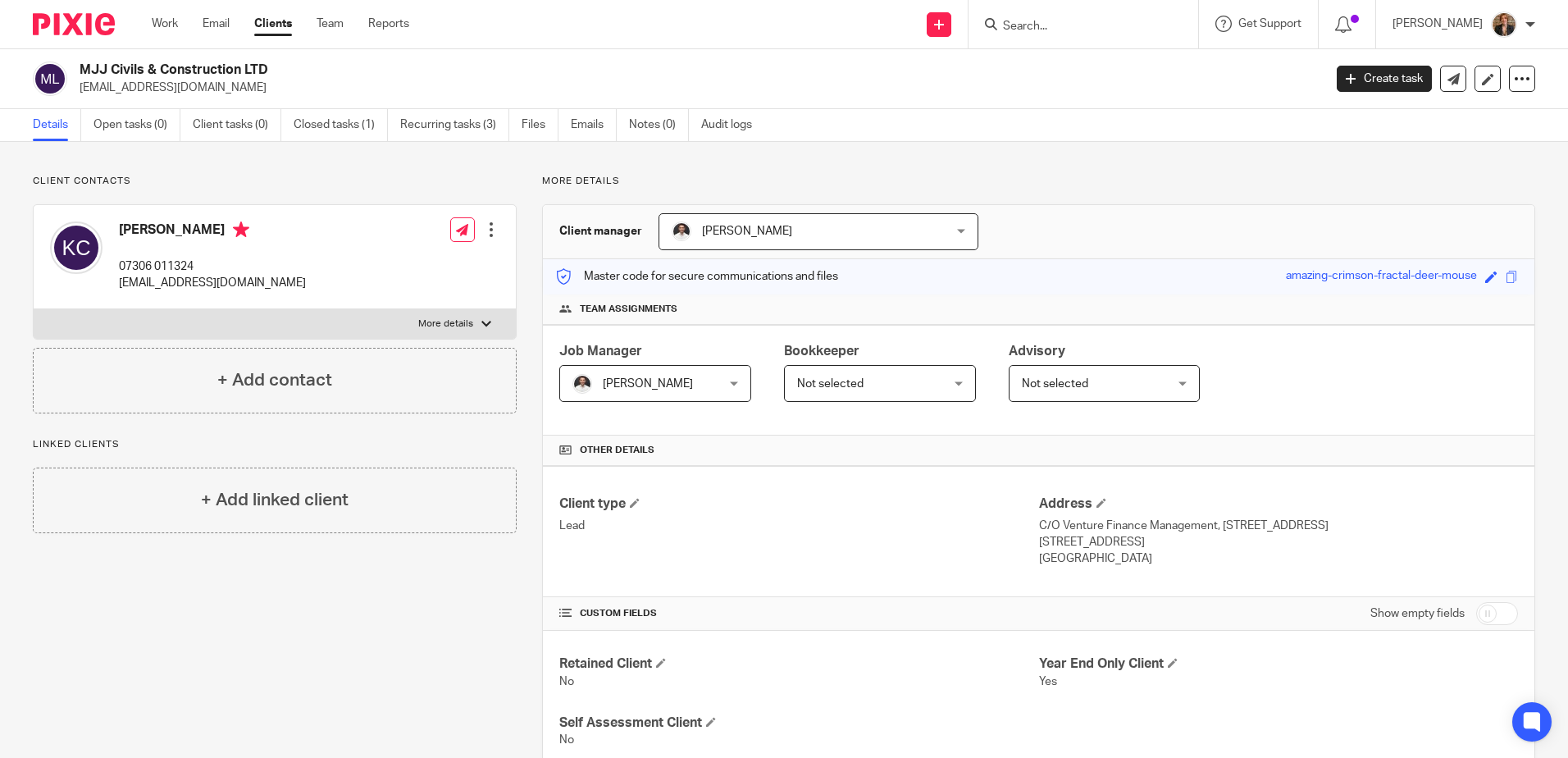
click at [1102, 31] on input "Search" at bounding box center [1075, 27] width 147 height 15
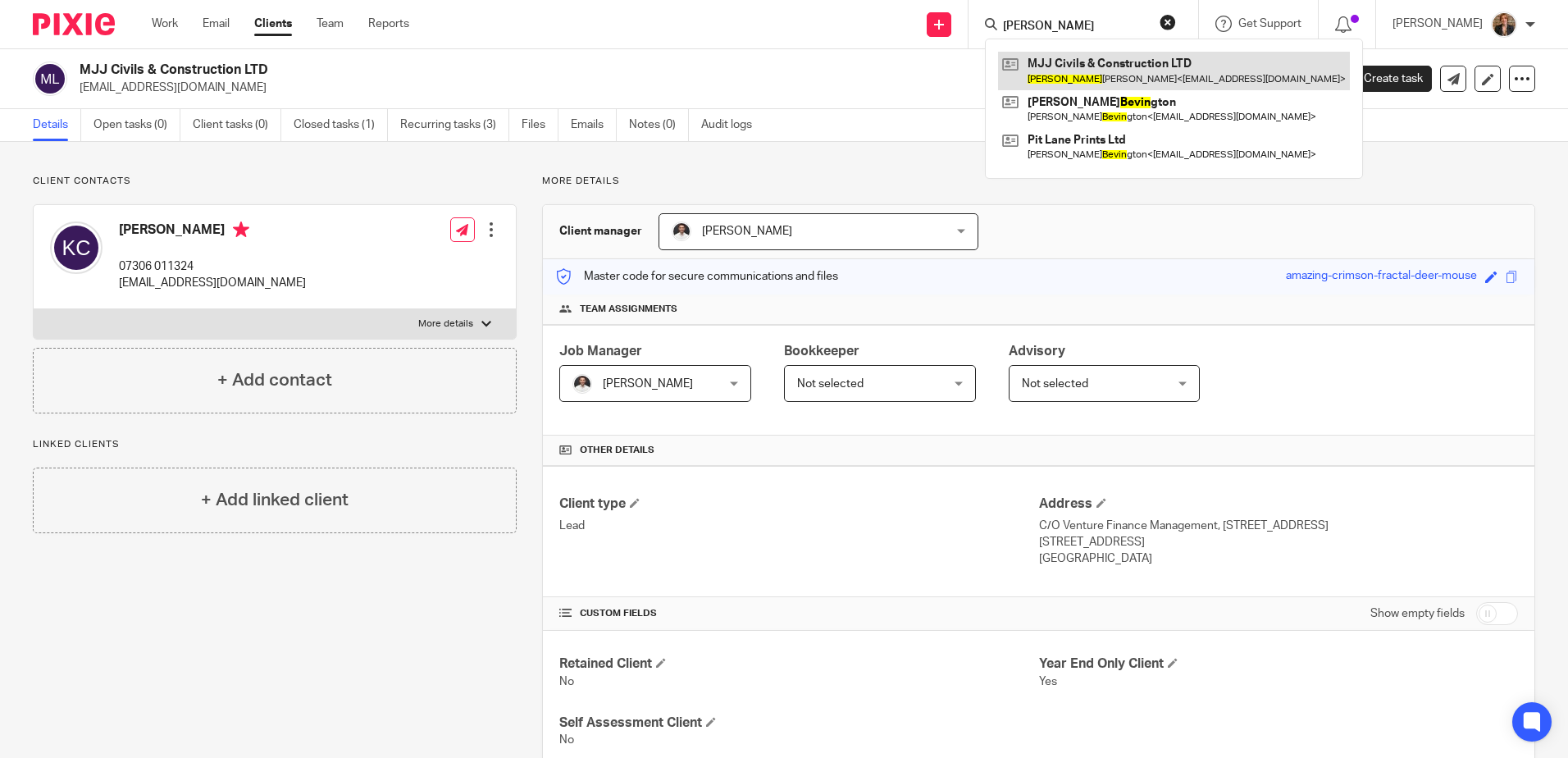
type input "kevin"
click at [1155, 82] on link at bounding box center [1173, 71] width 351 height 38
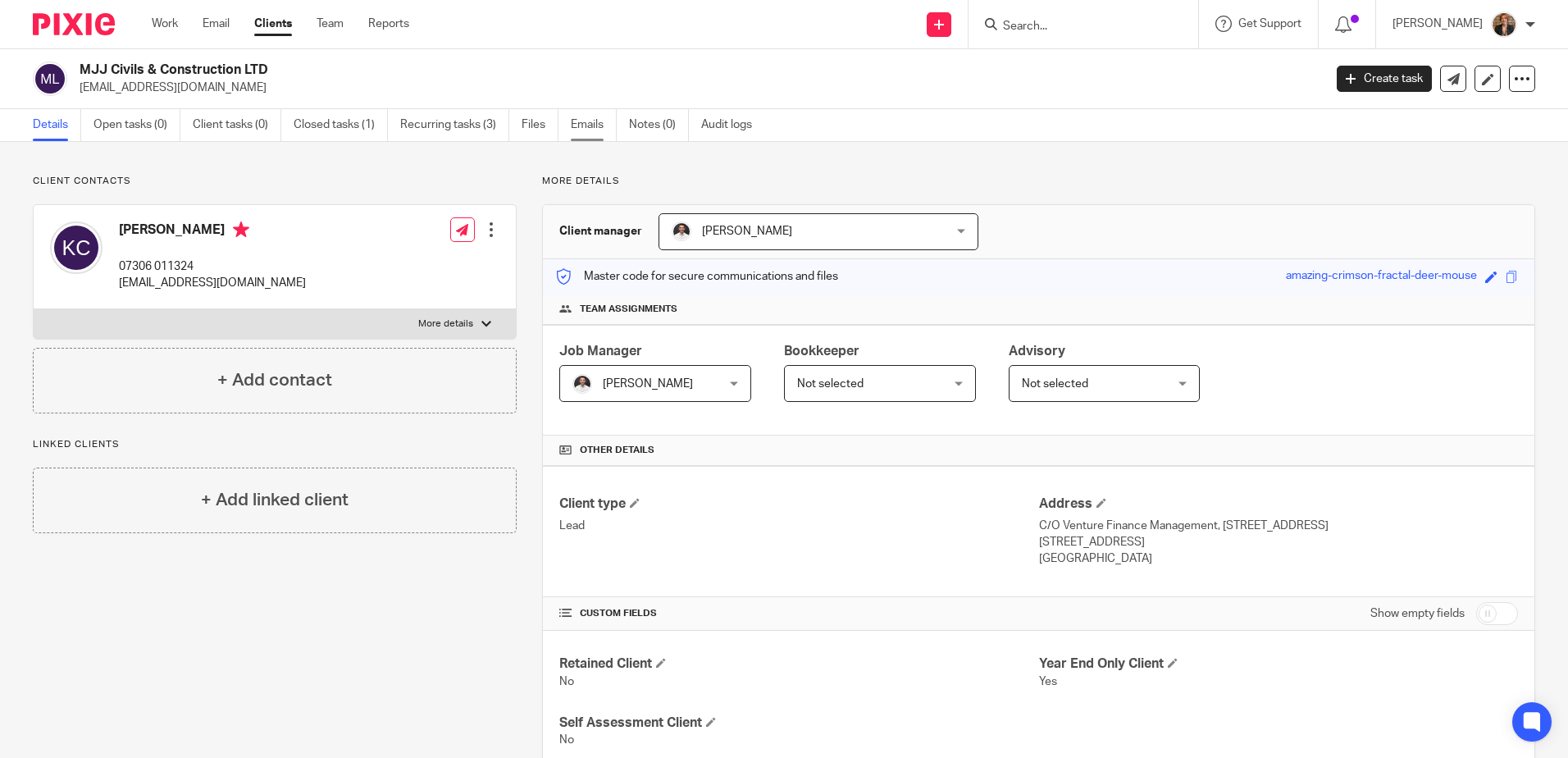
click at [593, 122] on link "Emails" at bounding box center [594, 125] width 46 height 32
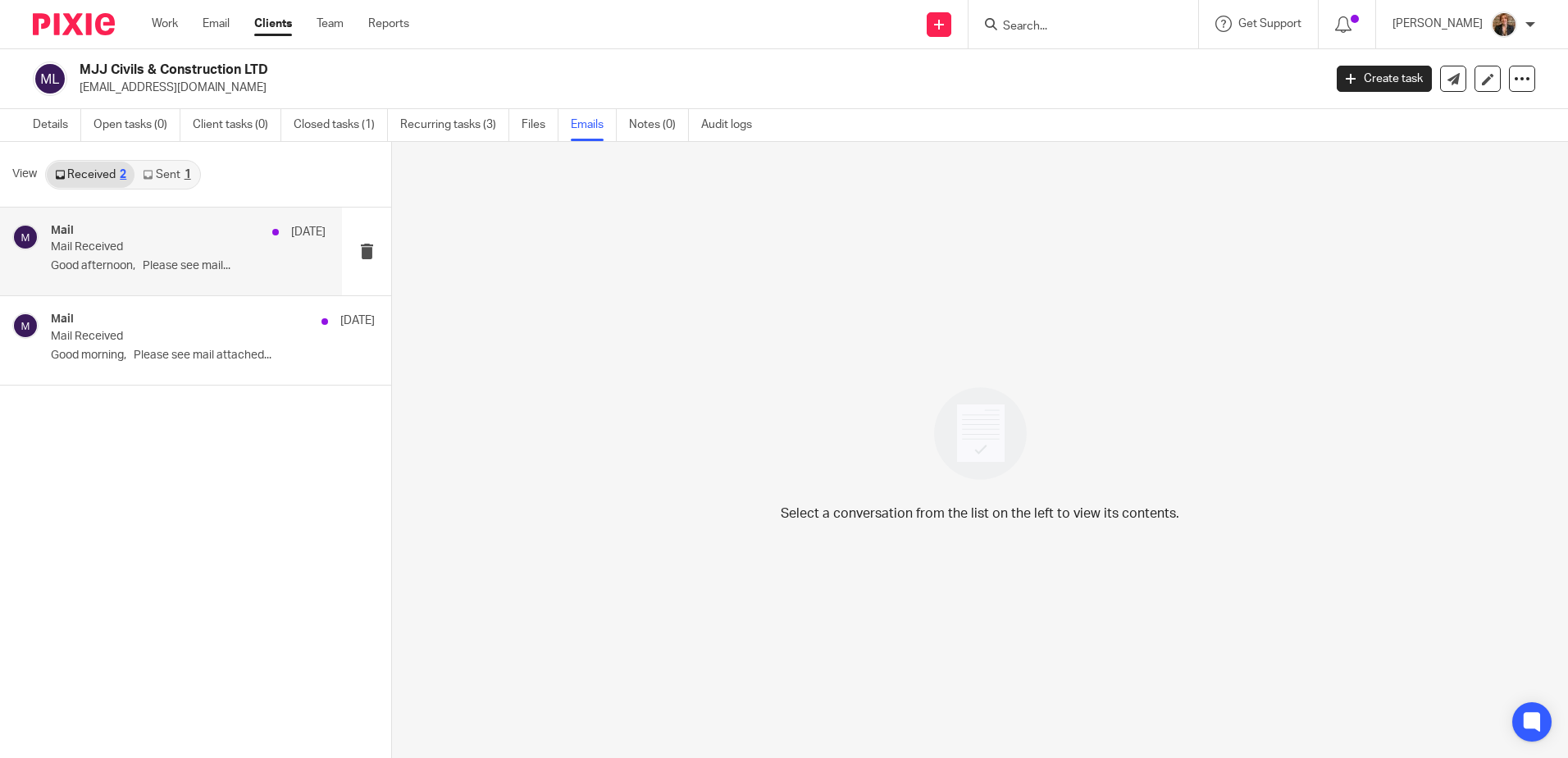
click at [176, 281] on div "Mail [DATE] Mail Received Good afternoon, Please see mail..." at bounding box center [171, 251] width 342 height 88
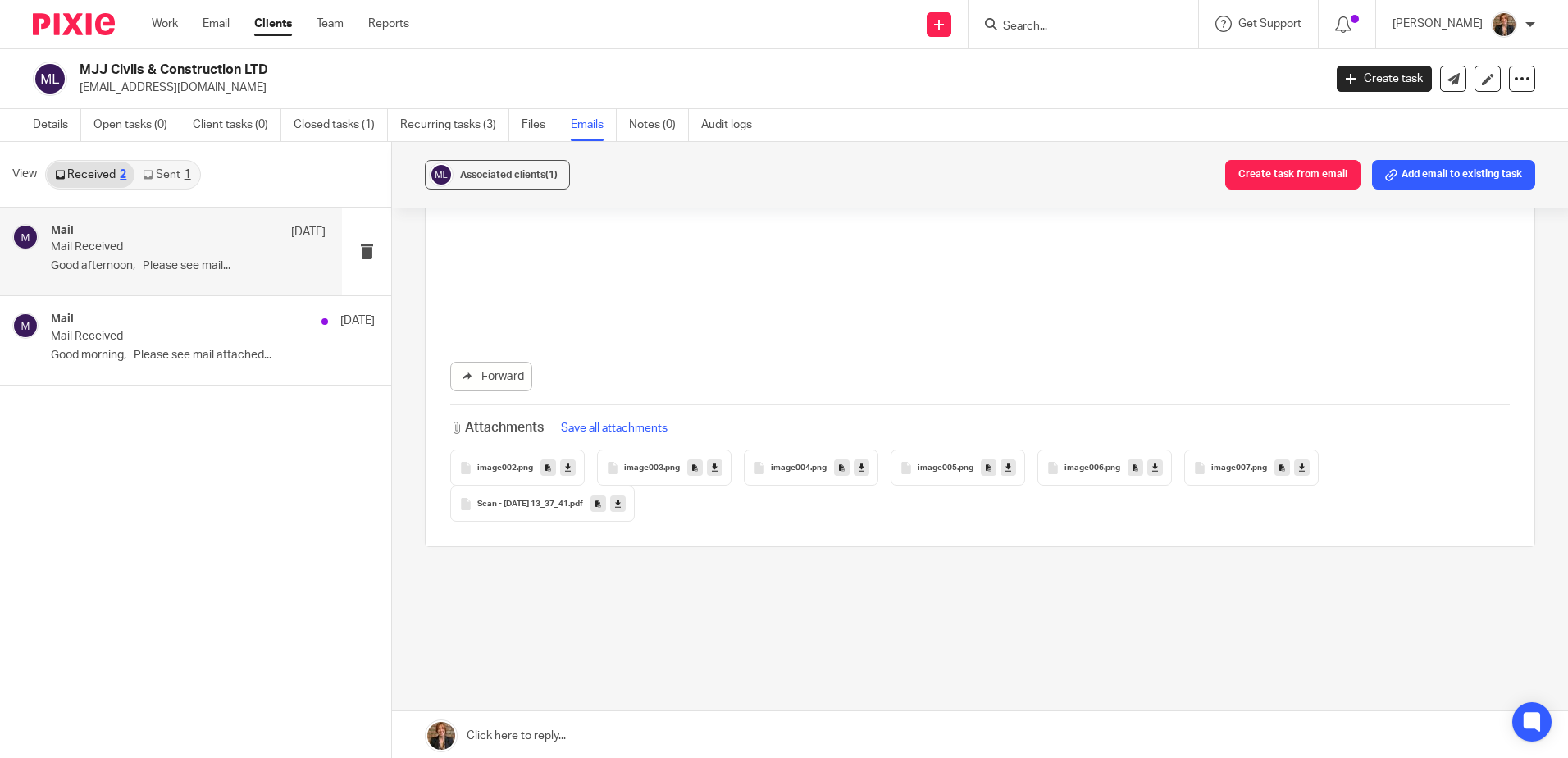
scroll to position [3, 0]
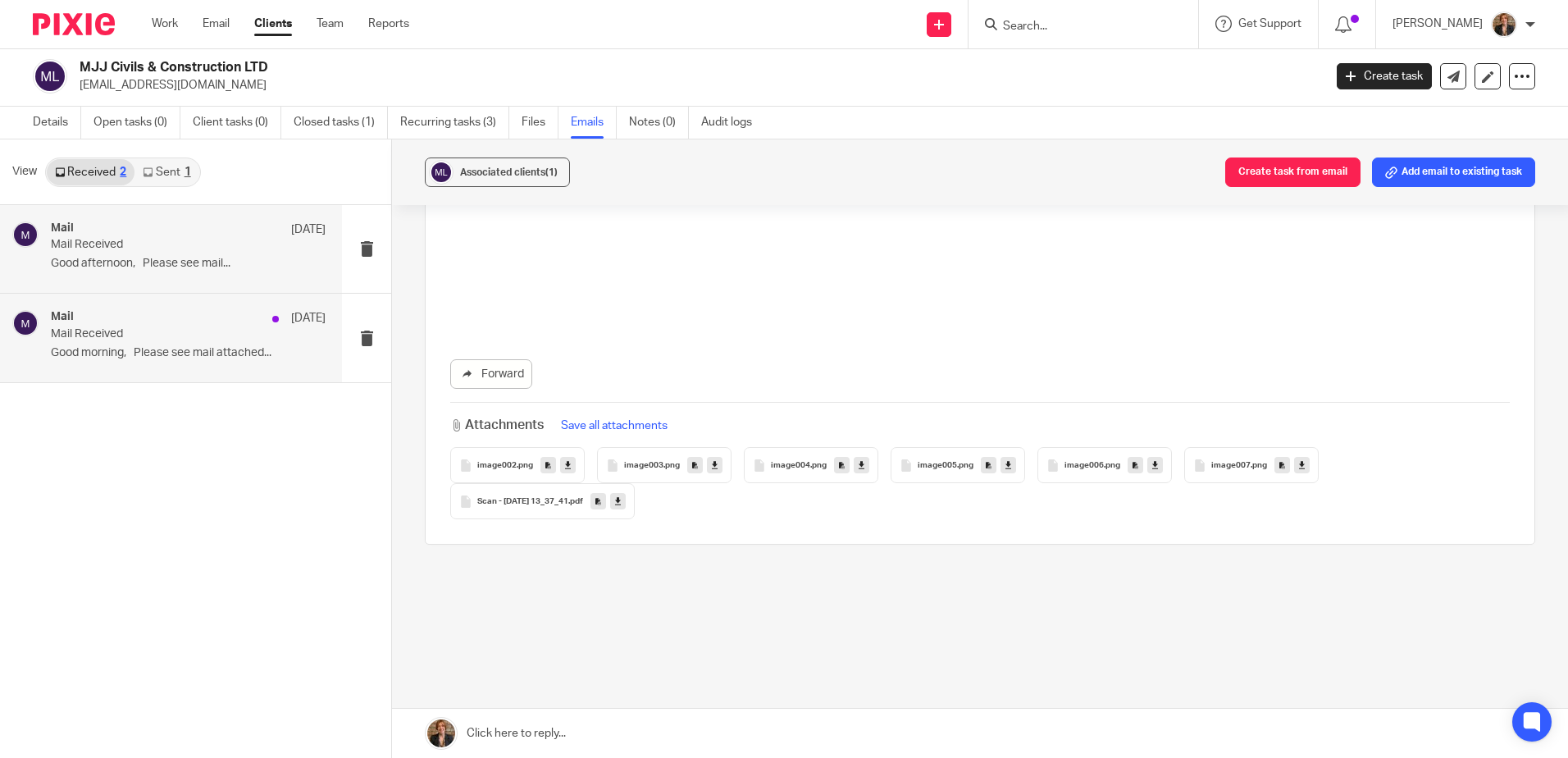
click at [234, 351] on p "Good morning, Please see mail attached..." at bounding box center [188, 353] width 274 height 14
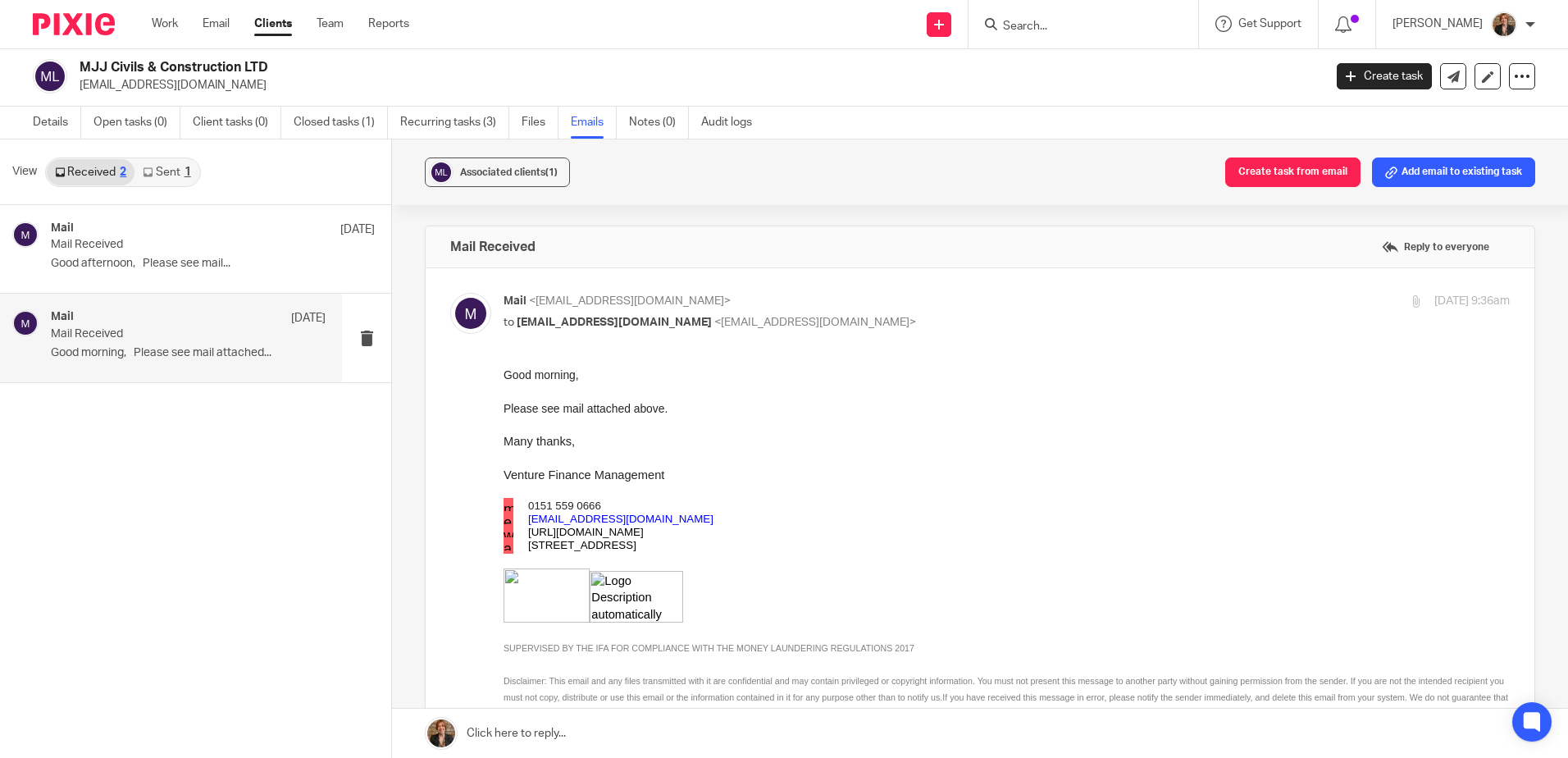
scroll to position [0, 0]
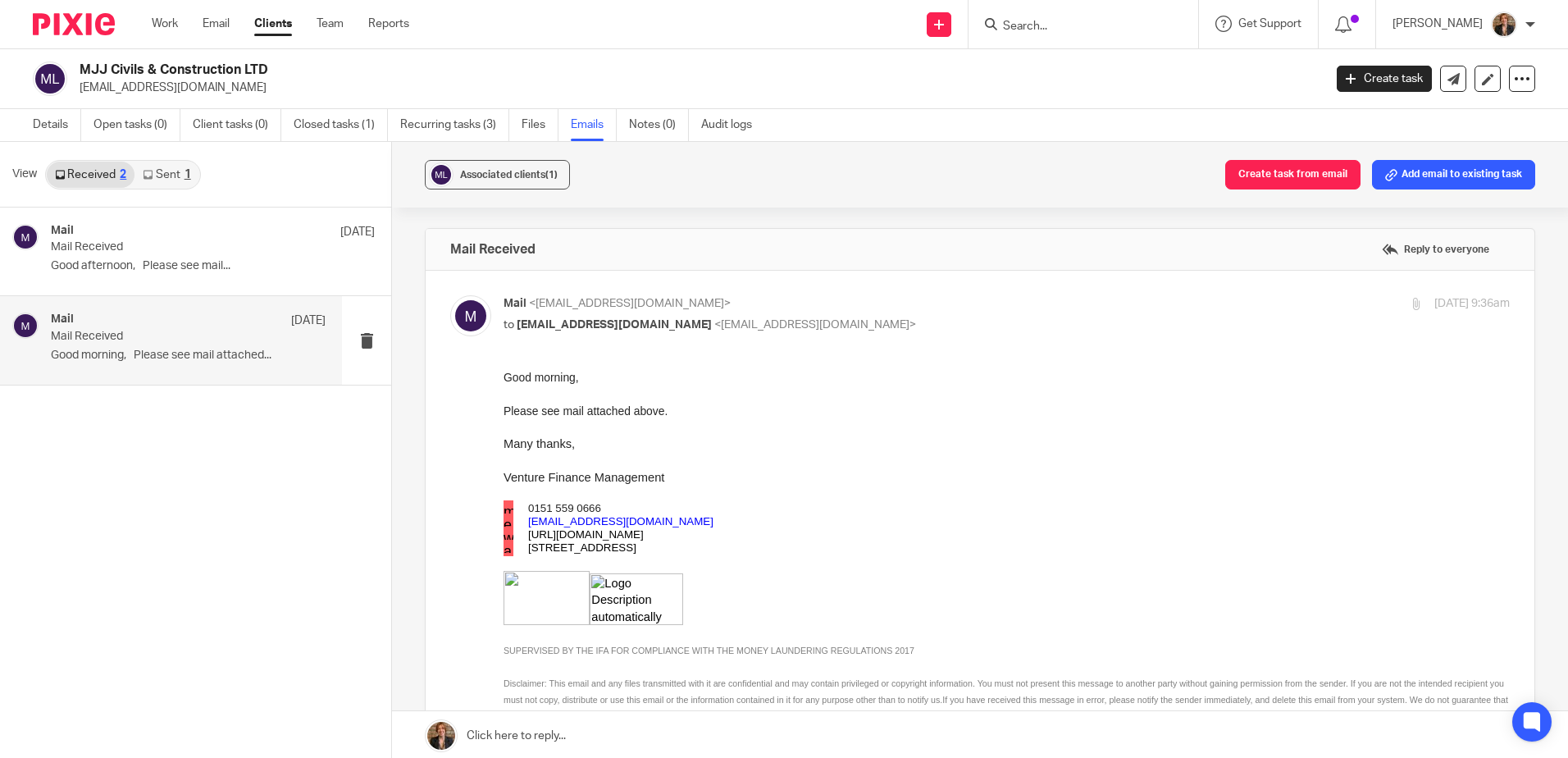
click at [159, 178] on link "Sent 1" at bounding box center [166, 174] width 64 height 26
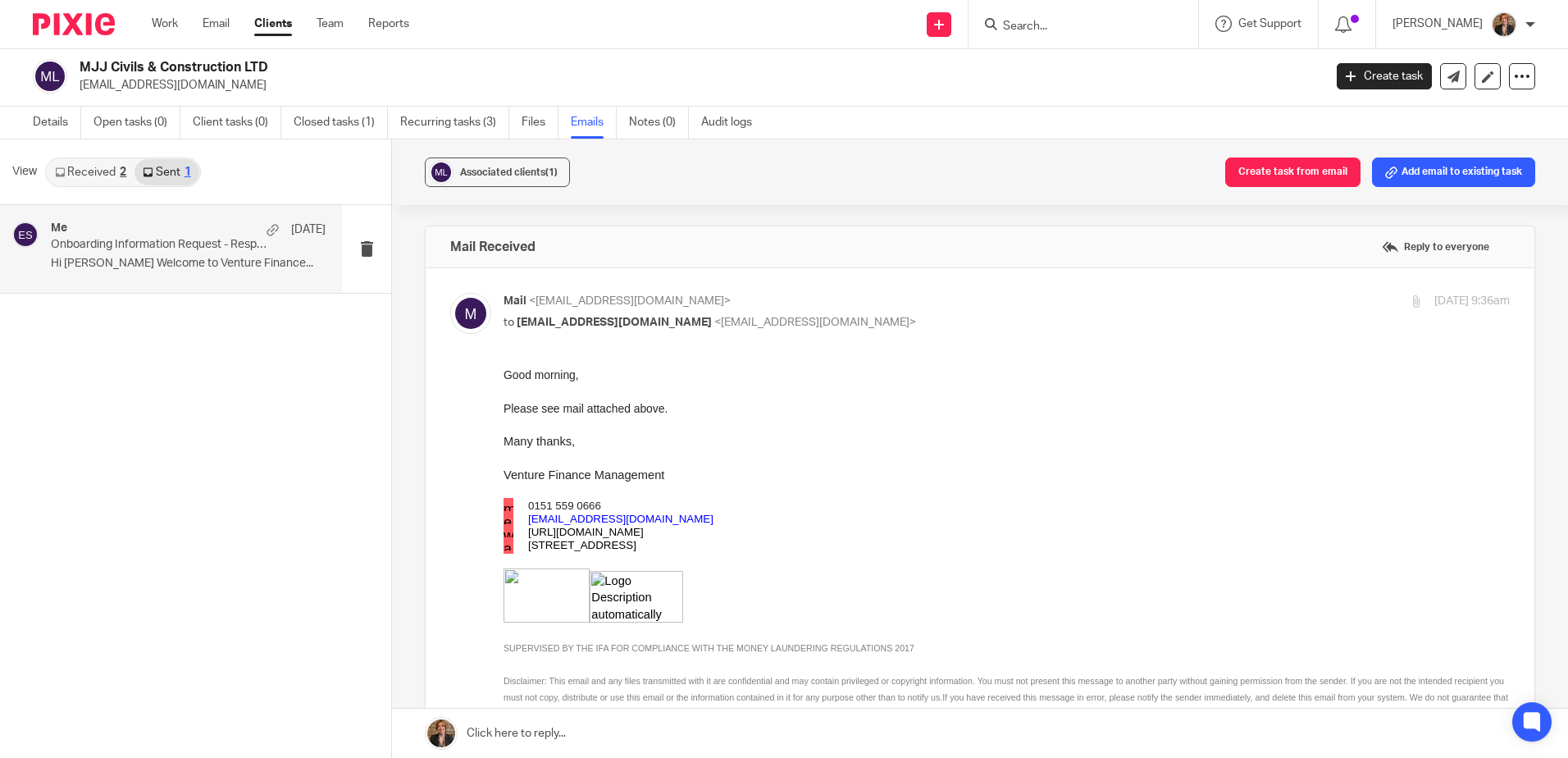
click at [156, 275] on div "Me [DATE] Onboarding Information Request - Response Required please Hi [PERSON_…" at bounding box center [188, 249] width 274 height 55
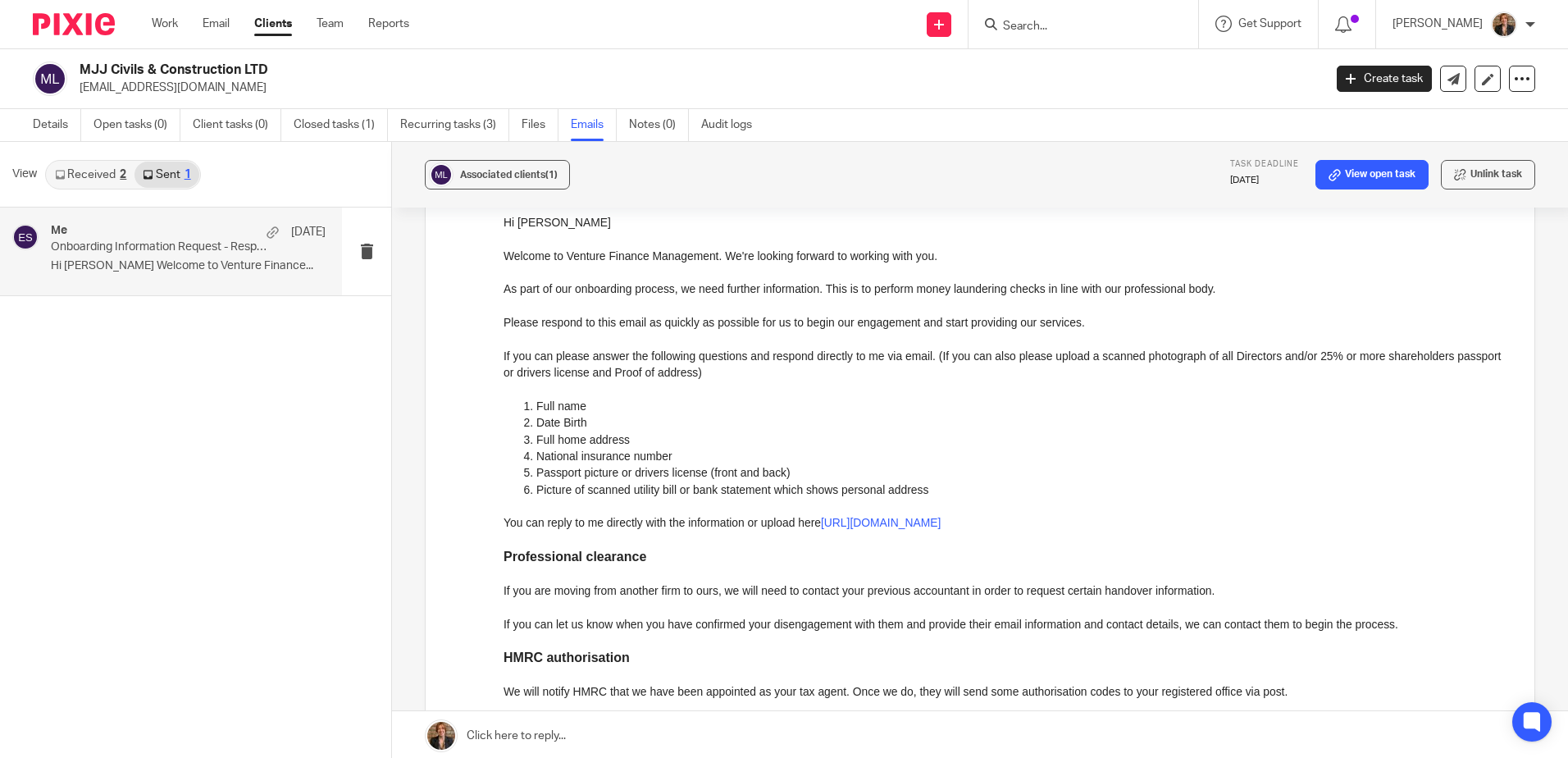
scroll to position [0, 0]
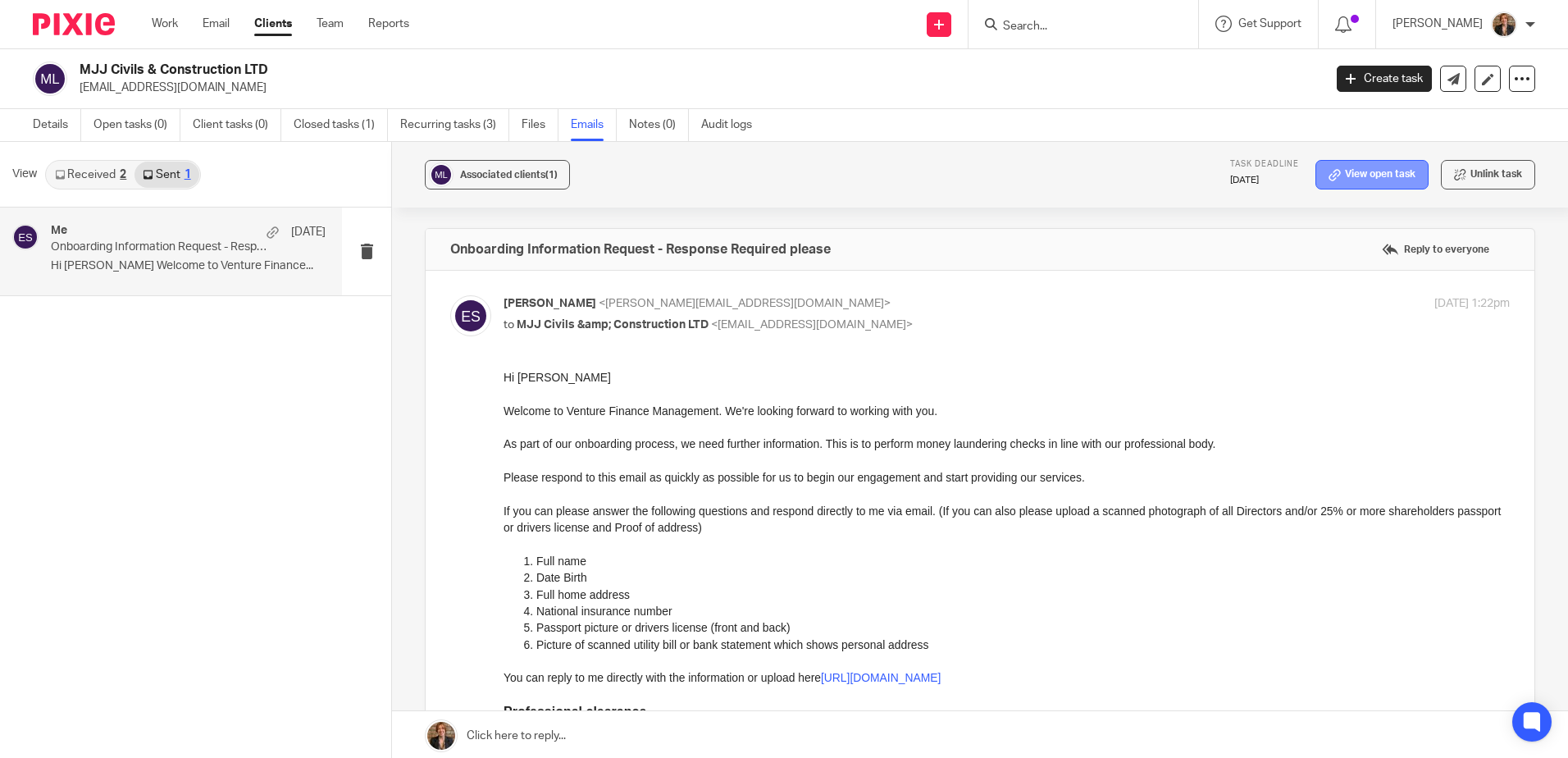
click at [1380, 182] on link "View open task" at bounding box center [1372, 174] width 113 height 30
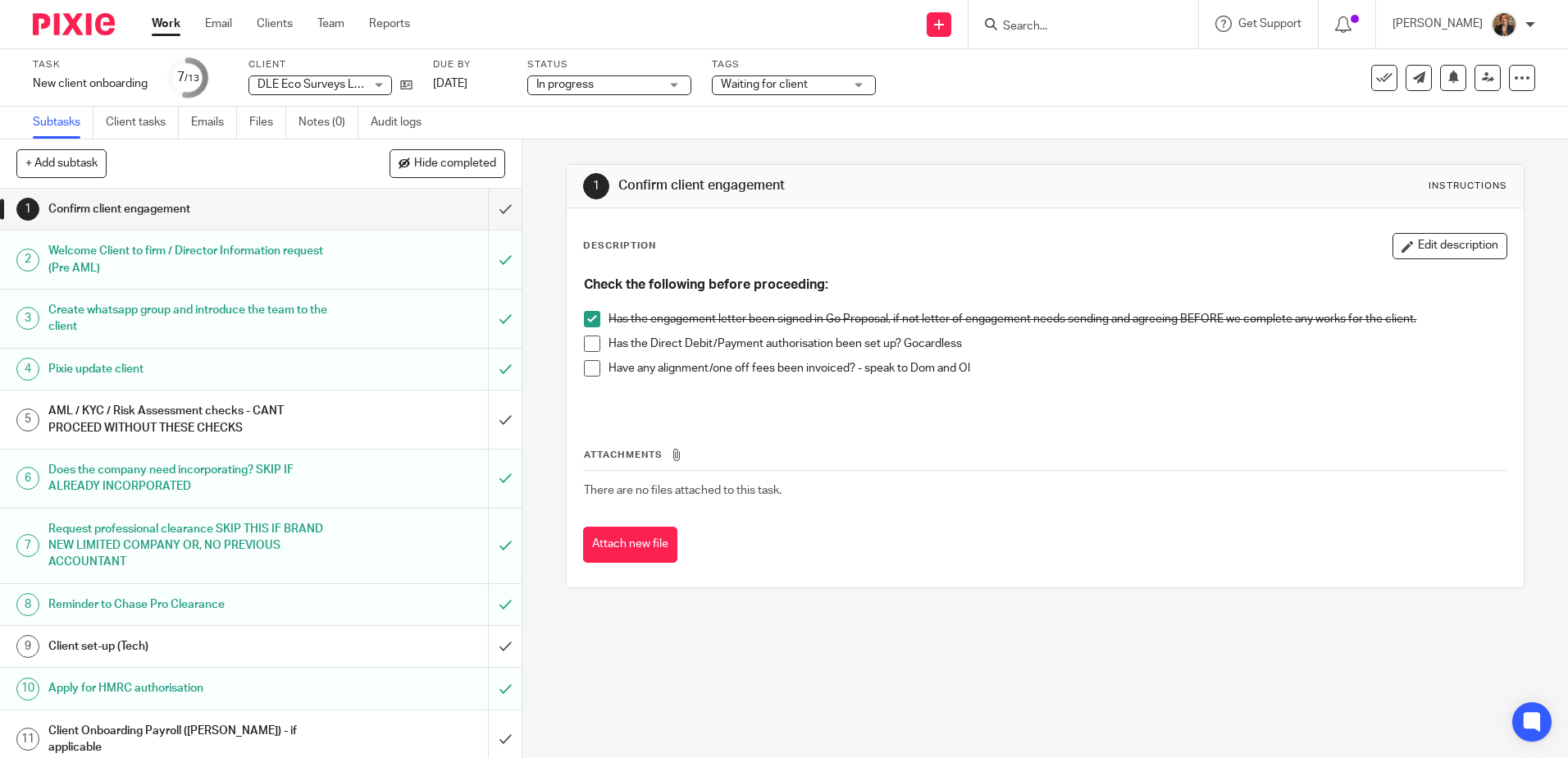
click at [317, 80] on span "DLE Eco Surveys Limited" at bounding box center [322, 84] width 129 height 11
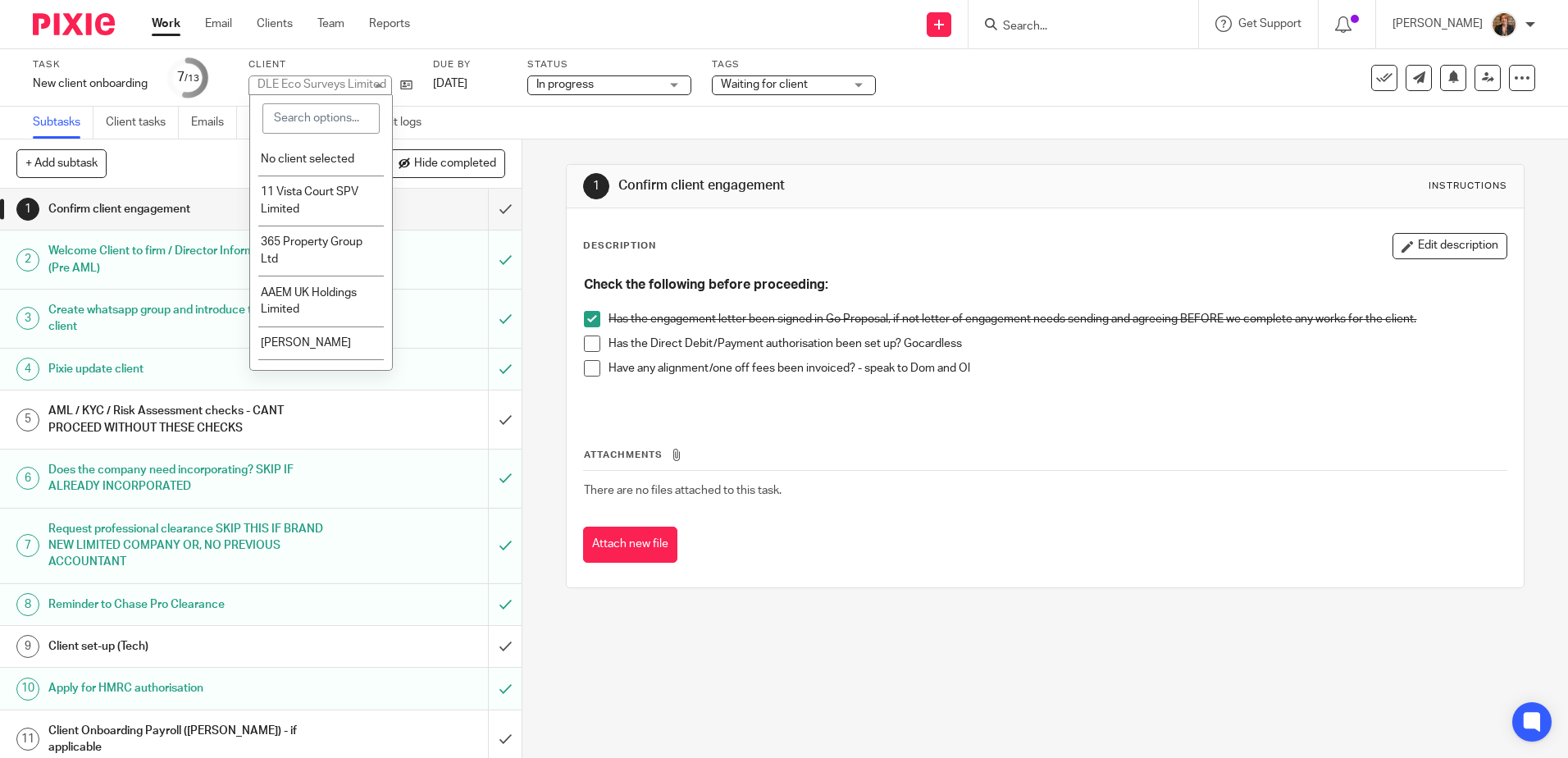
click at [323, 120] on input "search" at bounding box center [321, 119] width 117 height 32
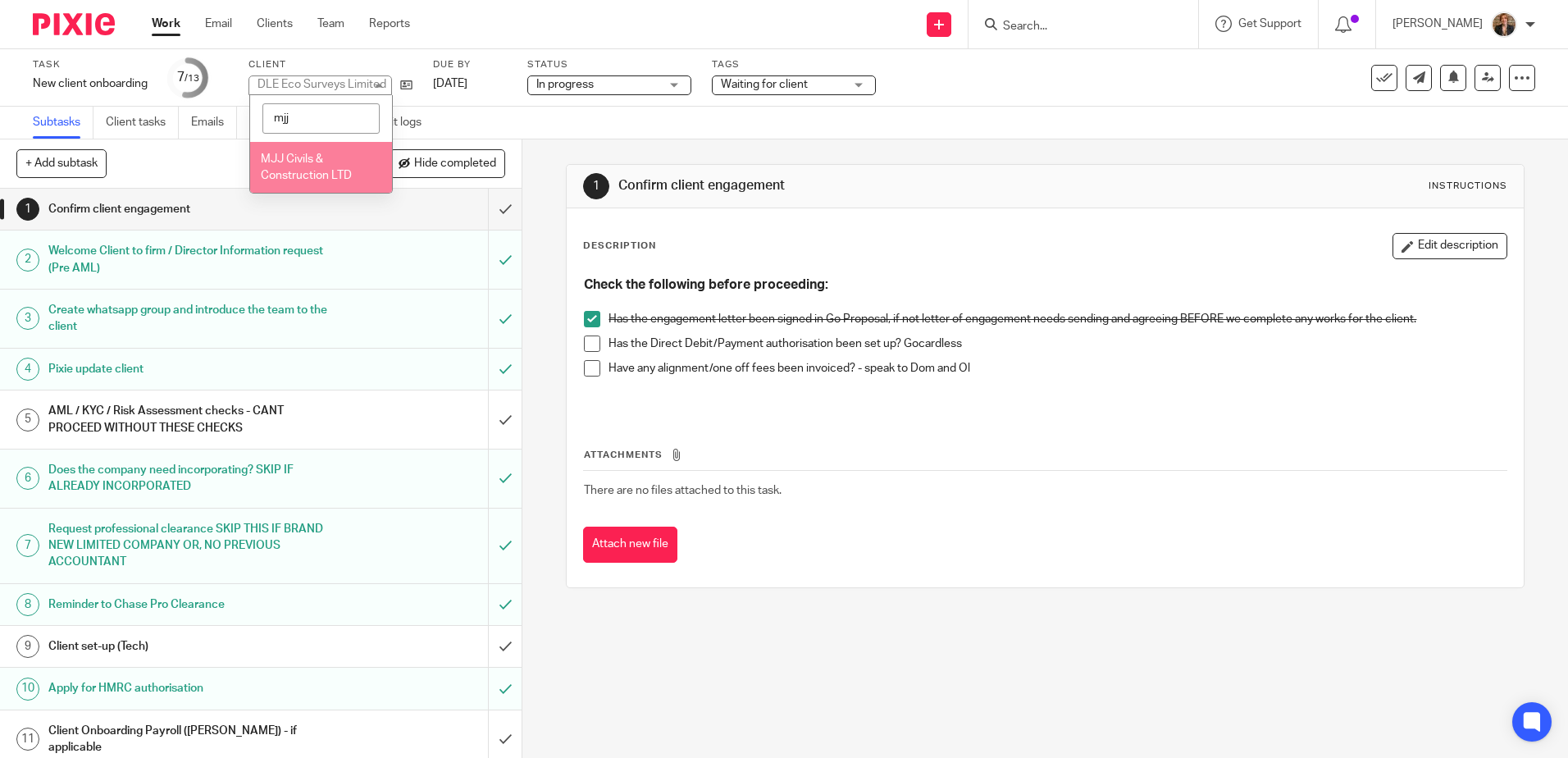
type input "mjj"
click at [315, 179] on span "MJJ Civils & Construction LTD" at bounding box center [306, 167] width 91 height 29
click at [210, 430] on h1 "AML / KYC / Risk Assessment checks - CANT PROCEED WITHOUT THESE CHECKS" at bounding box center [189, 419] width 282 height 42
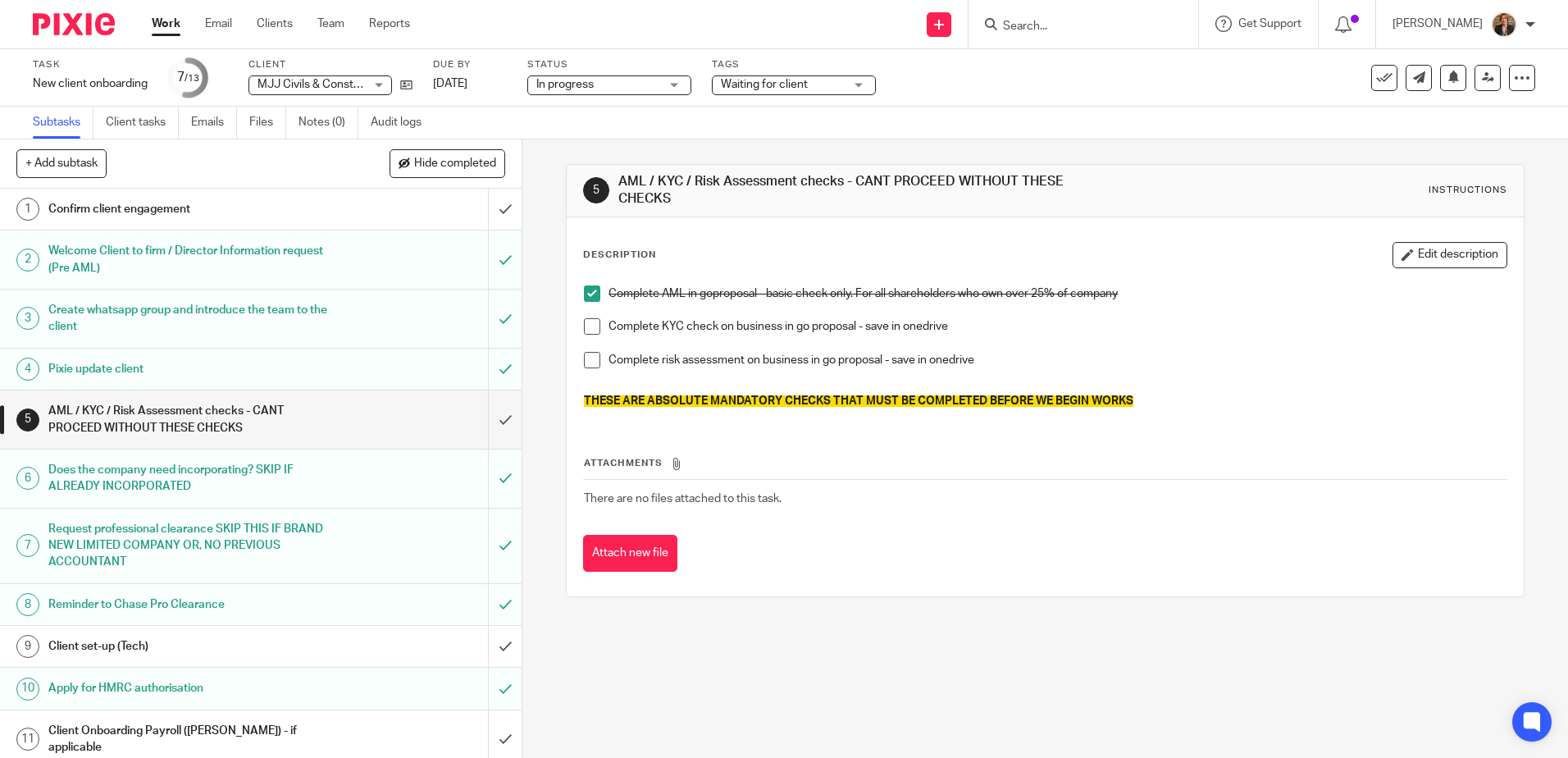
click at [584, 336] on li "Complete KYC check on business in go proposal - save in onedrive" at bounding box center [1045, 335] width 922 height 33
click at [586, 329] on span at bounding box center [593, 327] width 17 height 17
click at [591, 364] on span at bounding box center [593, 360] width 17 height 17
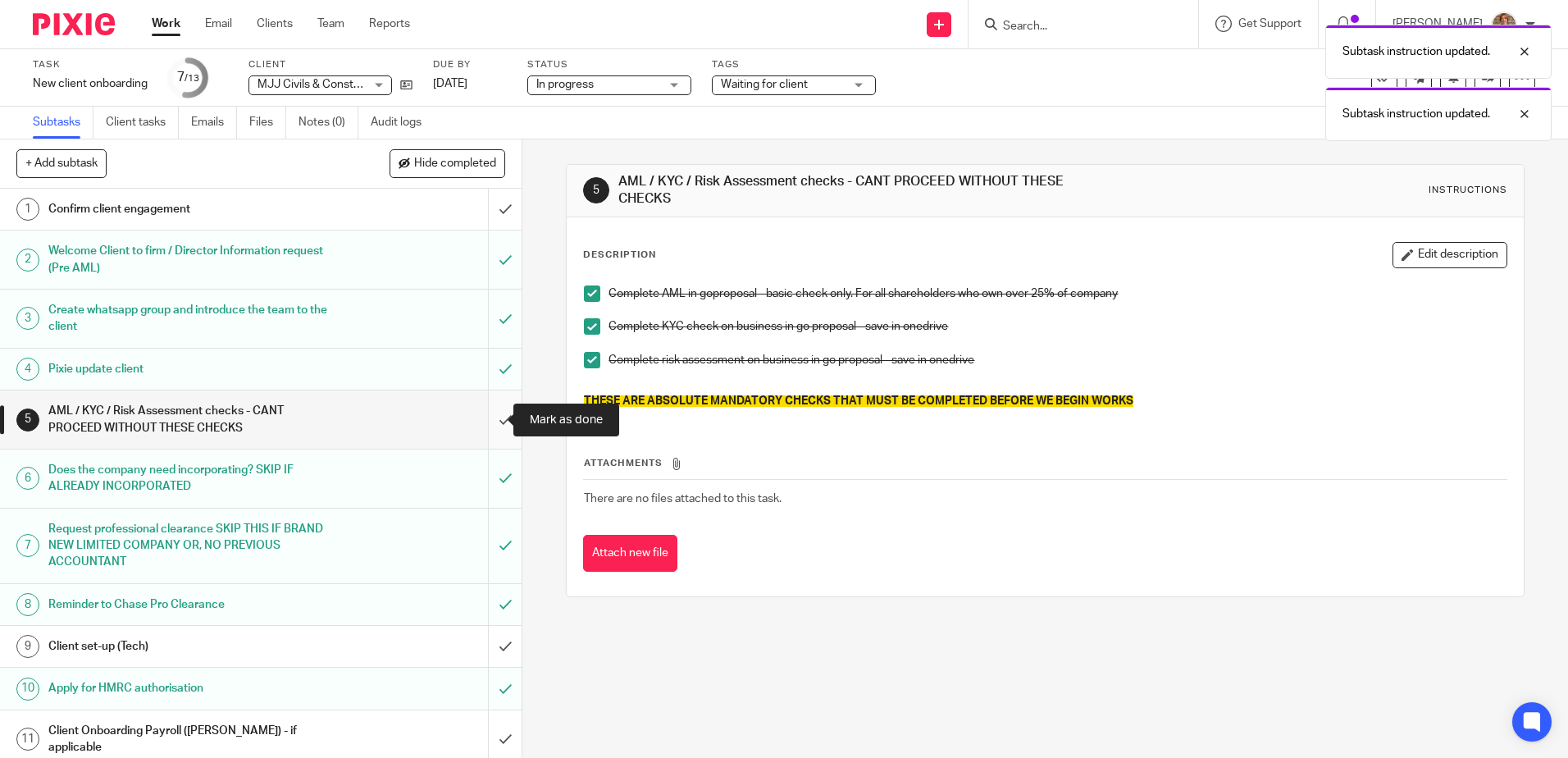
click at [494, 419] on input "submit" at bounding box center [261, 419] width 521 height 58
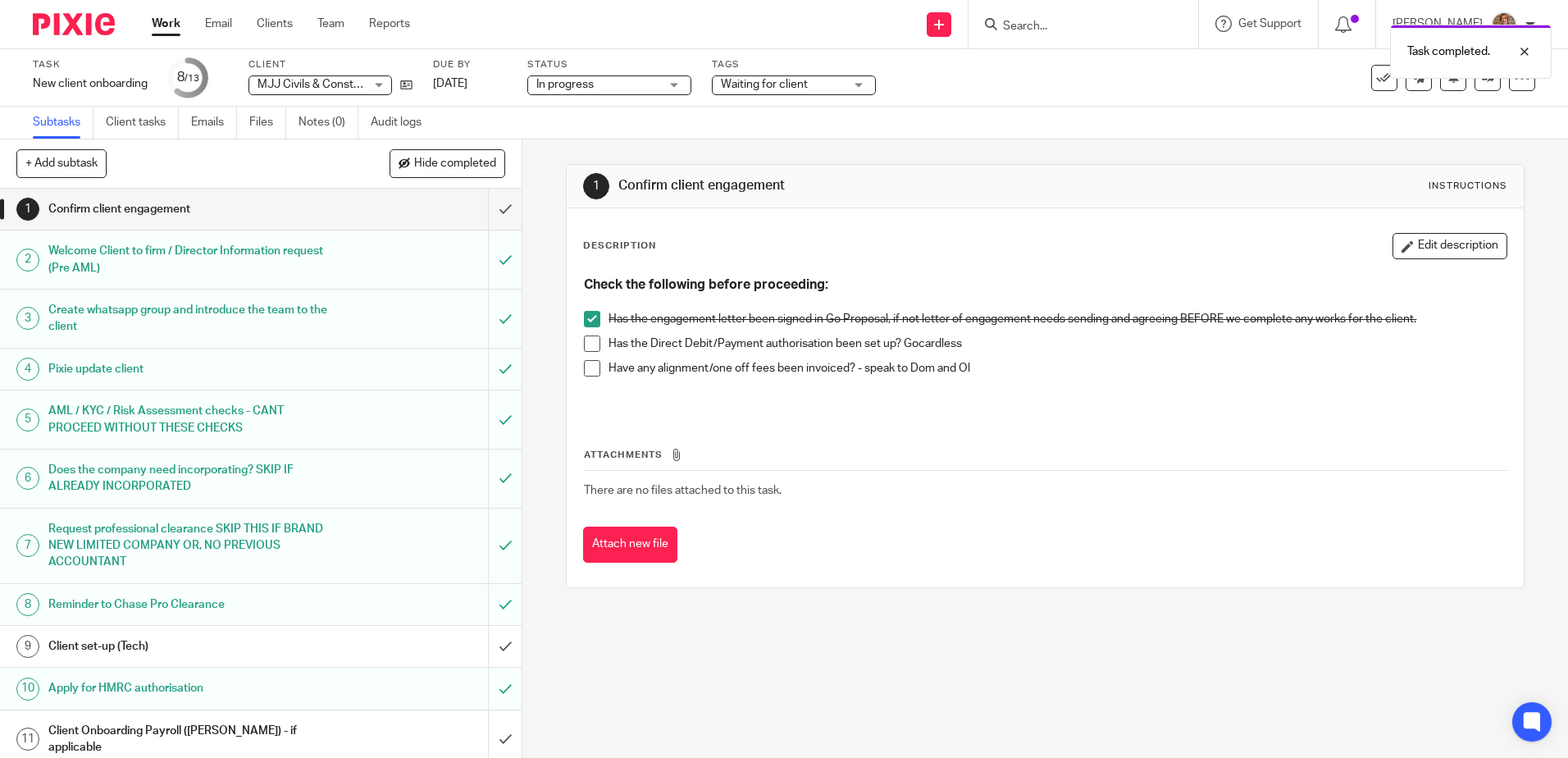
click at [825, 89] on span "Waiting for client" at bounding box center [782, 84] width 123 height 18
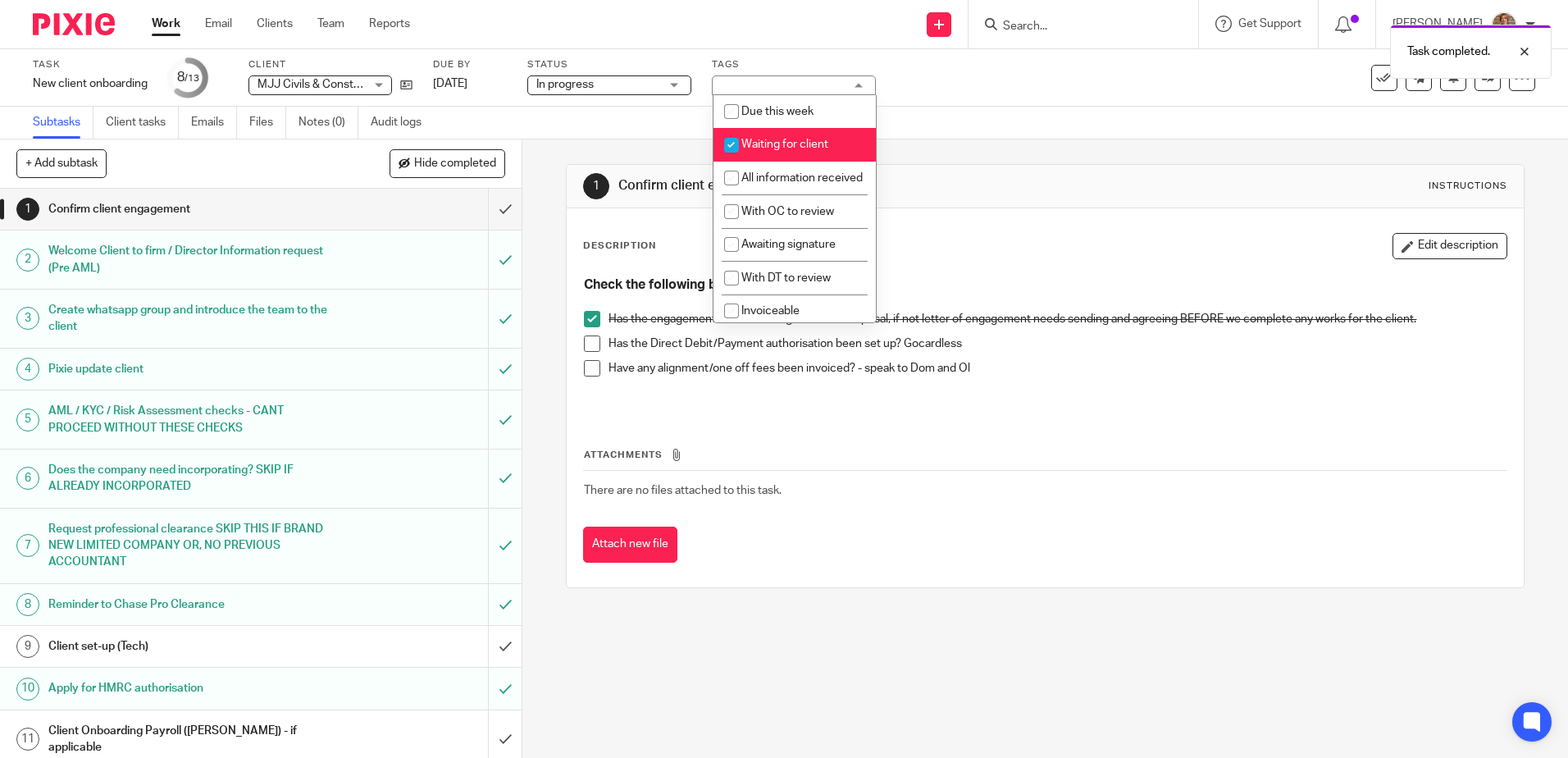
click at [809, 148] on span "Waiting for client" at bounding box center [784, 144] width 87 height 11
checkbox input "false"
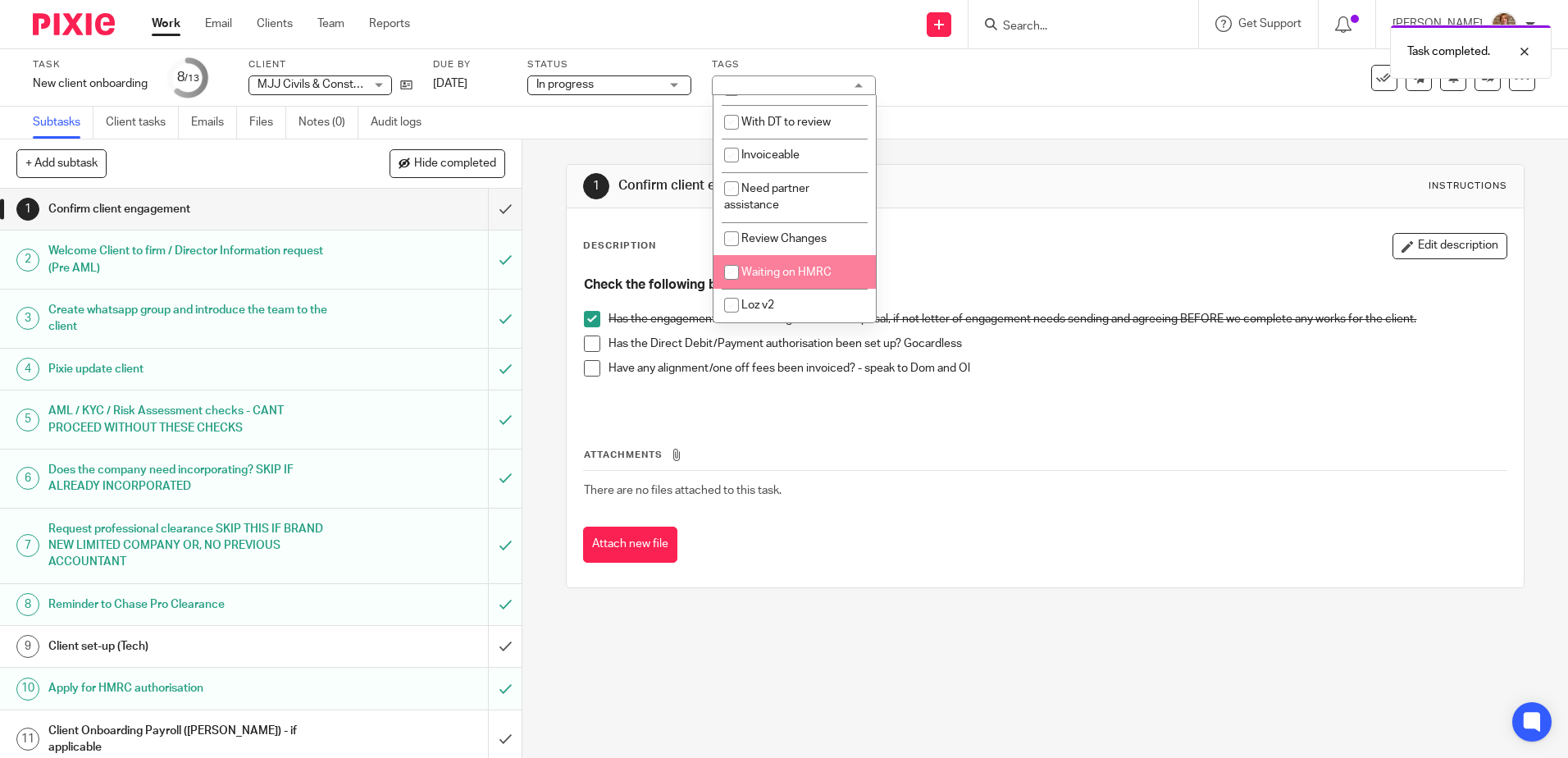
click at [797, 271] on span "Waiting on HMRC" at bounding box center [785, 272] width 90 height 11
checkbox input "true"
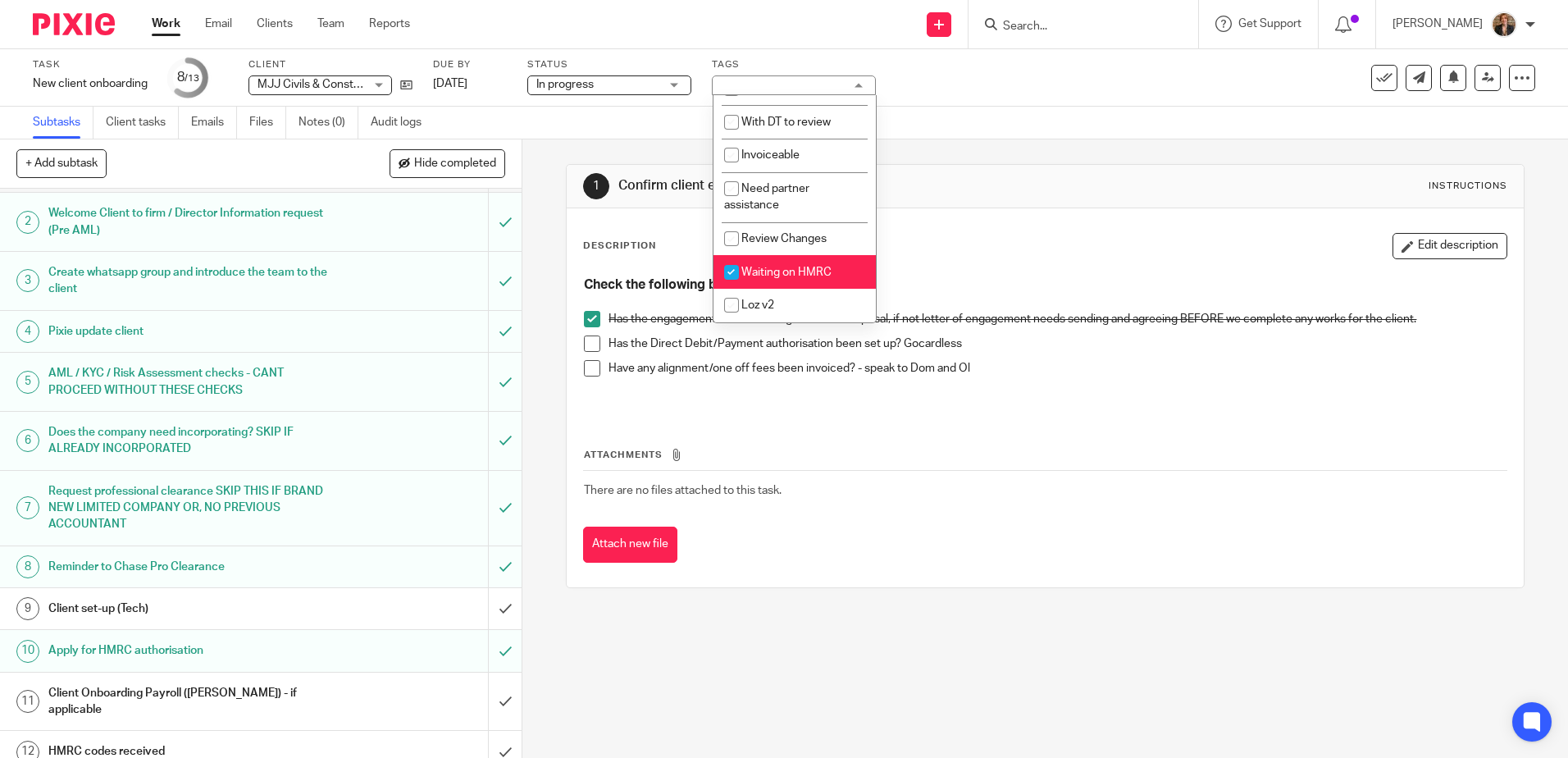
scroll to position [79, 0]
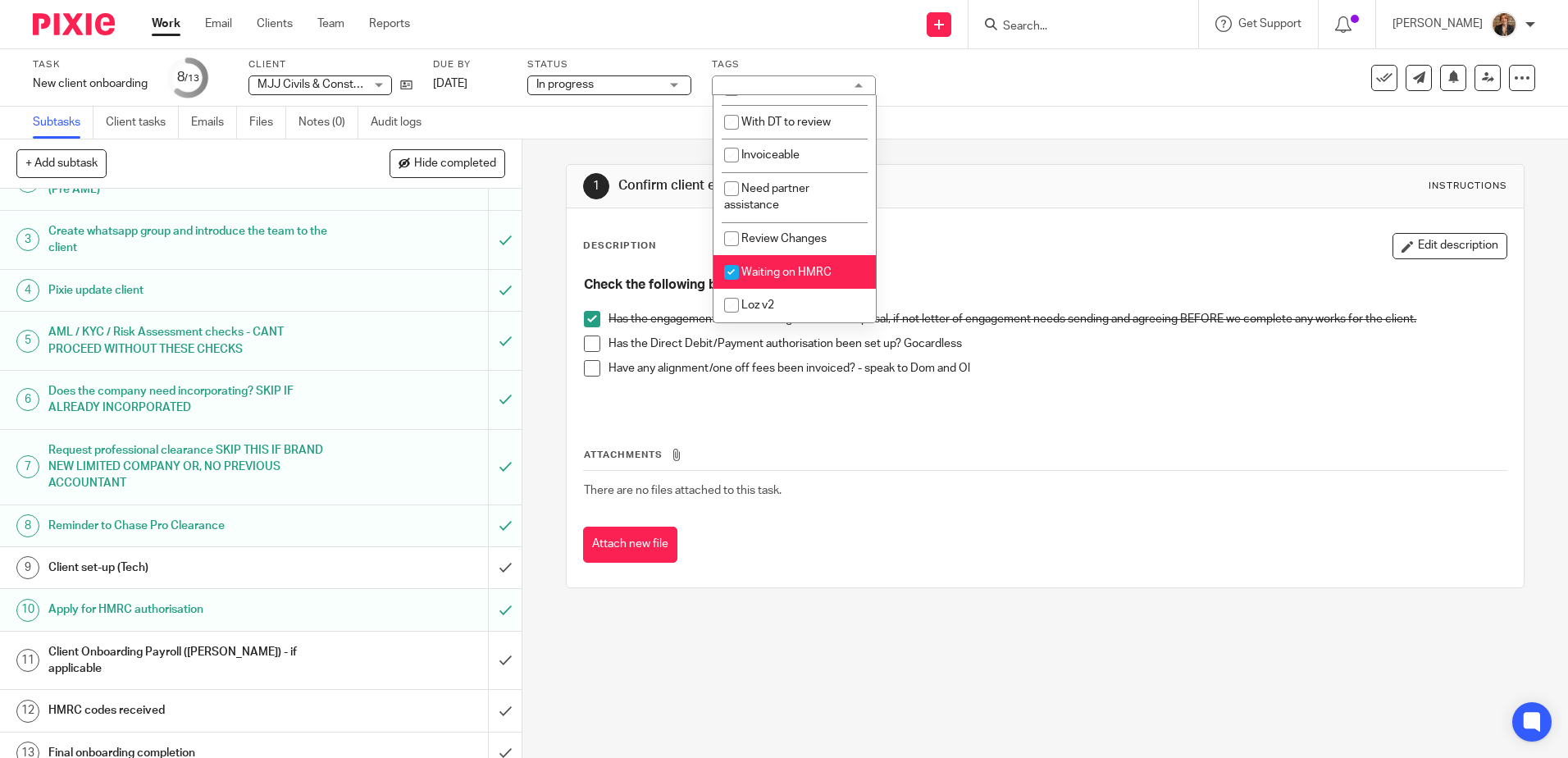
click at [338, 601] on div "Apply for HMRC authorisation" at bounding box center [260, 610] width 424 height 25
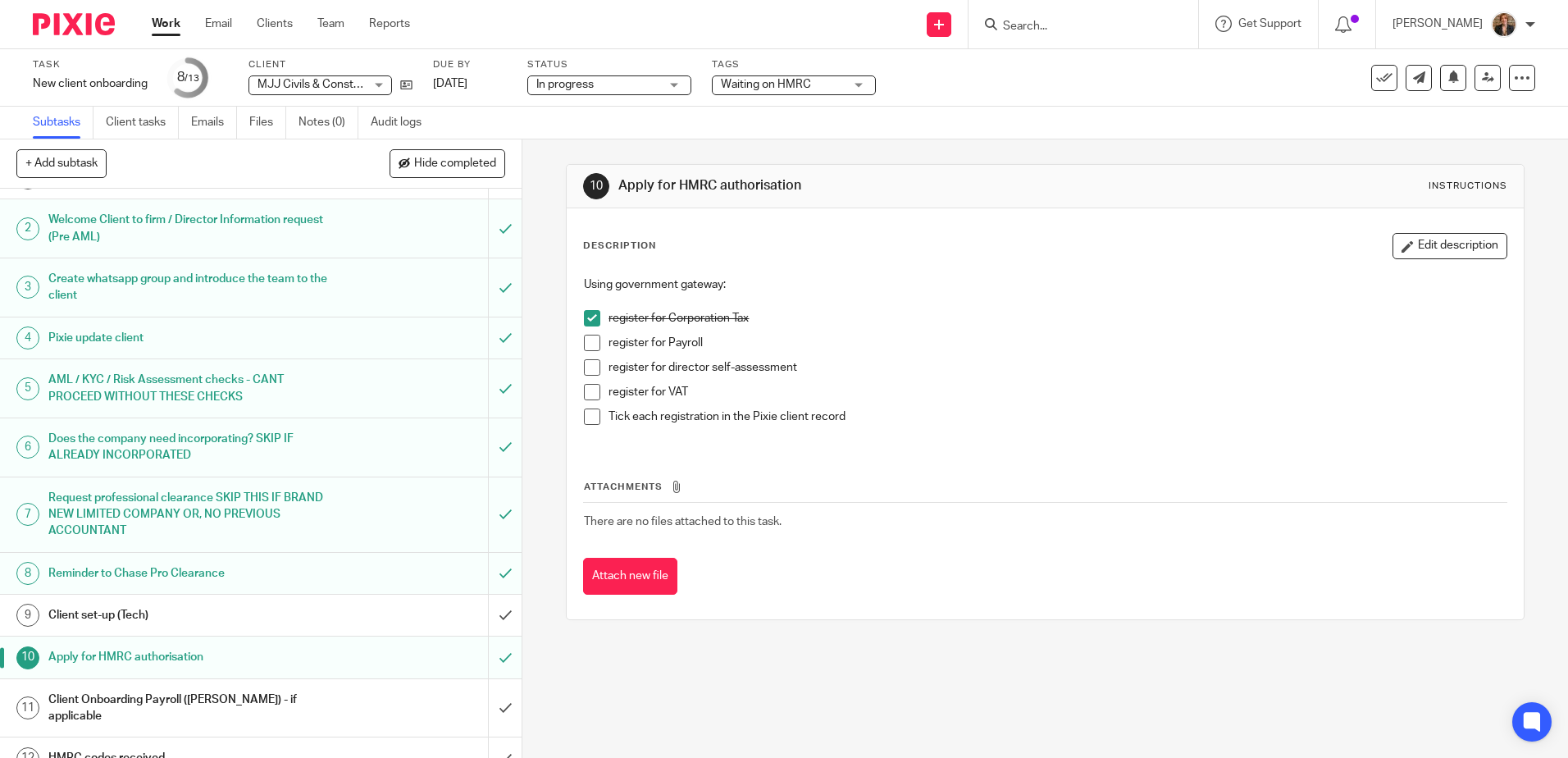
scroll to position [79, 0]
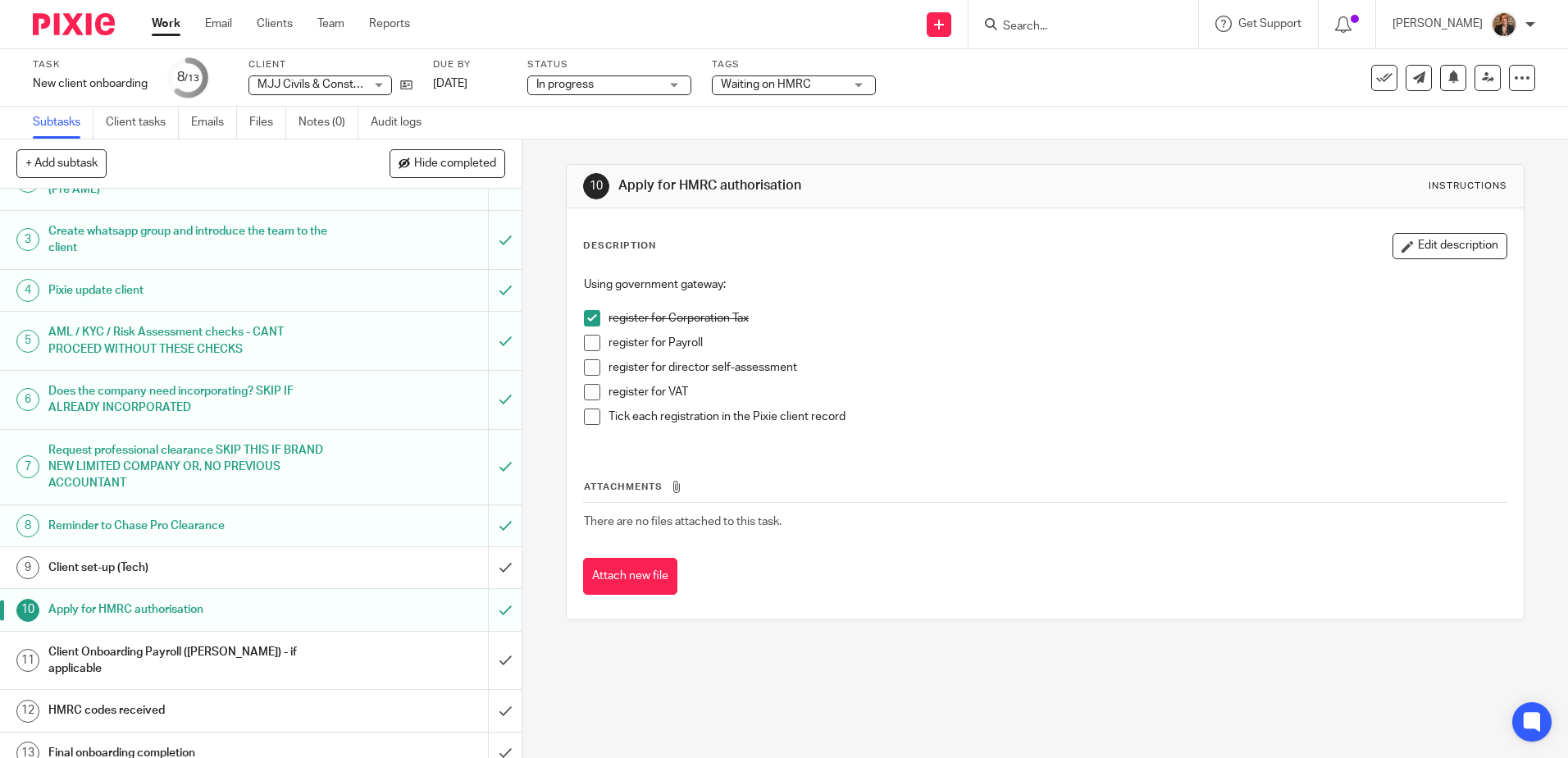
click at [280, 561] on h1 "Client set-up (Tech)" at bounding box center [189, 568] width 282 height 25
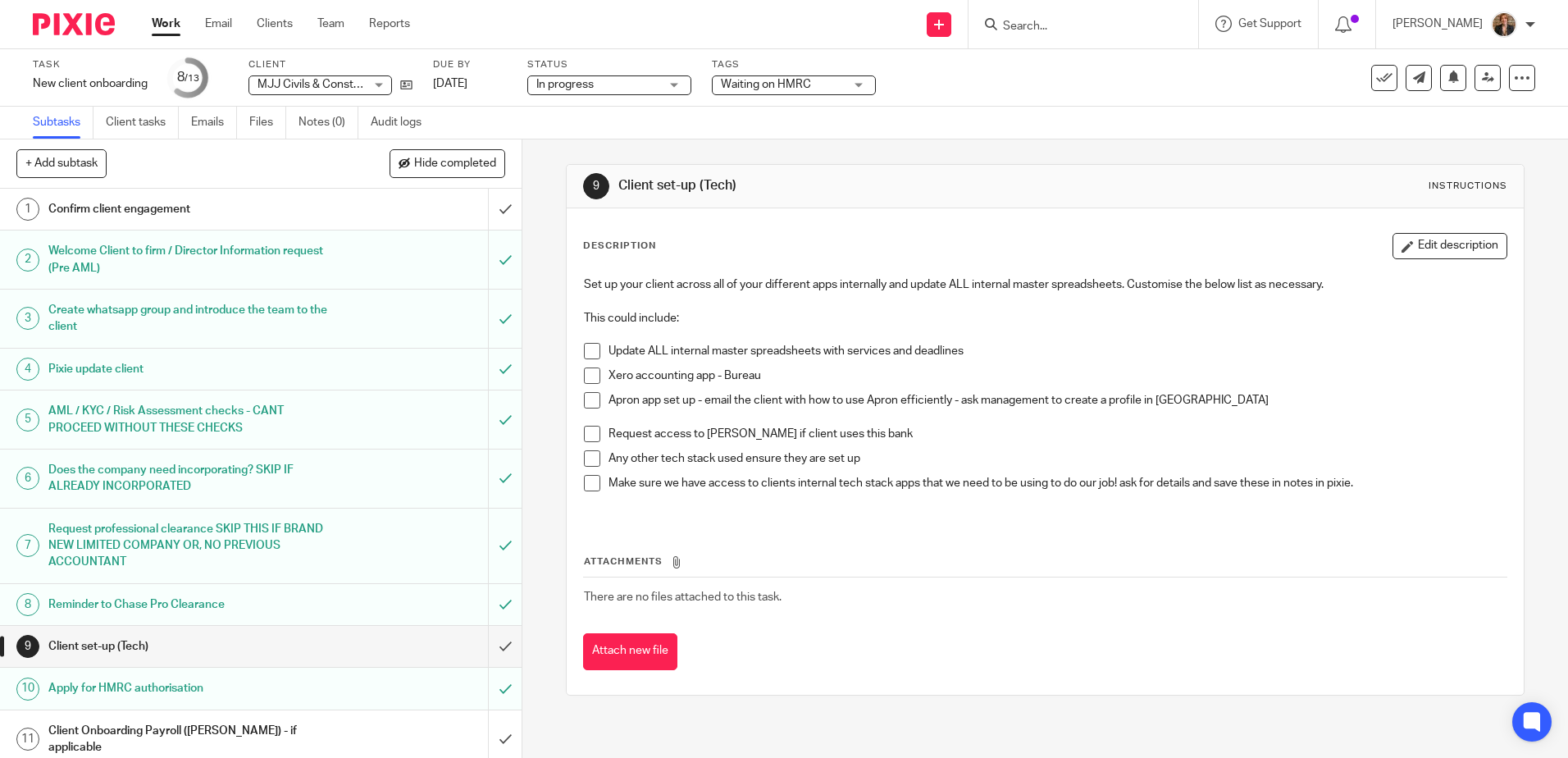
click at [589, 348] on span at bounding box center [593, 352] width 17 height 17
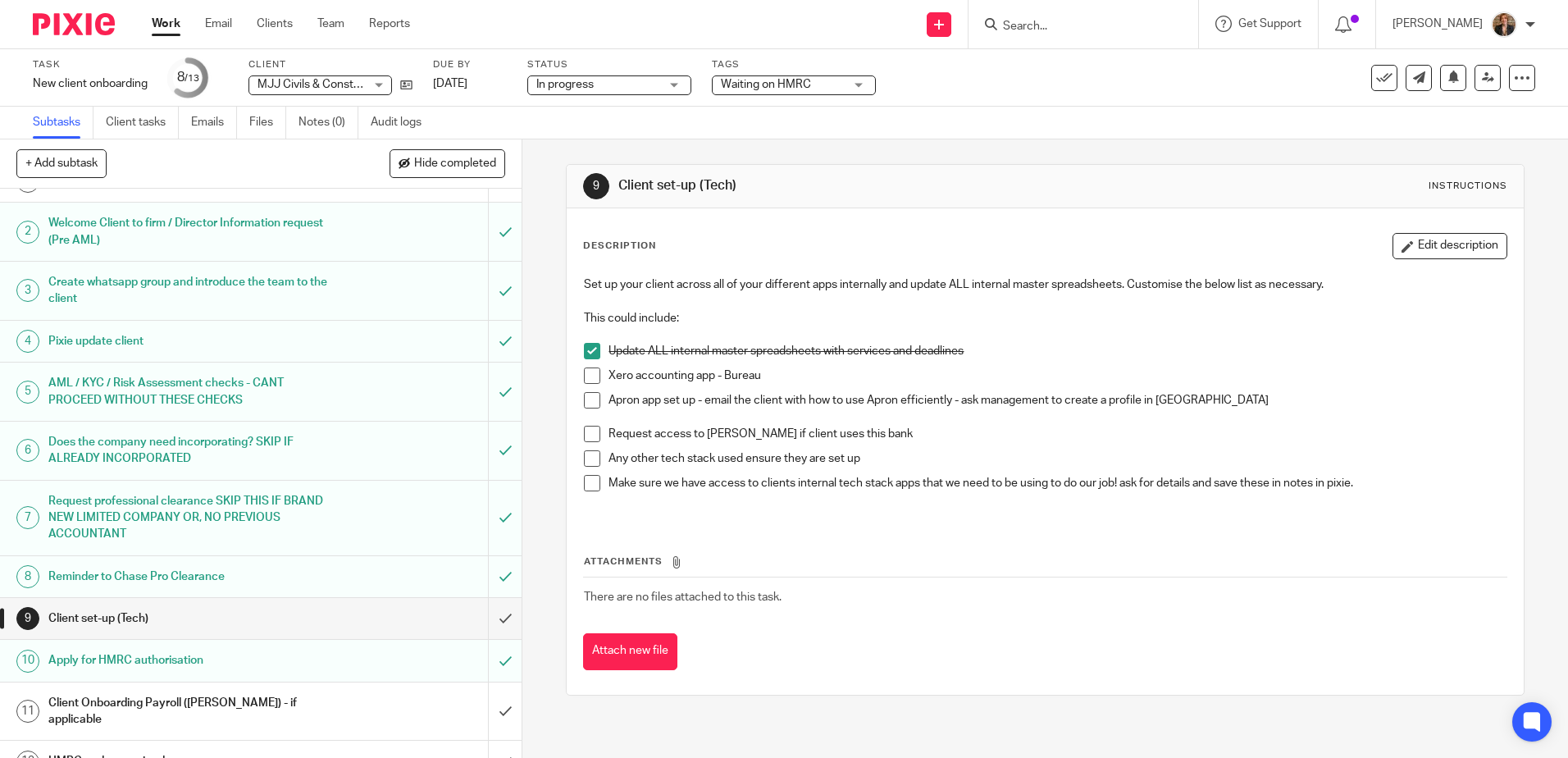
scroll to position [55, 0]
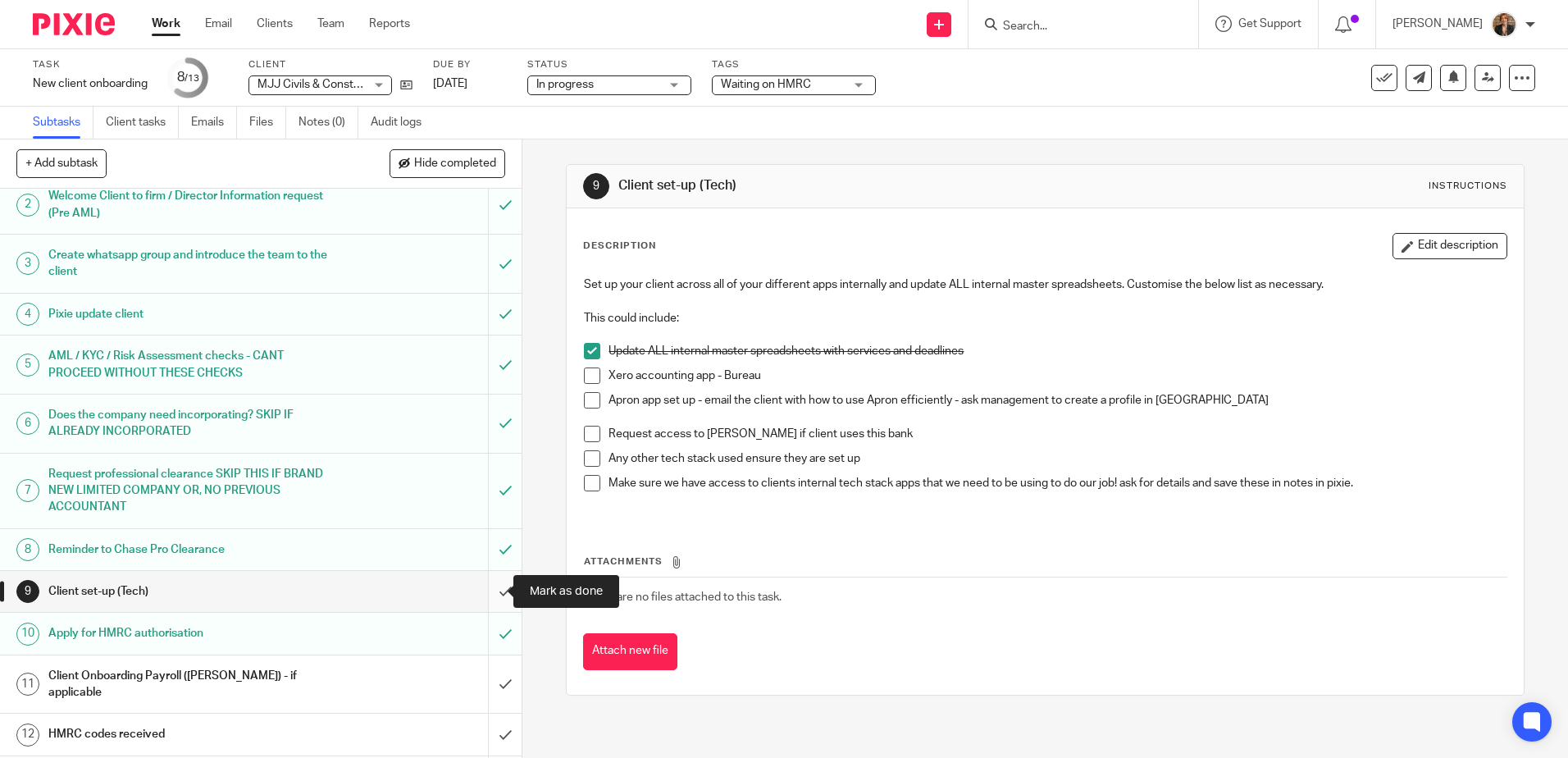
click at [482, 597] on input "submit" at bounding box center [261, 592] width 521 height 41
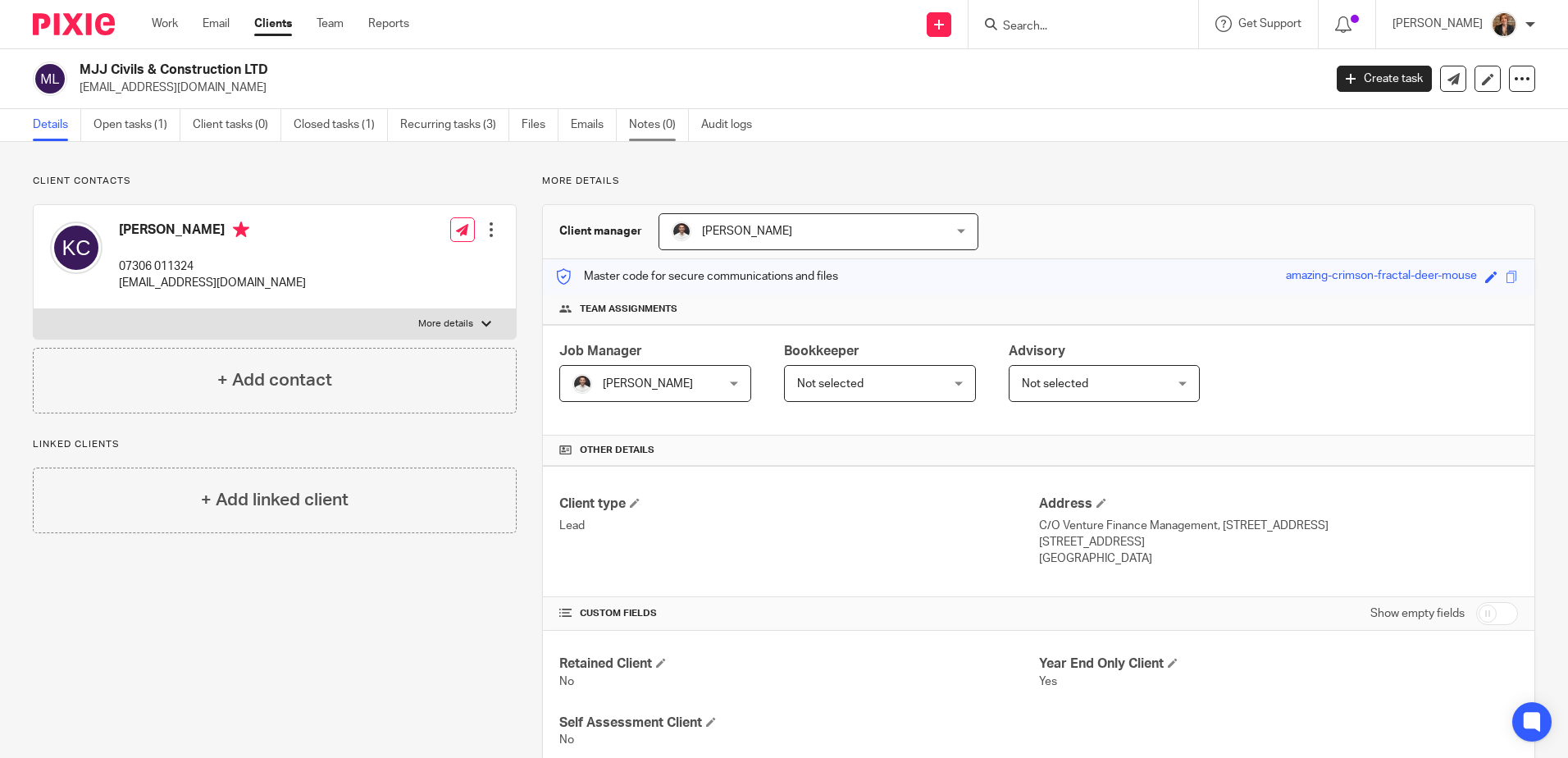
click at [672, 121] on link "Notes (0)" at bounding box center [658, 125] width 60 height 32
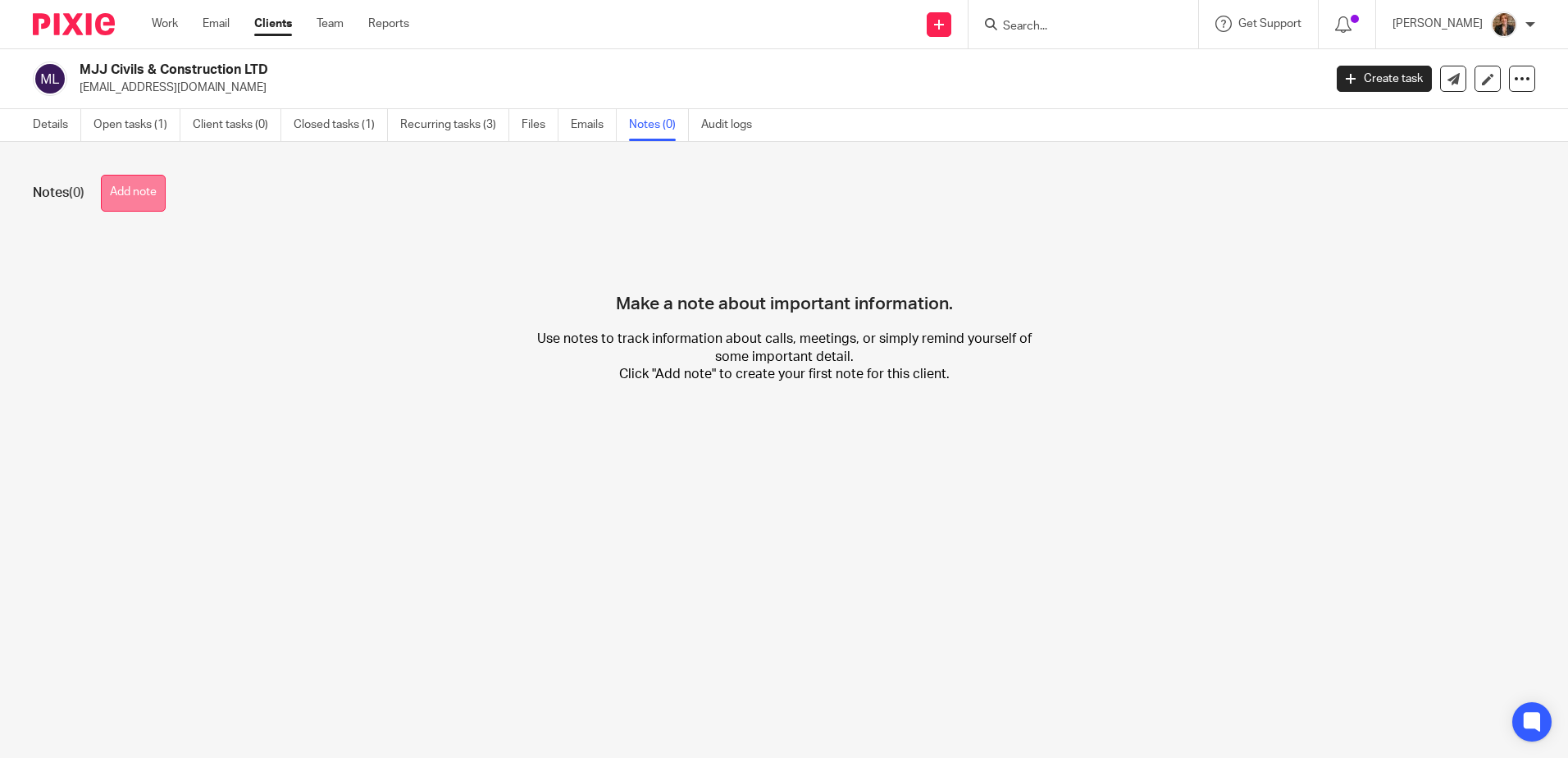
click at [140, 193] on button "Add note" at bounding box center [134, 193] width 65 height 37
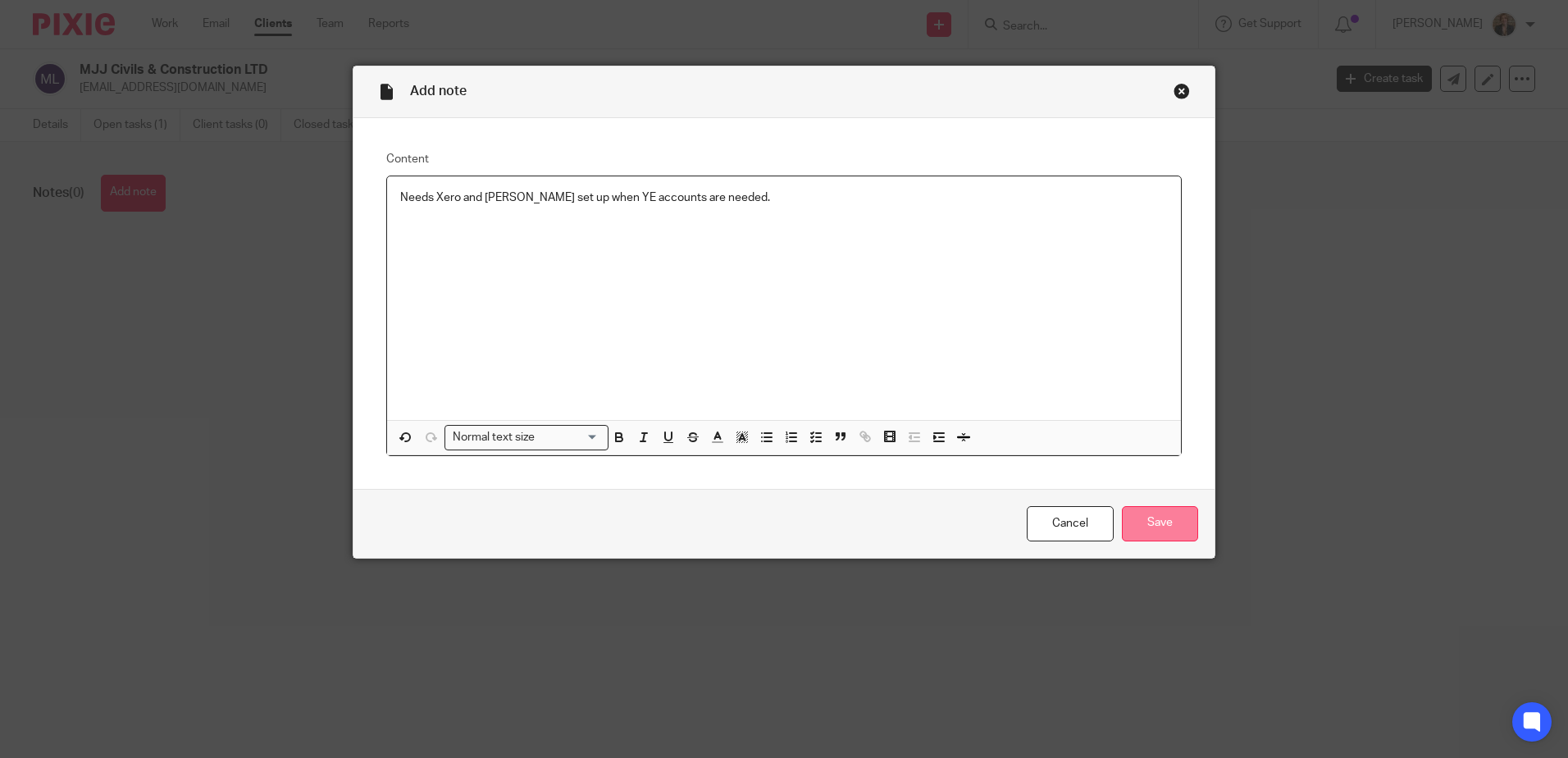
click at [1169, 523] on input "Save" at bounding box center [1160, 524] width 76 height 35
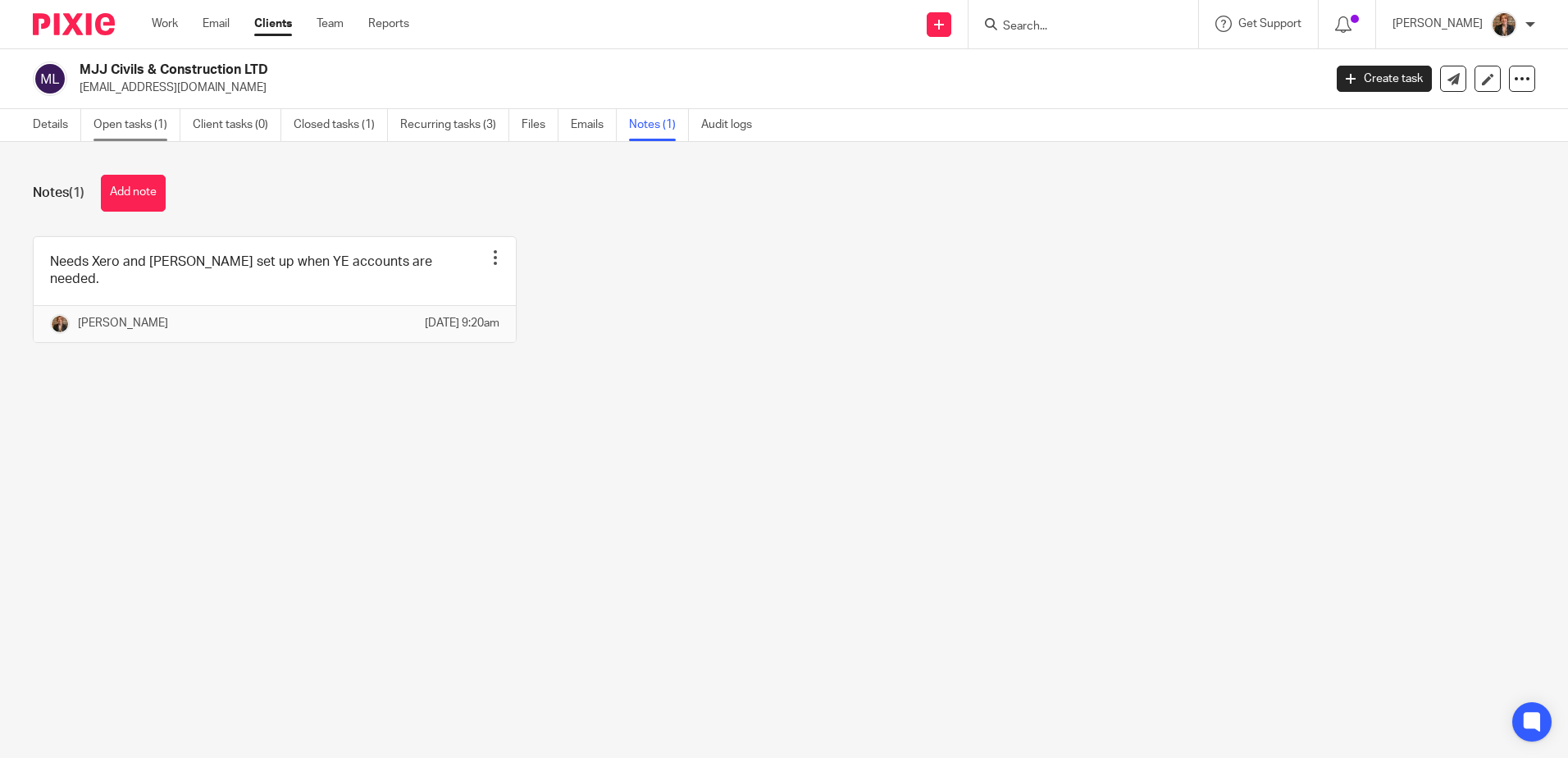
click at [156, 121] on link "Open tasks (1)" at bounding box center [137, 125] width 87 height 32
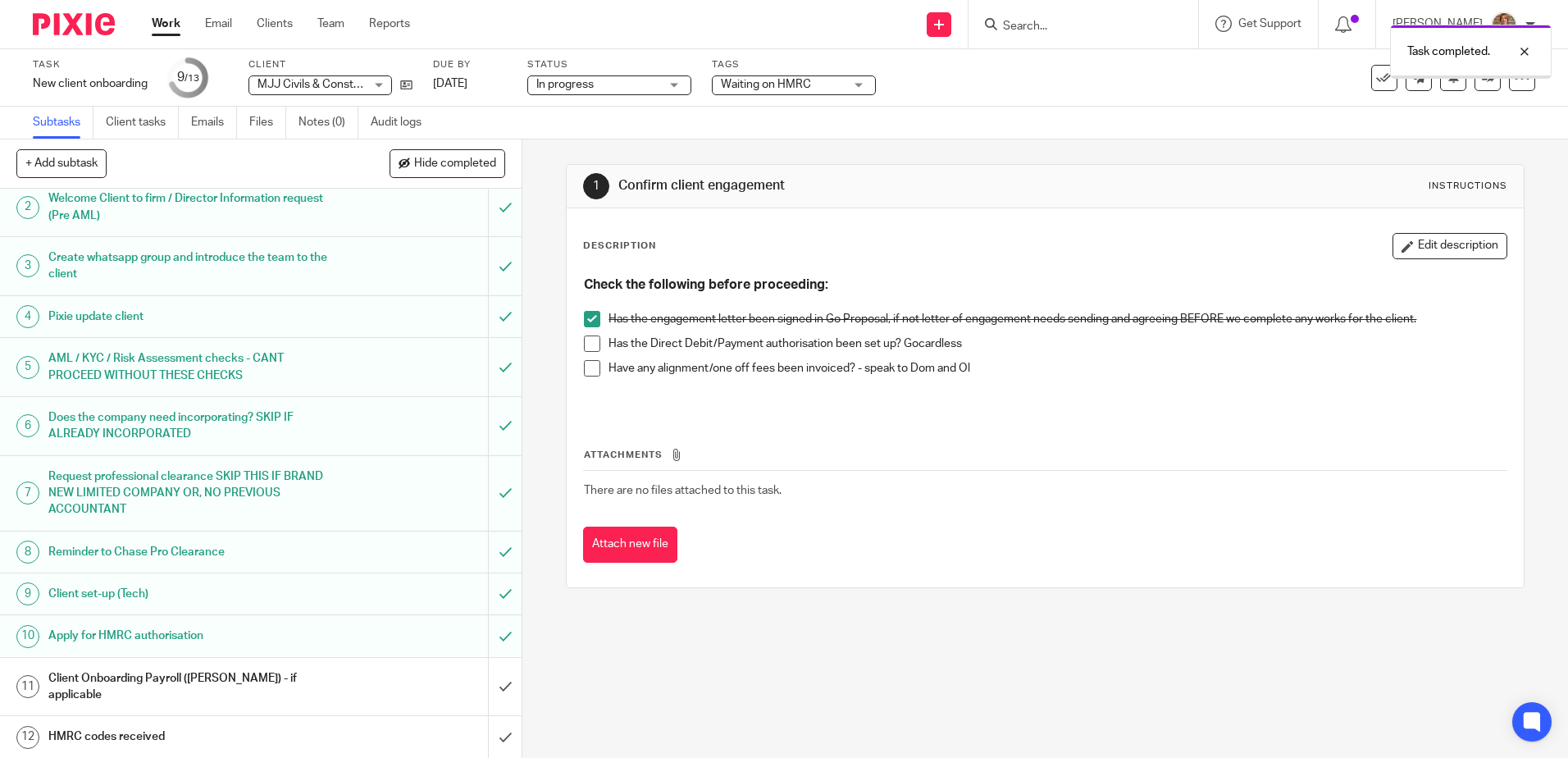
scroll to position [79, 0]
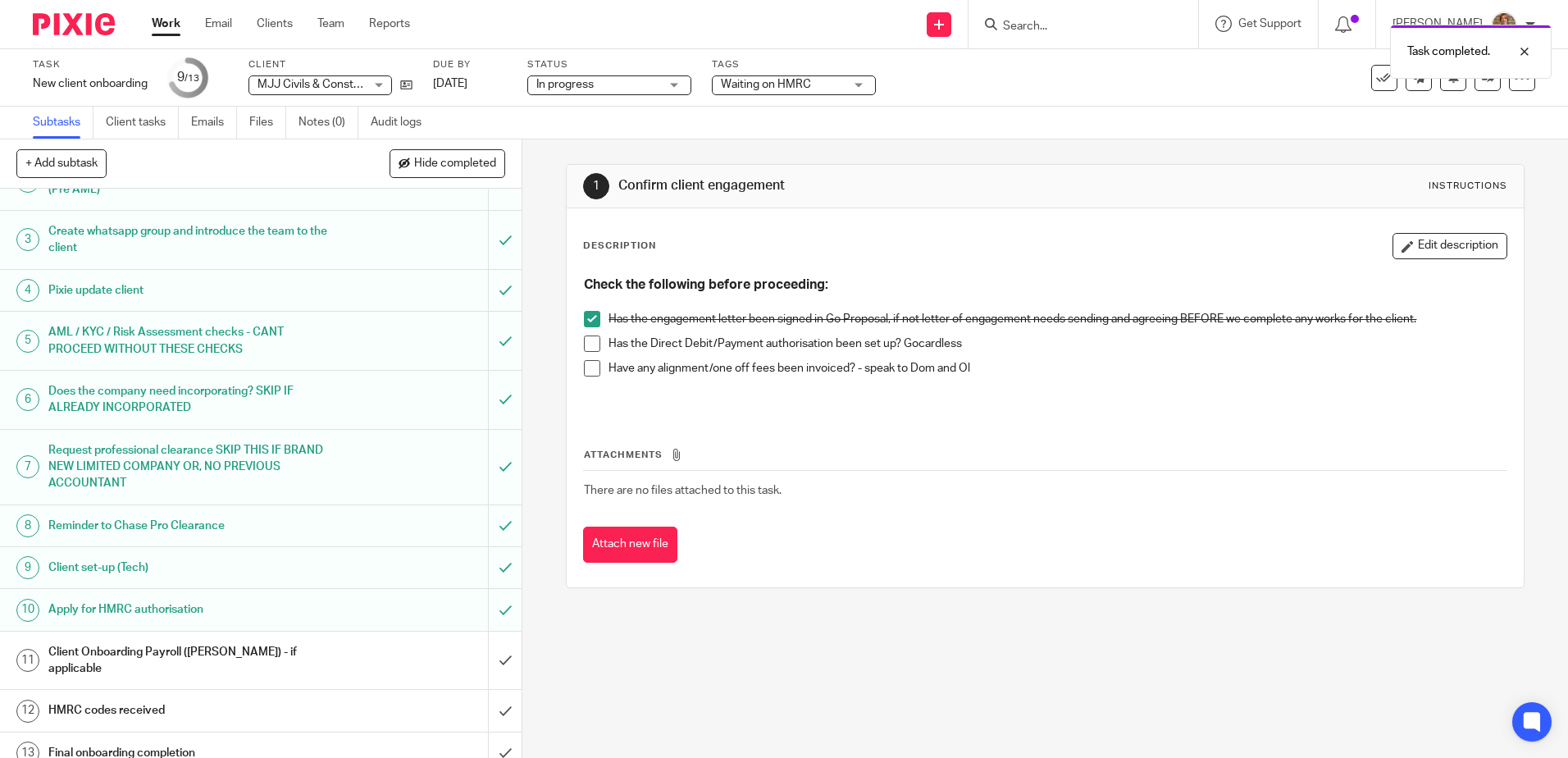
click at [345, 653] on div "Client Onboarding Payroll (Nikki) - if applicable" at bounding box center [260, 661] width 424 height 42
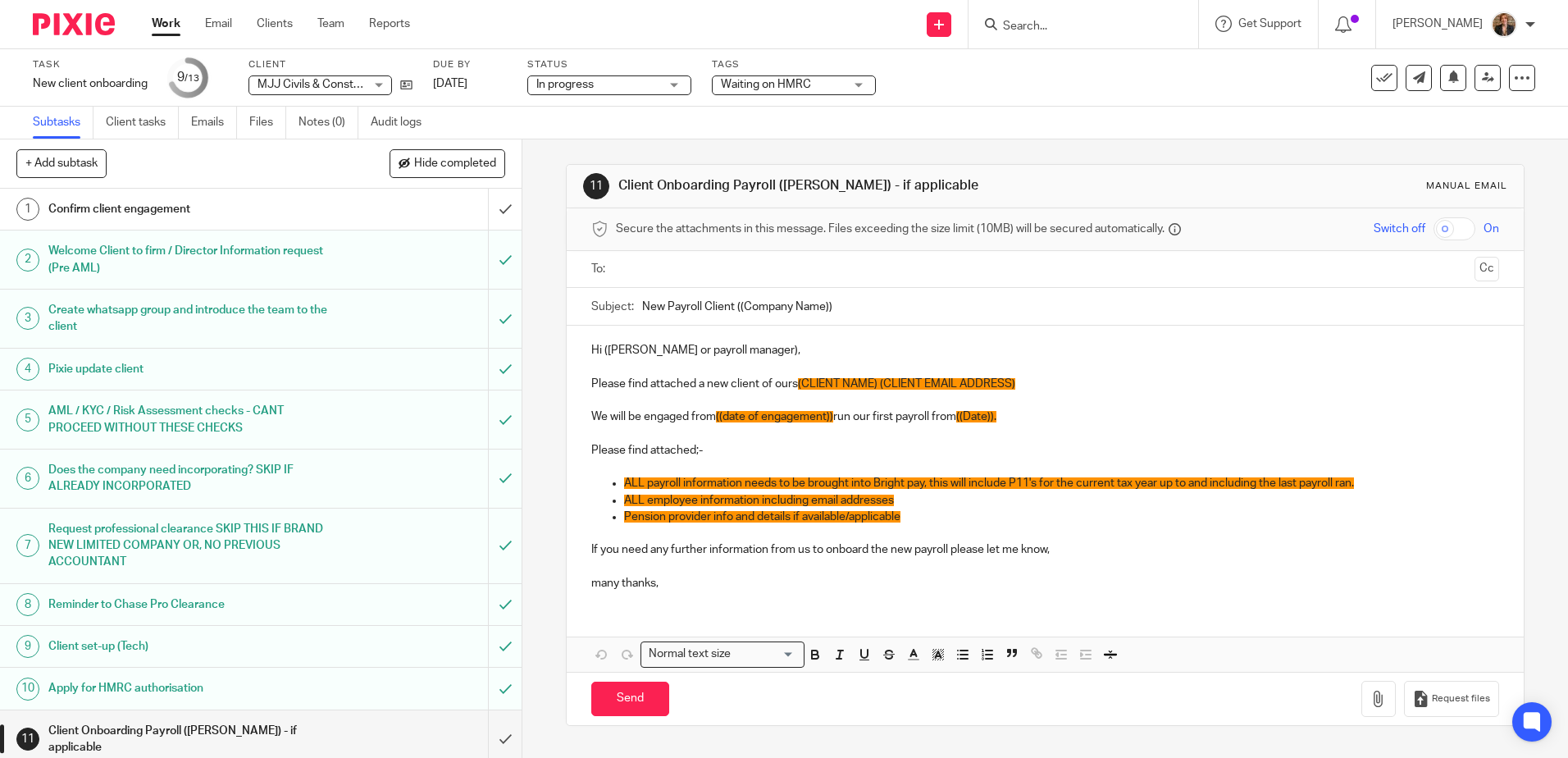
scroll to position [79, 0]
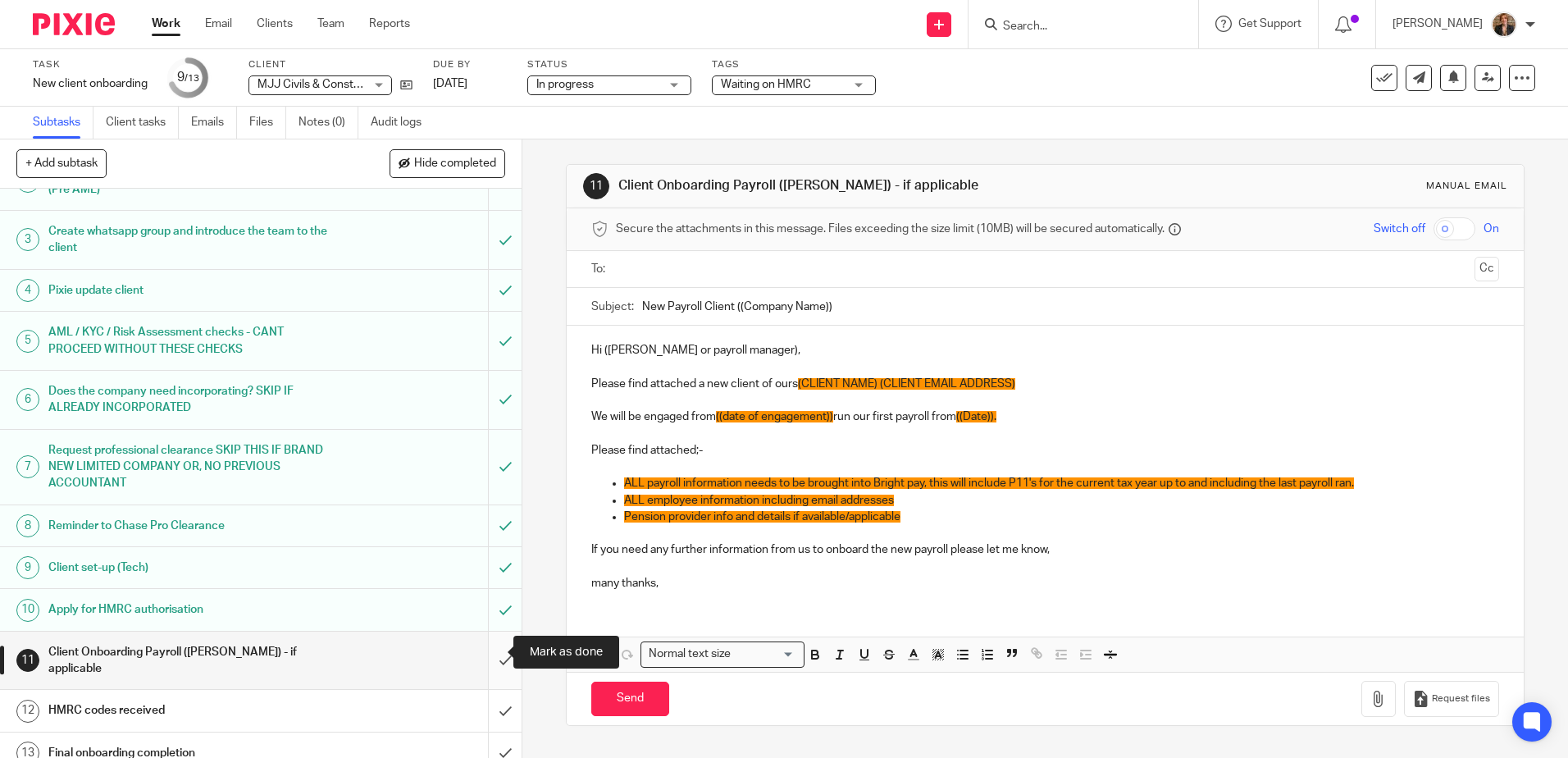
click at [492, 645] on input "submit" at bounding box center [261, 661] width 521 height 58
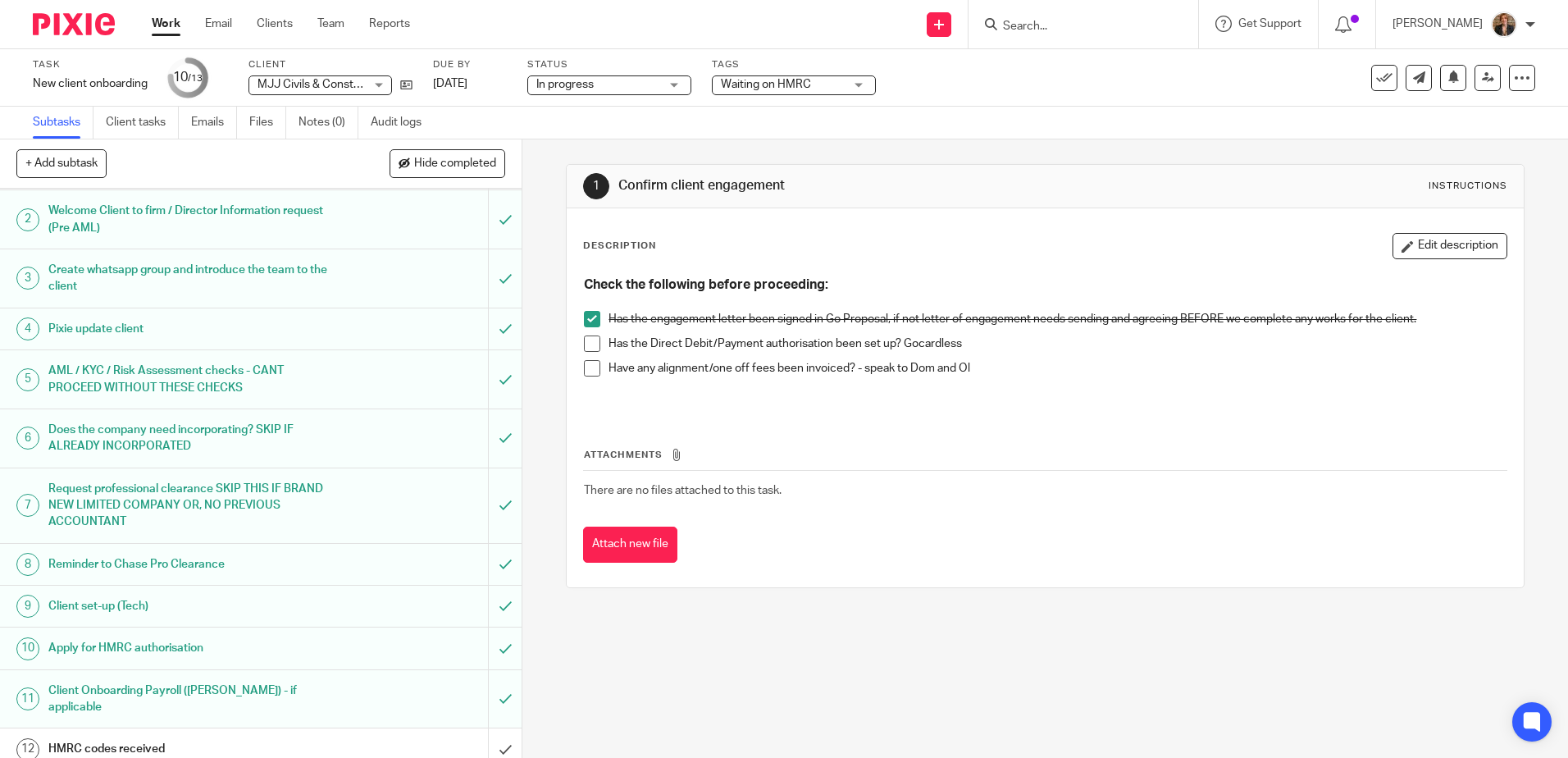
scroll to position [79, 0]
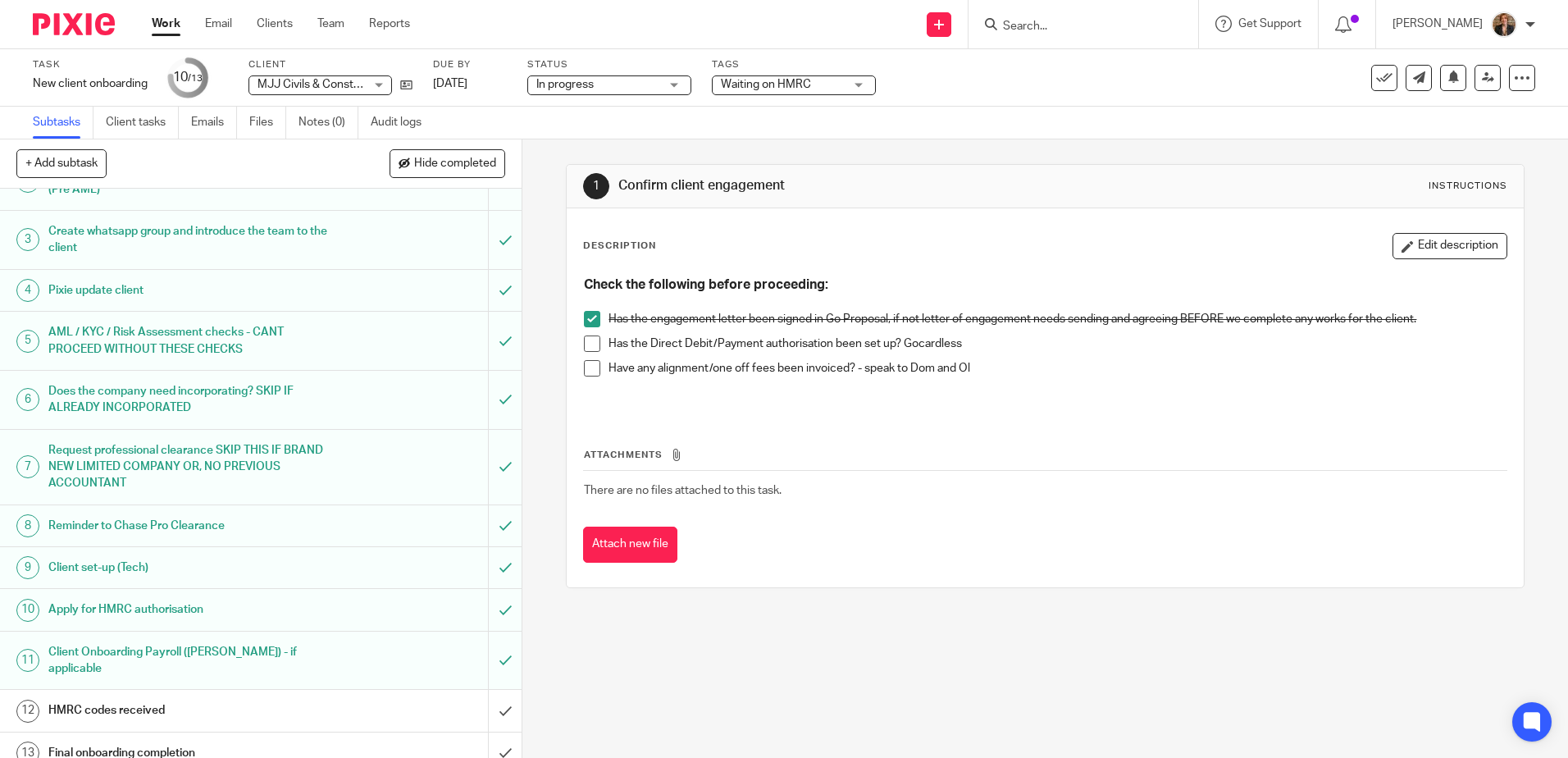
click at [385, 699] on div "HMRC codes received" at bounding box center [260, 711] width 424 height 25
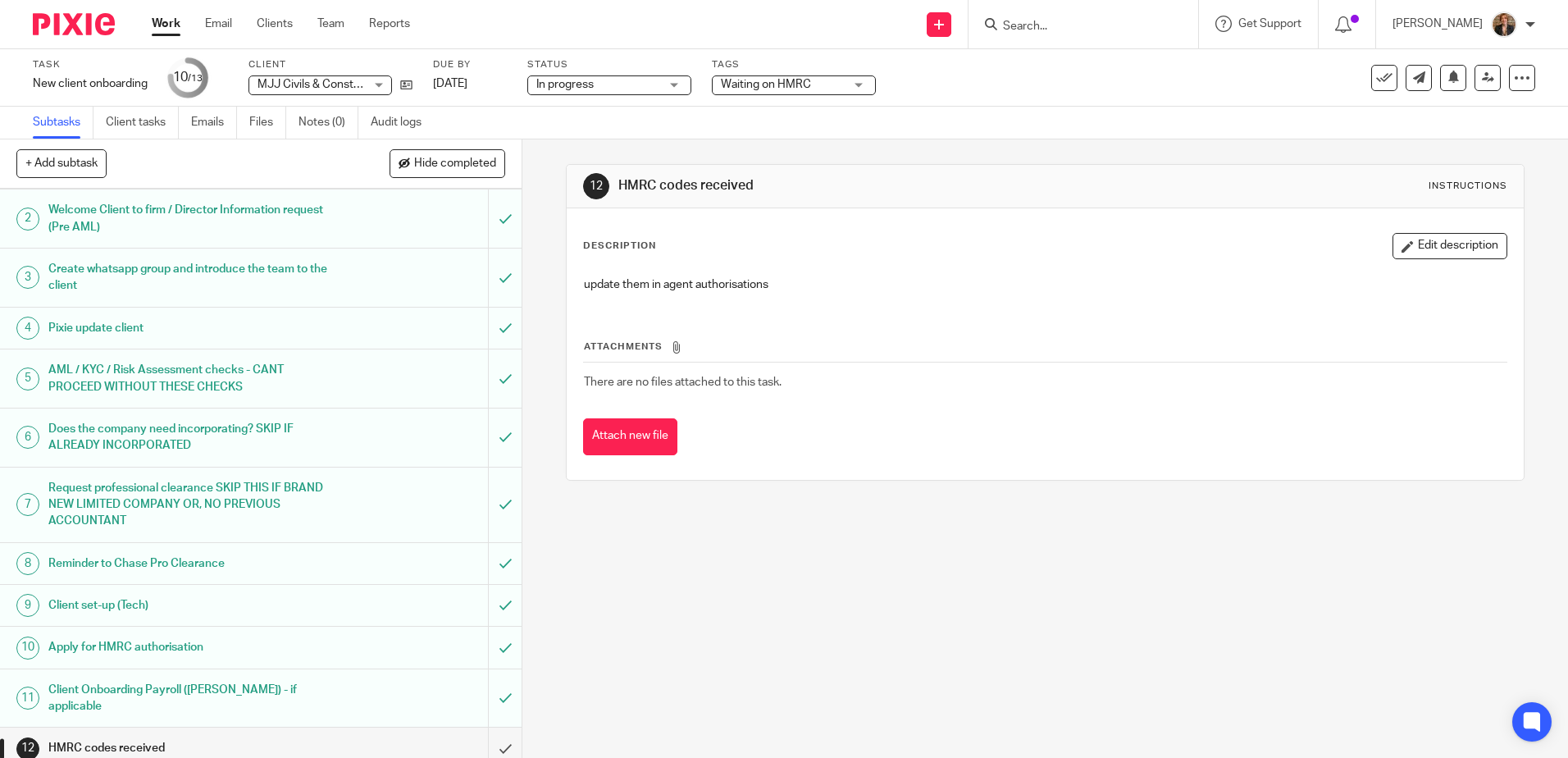
scroll to position [79, 0]
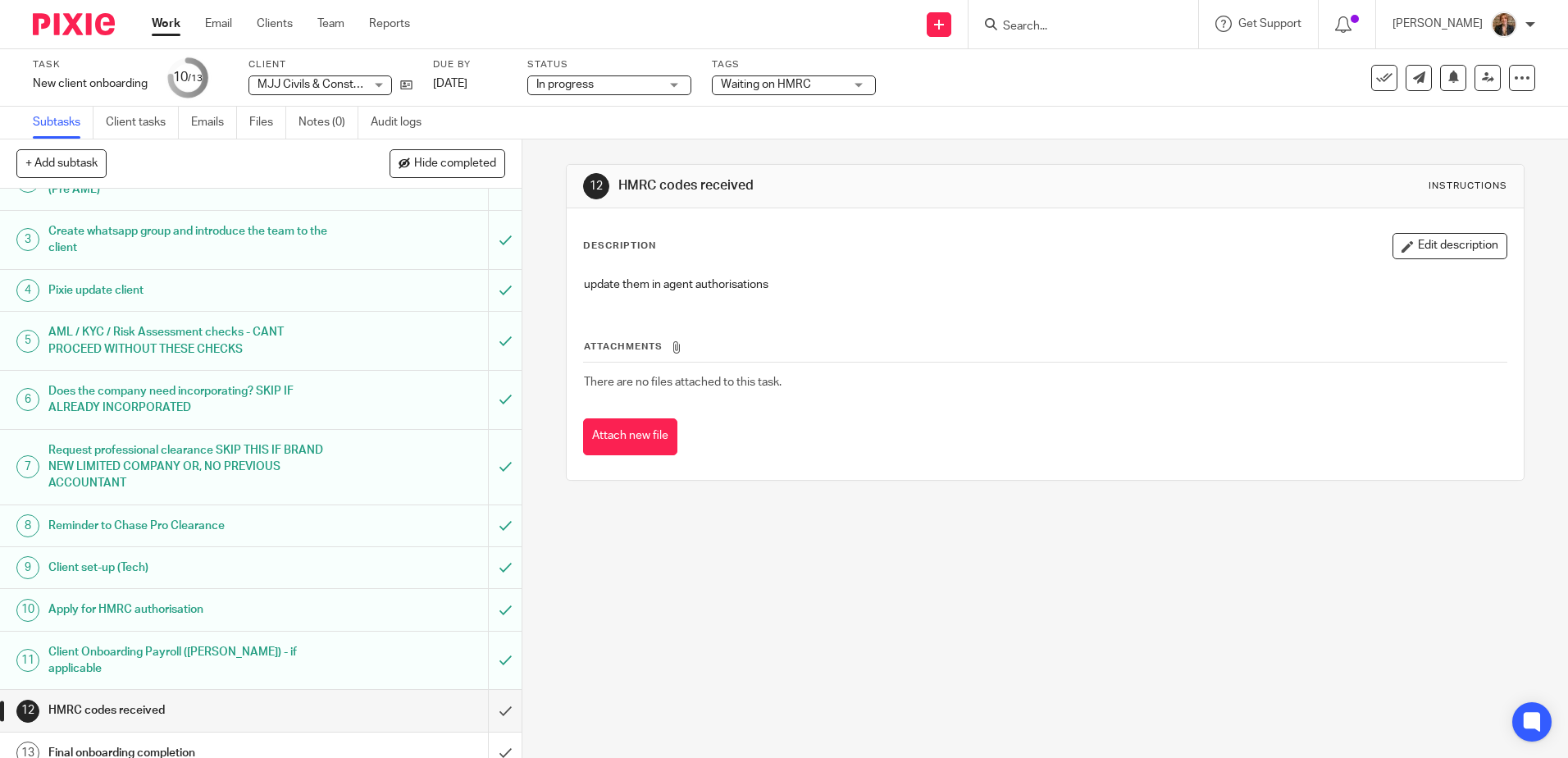
click at [76, 27] on img at bounding box center [73, 24] width 82 height 22
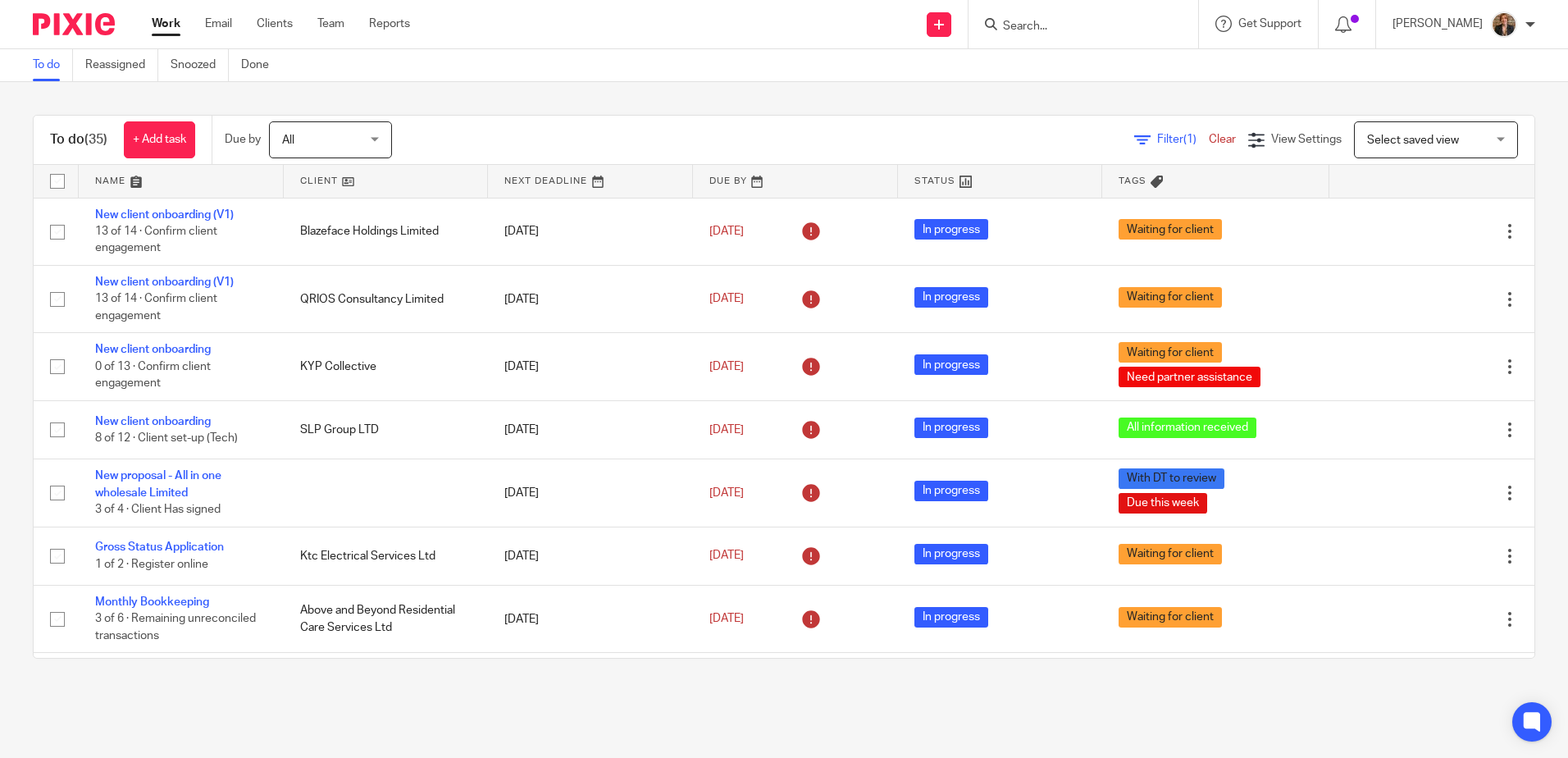
click at [152, 172] on link at bounding box center [181, 181] width 205 height 32
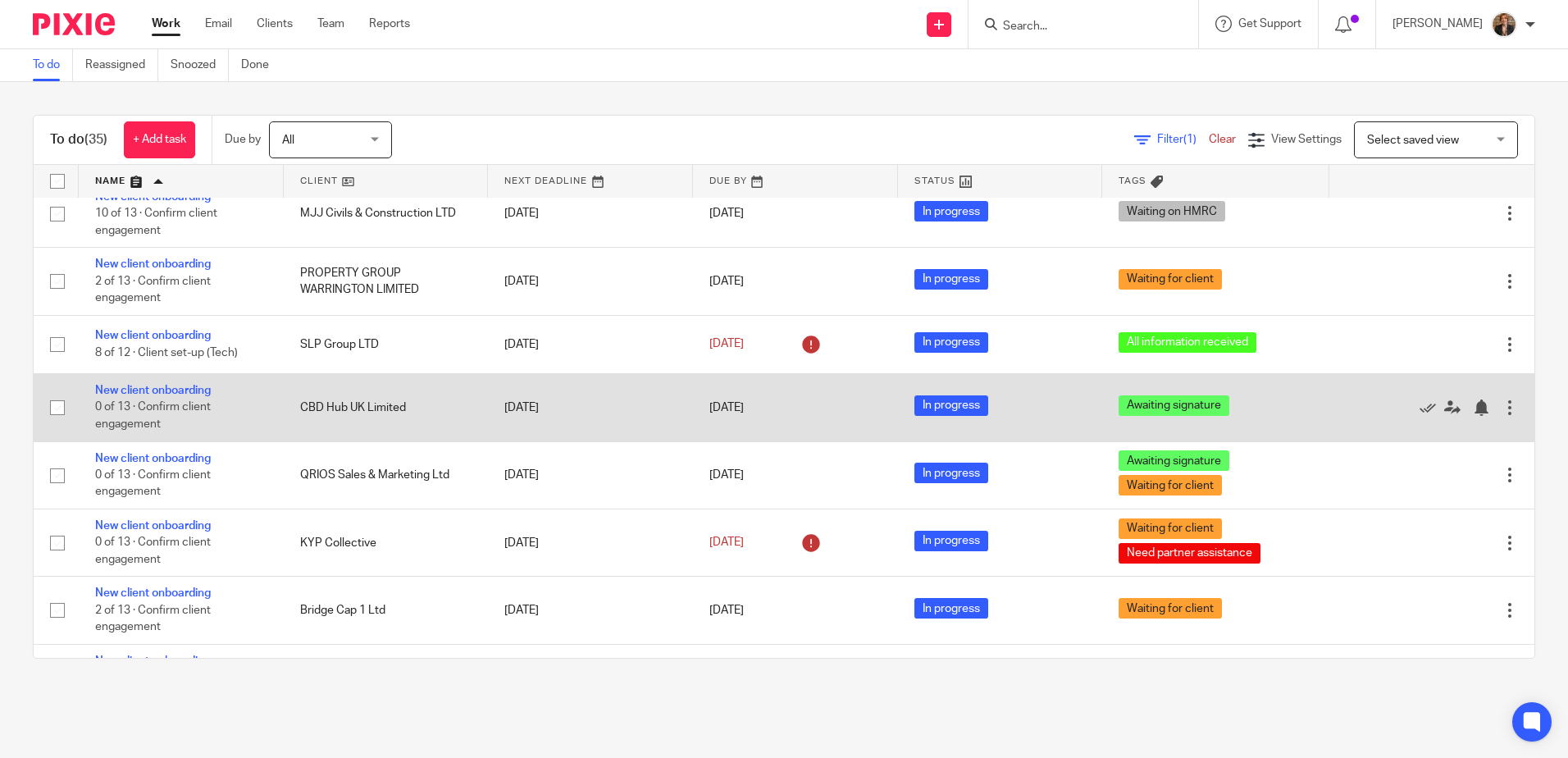
scroll to position [930, 0]
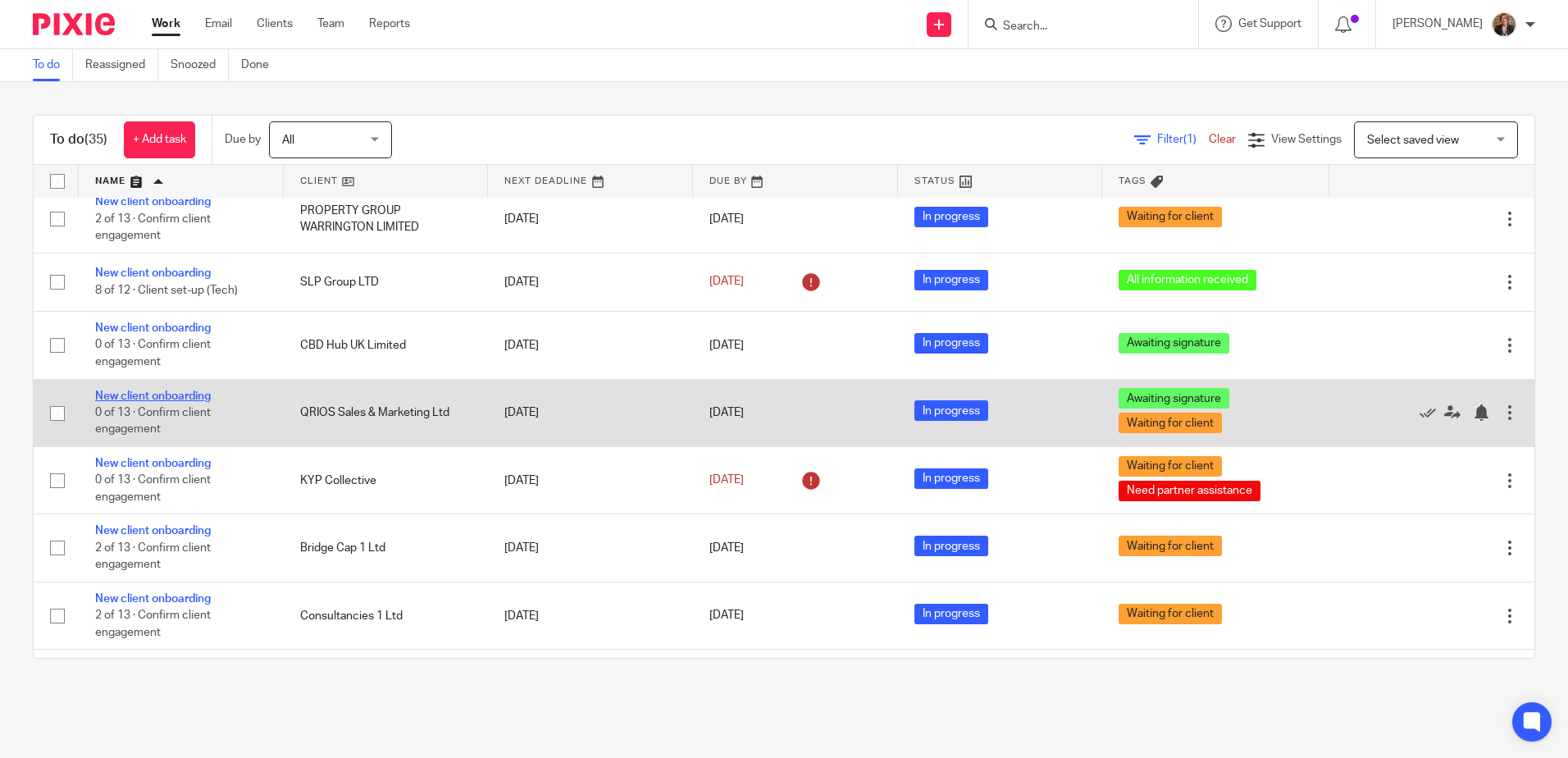
click at [192, 394] on link "New client onboarding" at bounding box center [153, 396] width 116 height 11
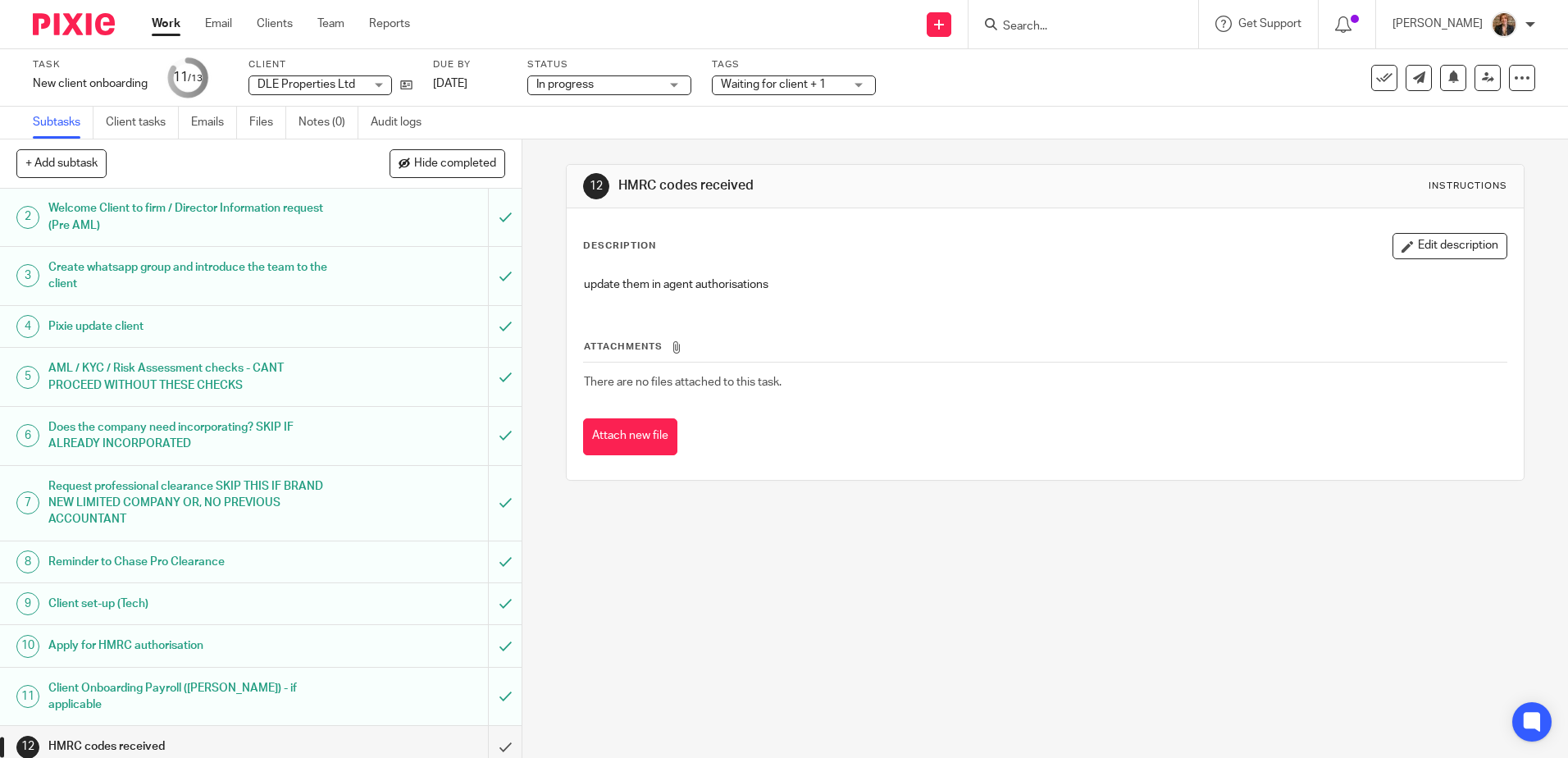
scroll to position [79, 0]
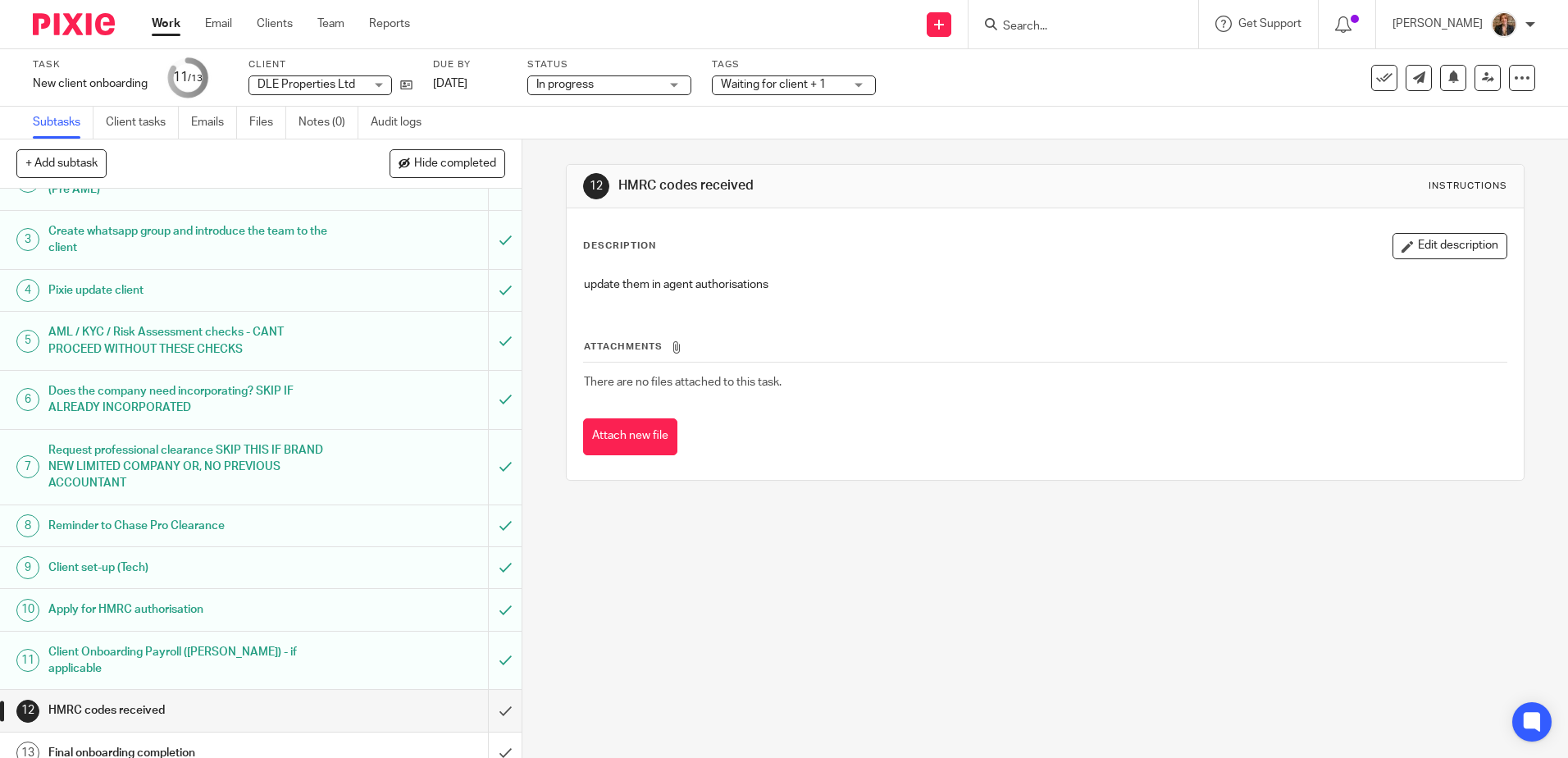
click at [816, 80] on span "Waiting for client + 1" at bounding box center [772, 84] width 105 height 11
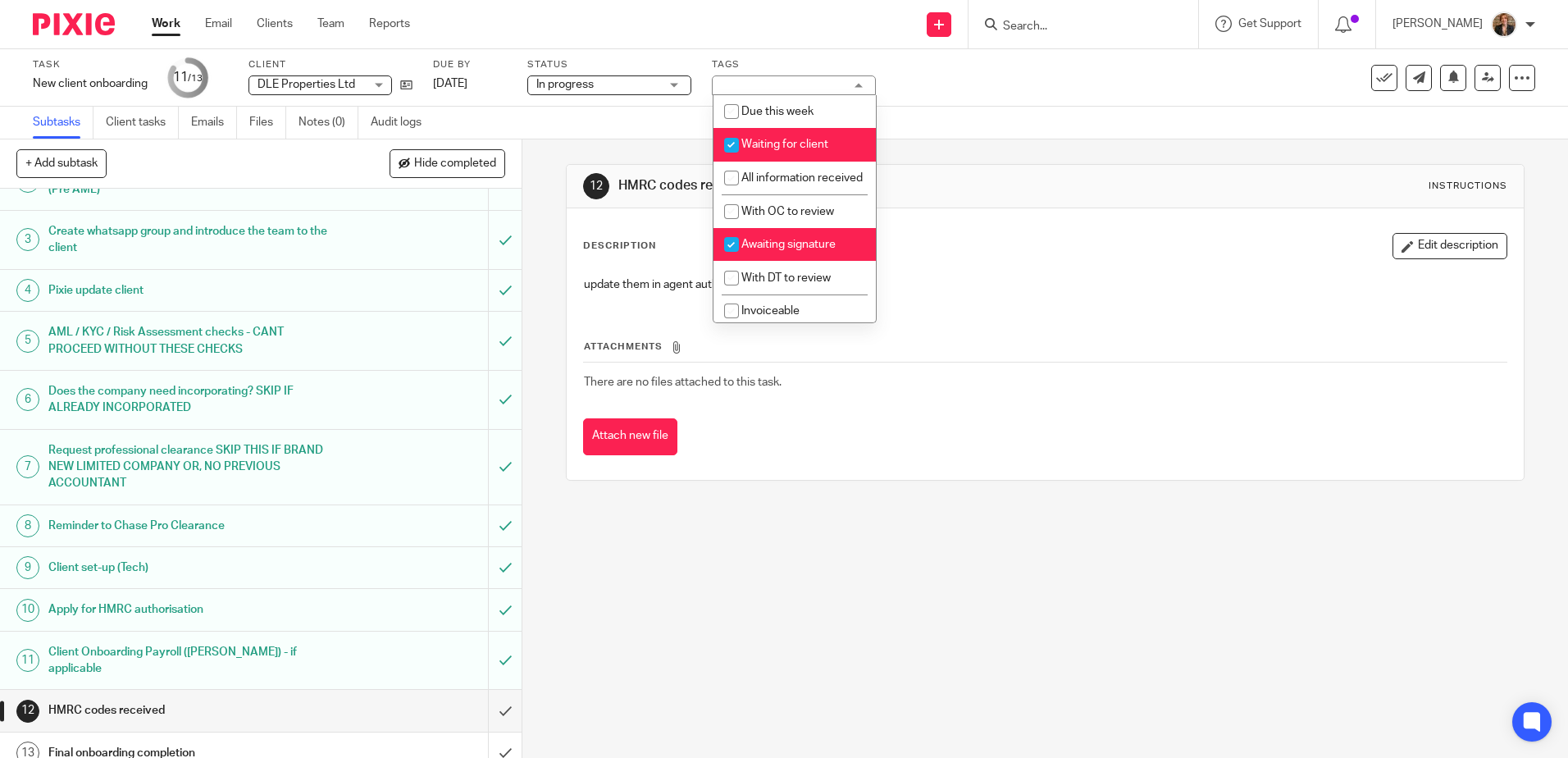
click at [805, 144] on span "Waiting for client" at bounding box center [784, 144] width 87 height 11
checkbox input "false"
click at [807, 251] on span "Awaiting signature" at bounding box center [788, 244] width 95 height 11
checkbox input "false"
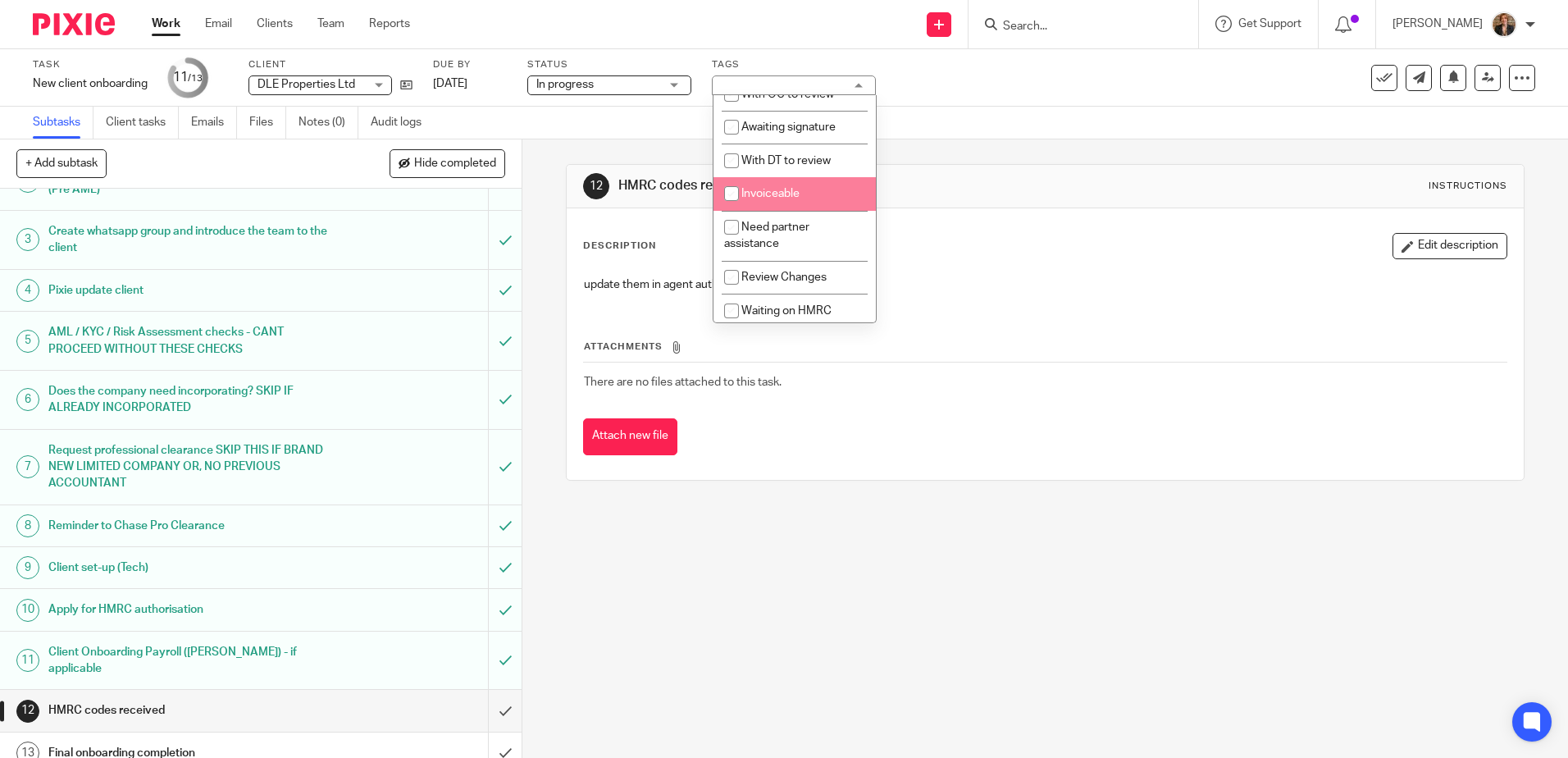
scroll to position [173, 0]
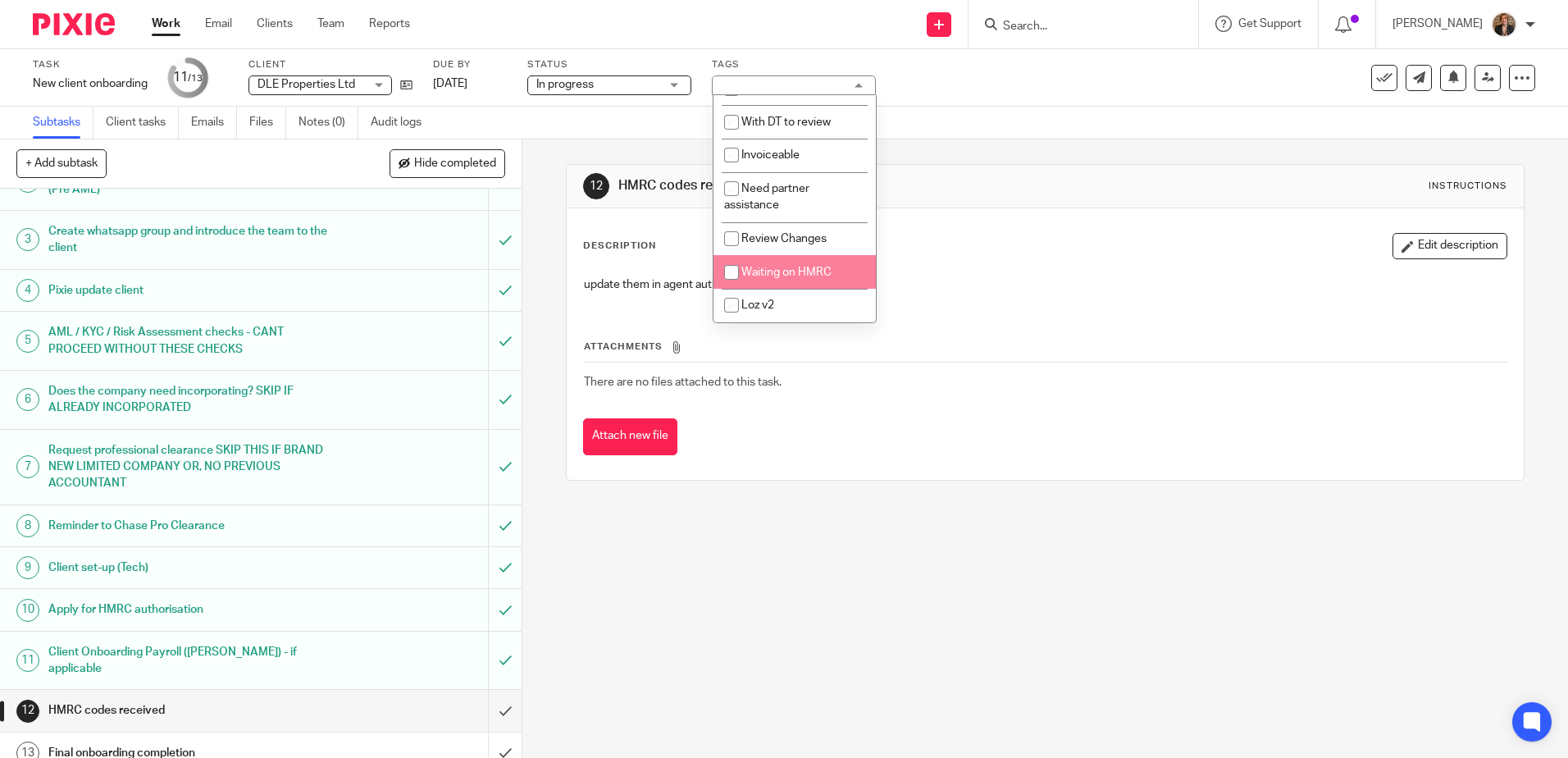
click at [807, 269] on span "Waiting on HMRC" at bounding box center [785, 272] width 90 height 11
checkbox input "true"
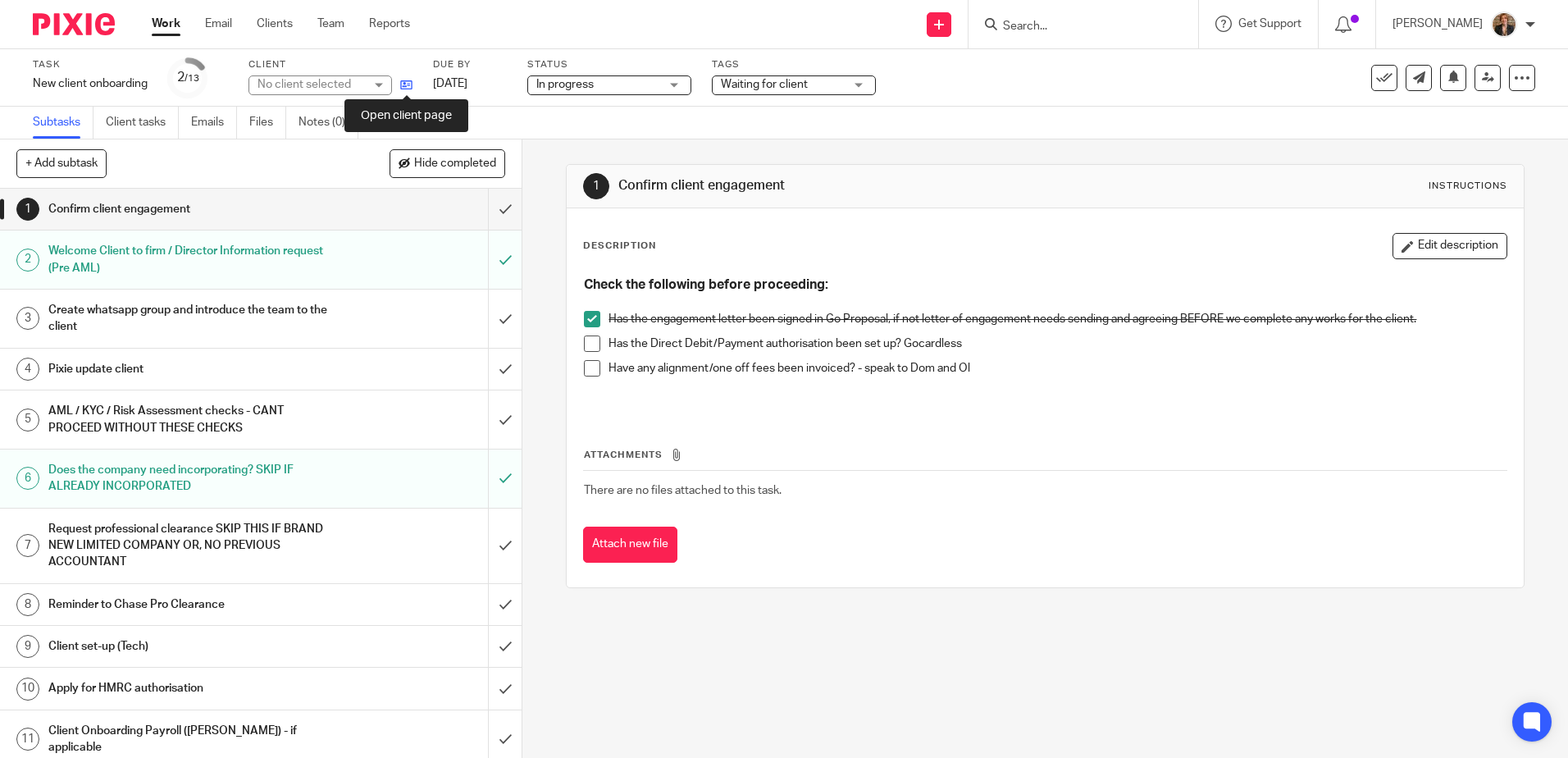
click at [407, 86] on icon at bounding box center [406, 84] width 12 height 12
click at [365, 88] on span "PROPERTY GROUP WARRINGTON LIMITED" at bounding box center [369, 84] width 223 height 11
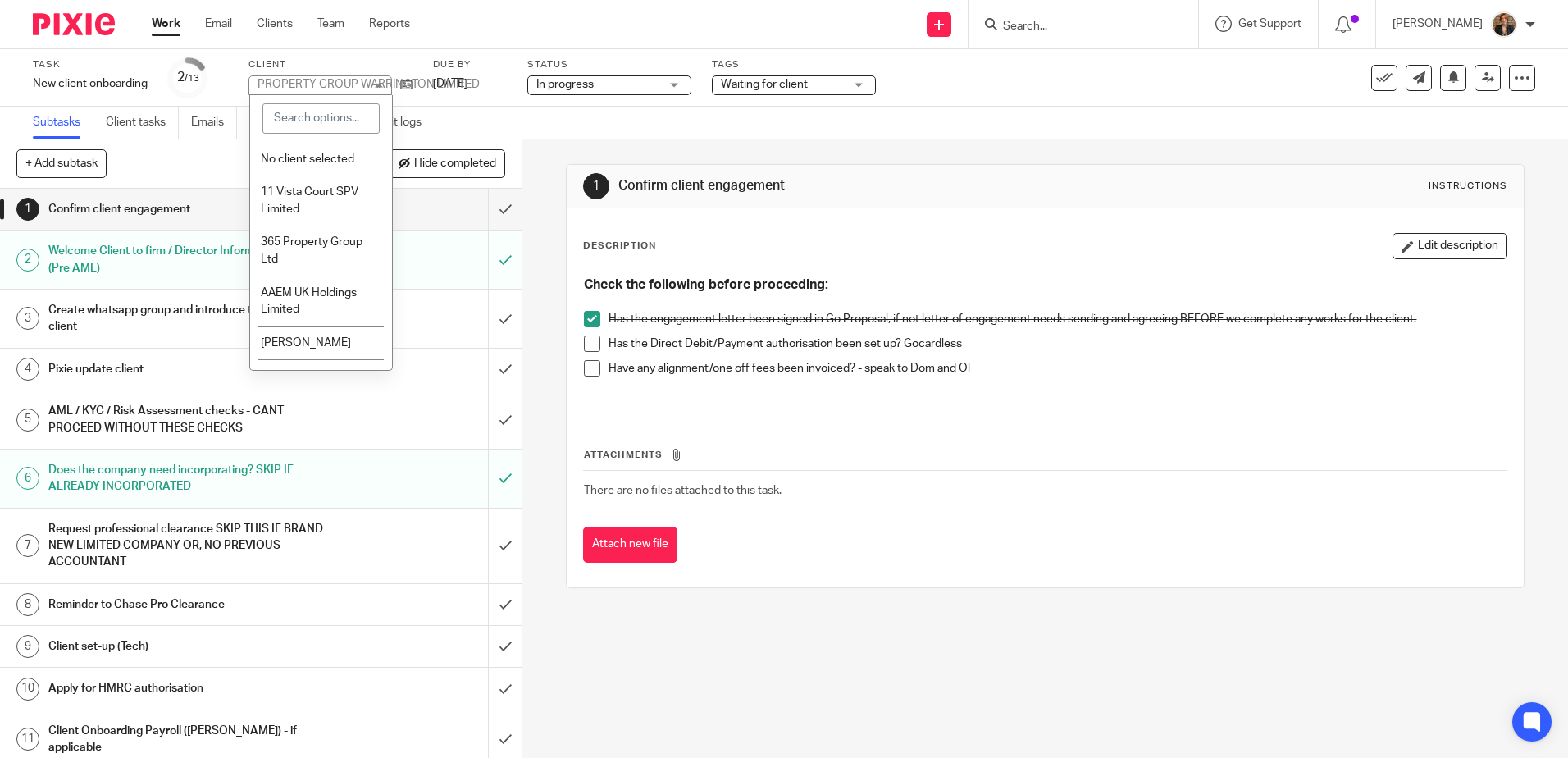
click at [336, 46] on div "Work Email Clients Team Reports Work Email Clients Team Reports Settings" at bounding box center [285, 24] width 300 height 48
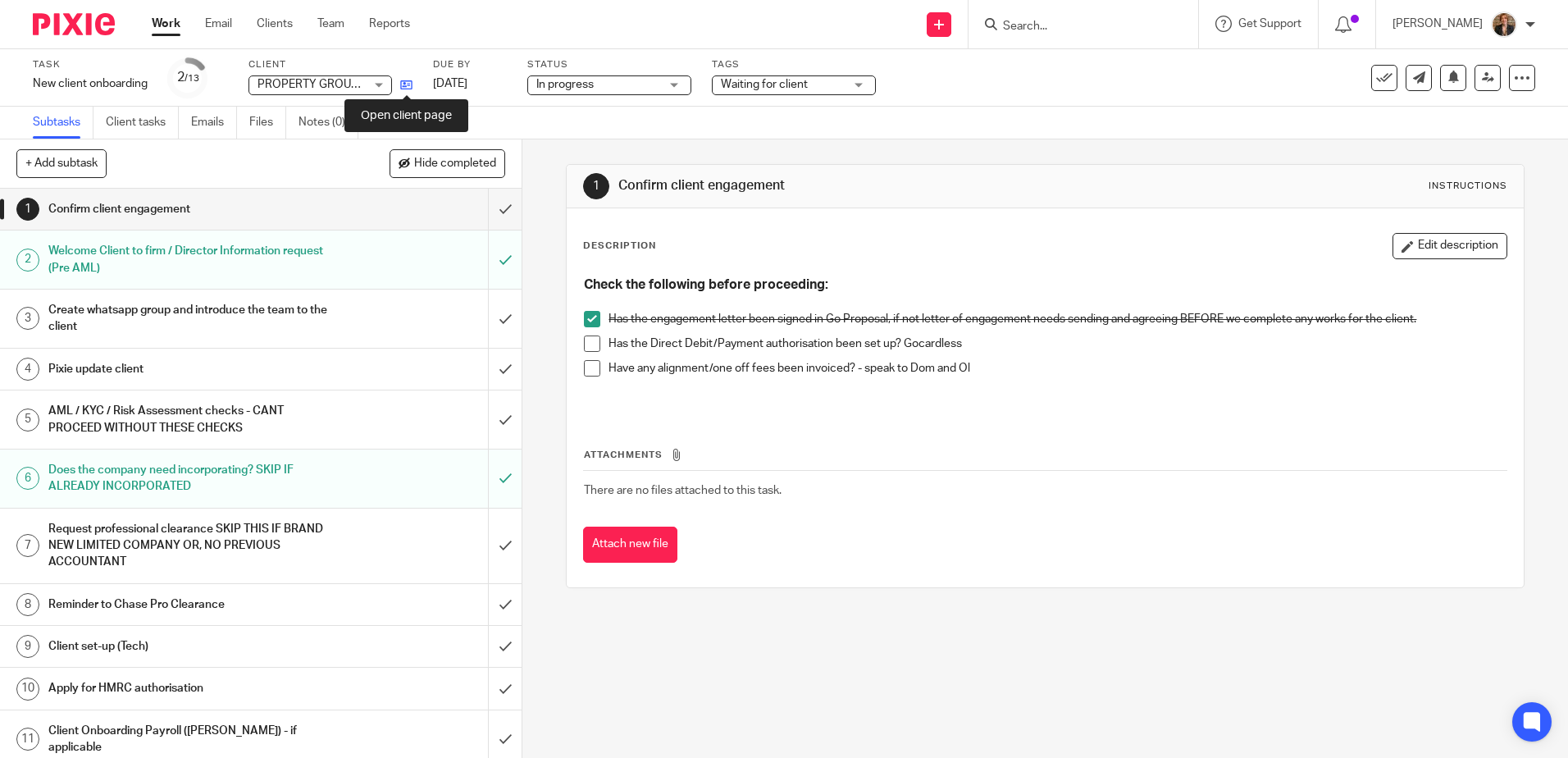
click at [404, 85] on icon at bounding box center [406, 84] width 12 height 12
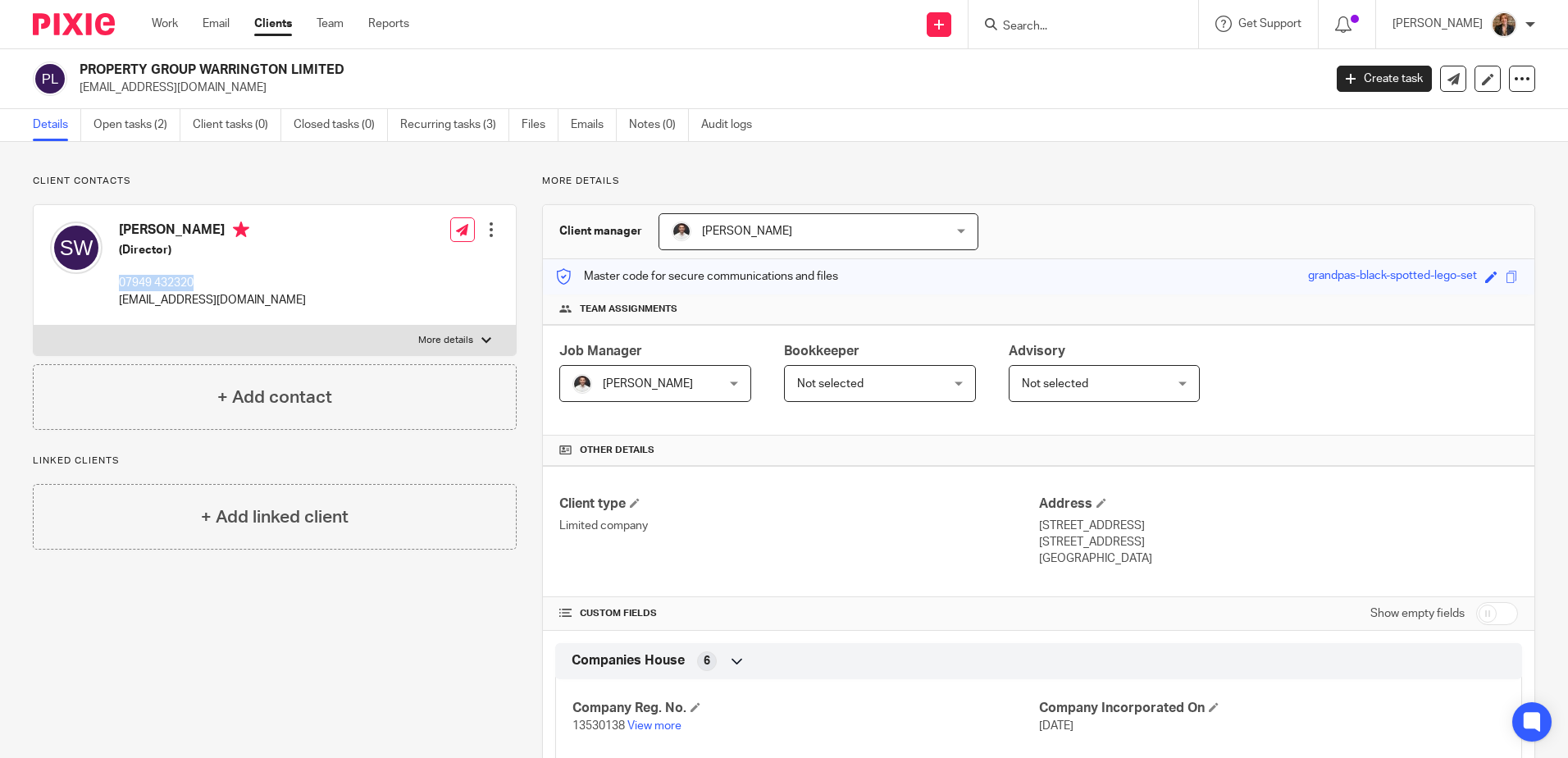
drag, startPoint x: 197, startPoint y: 280, endPoint x: 117, endPoint y: 286, distance: 80.2
click at [117, 286] on div "[PERSON_NAME] (Director) 07949 432320 [EMAIL_ADDRESS][DOMAIN_NAME]" at bounding box center [178, 264] width 256 height 103
copy p "07949 432320"
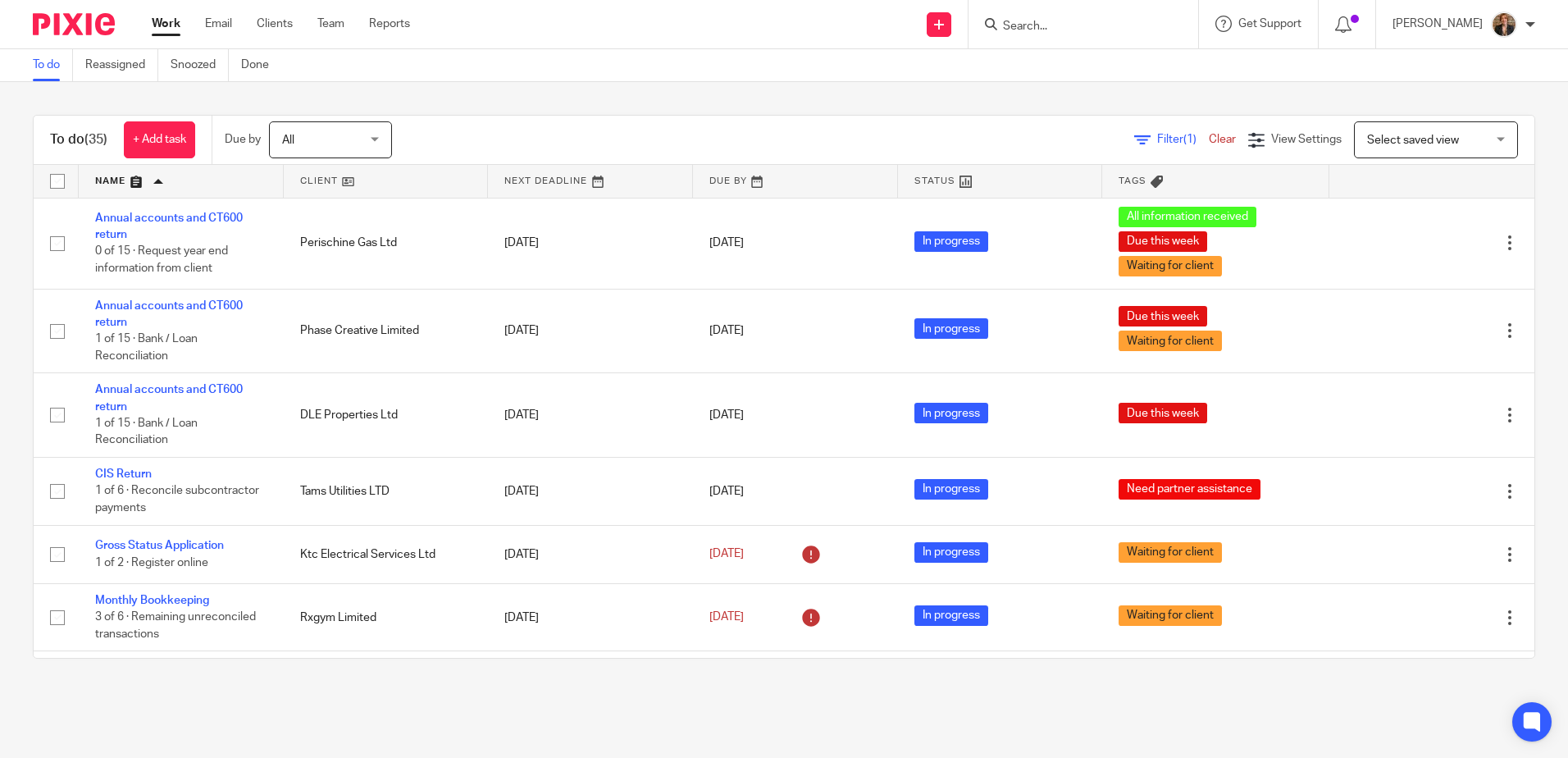
click at [195, 180] on link at bounding box center [181, 181] width 205 height 32
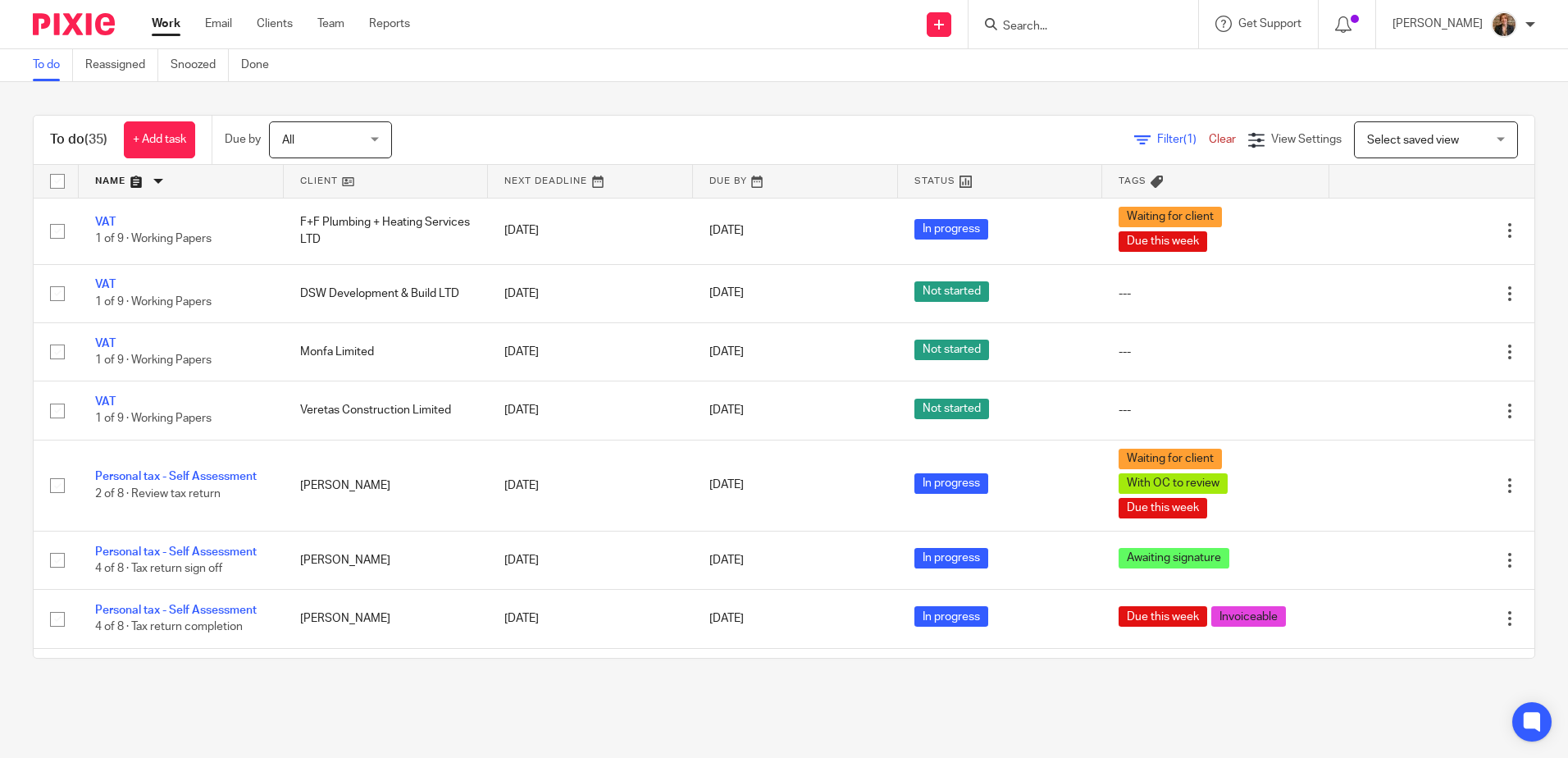
click at [177, 185] on link at bounding box center [181, 181] width 205 height 32
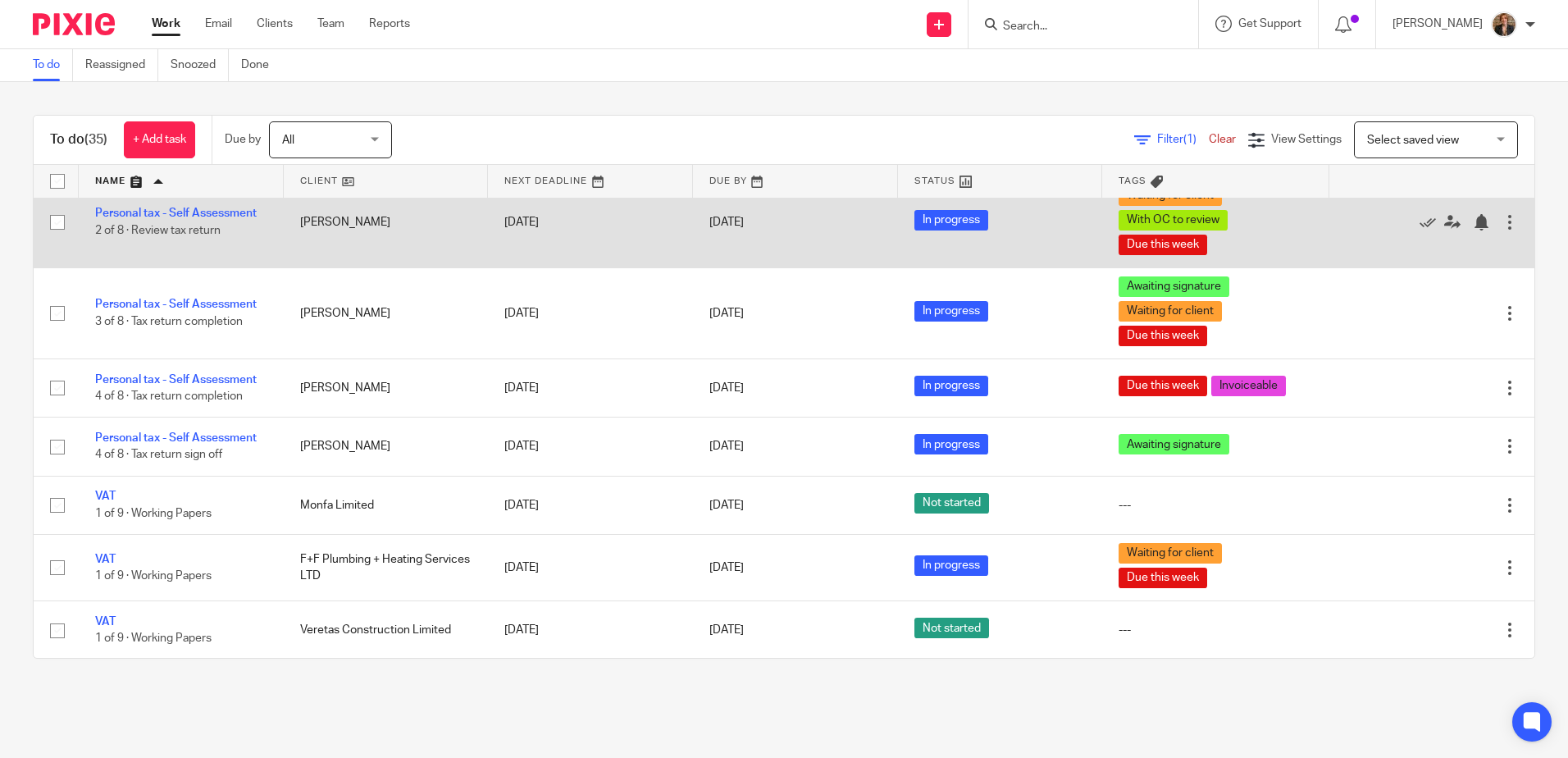
scroll to position [1860, 0]
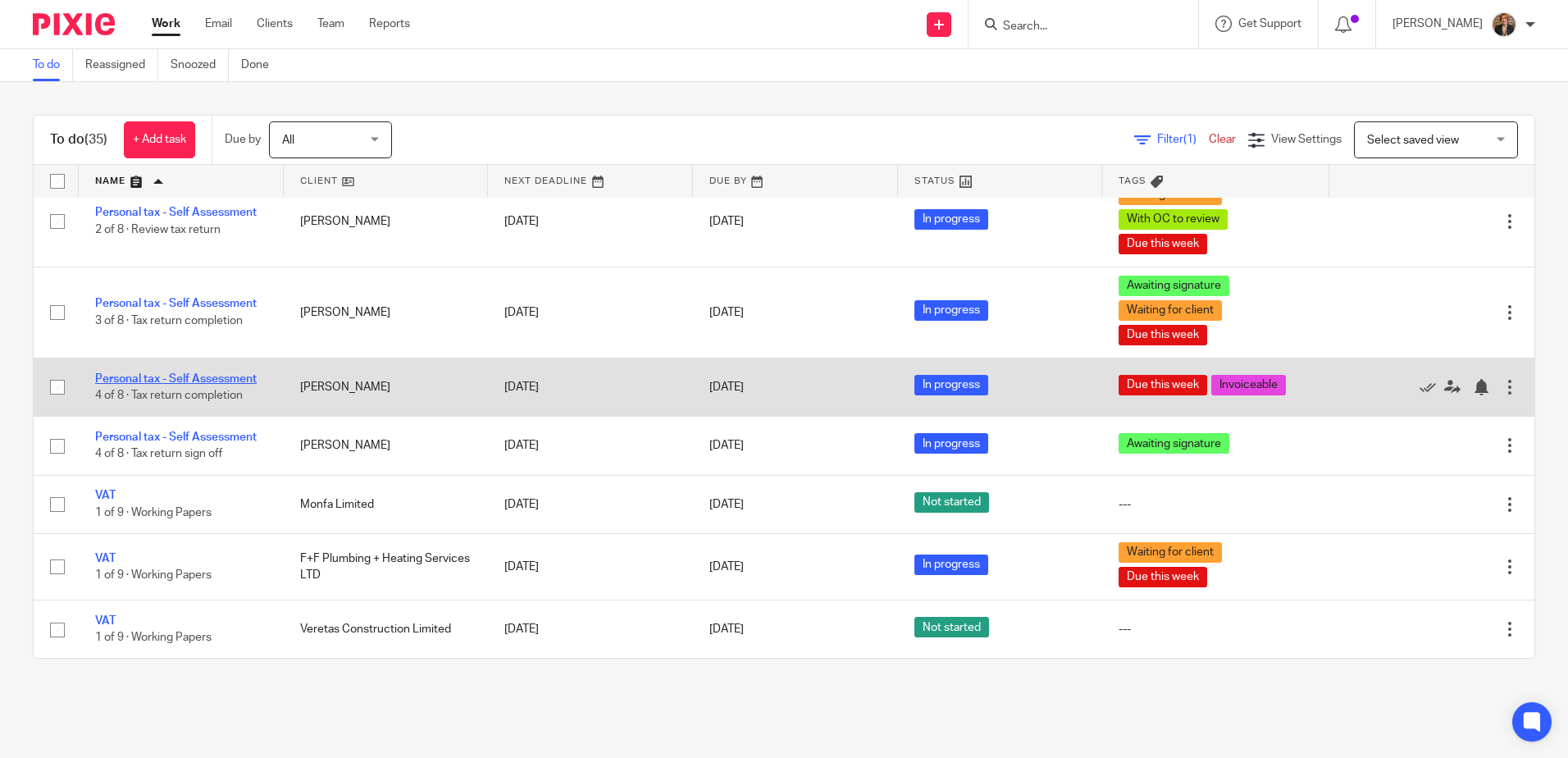
click at [205, 375] on link "Personal tax - Self Assessment" at bounding box center [176, 379] width 161 height 11
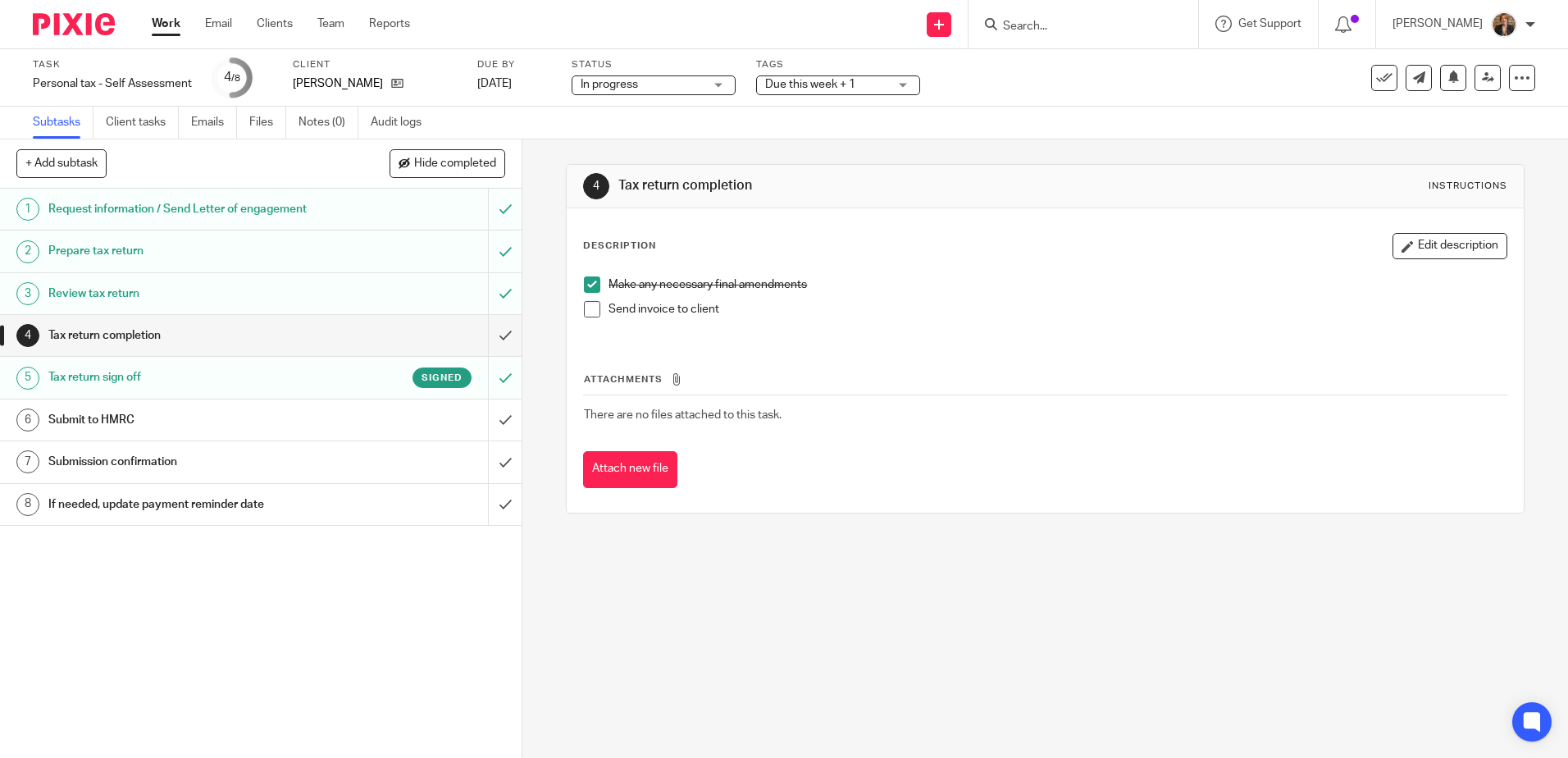
click at [74, 33] on img at bounding box center [73, 24] width 82 height 22
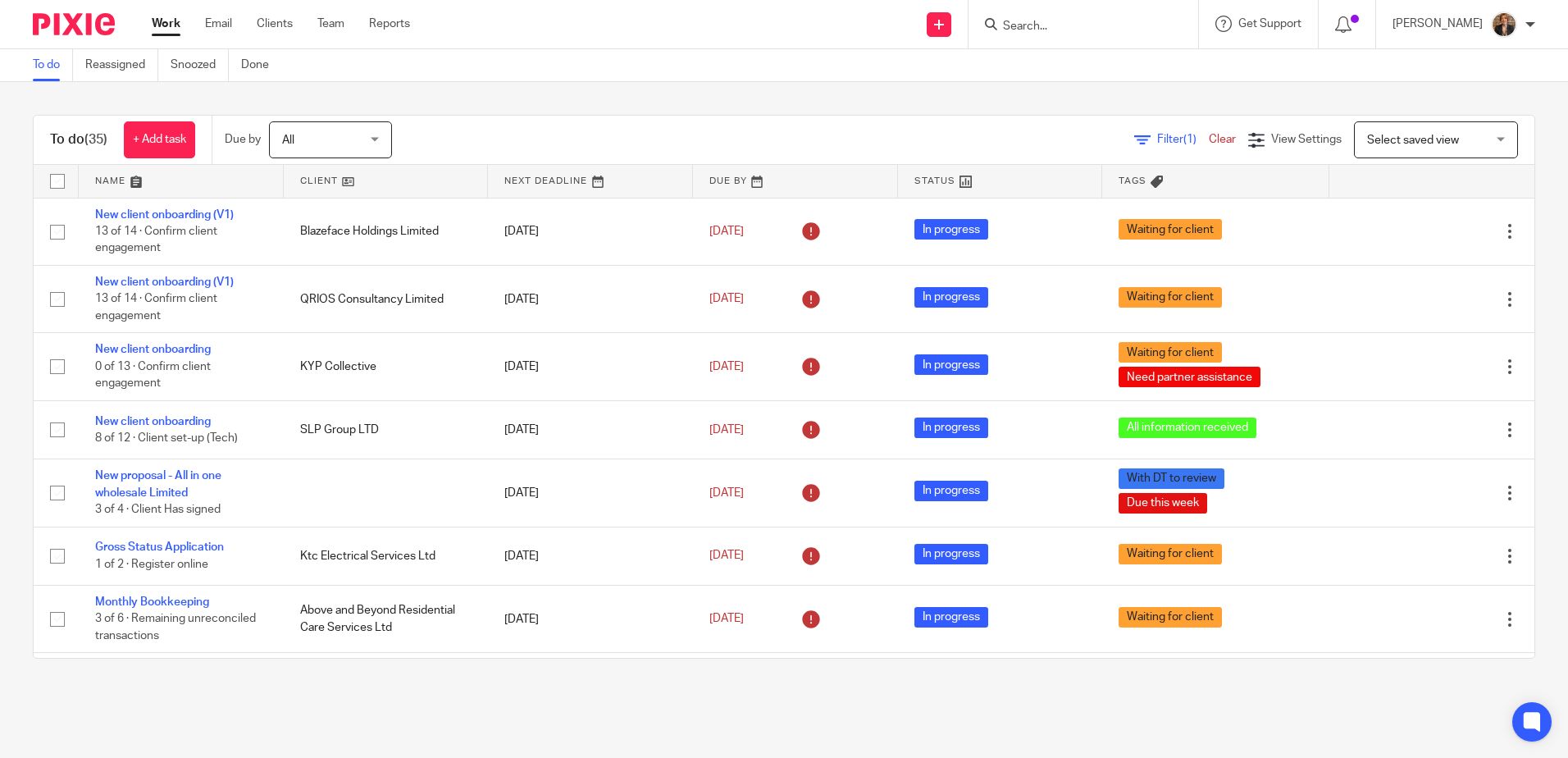
click at [156, 182] on link at bounding box center [181, 181] width 205 height 32
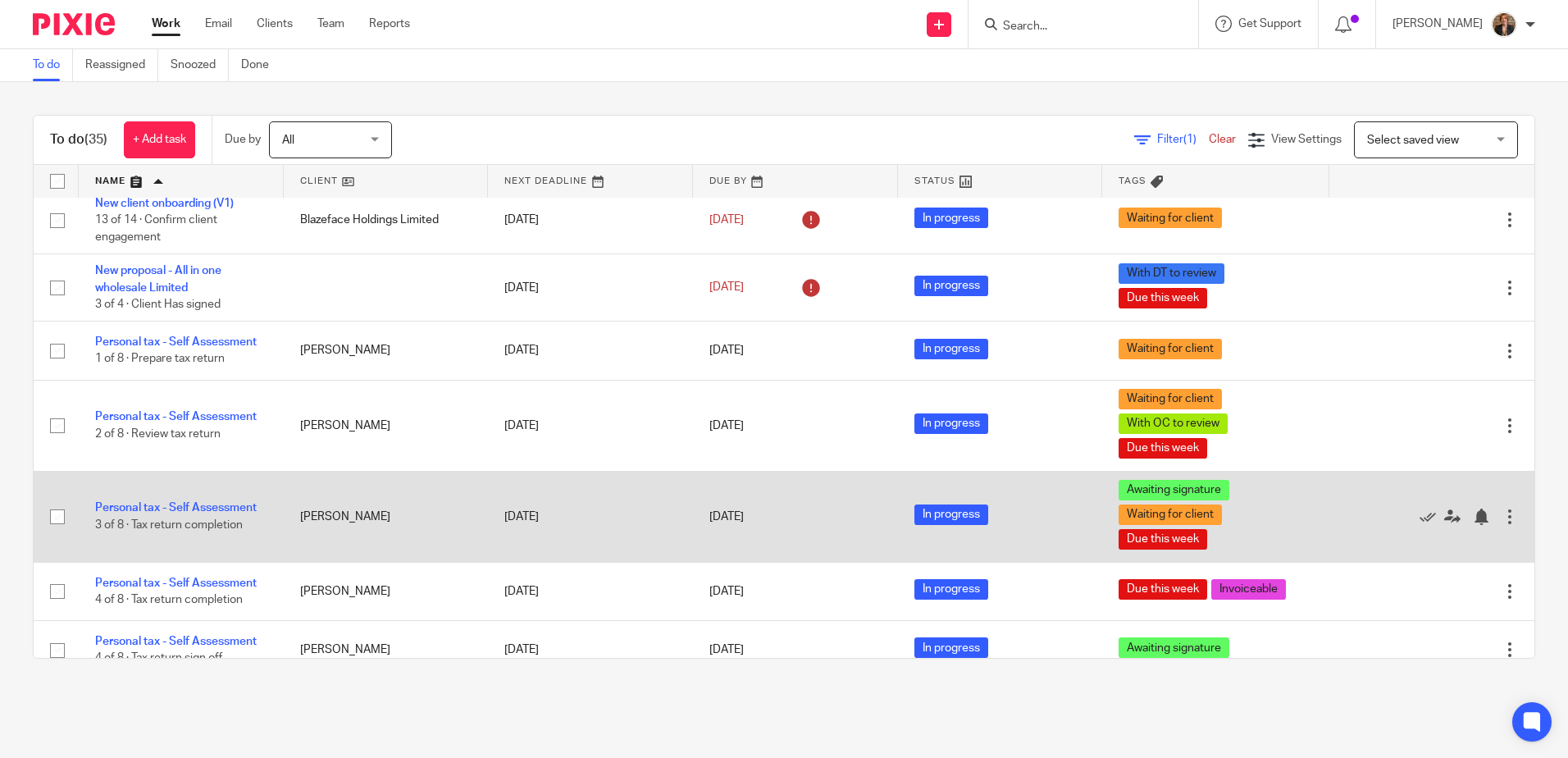
scroll to position [1696, 0]
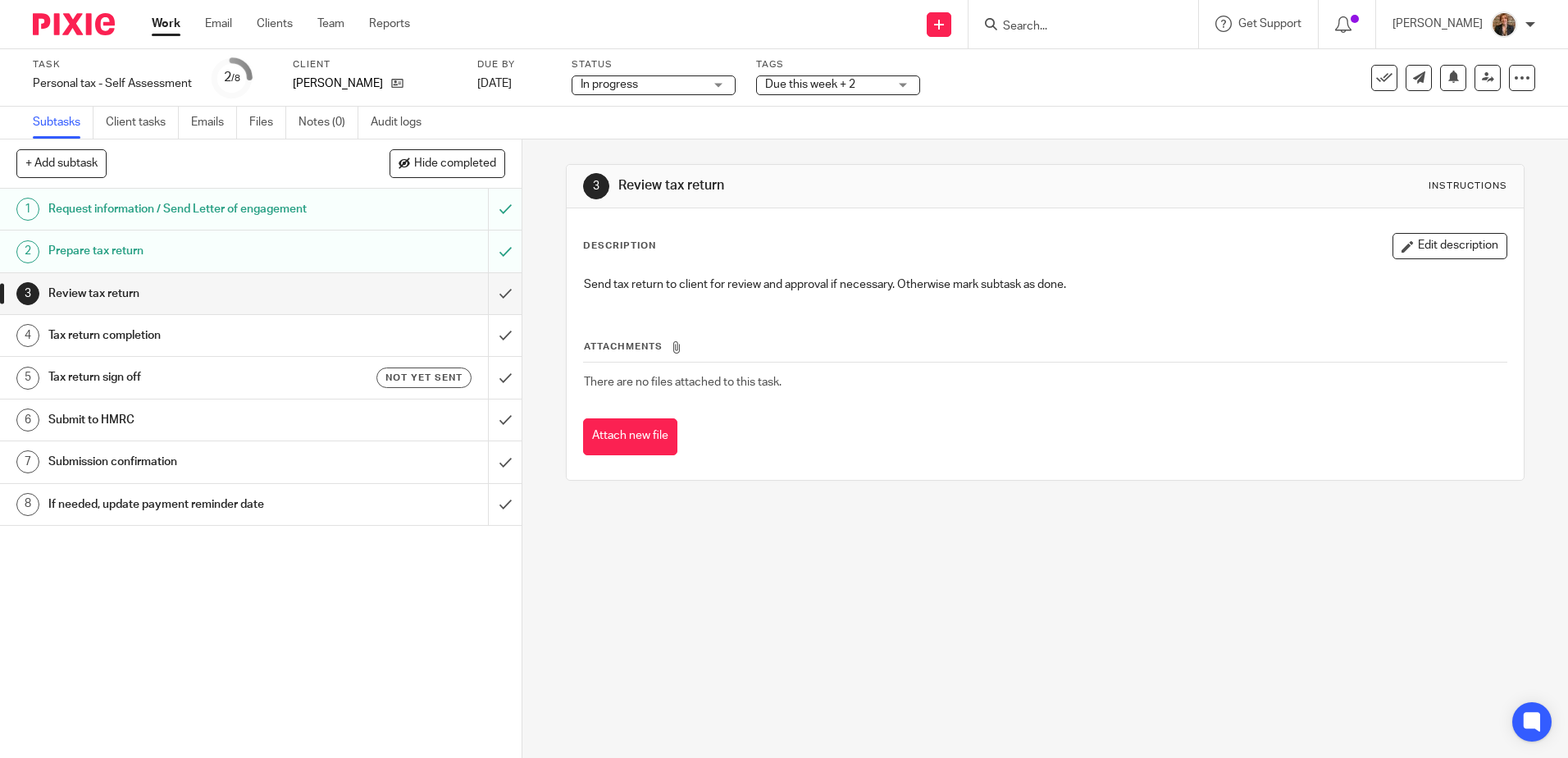
click at [839, 86] on span "Due this week + 2" at bounding box center [809, 84] width 90 height 11
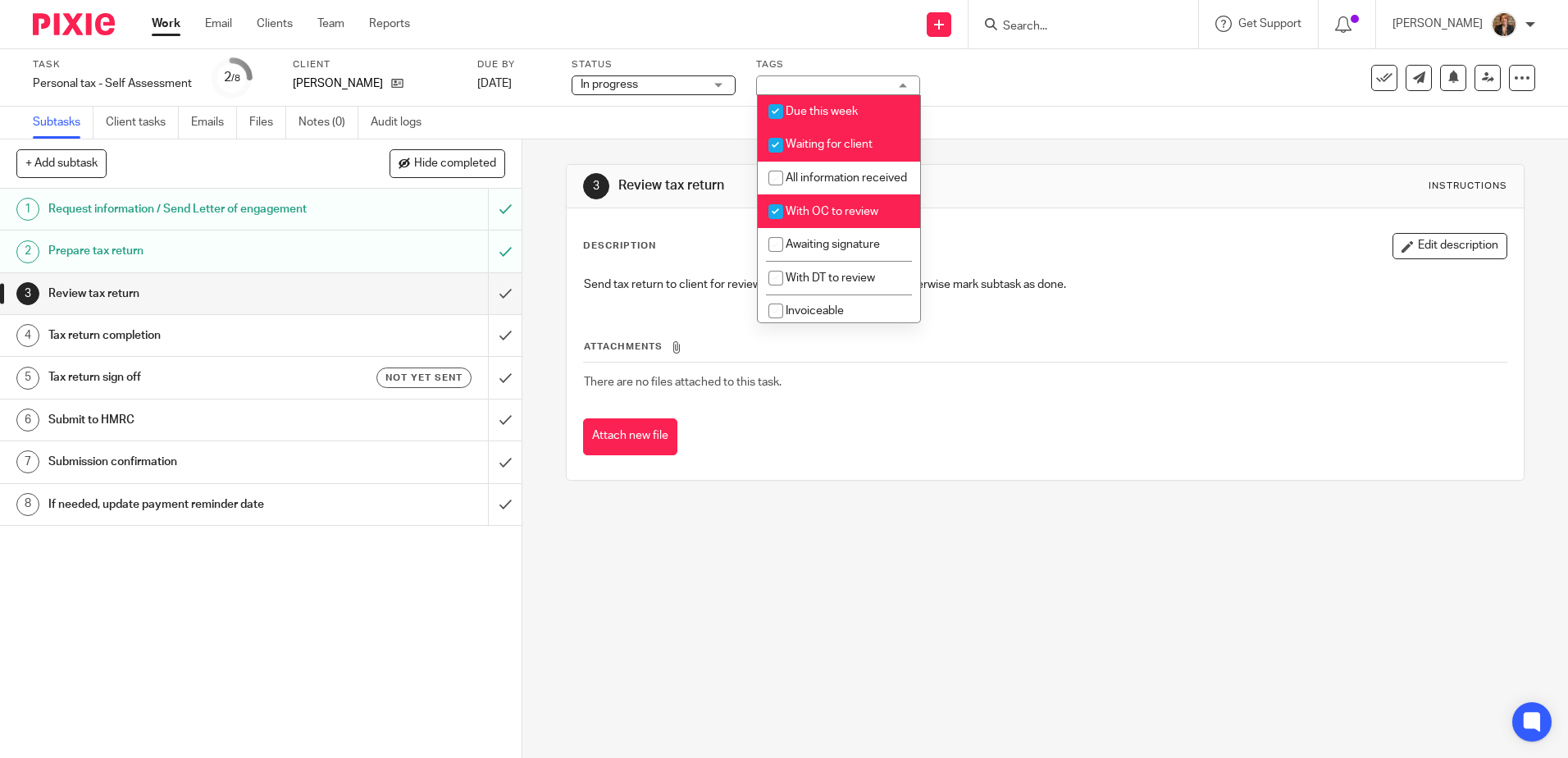
click at [869, 217] on span "With OC to review" at bounding box center [832, 212] width 93 height 11
checkbox input "false"
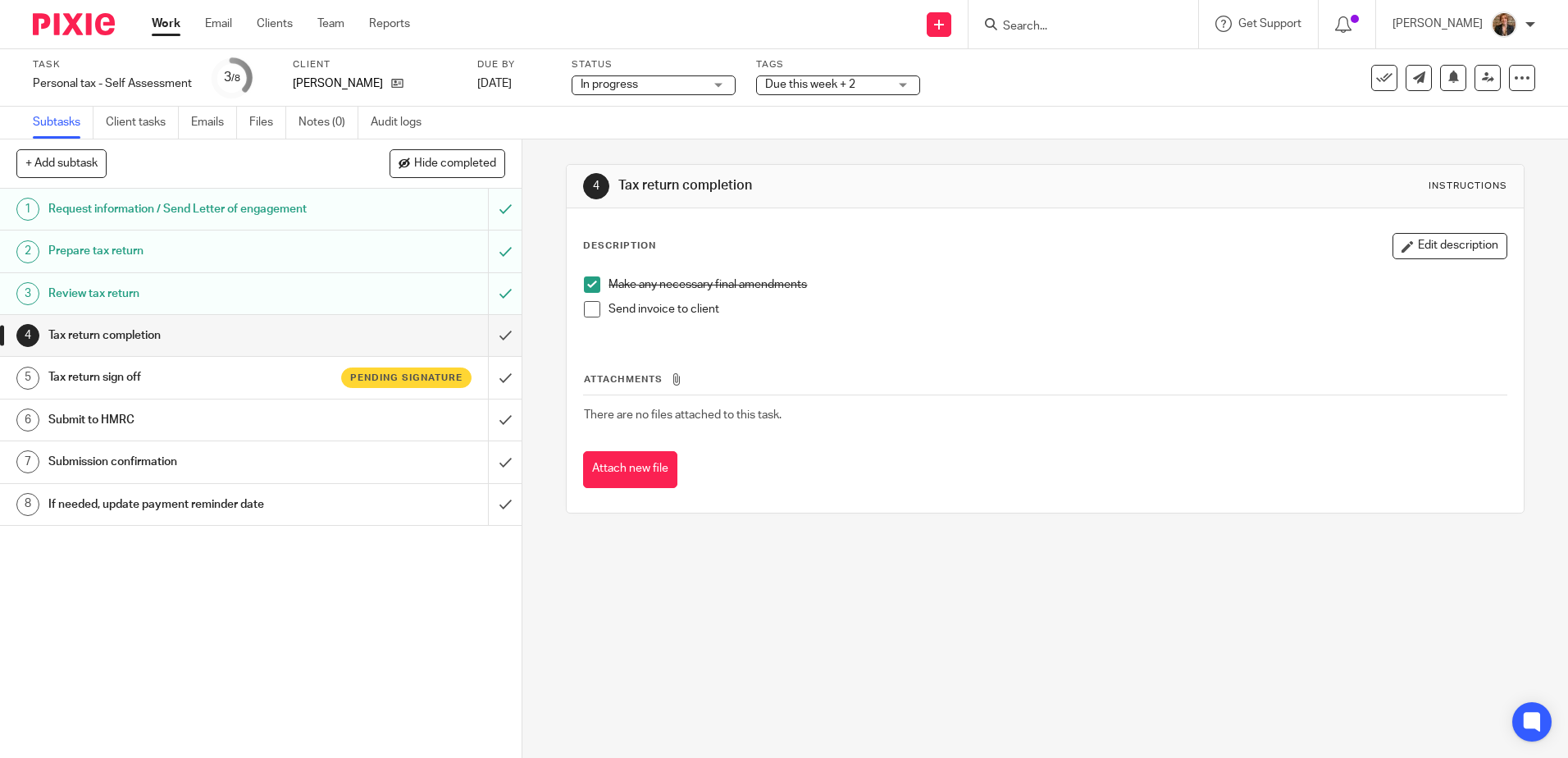
click at [230, 373] on h1 "Tax return sign off" at bounding box center [189, 378] width 282 height 25
